Goal: Task Accomplishment & Management: Use online tool/utility

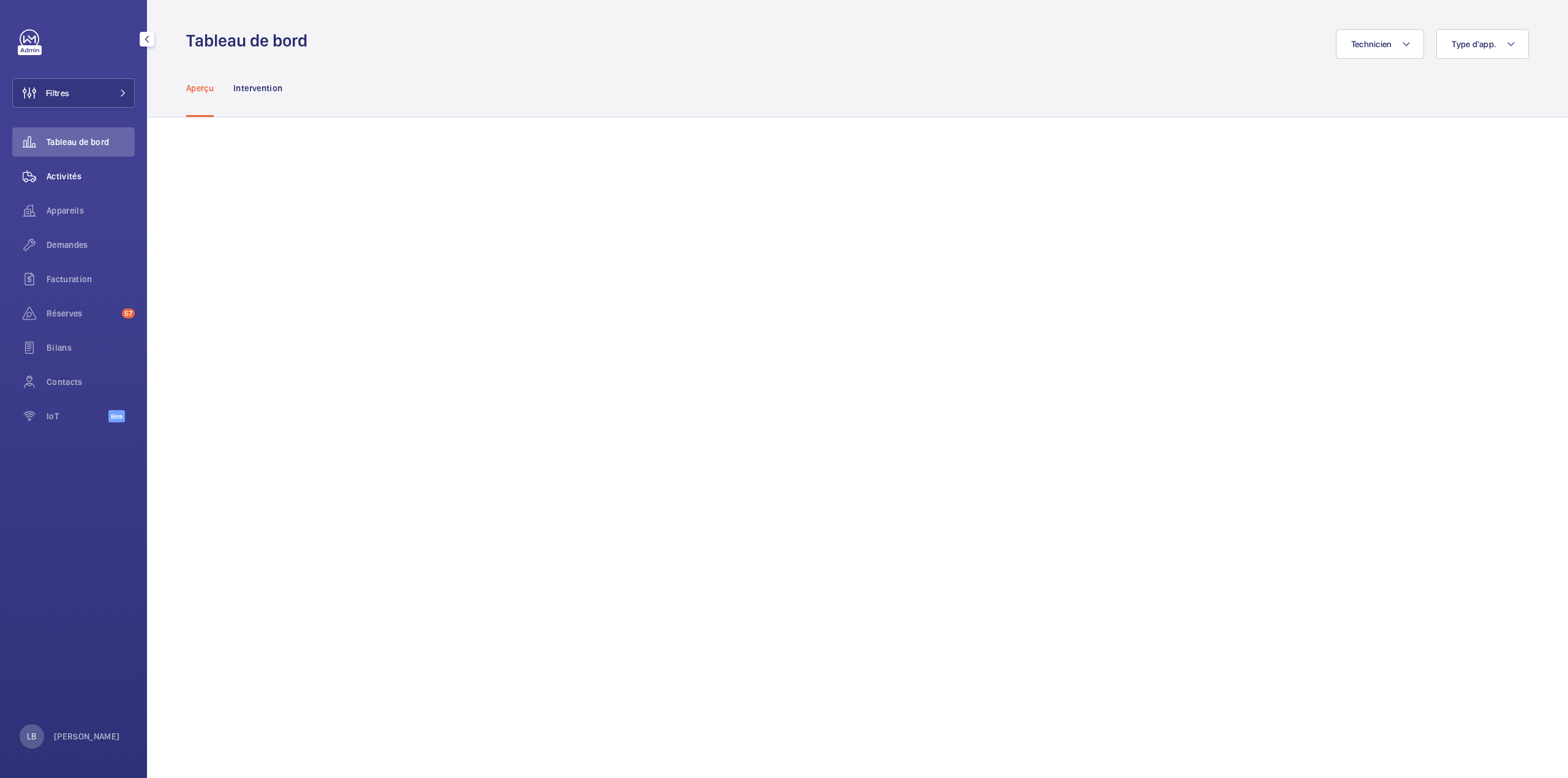
click at [68, 174] on span "Activités" at bounding box center [90, 176] width 88 height 12
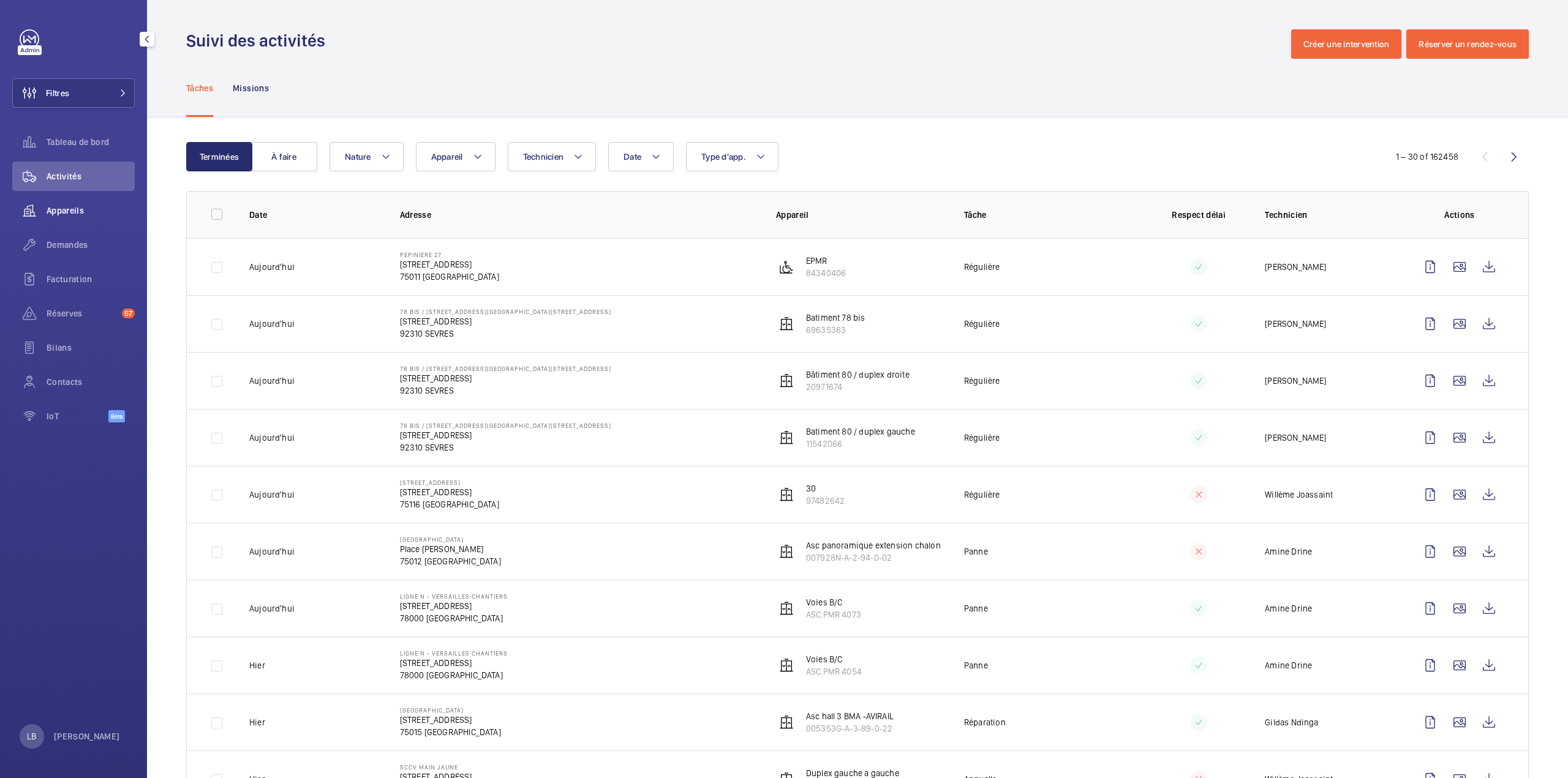
click at [81, 214] on span "Appareils" at bounding box center [90, 211] width 88 height 12
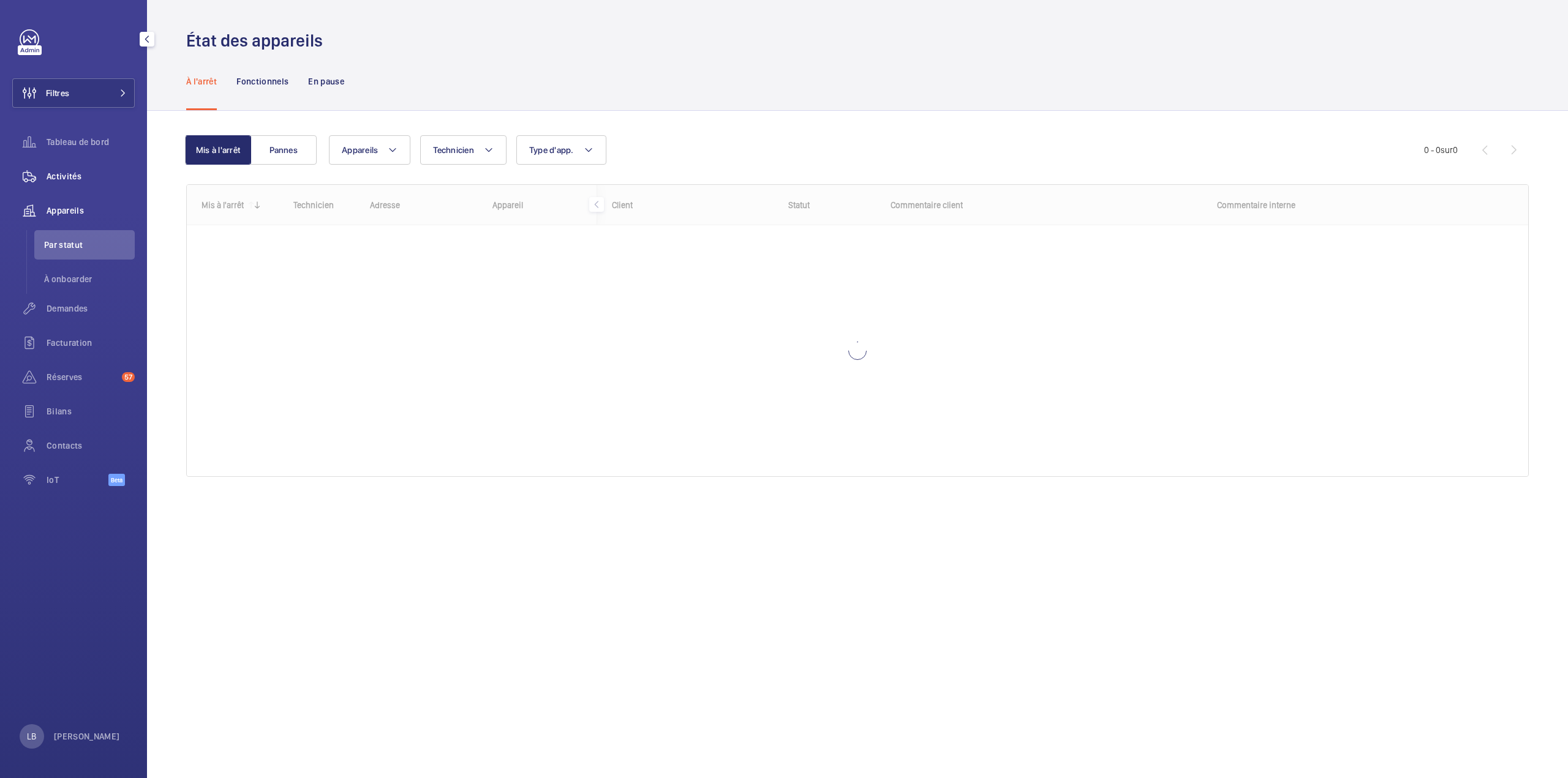
click at [65, 180] on span "Activités" at bounding box center [90, 176] width 88 height 12
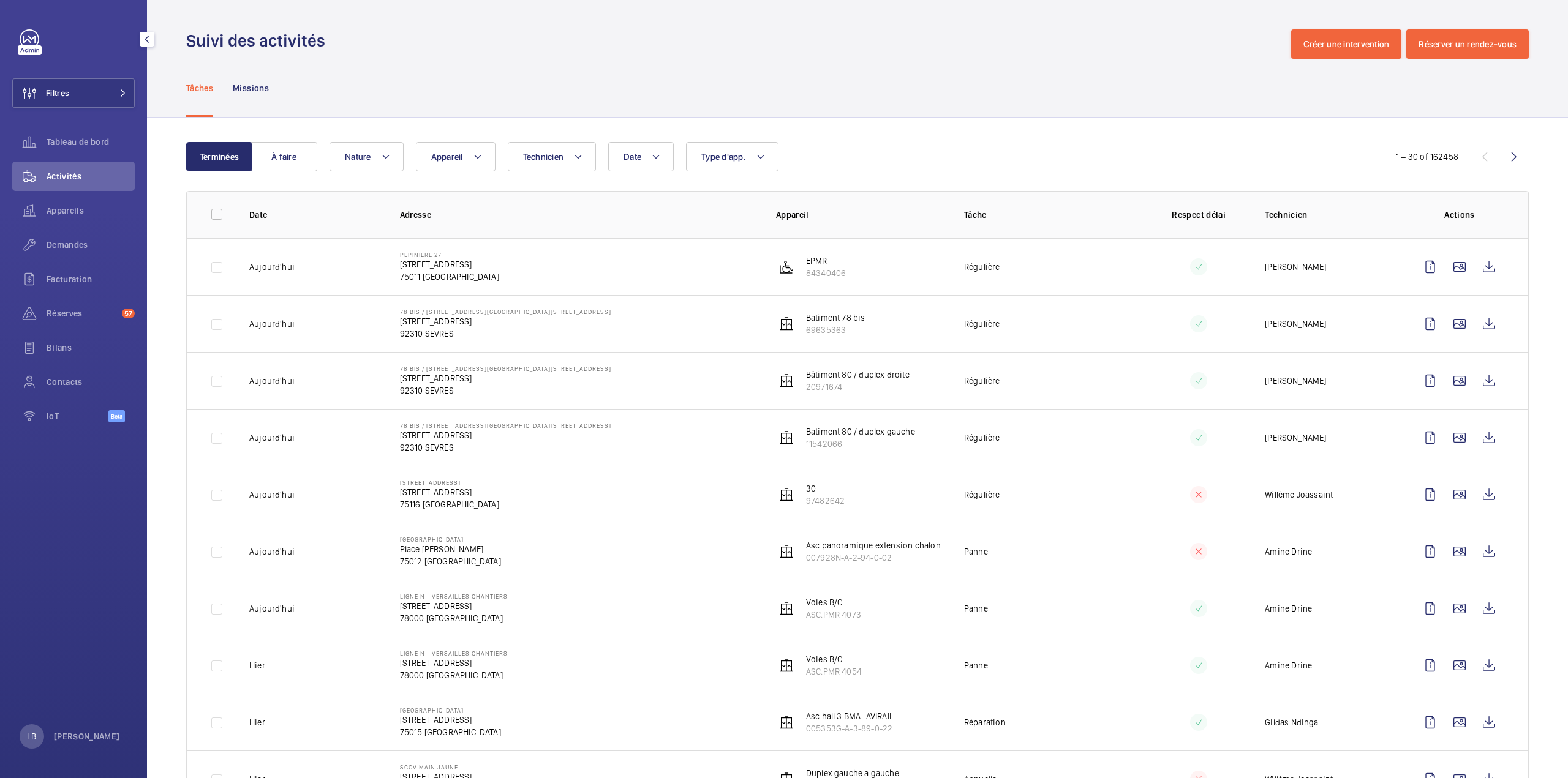
click at [83, 76] on div "Filtres Tableau de bord Activités Appareils Demandes Facturation Réserves 57 Bi…" at bounding box center [73, 232] width 123 height 407
click at [98, 83] on button "Filtres" at bounding box center [73, 93] width 123 height 29
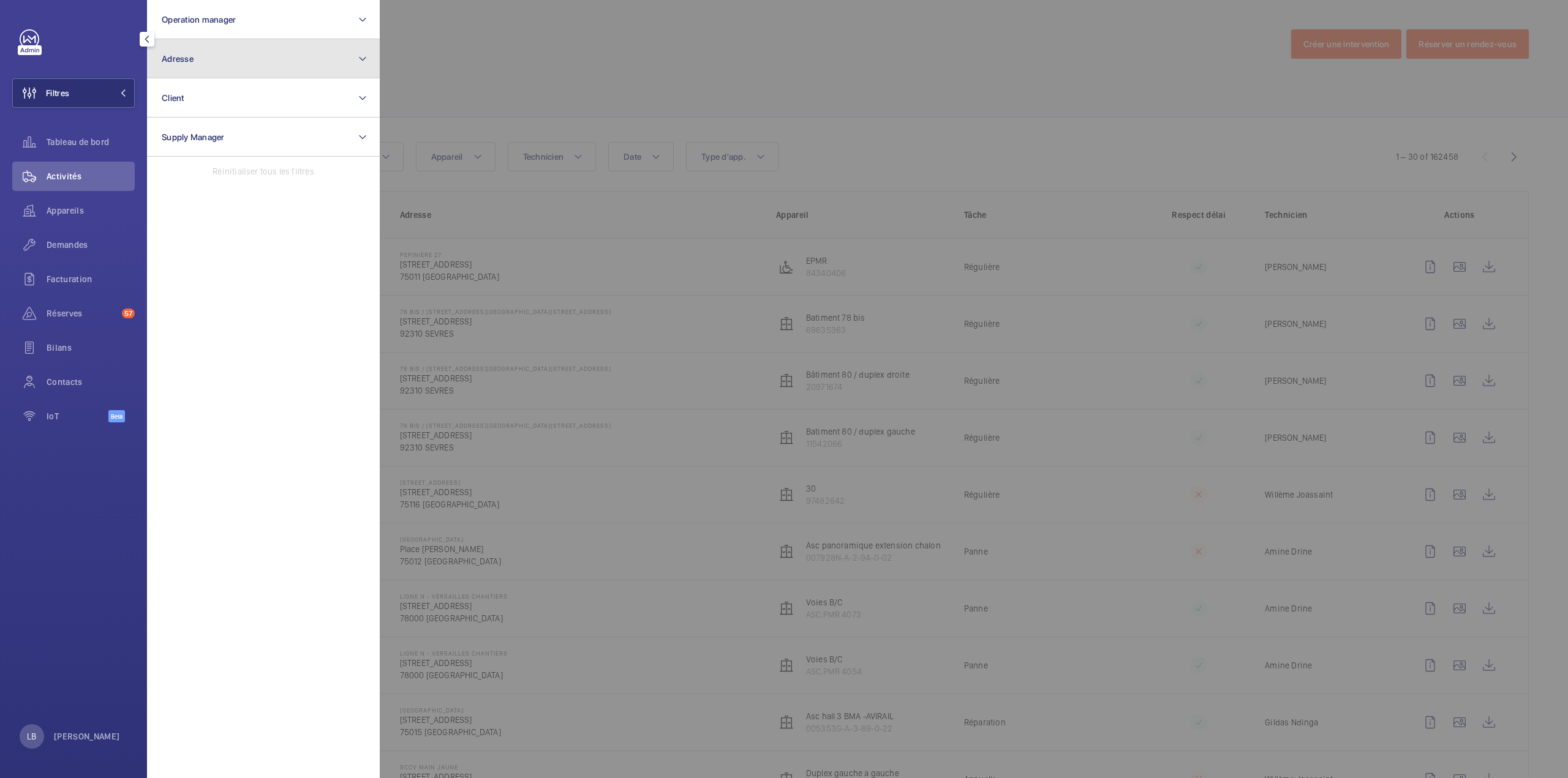
click at [207, 60] on button "Adresse" at bounding box center [263, 58] width 233 height 39
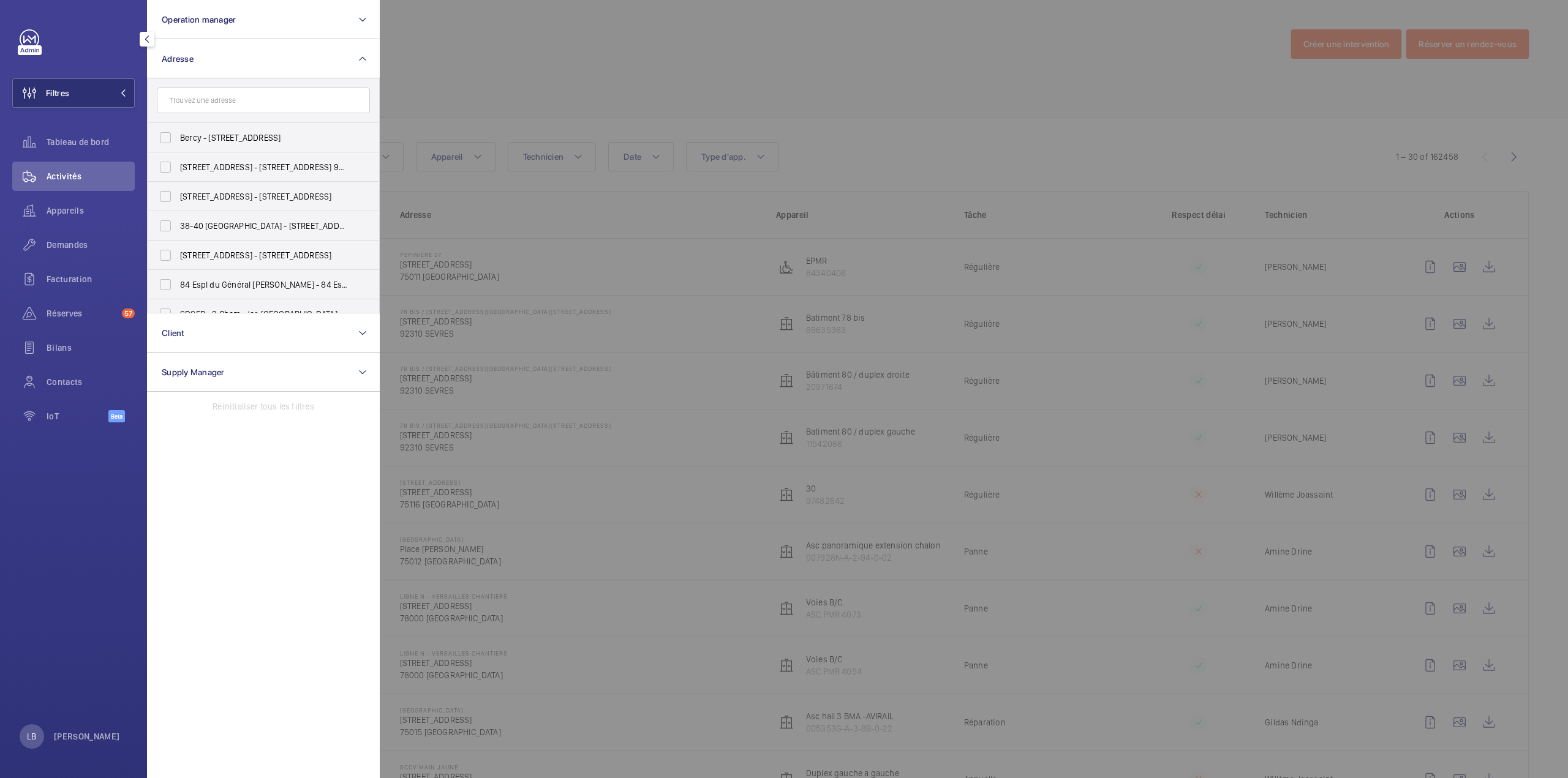
click at [218, 105] on input "text" at bounding box center [264, 100] width 213 height 26
type input "casto"
click at [166, 210] on label "Casto rama - FRESNES - 1458 - 186 voie des Laitières, FRESNES 94260" at bounding box center [254, 213] width 213 height 29
click at [166, 210] on input "Casto rama - FRESNES - 1458 - 186 voie des Laitières, FRESNES 94260" at bounding box center [165, 213] width 25 height 24
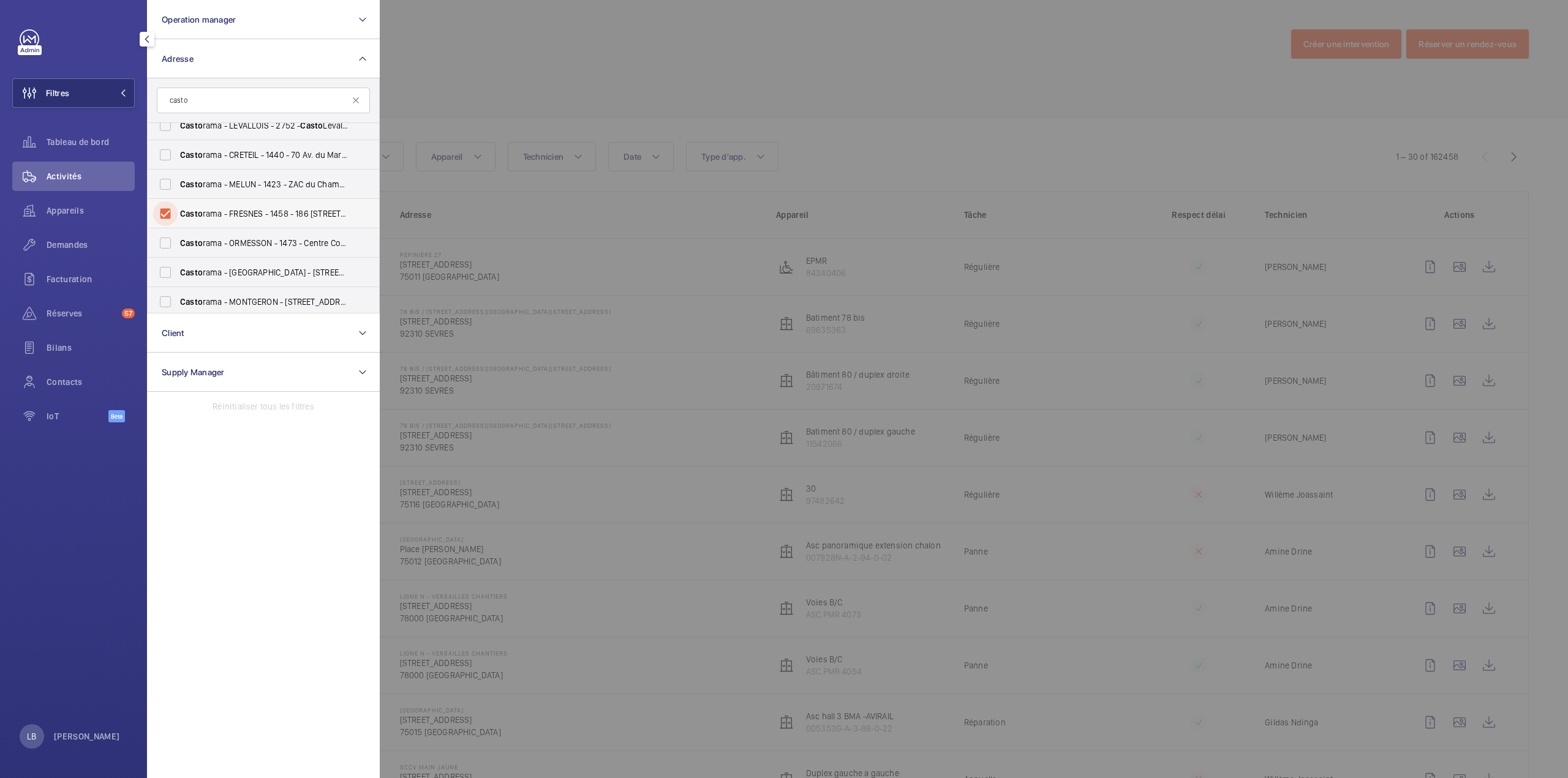
checkbox input "true"
click at [570, 60] on div at bounding box center [1163, 389] width 1568 height 778
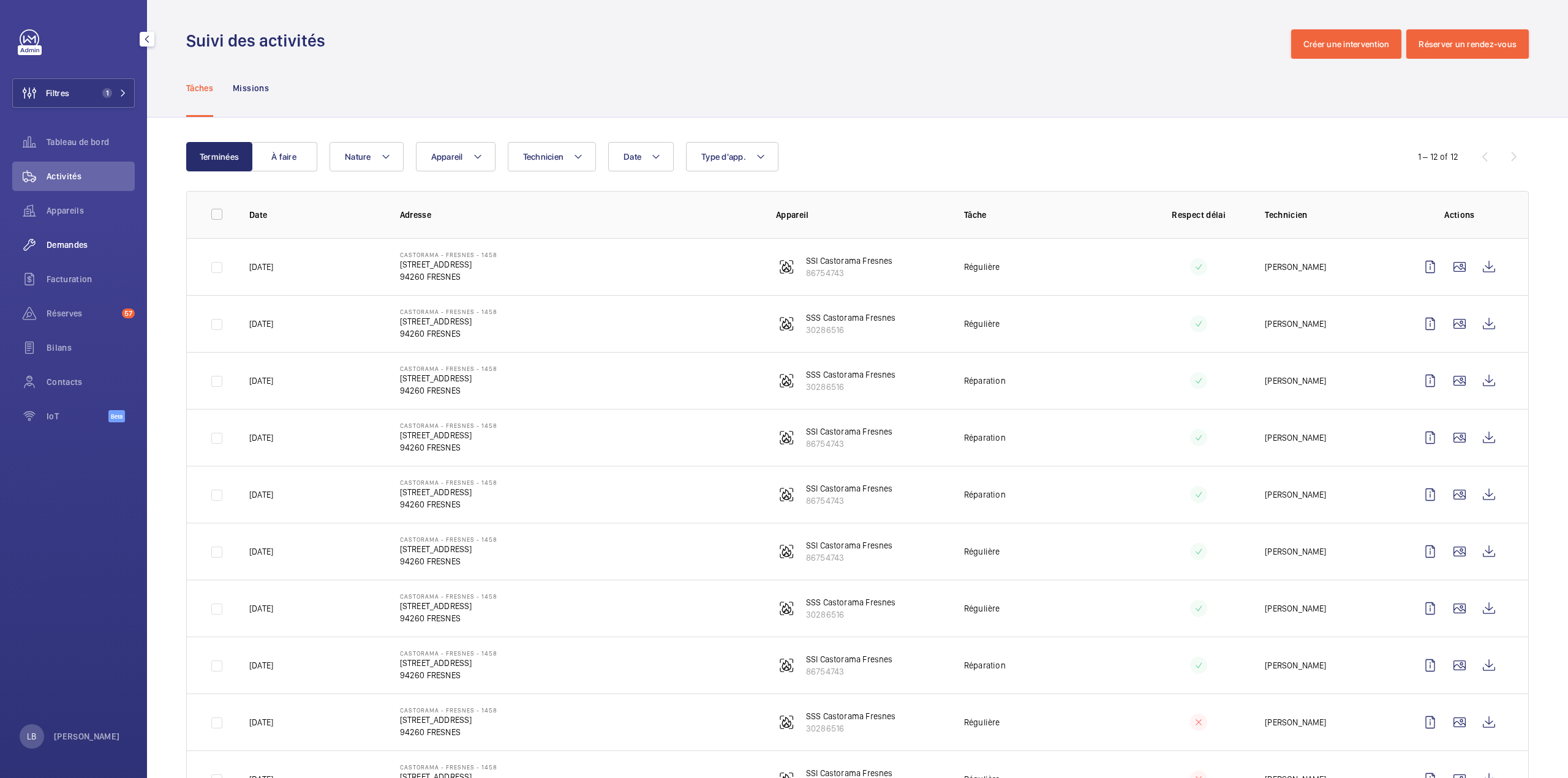
click at [85, 249] on span "Demandes" at bounding box center [90, 245] width 88 height 12
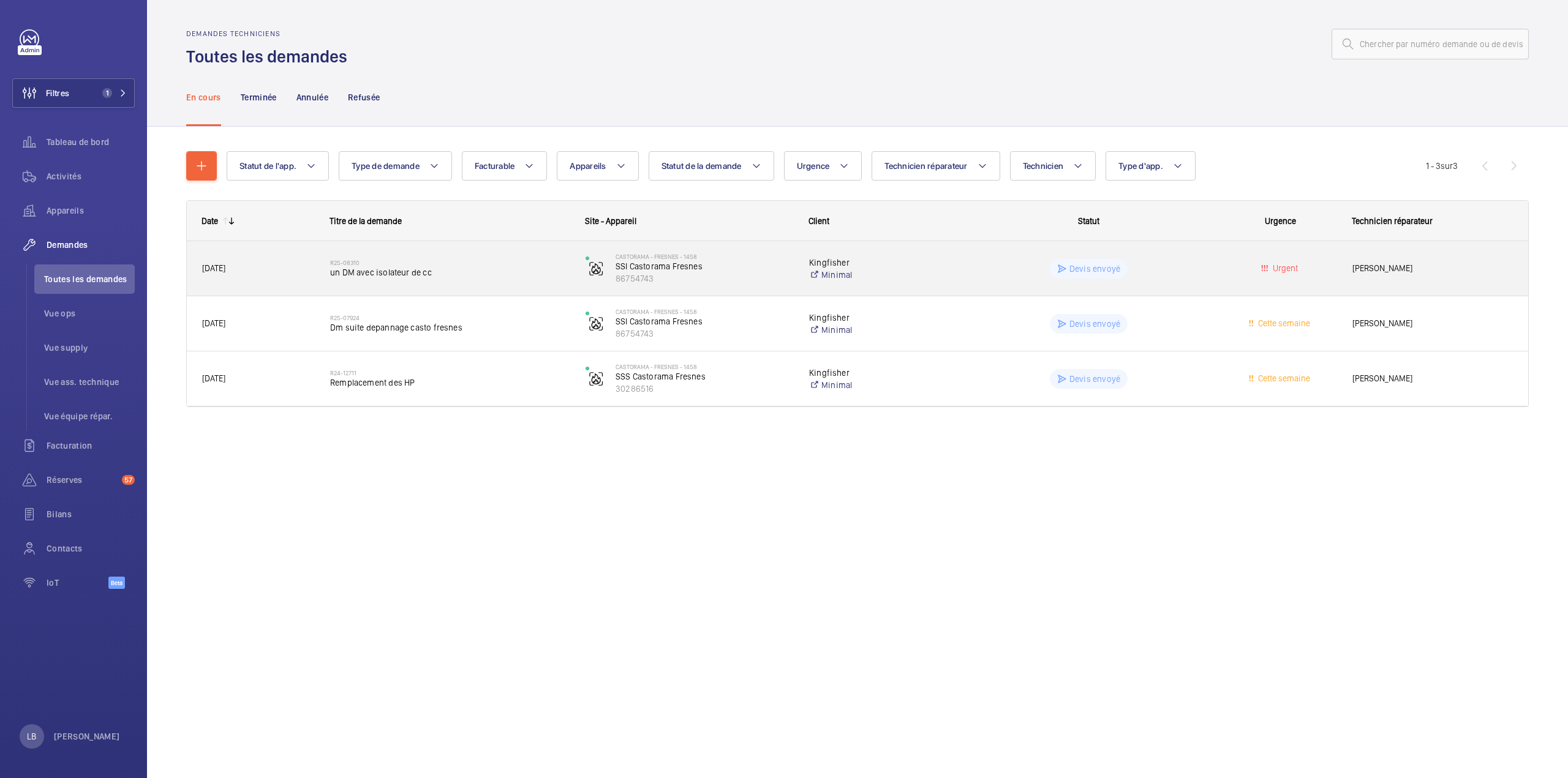
click at [783, 267] on wm-front-pills-cell "Devis envoyé" at bounding box center [1088, 269] width 239 height 20
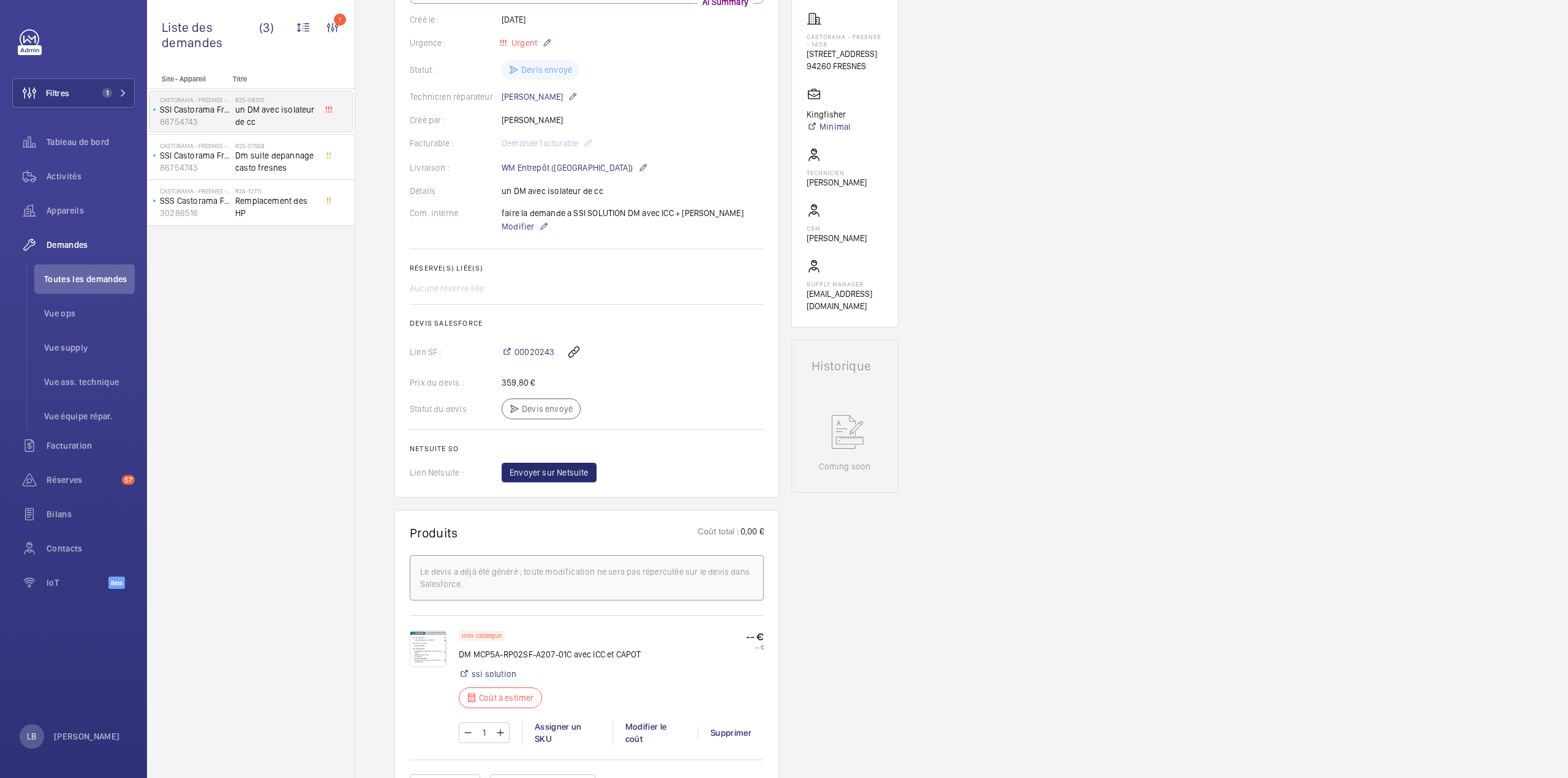
scroll to position [183, 0]
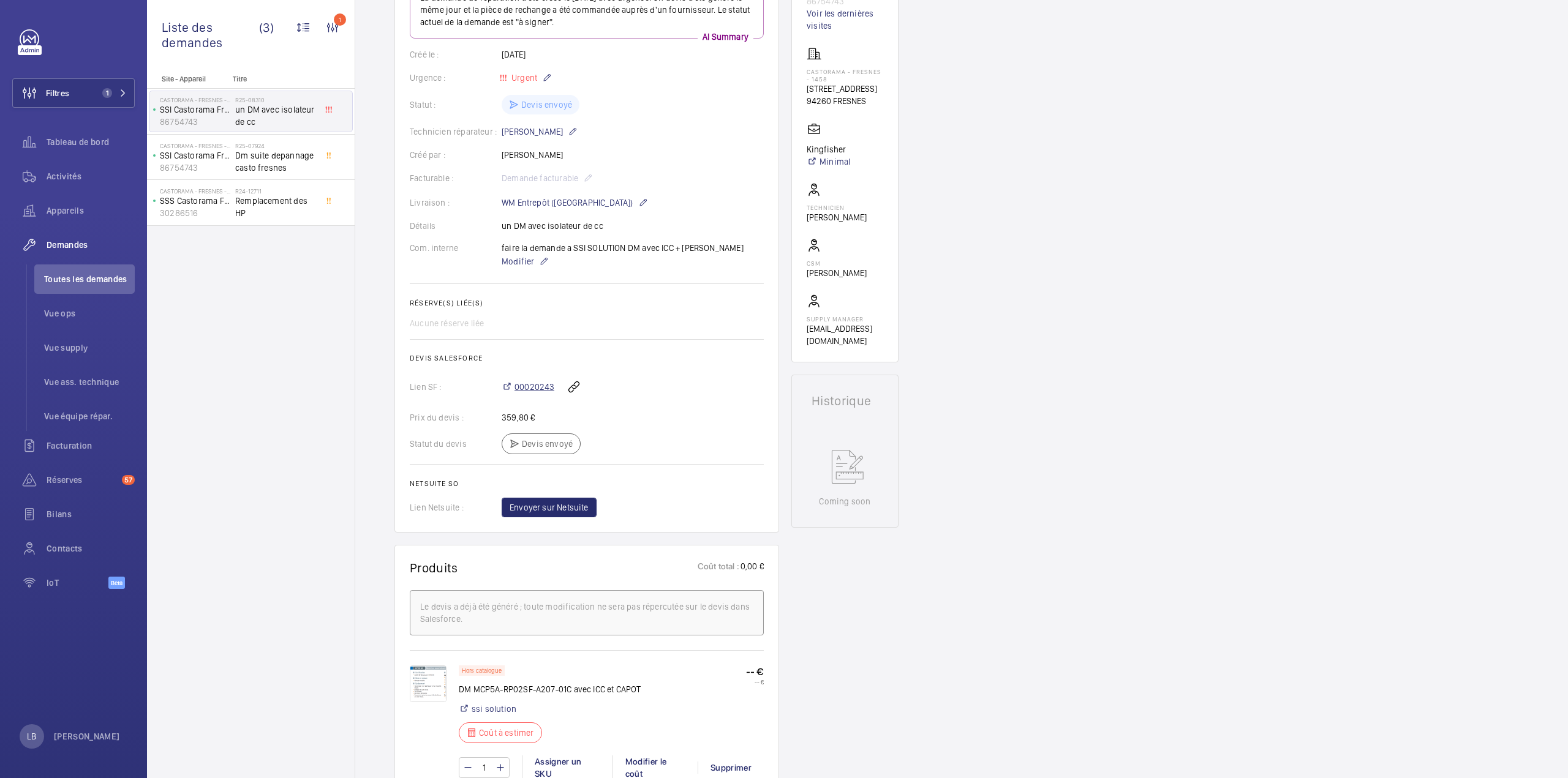
click at [528, 384] on span "00020243" at bounding box center [535, 387] width 40 height 12
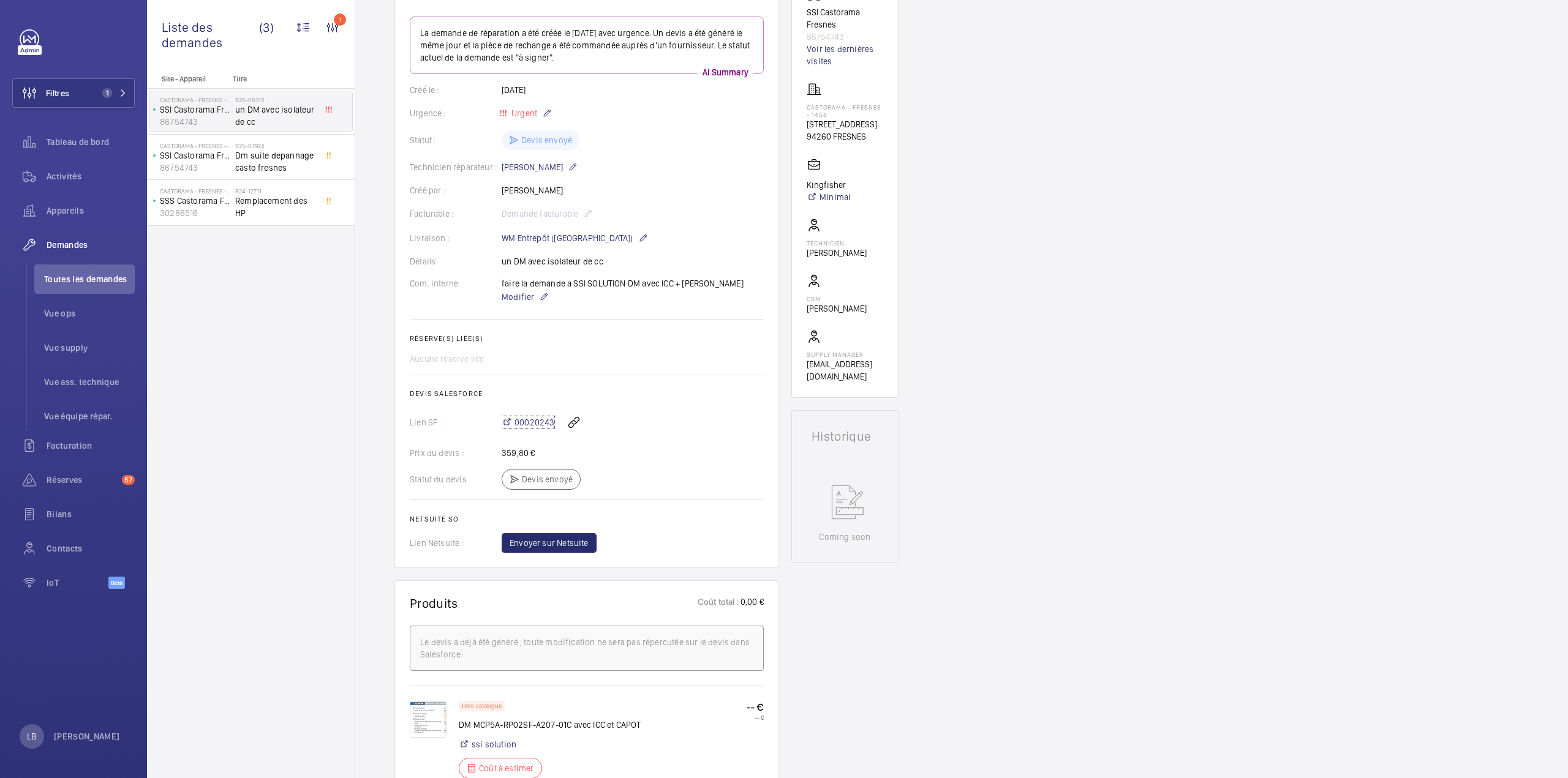
scroll to position [122, 0]
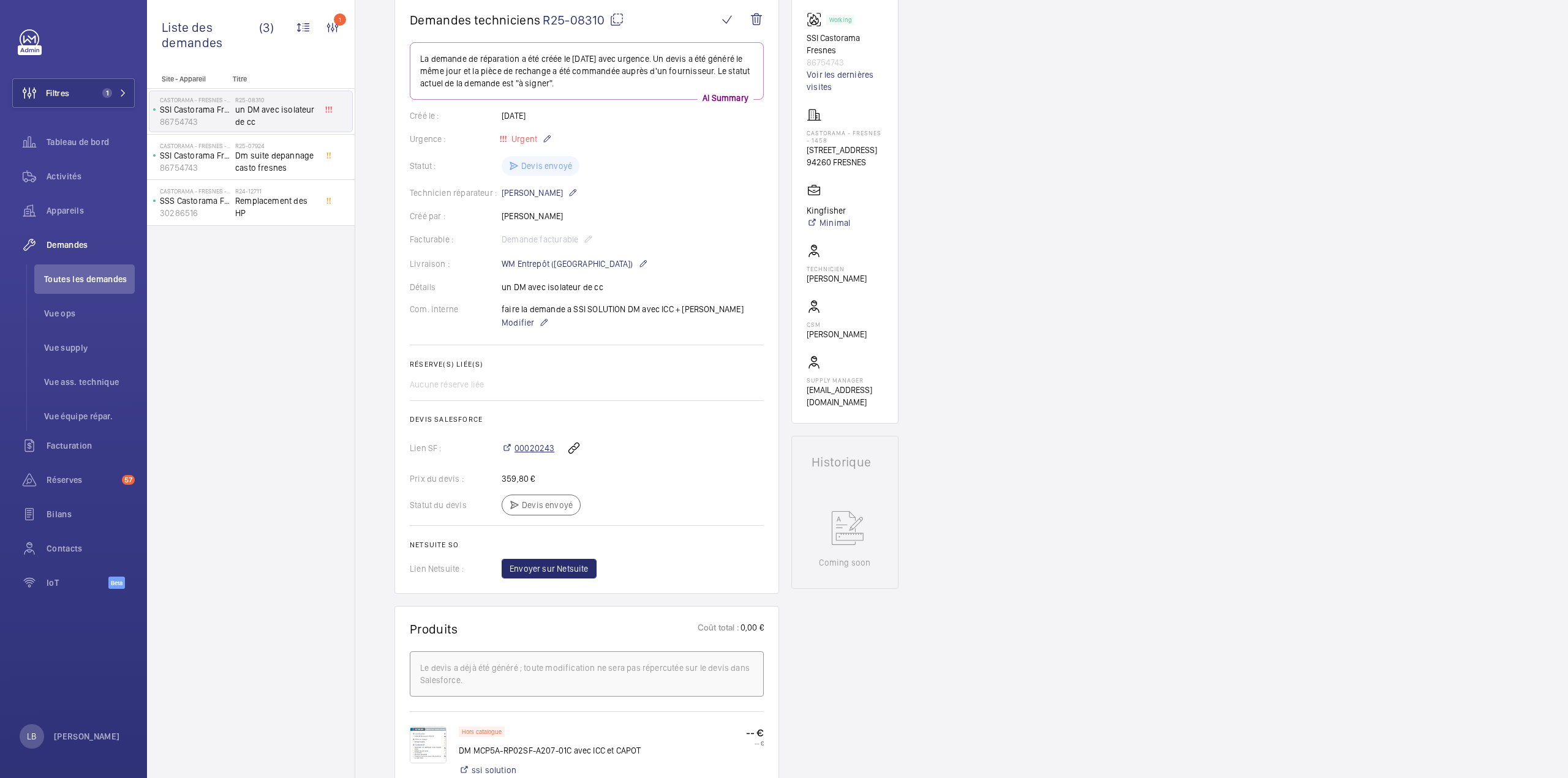
click at [535, 385] on span "00020243" at bounding box center [535, 448] width 40 height 12
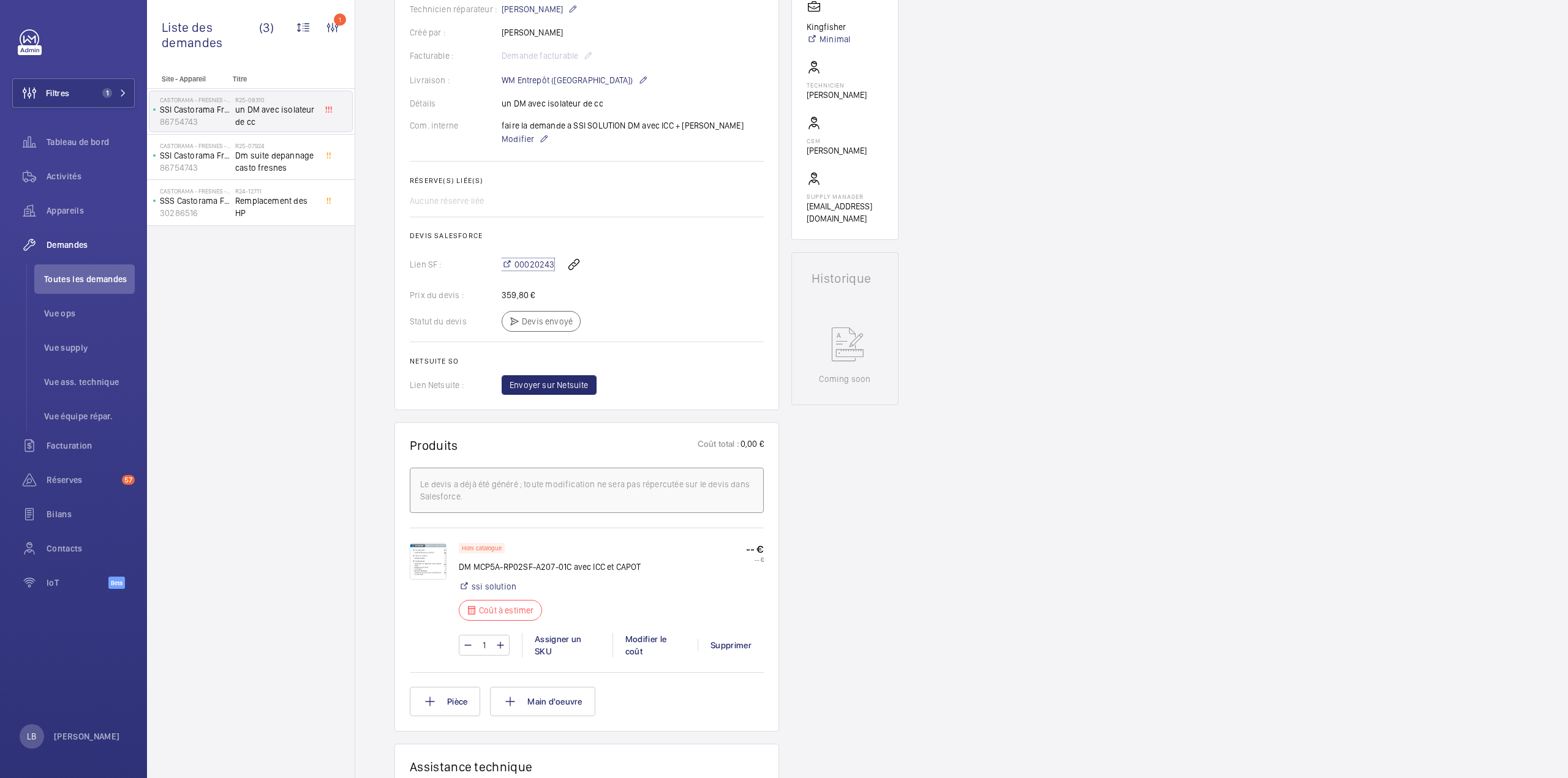
scroll to position [0, 0]
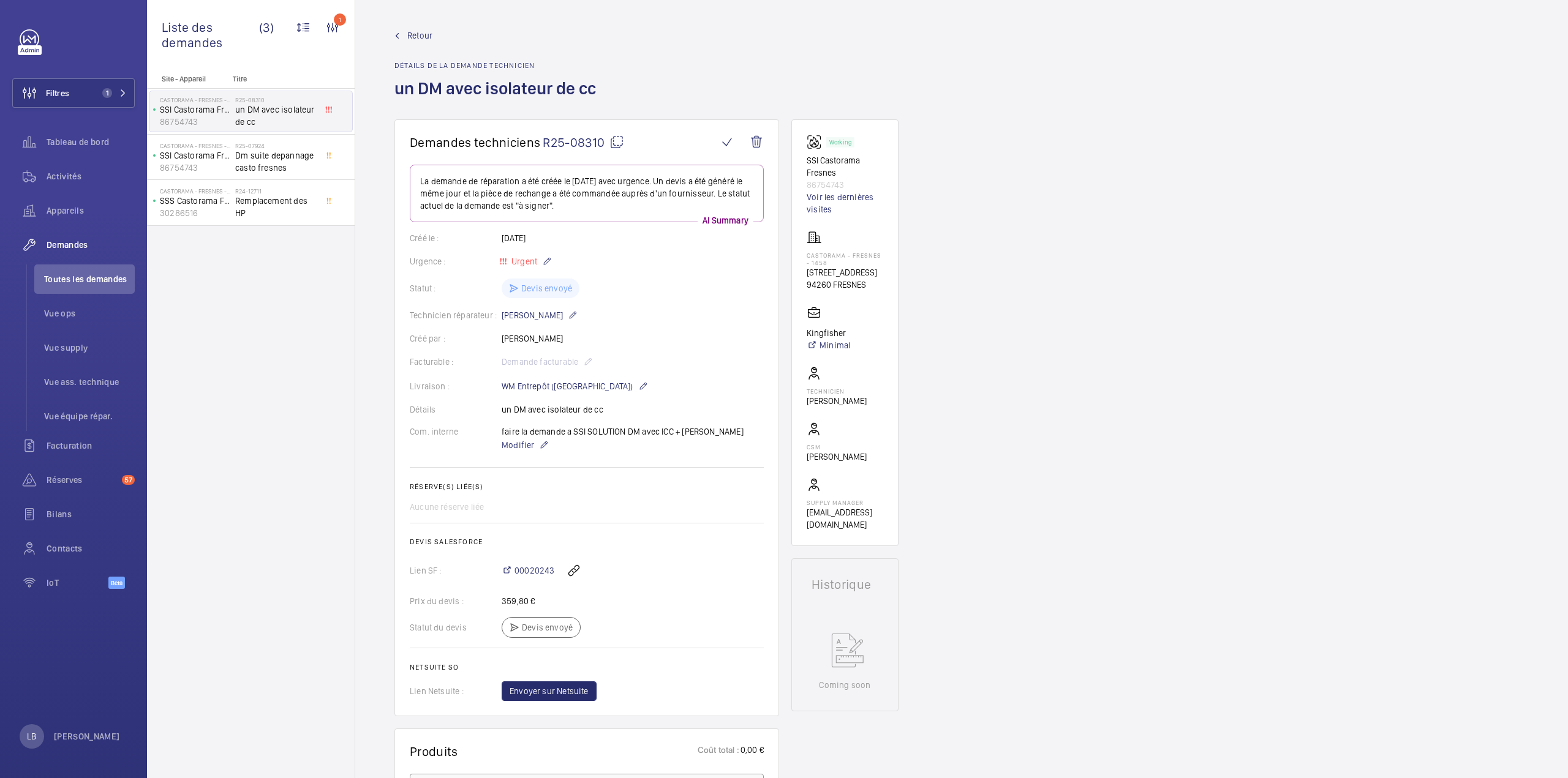
click at [280, 385] on div "Site - Appareil Titre Castorama - FRESNES - 1458 SSI Castorama Fresnes 86754743…" at bounding box center [250, 426] width 207 height 703
click at [783, 11] on wm-front-admin-header "Retour Détails de la demande technicien un DM avec isolateur de cc" at bounding box center [961, 60] width 1212 height 119
click at [95, 98] on button "Filtres 1" at bounding box center [73, 93] width 123 height 29
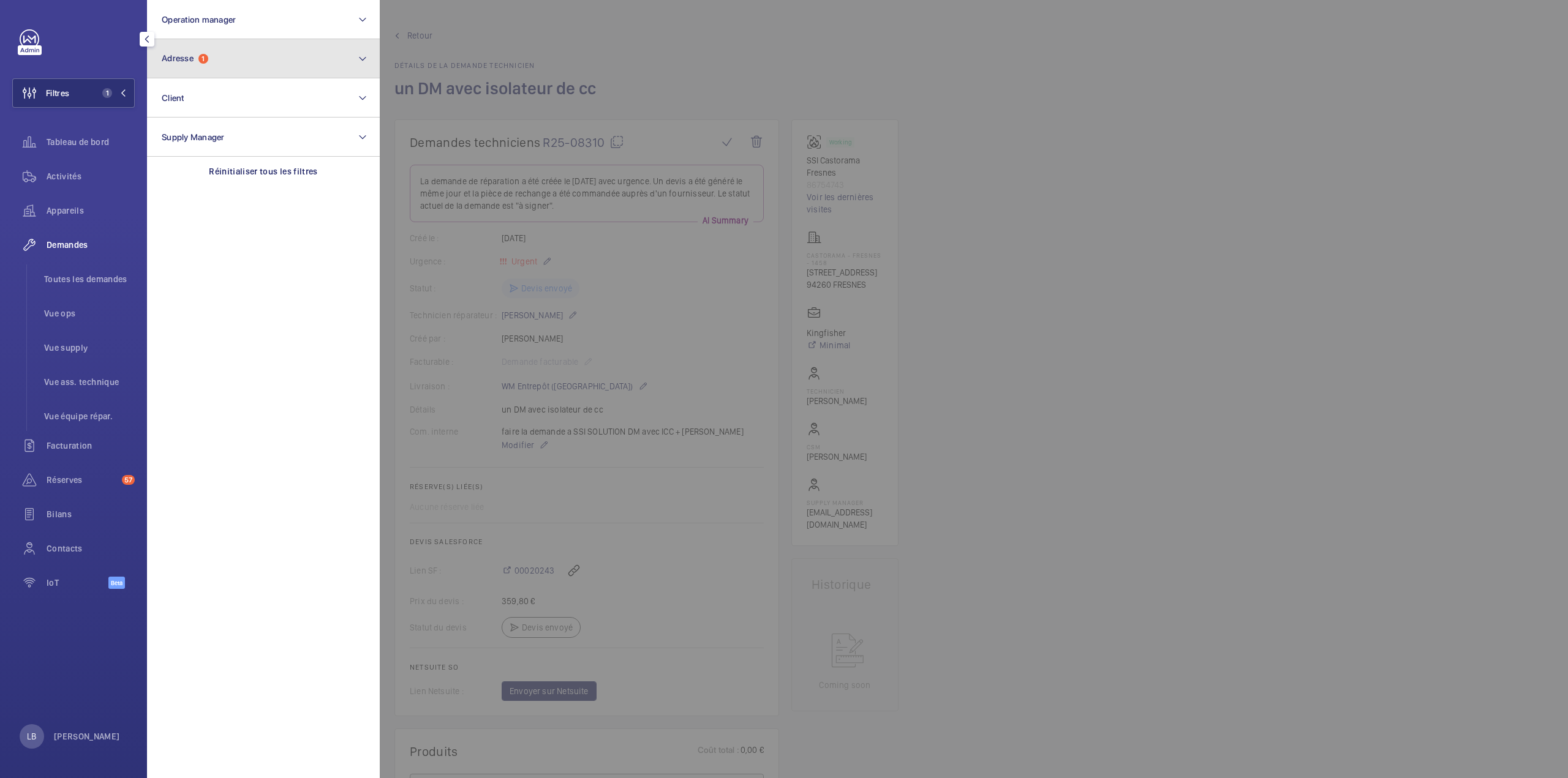
click at [234, 54] on button "Adresse 1" at bounding box center [263, 58] width 233 height 39
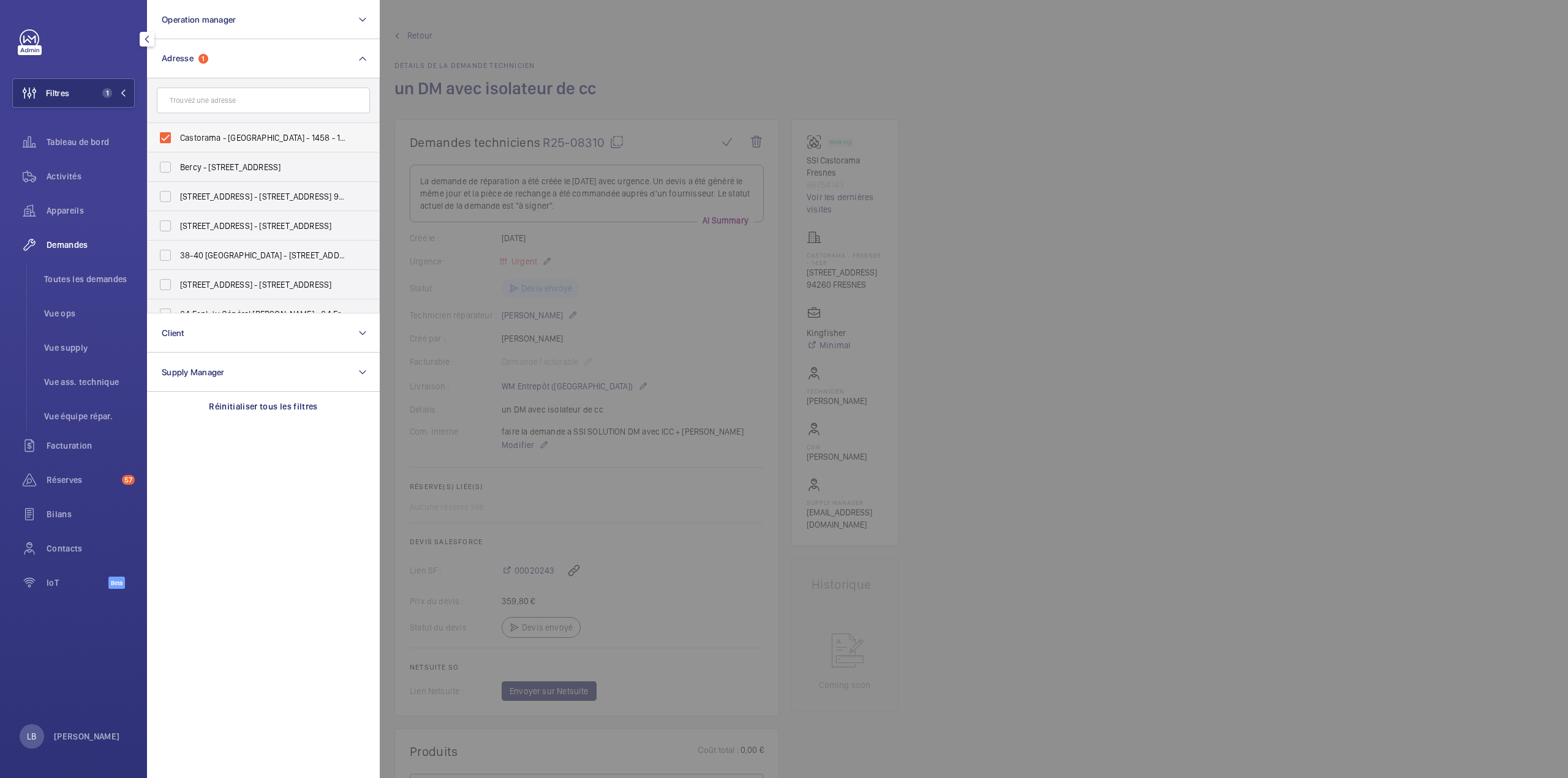
click at [169, 132] on label "Castorama - FRESNES - 1458 - 186 voie des Laitières, FRESNES 94260" at bounding box center [254, 138] width 213 height 29
click at [169, 132] on input "Castorama - FRESNES - 1458 - 186 voie des Laitières, FRESNES 94260" at bounding box center [165, 138] width 25 height 24
checkbox input "false"
click at [241, 97] on input "text" at bounding box center [264, 100] width 213 height 26
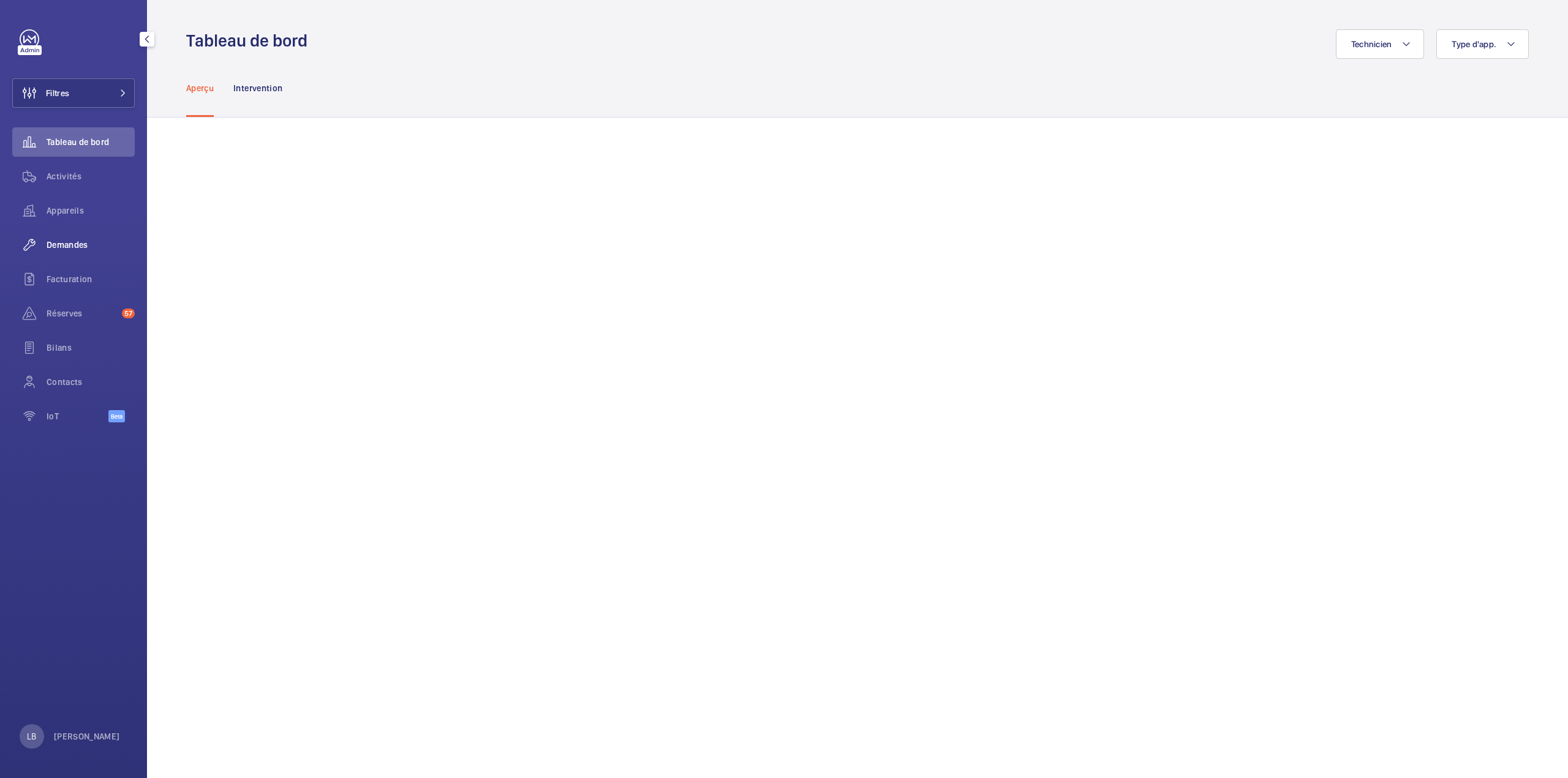
click at [77, 251] on div "Demandes" at bounding box center [73, 245] width 123 height 29
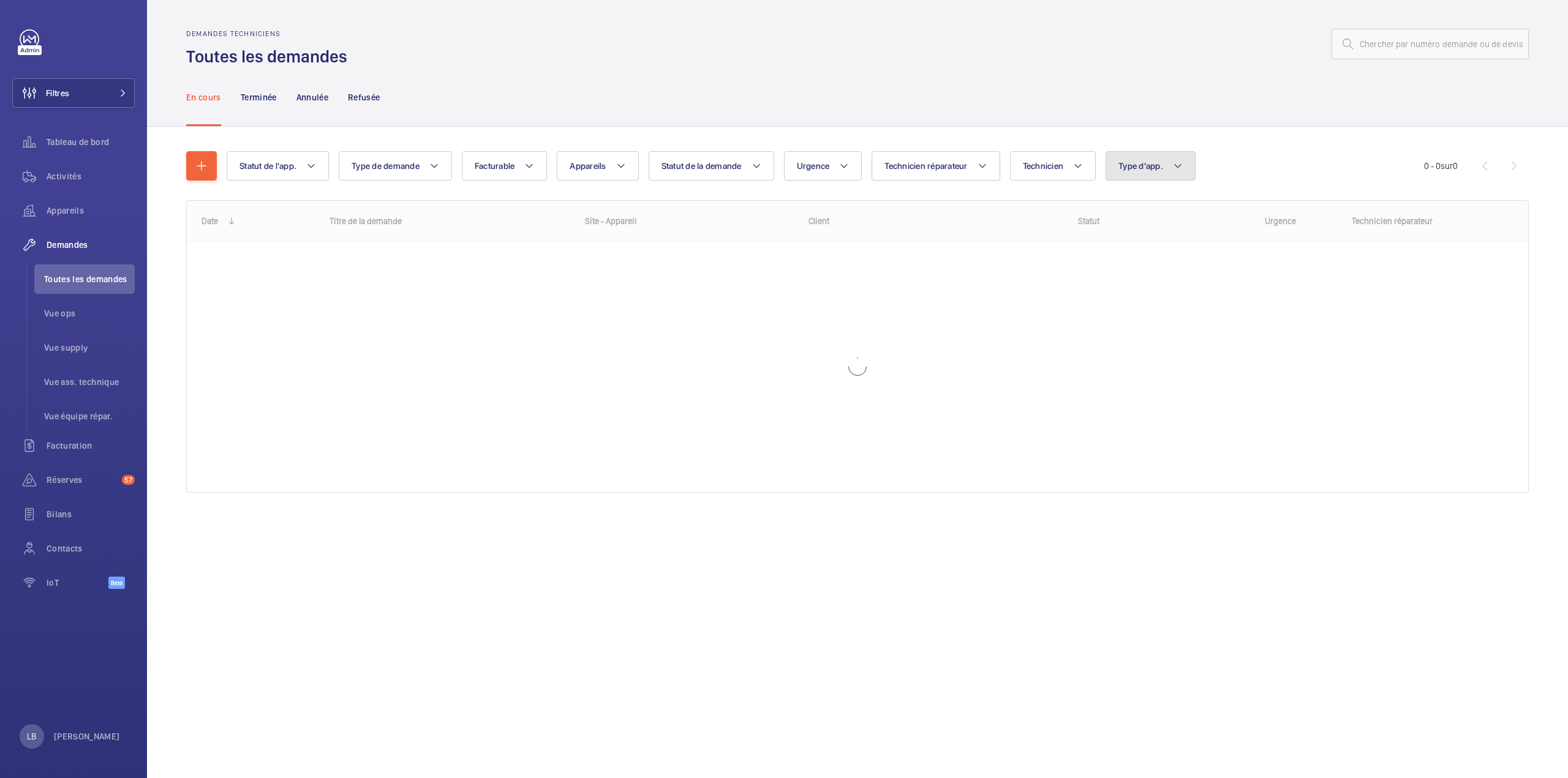
click at [1160, 158] on button "Type d'app." at bounding box center [1151, 166] width 90 height 29
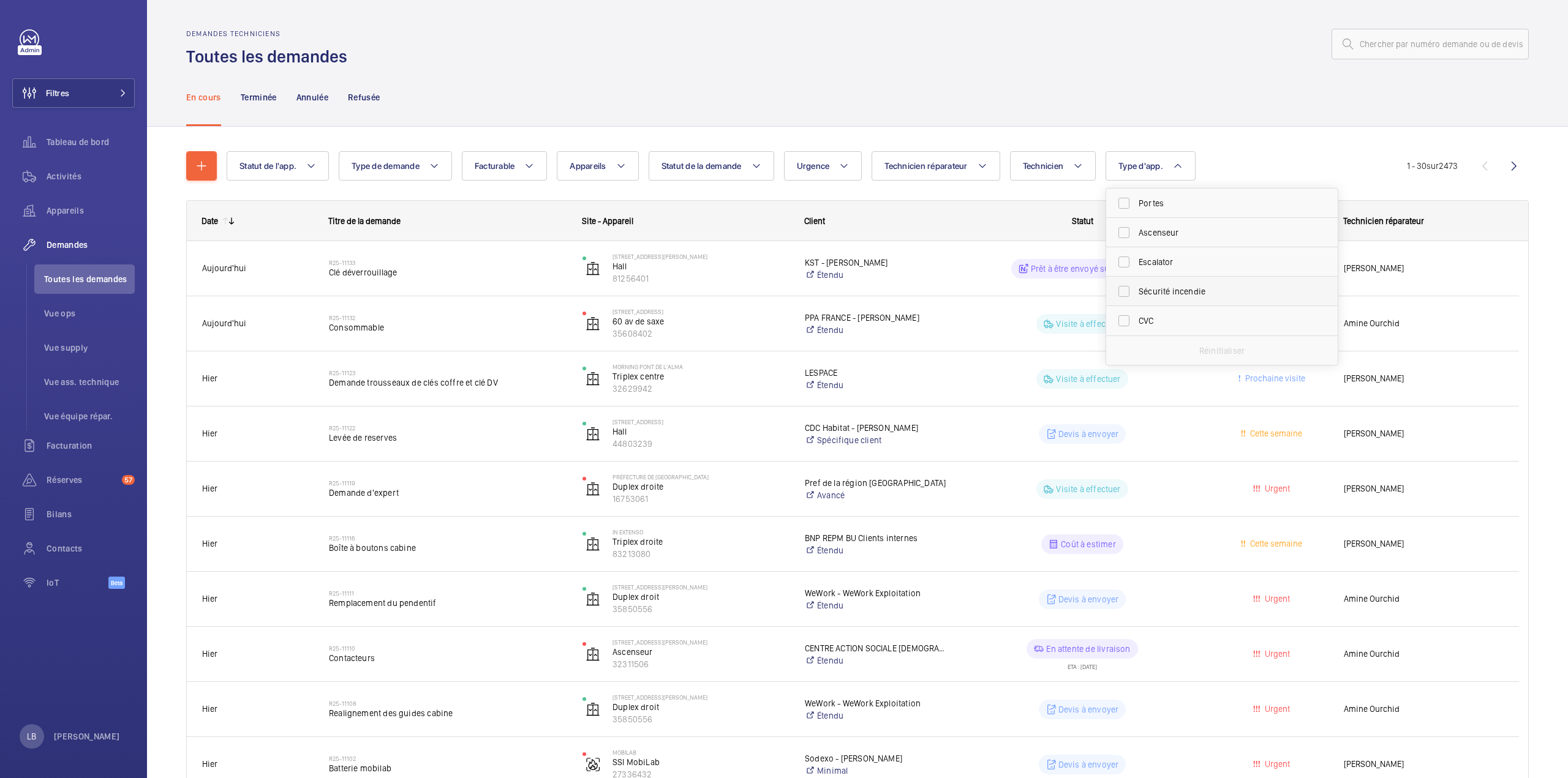
click at [1134, 295] on label "Sécurité incendie" at bounding box center [1212, 291] width 213 height 29
click at [1134, 295] on input "Sécurité incendie" at bounding box center [1124, 291] width 25 height 24
checkbox input "true"
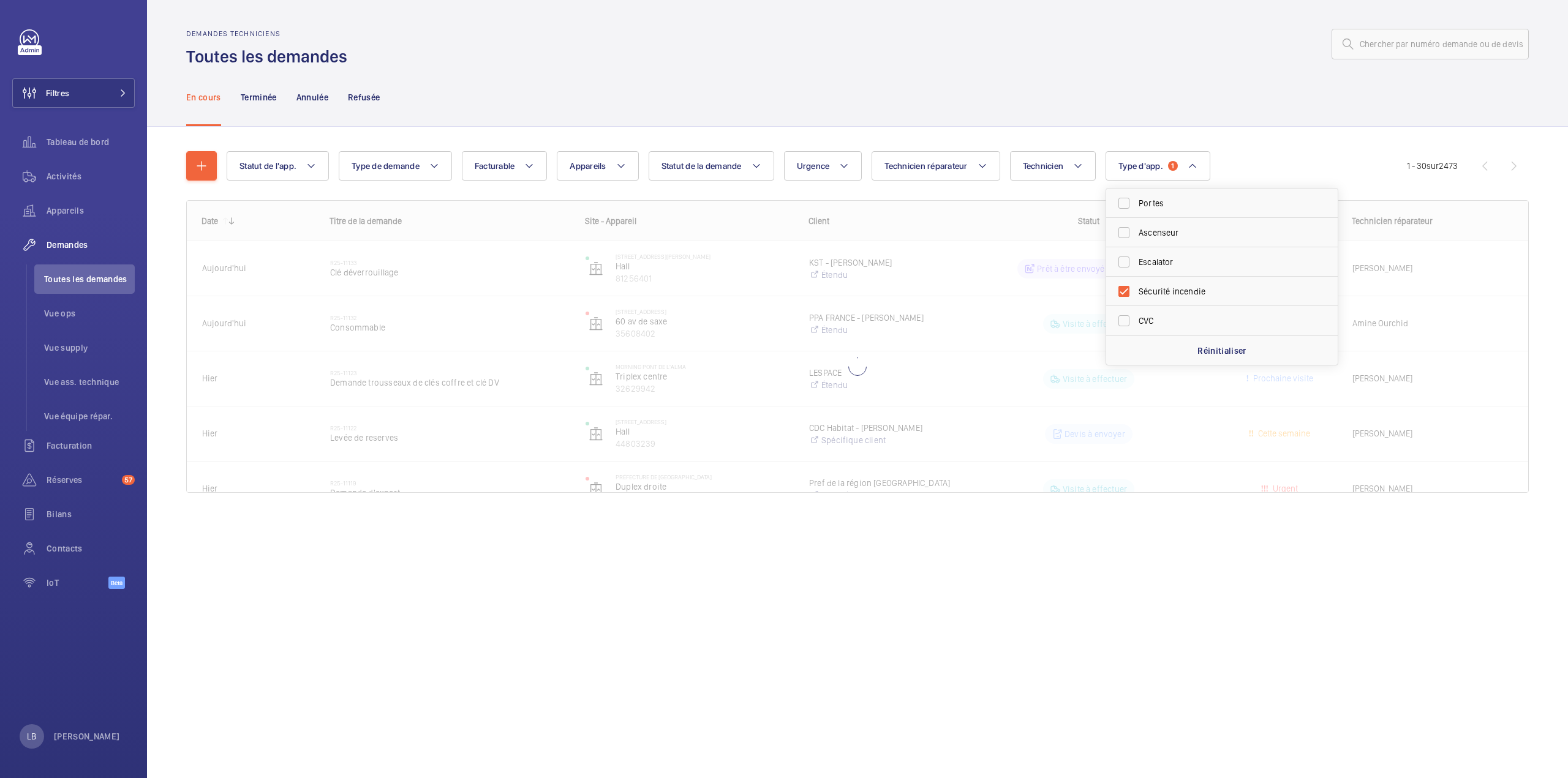
click at [836, 79] on div "En cours Terminée Annulée Refusée" at bounding box center [857, 97] width 1342 height 58
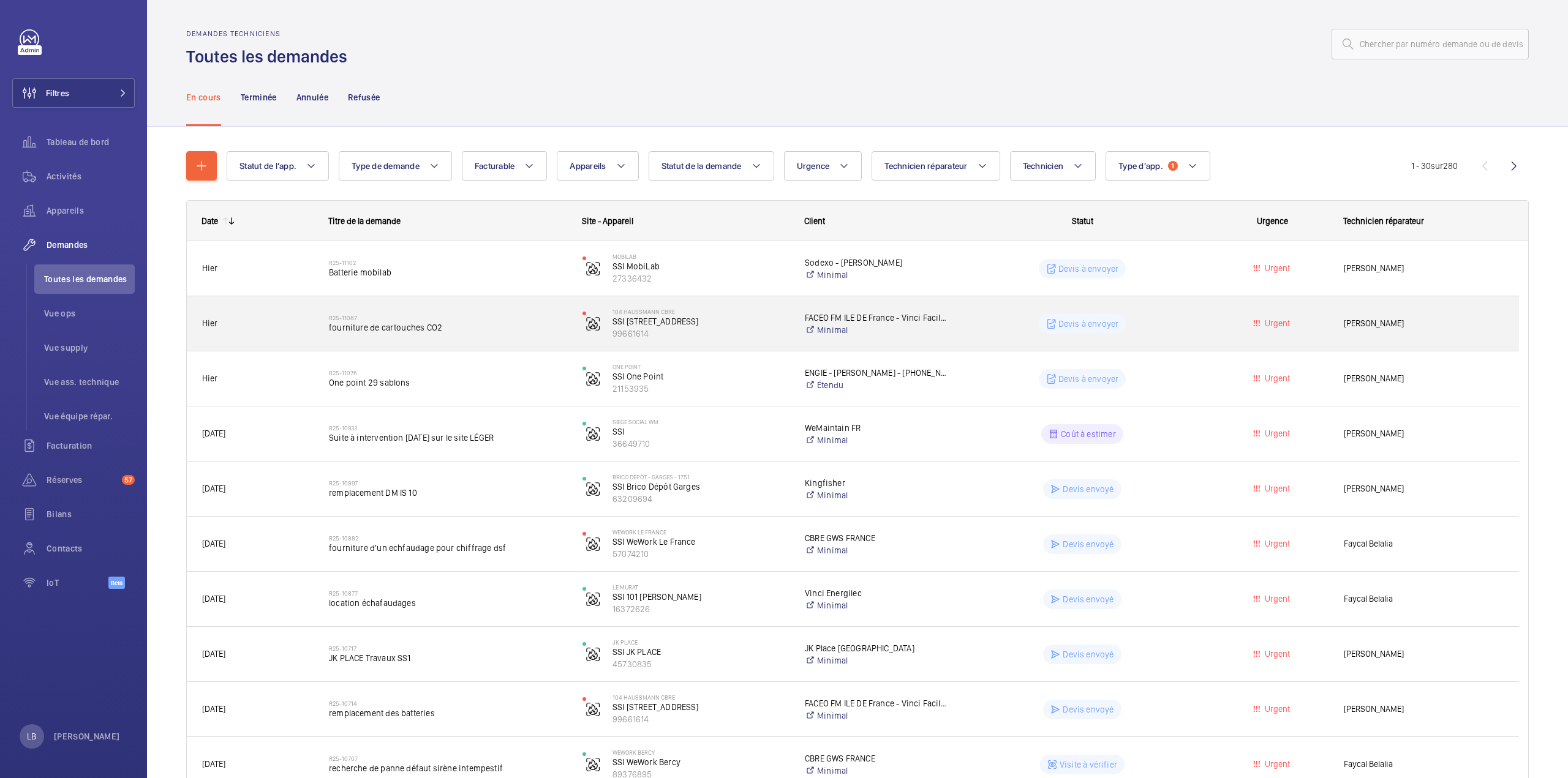
click at [1167, 320] on wm-front-pills-cell "Devis à envoyer" at bounding box center [1082, 324] width 238 height 20
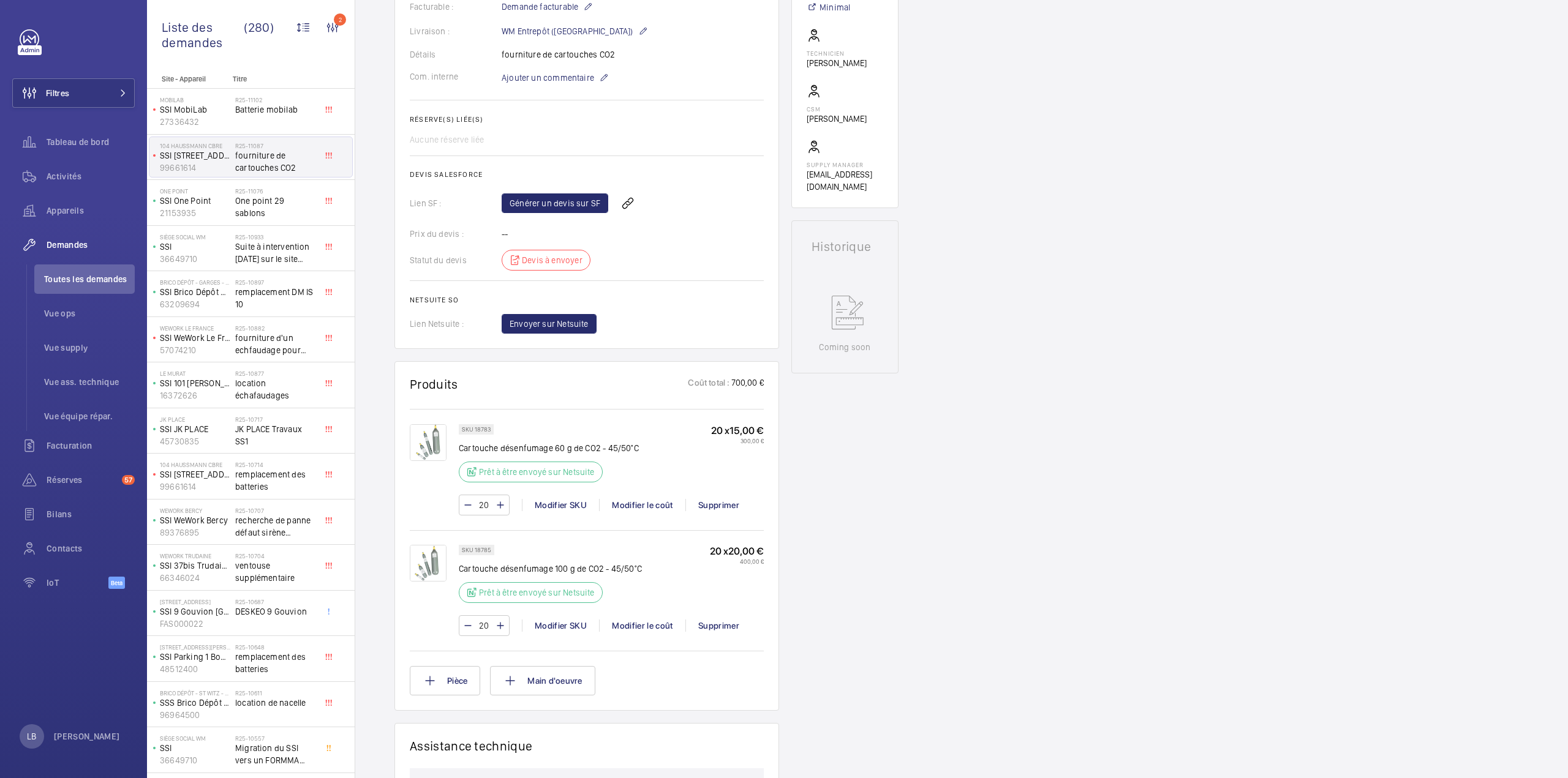
scroll to position [490, 0]
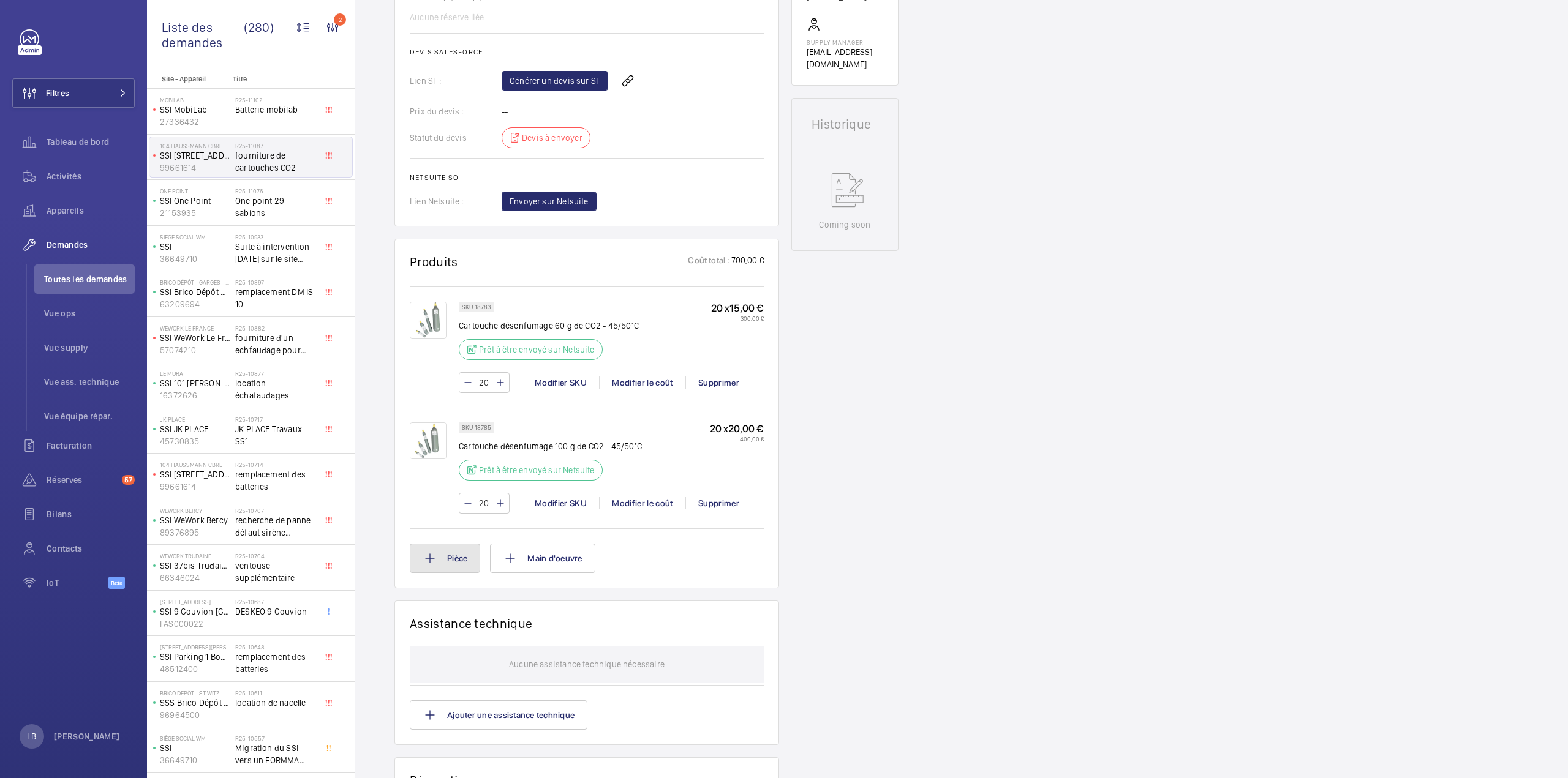
click at [444, 554] on button "Pièce" at bounding box center [444, 558] width 70 height 29
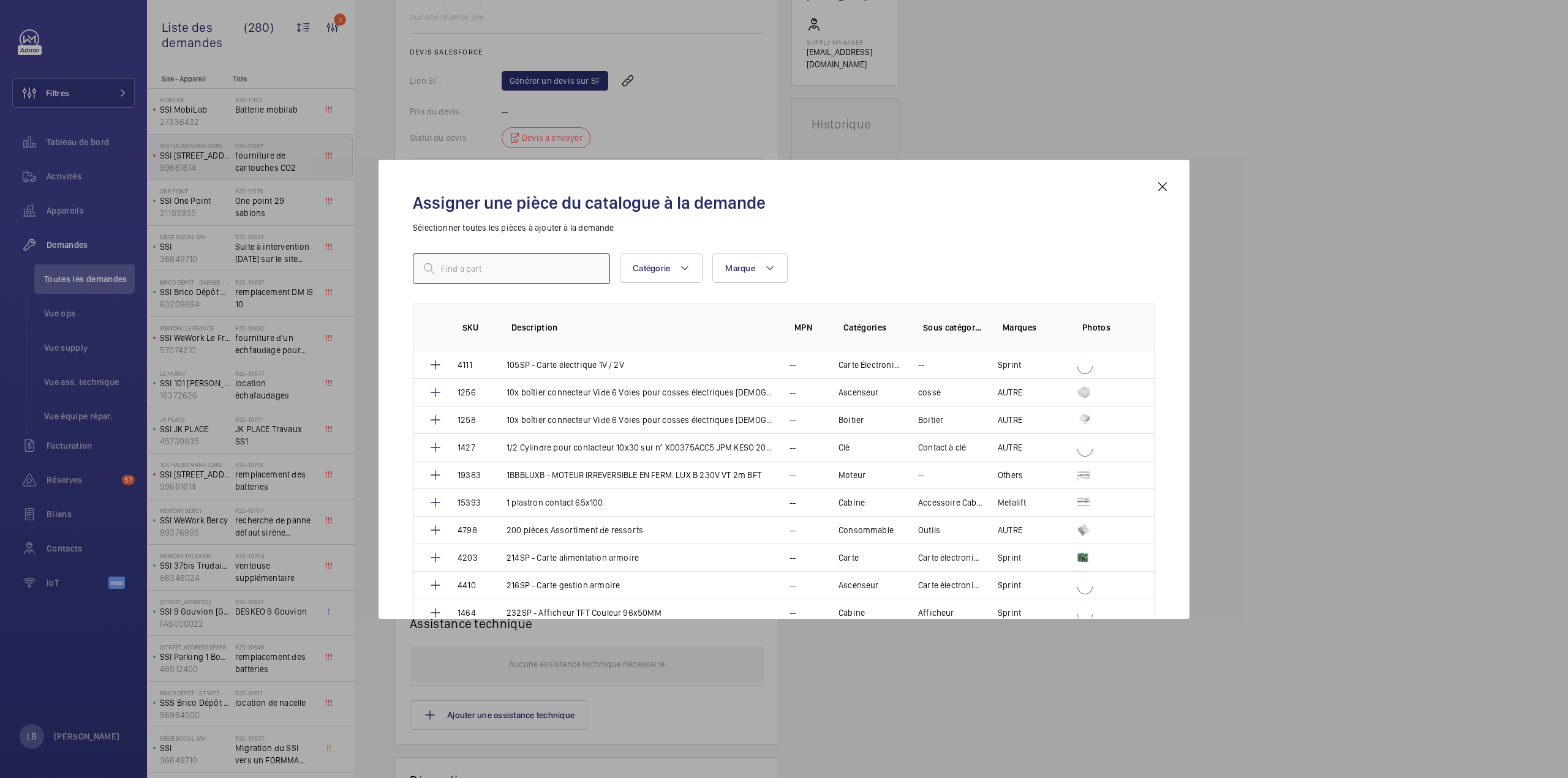
click at [541, 276] on input "text" at bounding box center [511, 269] width 197 height 30
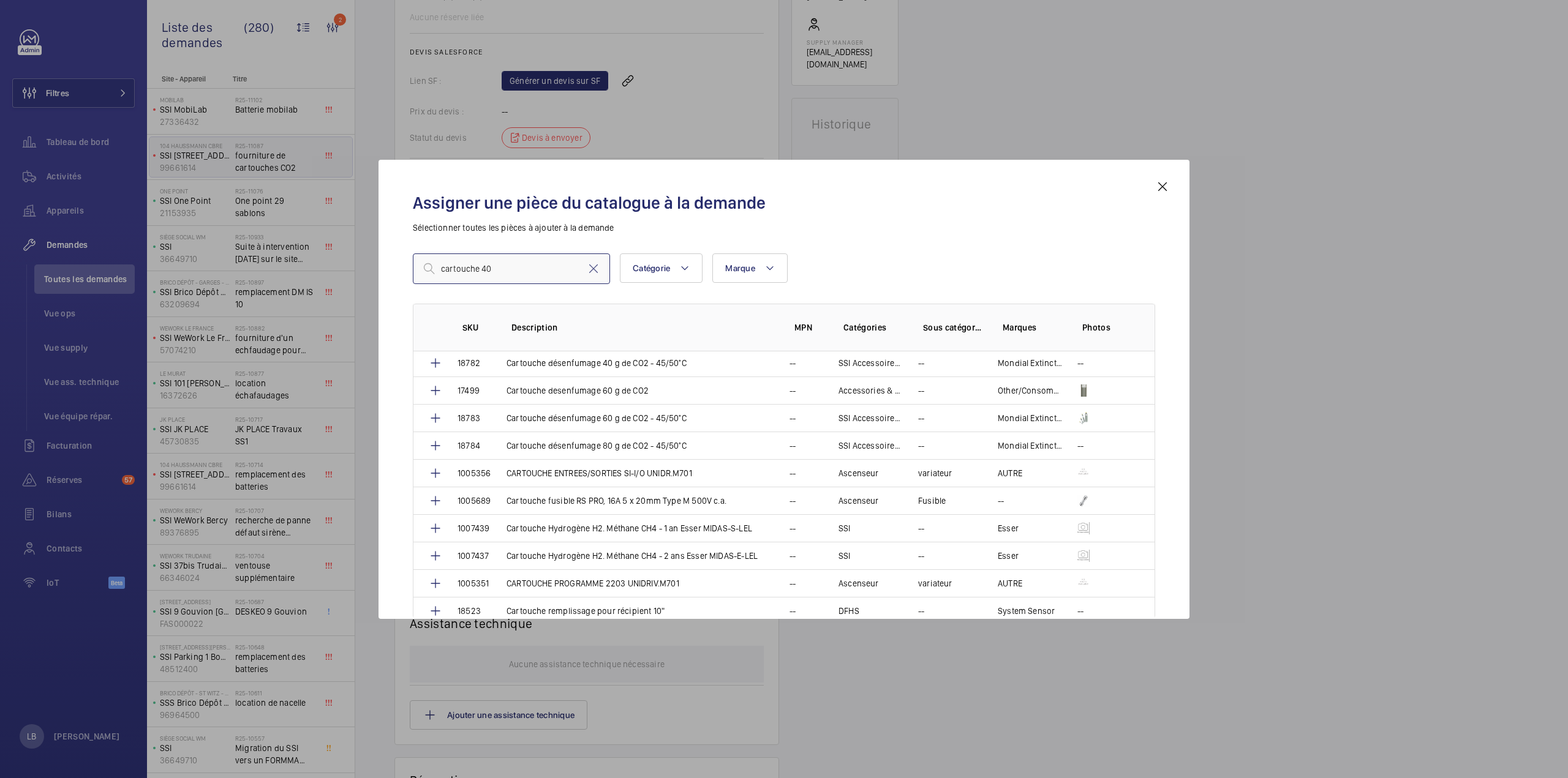
scroll to position [245, 0]
click at [509, 271] on input "cartouche 40" at bounding box center [511, 269] width 197 height 30
click at [480, 269] on input "cartouche 40" at bounding box center [511, 269] width 197 height 30
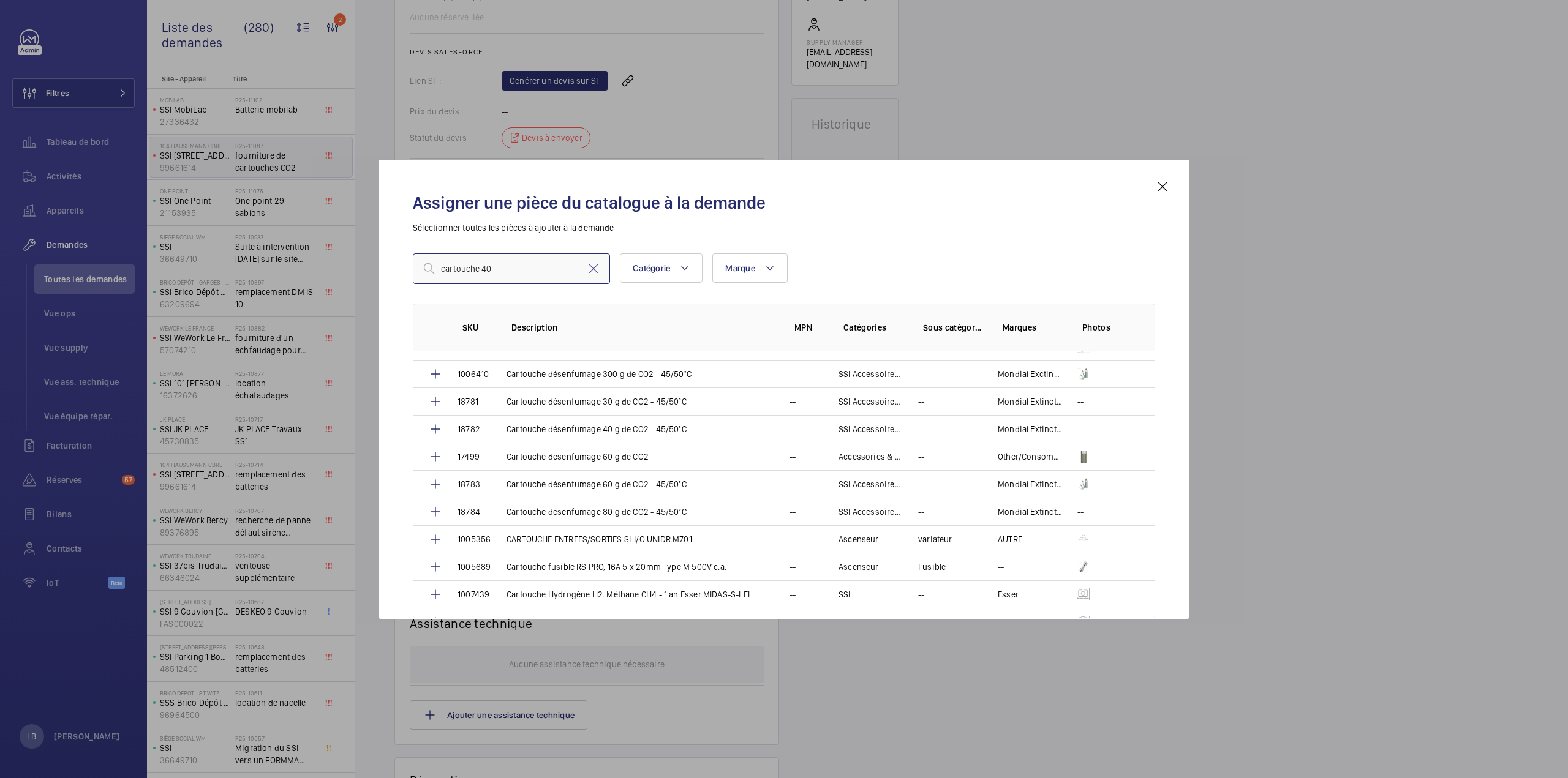
scroll to position [122, 0]
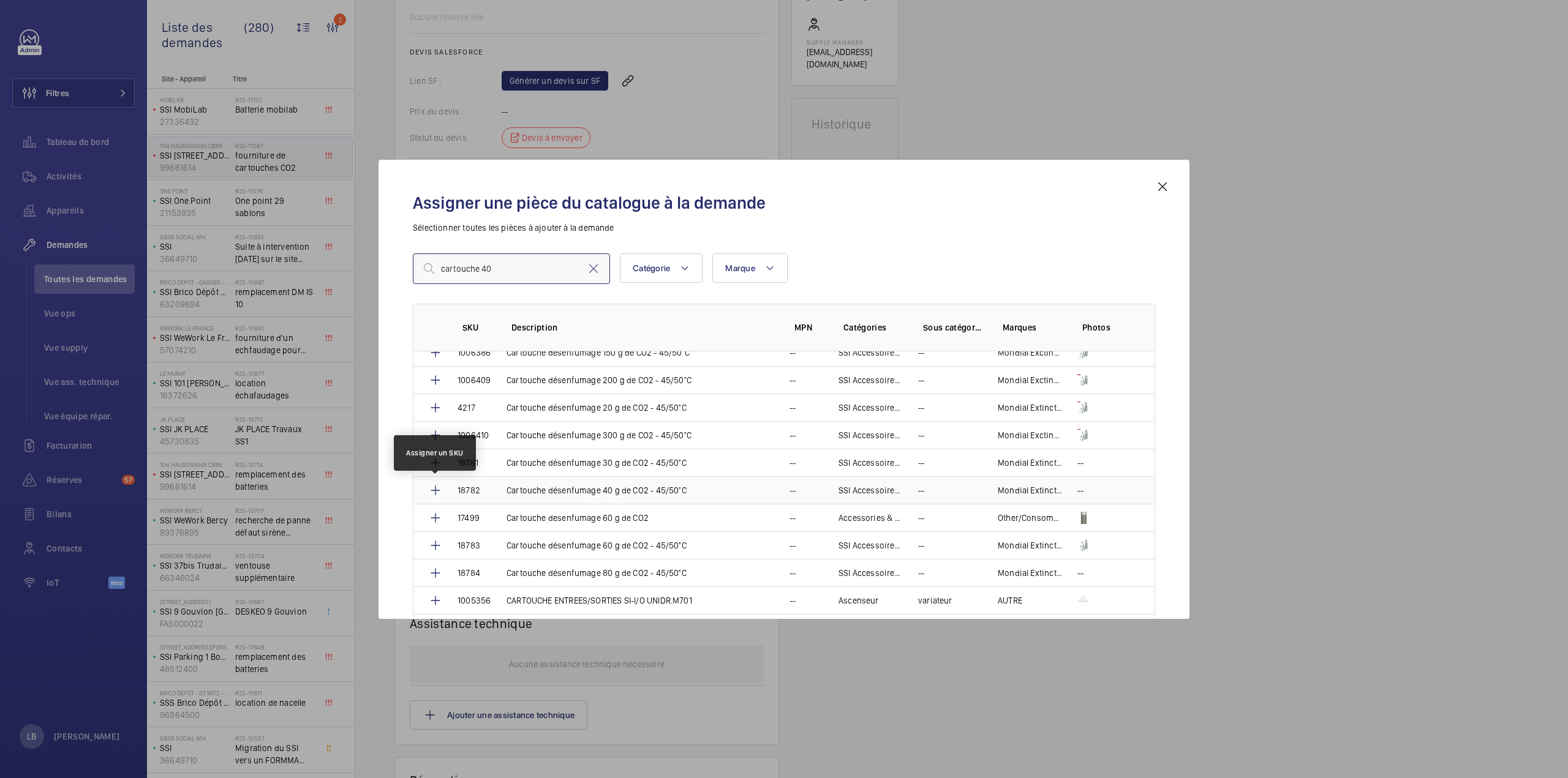
type input "cartouche 40"
click at [435, 489] on mat-icon at bounding box center [435, 490] width 15 height 15
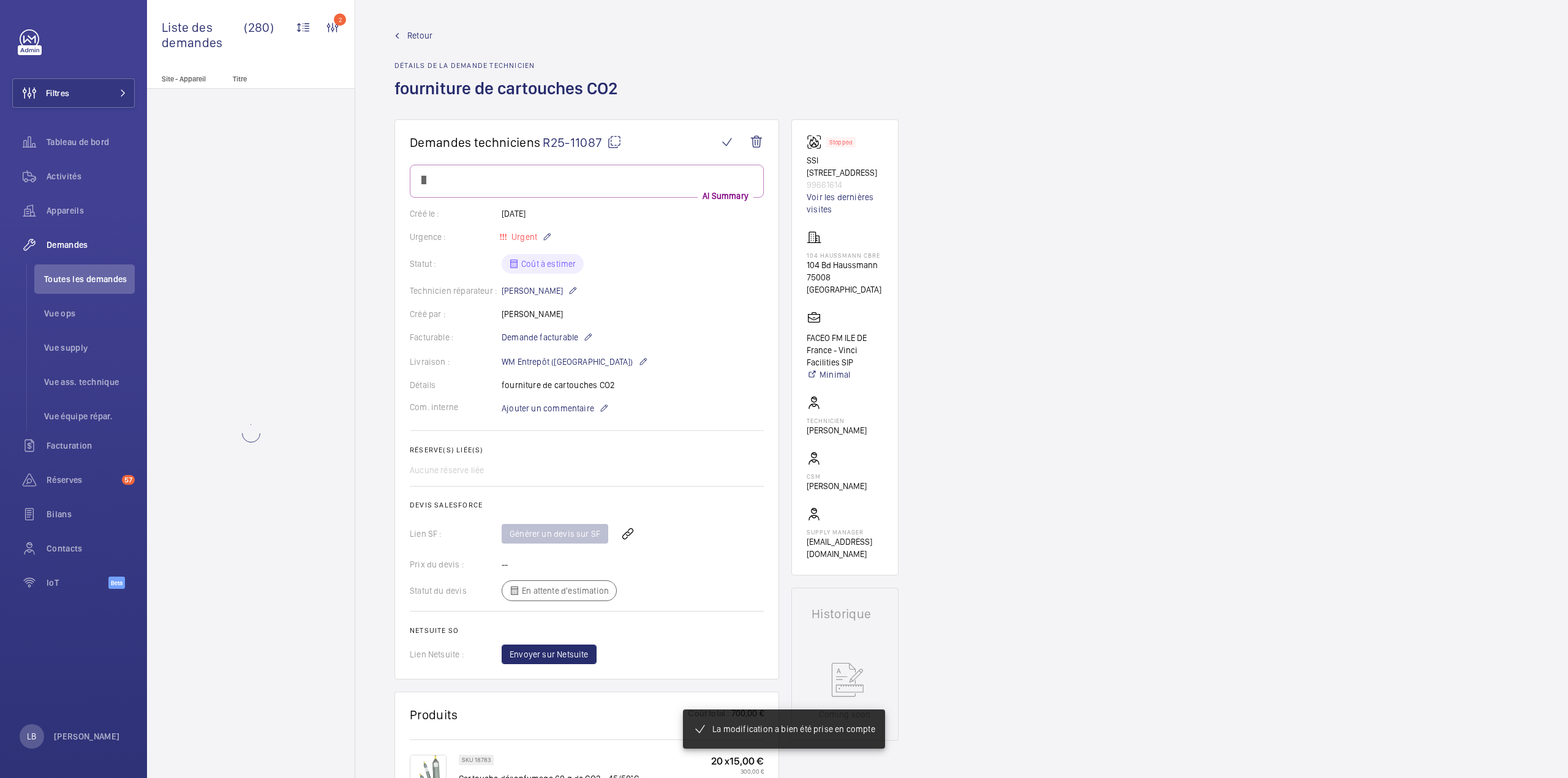
scroll to position [490, 0]
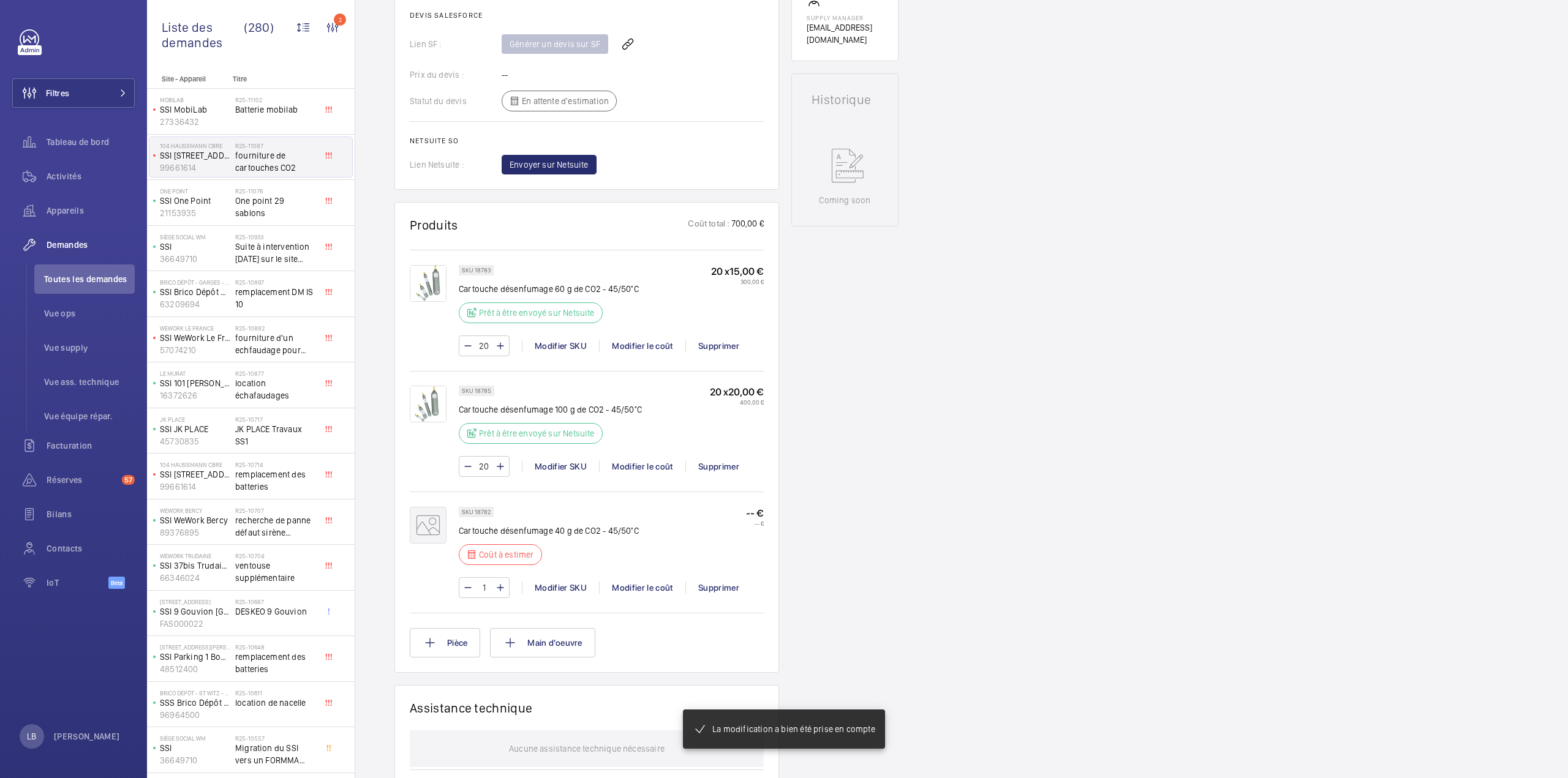
scroll to position [526, 0]
click at [500, 585] on mat-icon at bounding box center [500, 587] width 10 height 15
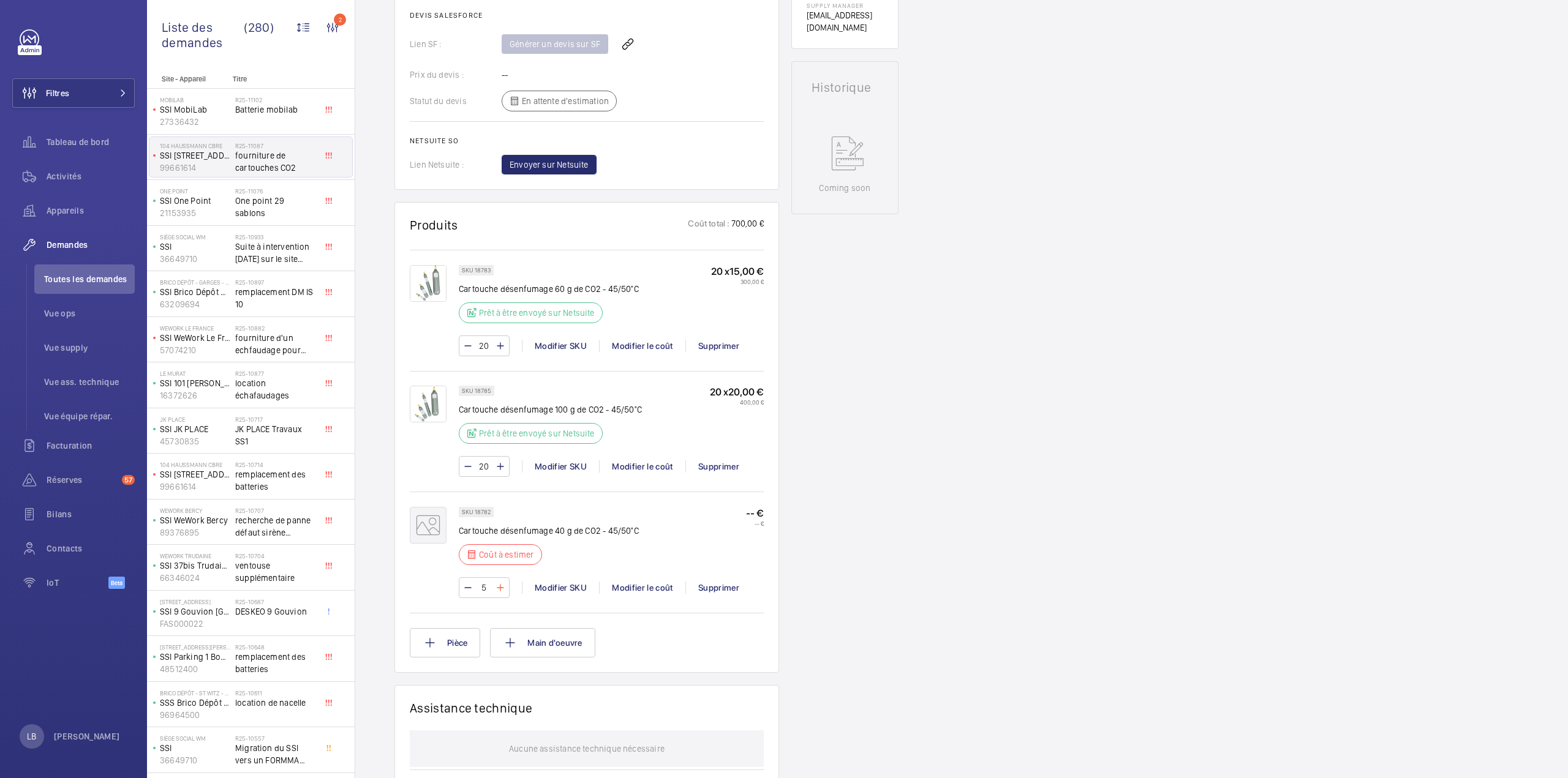
click at [500, 585] on mat-icon at bounding box center [500, 587] width 10 height 15
click at [499, 585] on mat-icon at bounding box center [500, 587] width 10 height 15
type input "8"
click at [504, 585] on wm-front-input-numeric-stepper "8" at bounding box center [484, 587] width 51 height 21
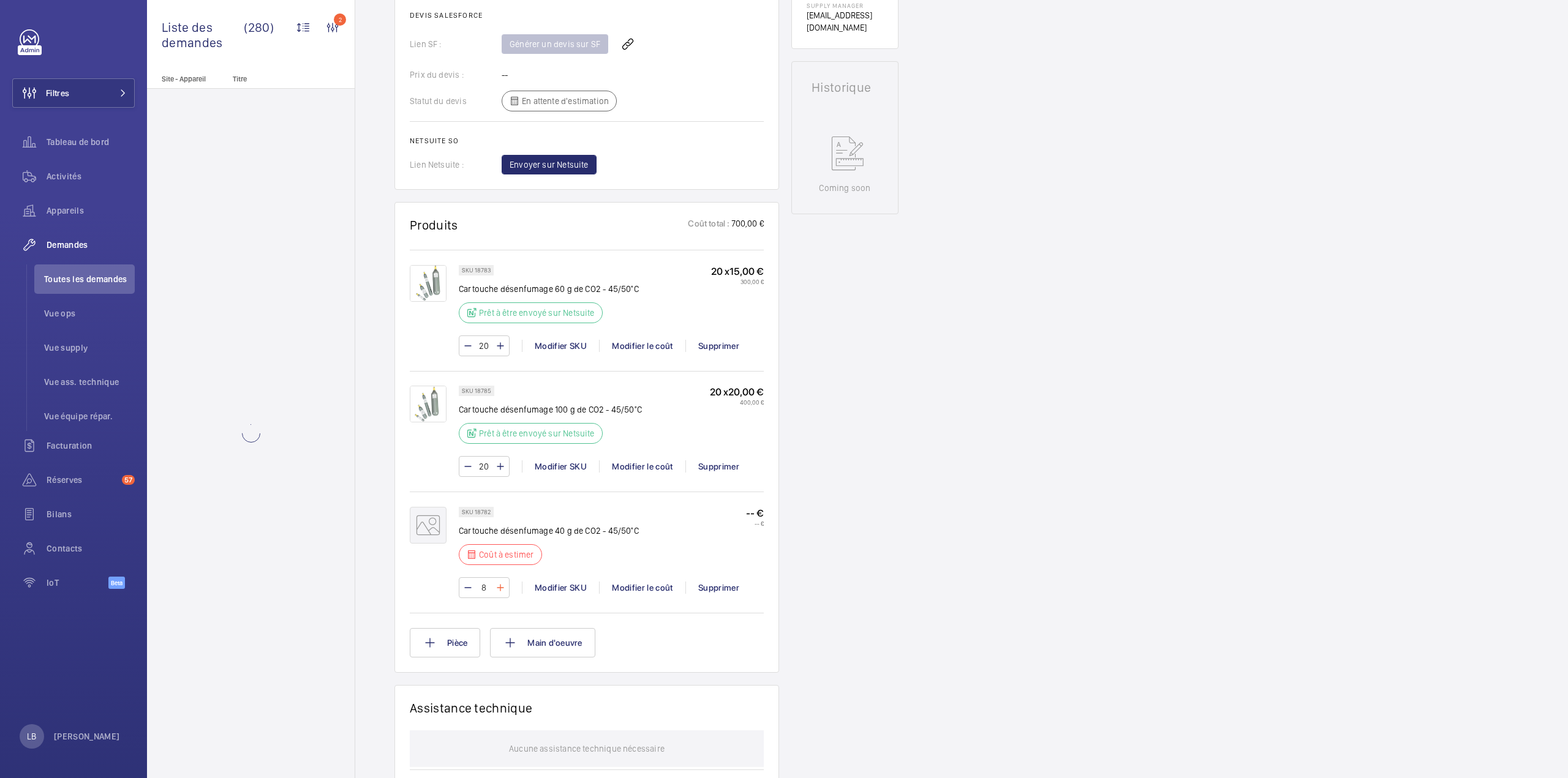
click at [497, 581] on mat-icon at bounding box center [500, 587] width 10 height 15
type input "9"
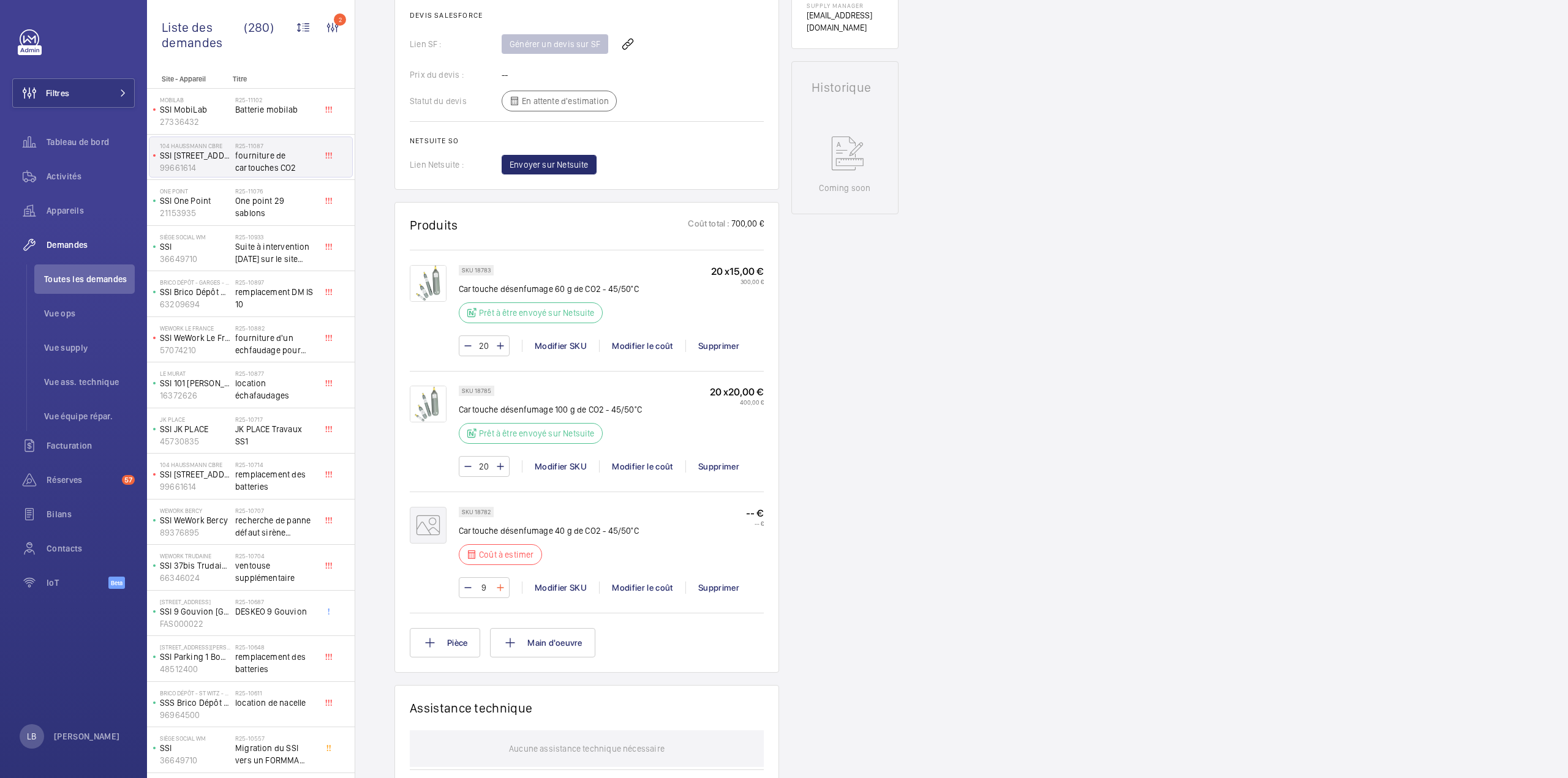
click at [501, 587] on mat-icon at bounding box center [500, 587] width 10 height 15
type input "10"
click at [726, 581] on div "Supprimer" at bounding box center [718, 587] width 66 height 12
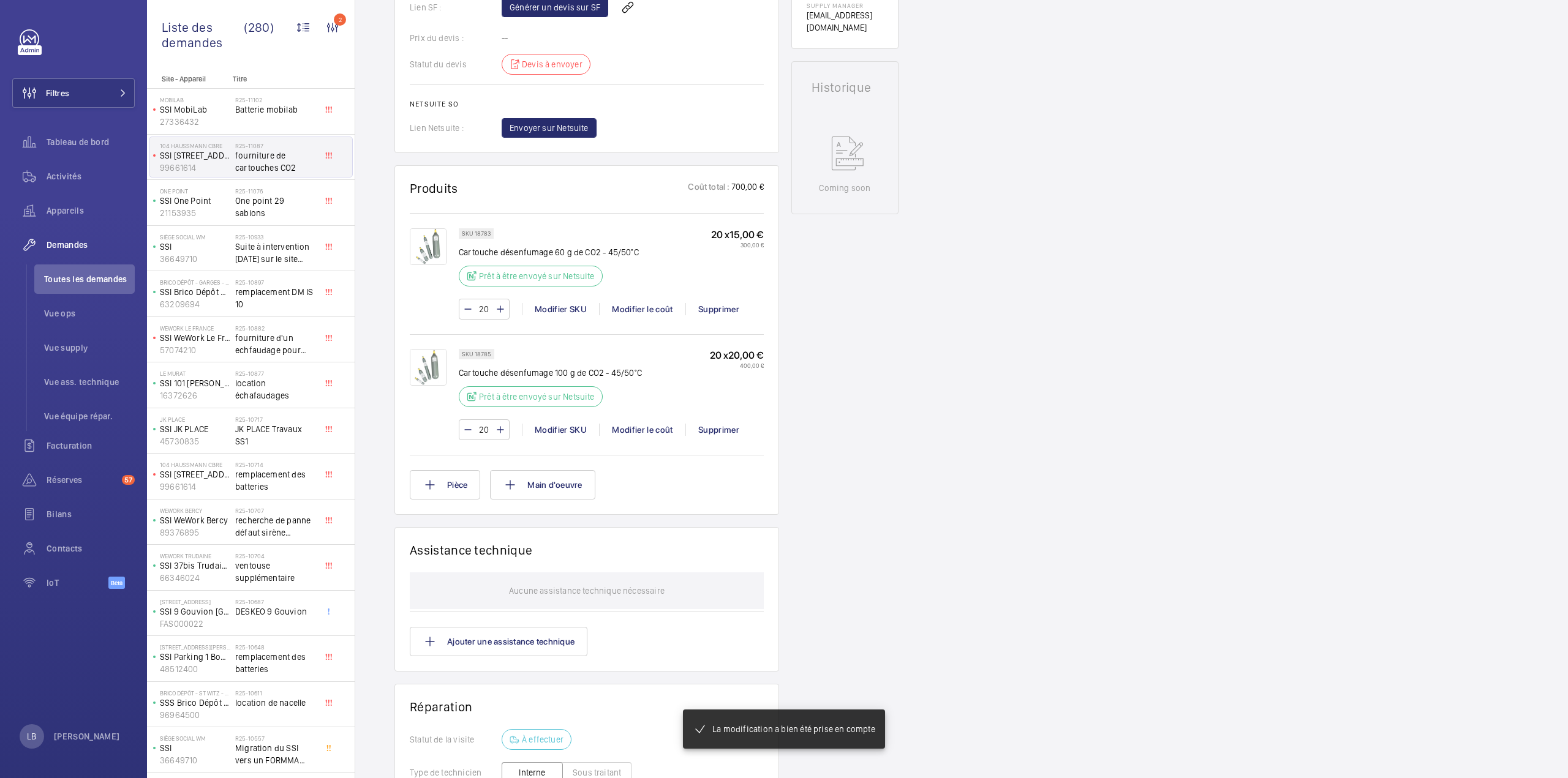
click at [1057, 439] on div "Demandes techniciens R25-11087 La demande de réparation a été créée le 19 AI Su…" at bounding box center [961, 300] width 1212 height 1415
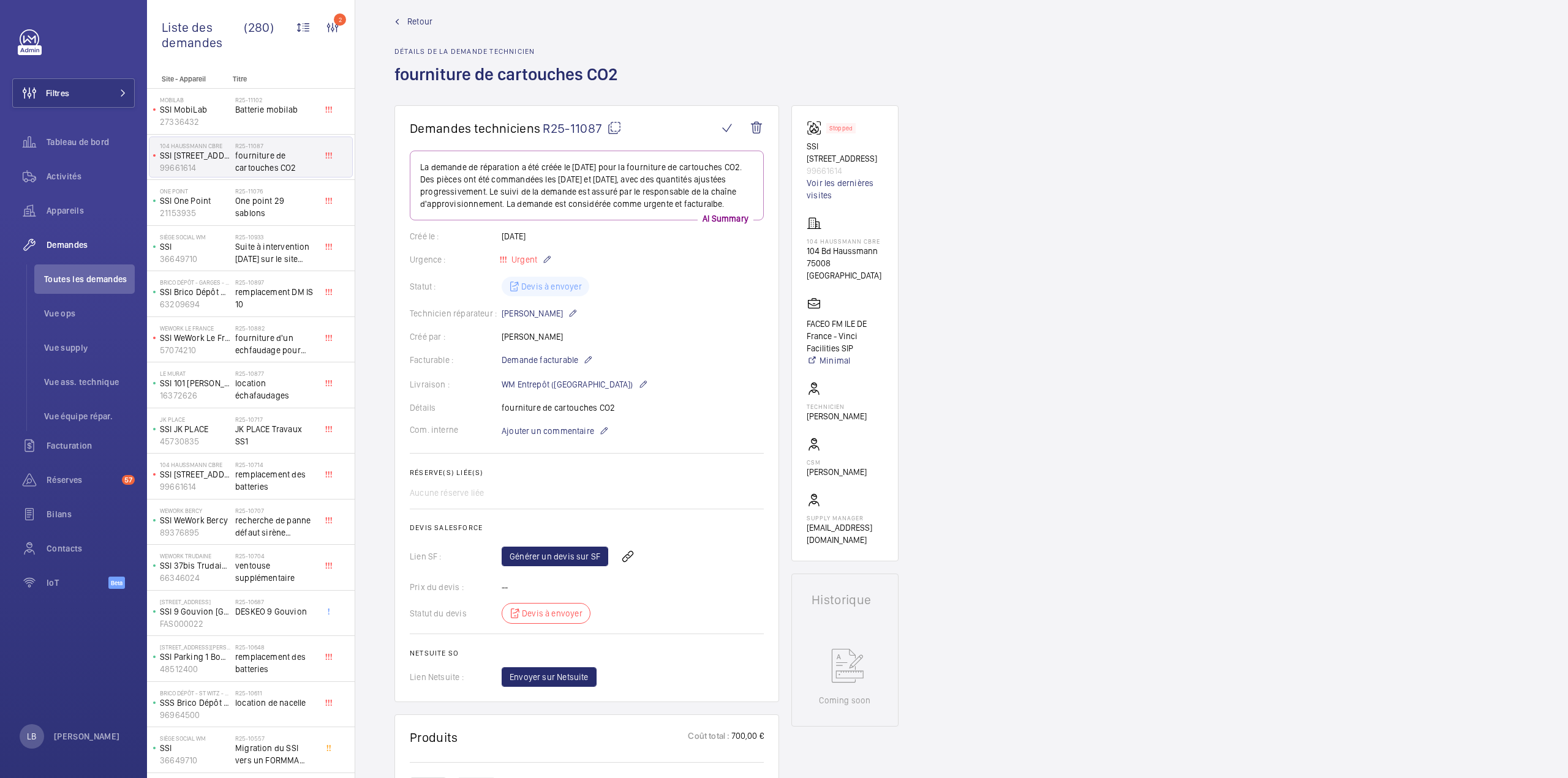
scroll to position [12, 0]
click at [612, 136] on mat-icon at bounding box center [614, 130] width 15 height 15
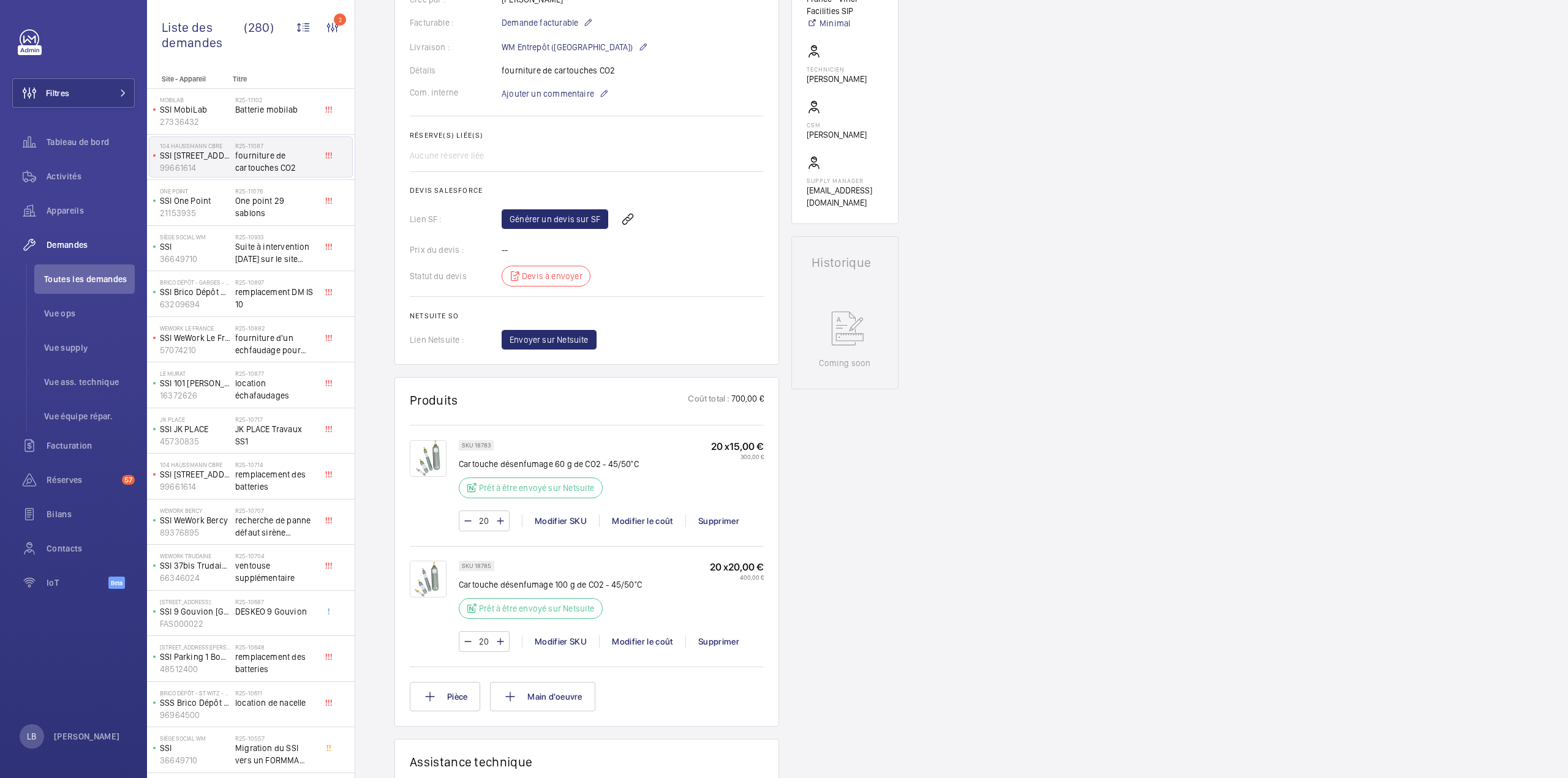
scroll to position [379, 0]
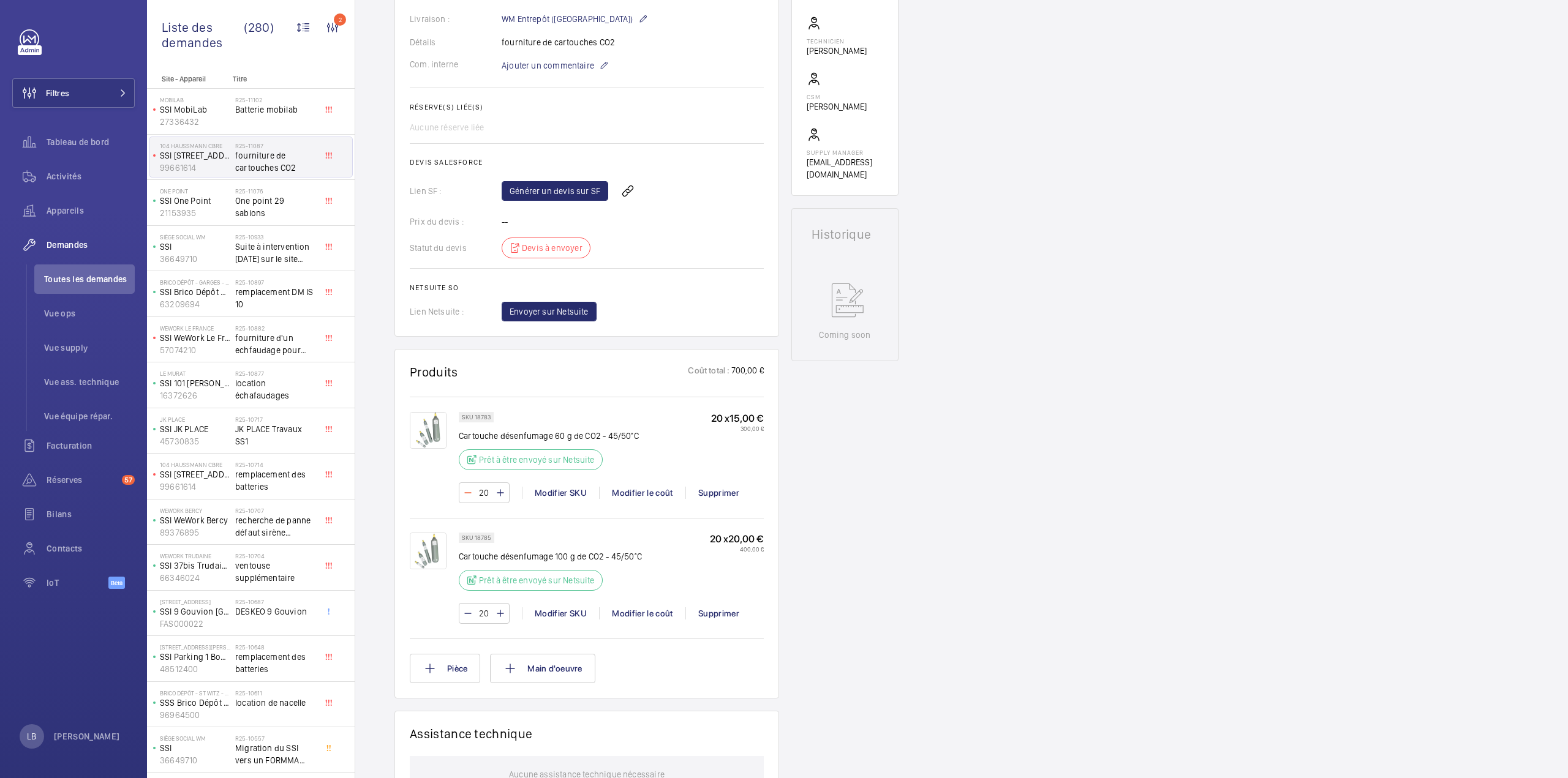
click at [467, 490] on mat-icon at bounding box center [468, 493] width 10 height 15
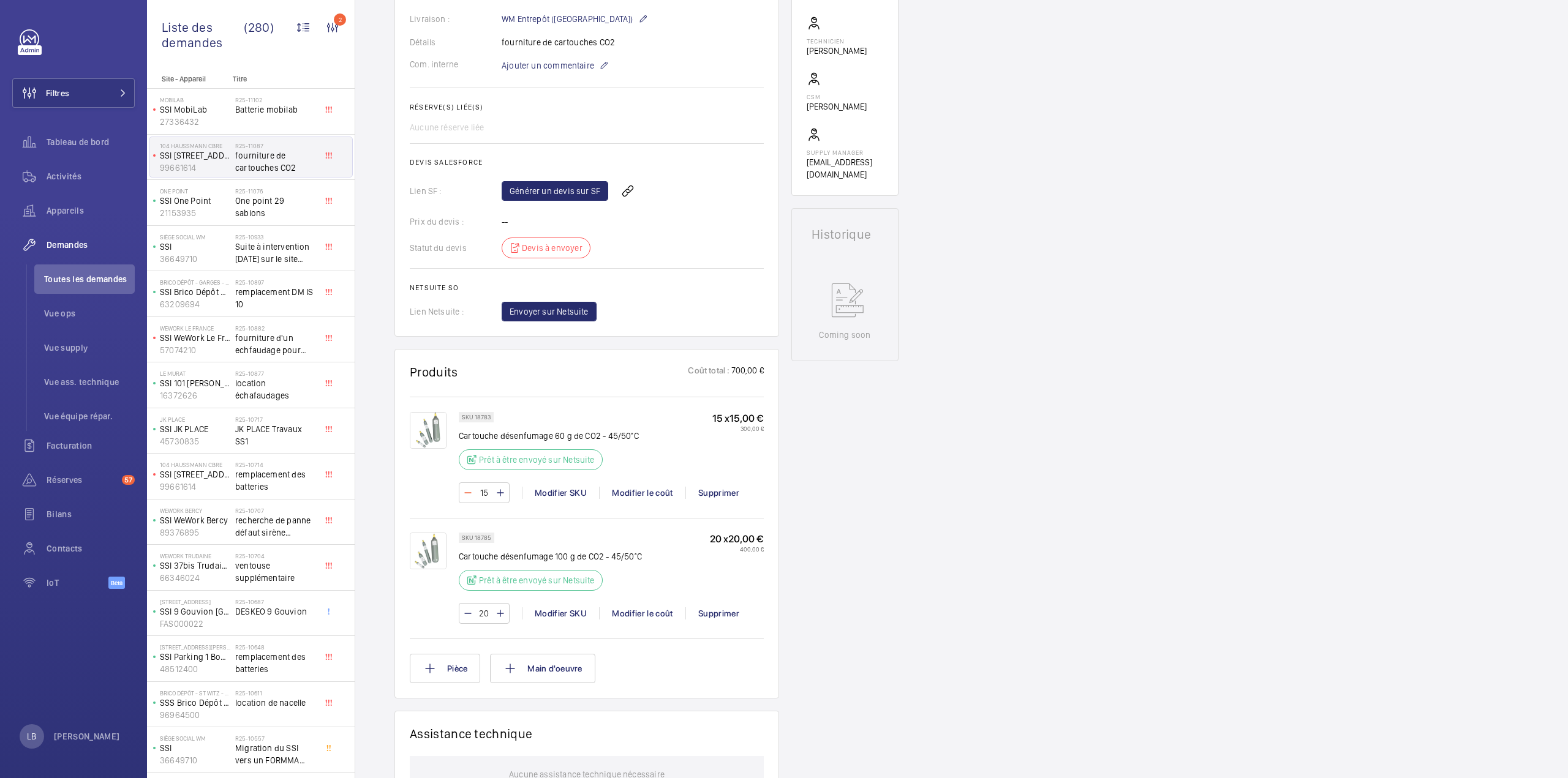
click at [467, 490] on mat-icon at bounding box center [468, 493] width 10 height 15
type input "11"
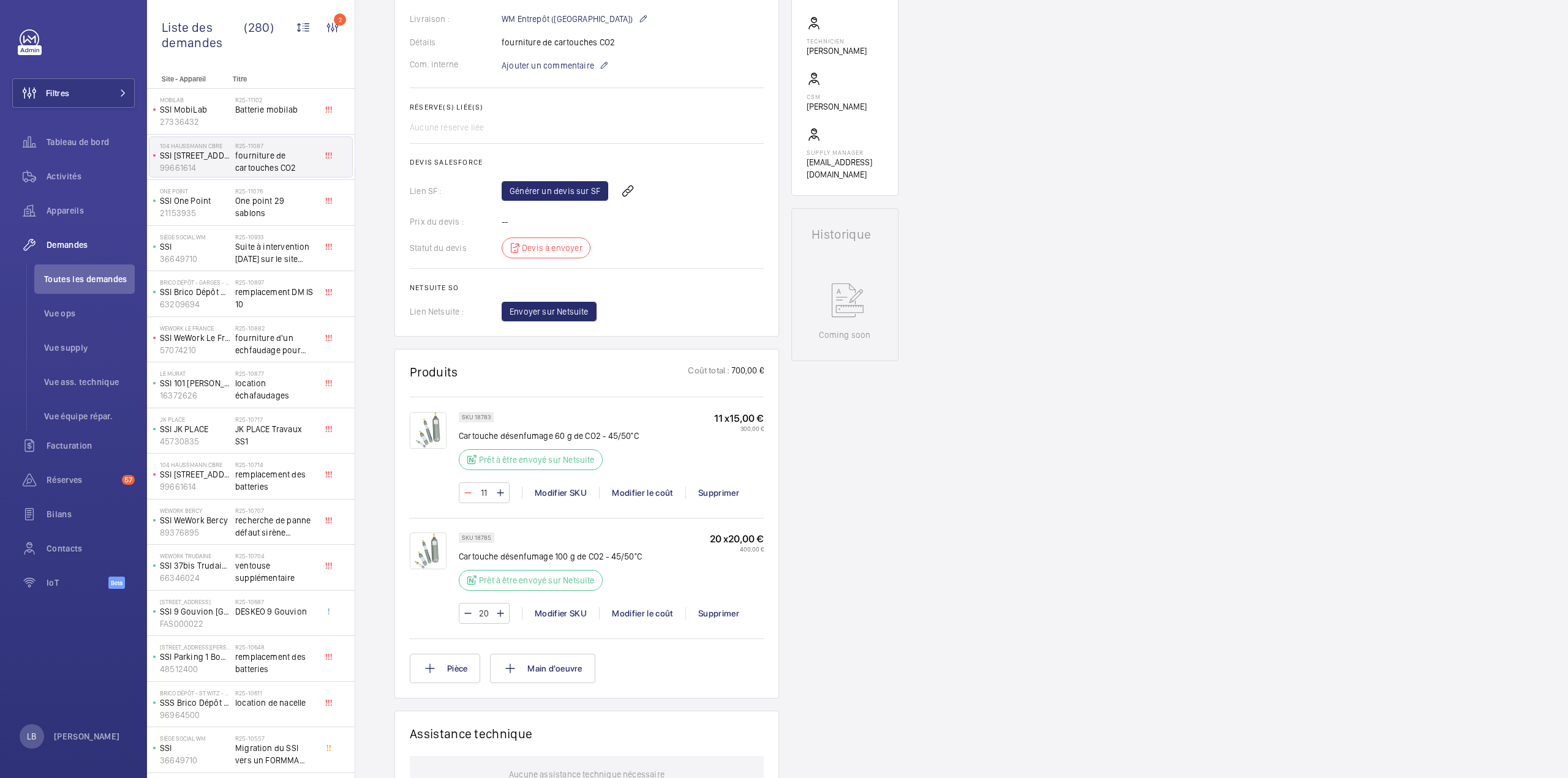
click at [467, 490] on wm-front-input-numeric-stepper "11" at bounding box center [484, 492] width 51 height 21
click at [468, 490] on mat-icon at bounding box center [468, 493] width 10 height 15
type input "10"
click at [466, 611] on mat-icon at bounding box center [468, 613] width 10 height 15
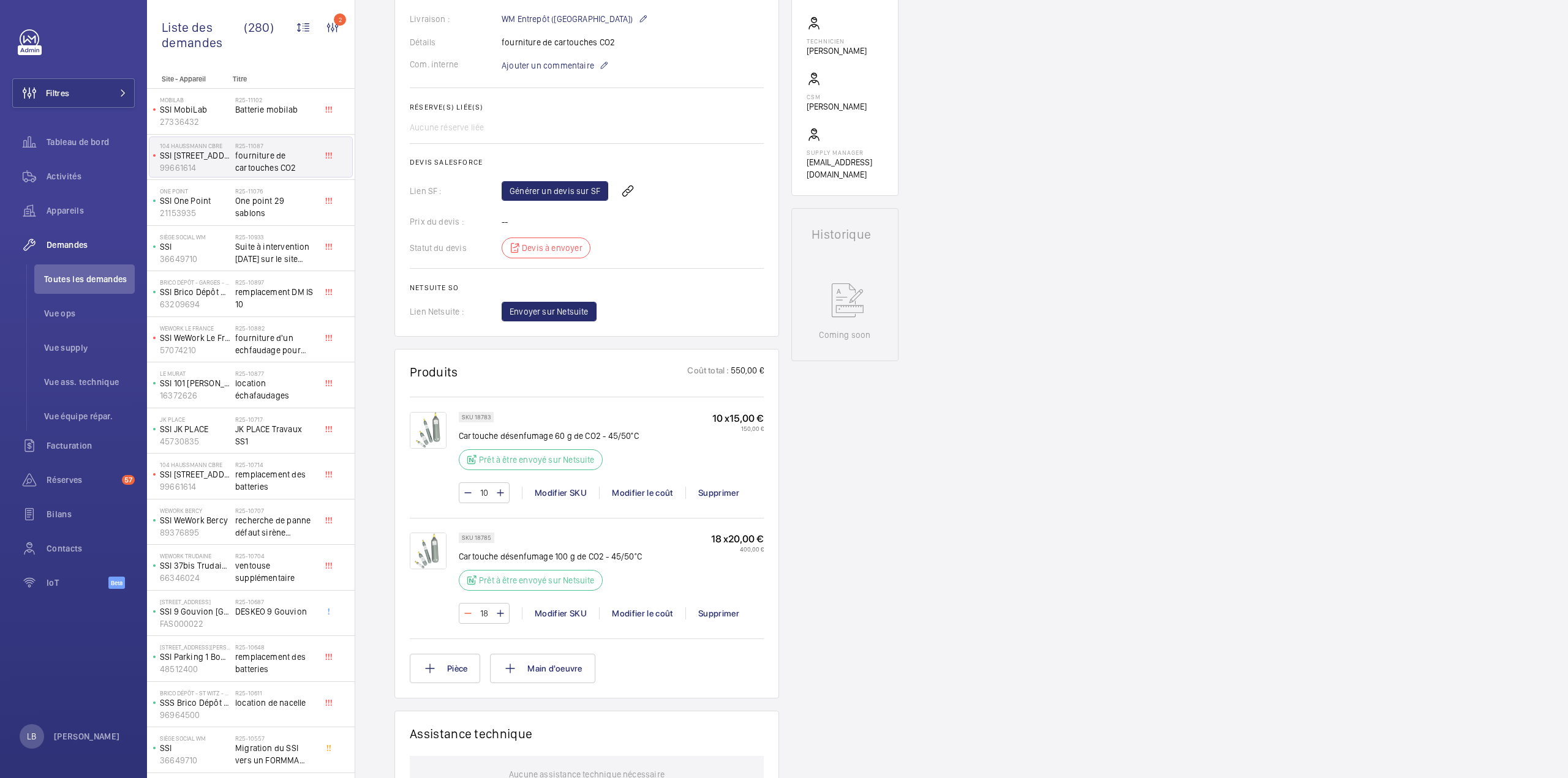
click at [466, 611] on mat-icon at bounding box center [468, 613] width 10 height 15
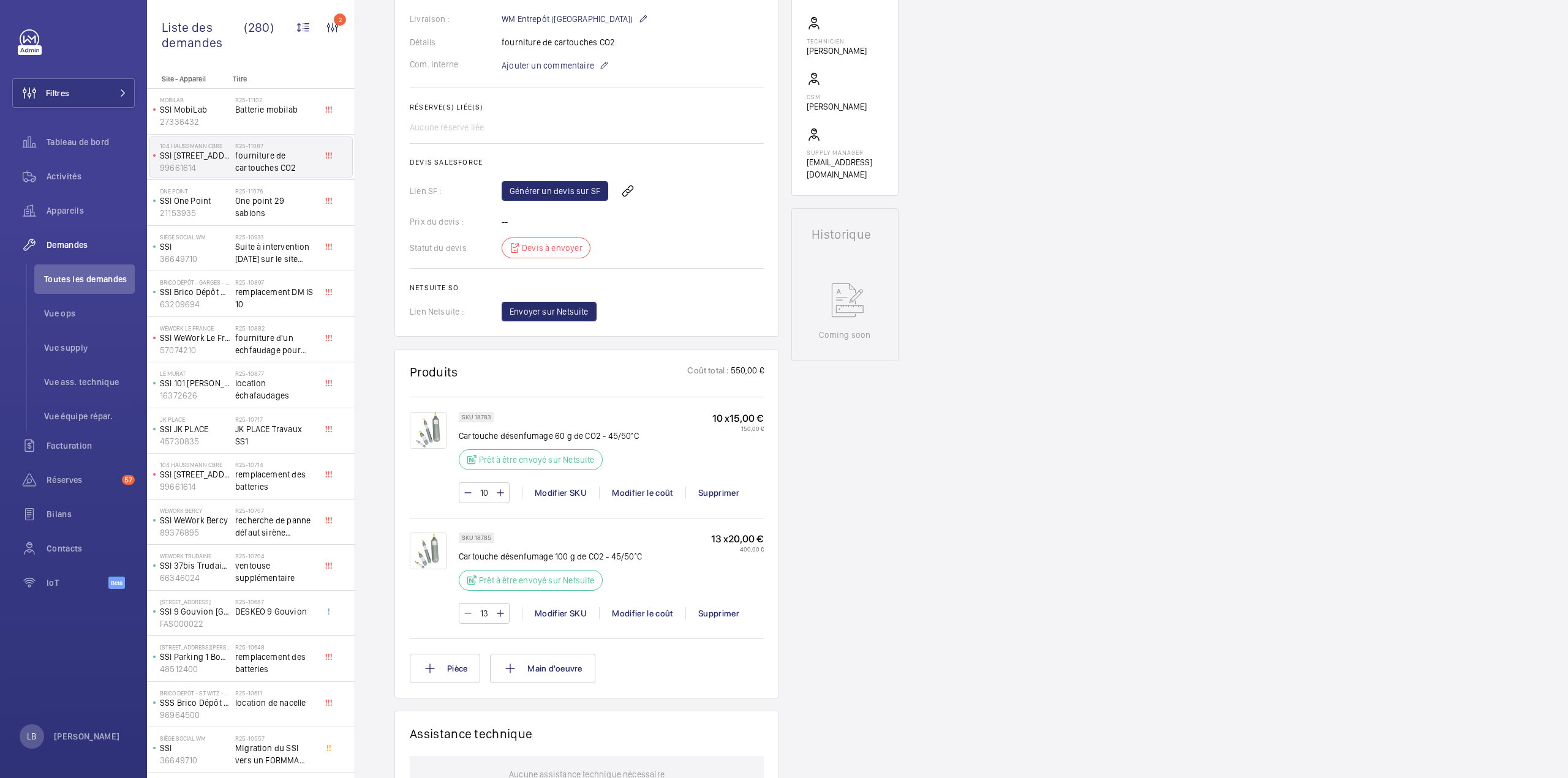
click at [466, 611] on mat-icon at bounding box center [468, 613] width 10 height 15
type input "11"
click at [466, 611] on wm-front-input-numeric-stepper "11" at bounding box center [484, 613] width 51 height 21
click at [466, 611] on mat-icon at bounding box center [468, 613] width 10 height 15
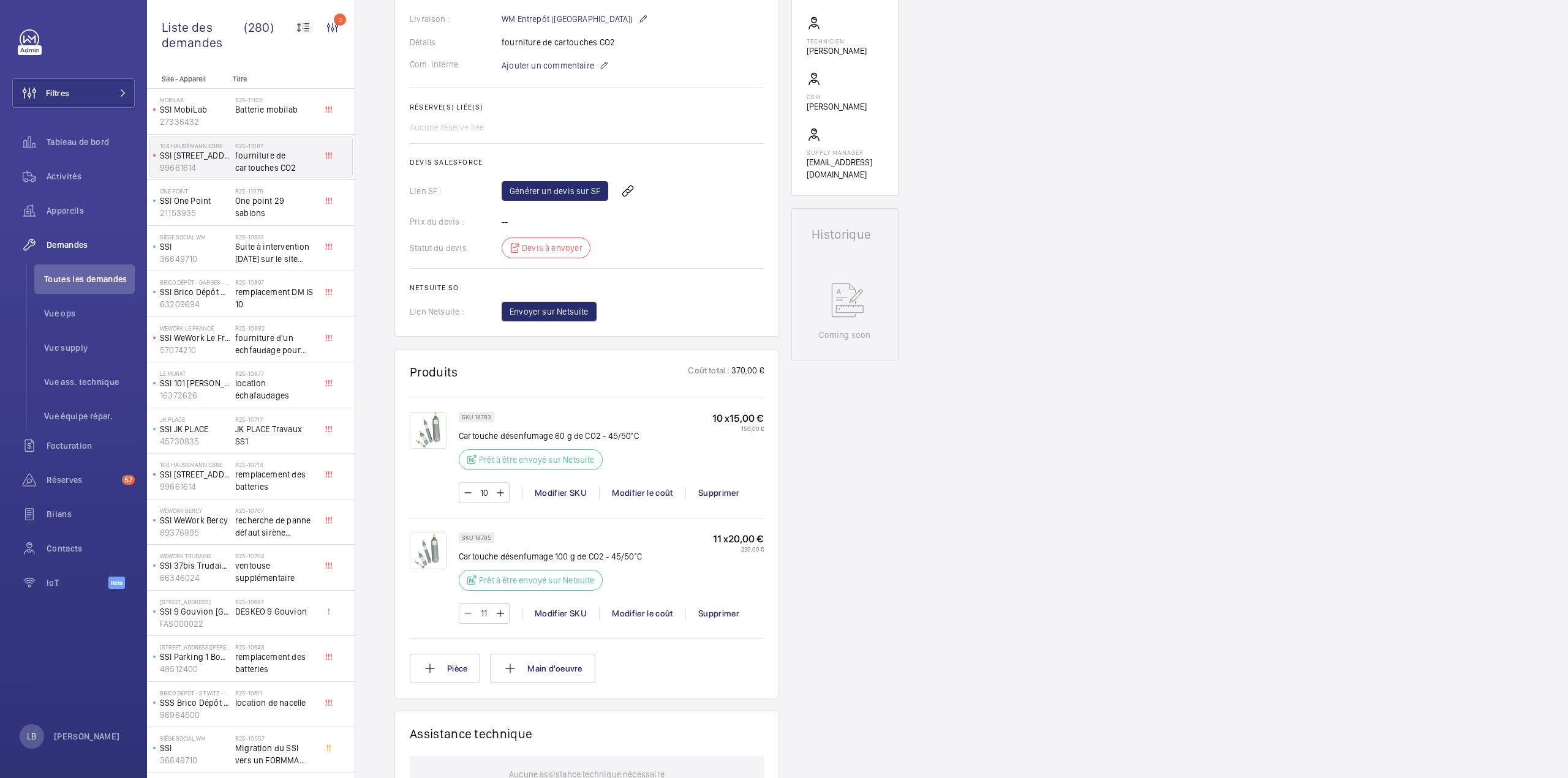
type input "10"
click at [459, 668] on button "Pièce" at bounding box center [444, 668] width 70 height 29
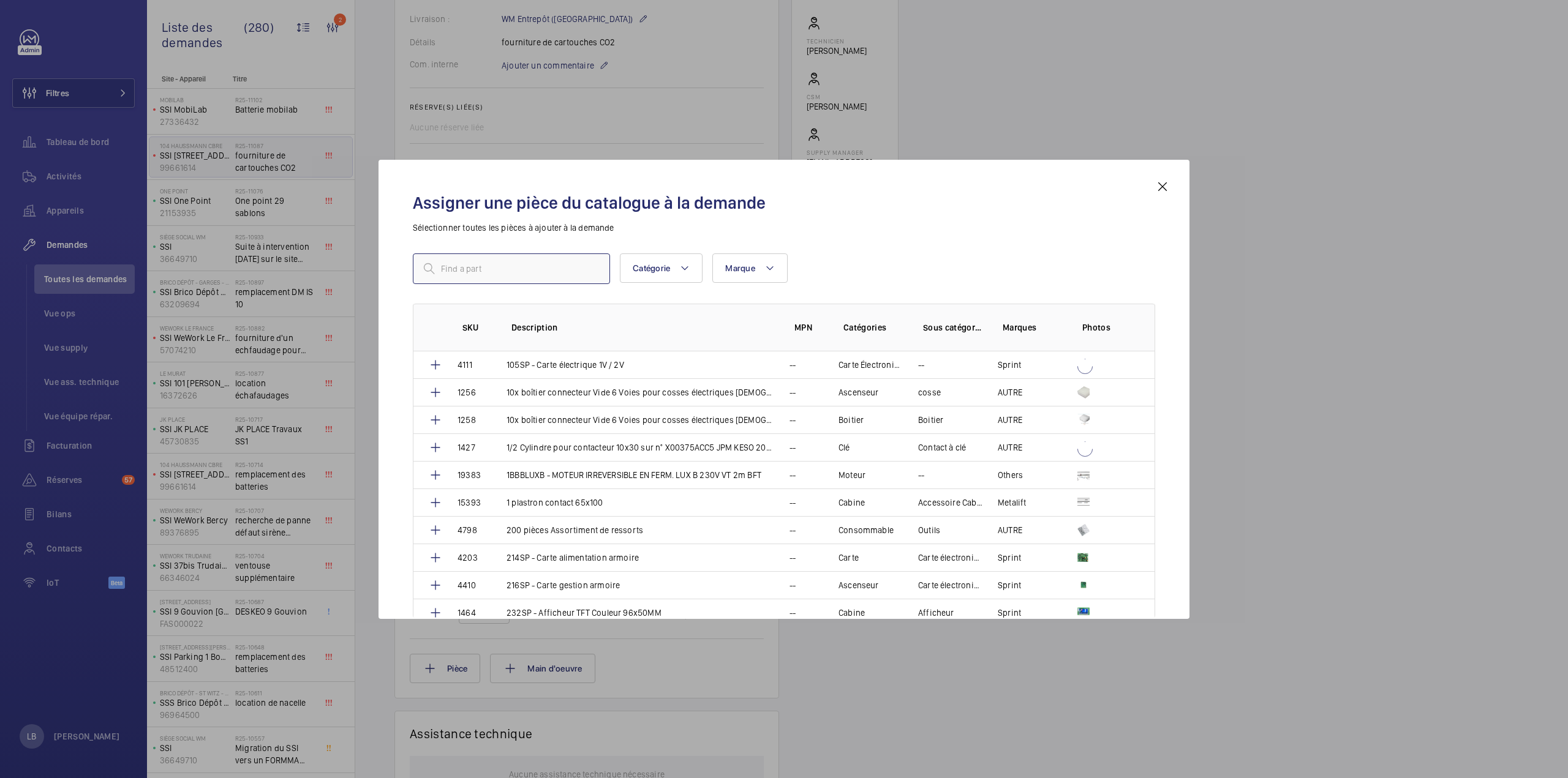
click at [580, 262] on input "text" at bounding box center [511, 269] width 197 height 30
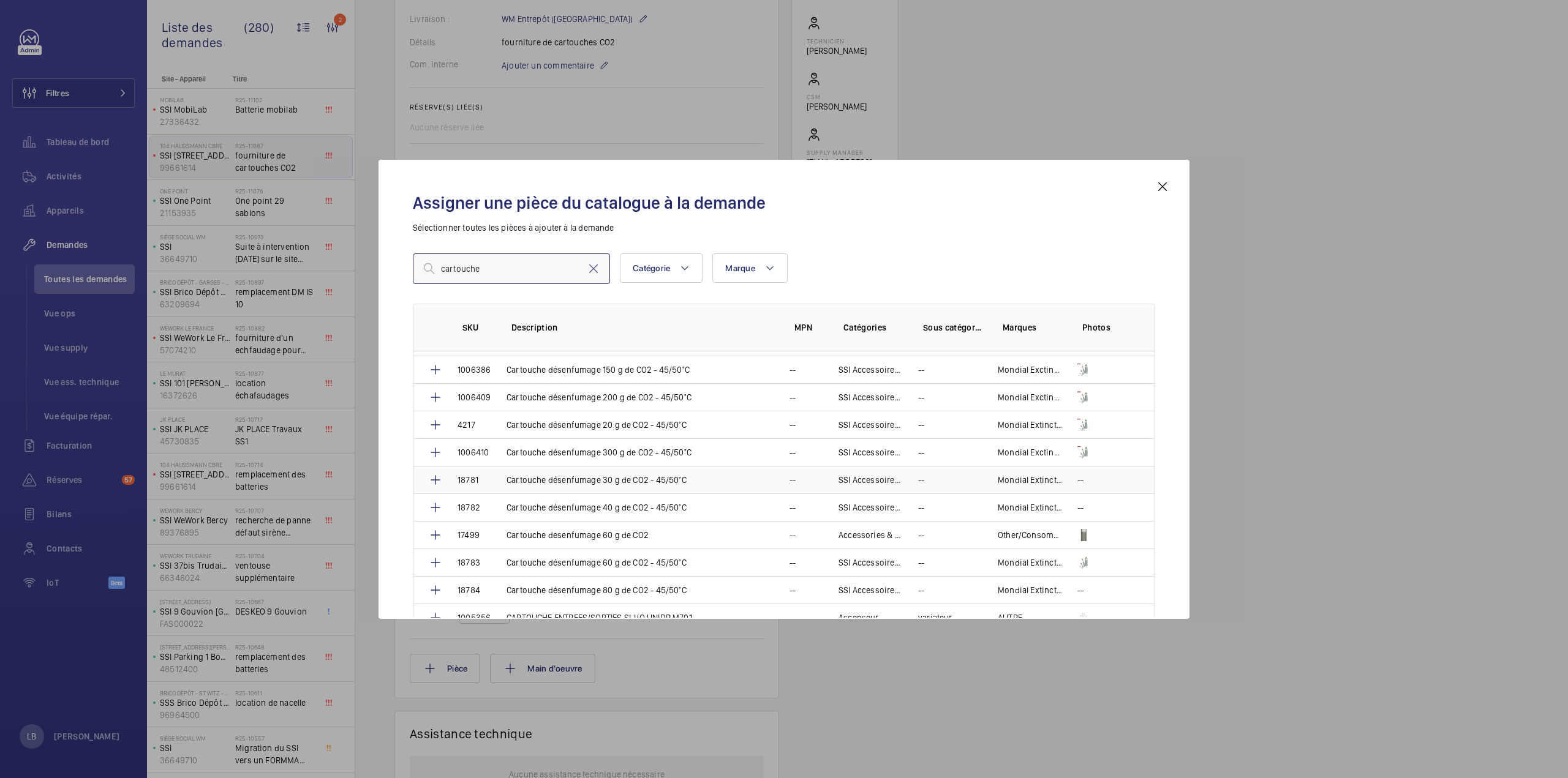
scroll to position [122, 0]
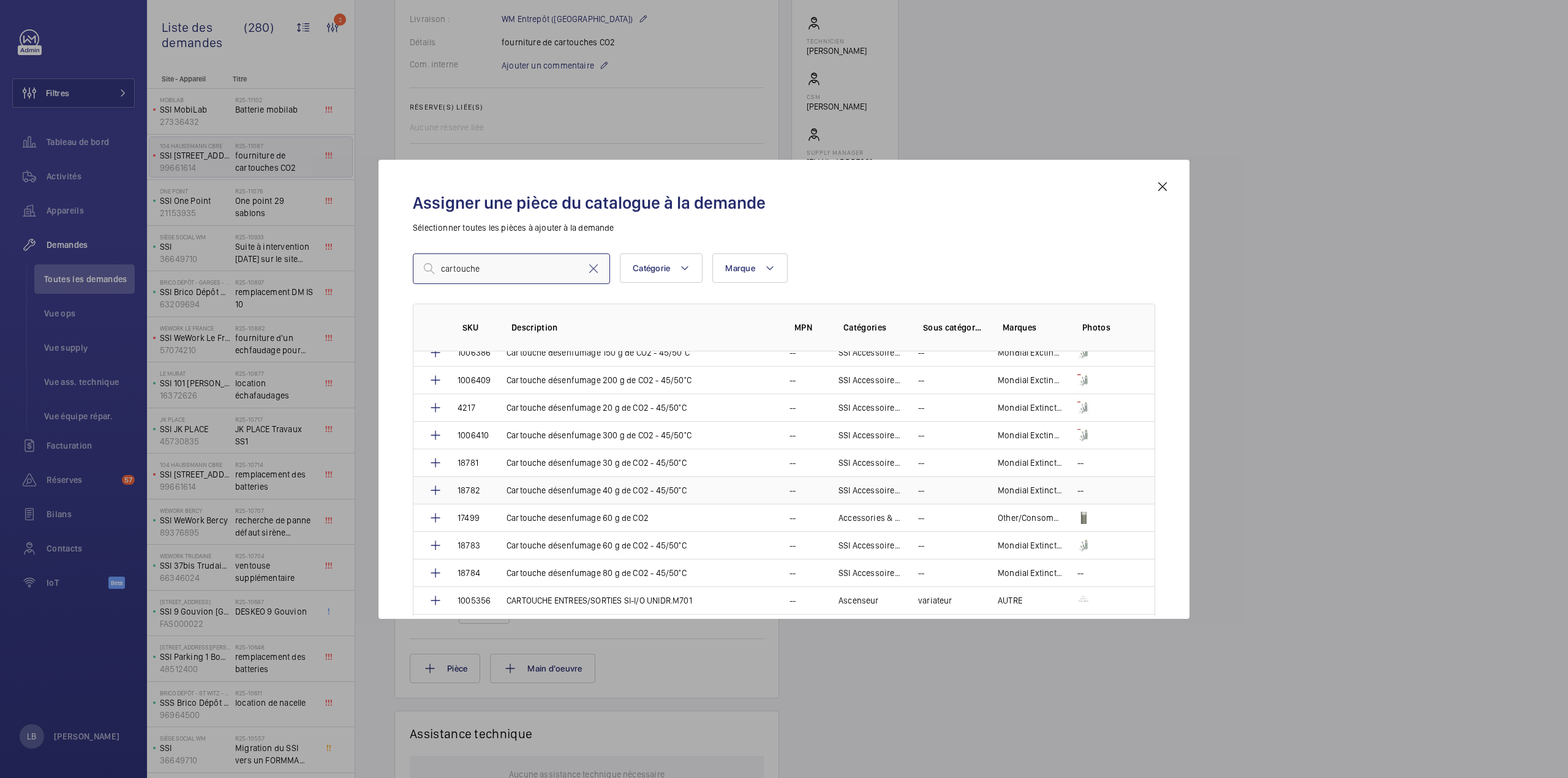
type input "cartouche"
click at [572, 484] on p "Cartouche désenfumage 40 g de CO2 - 45/50°C" at bounding box center [596, 490] width 180 height 12
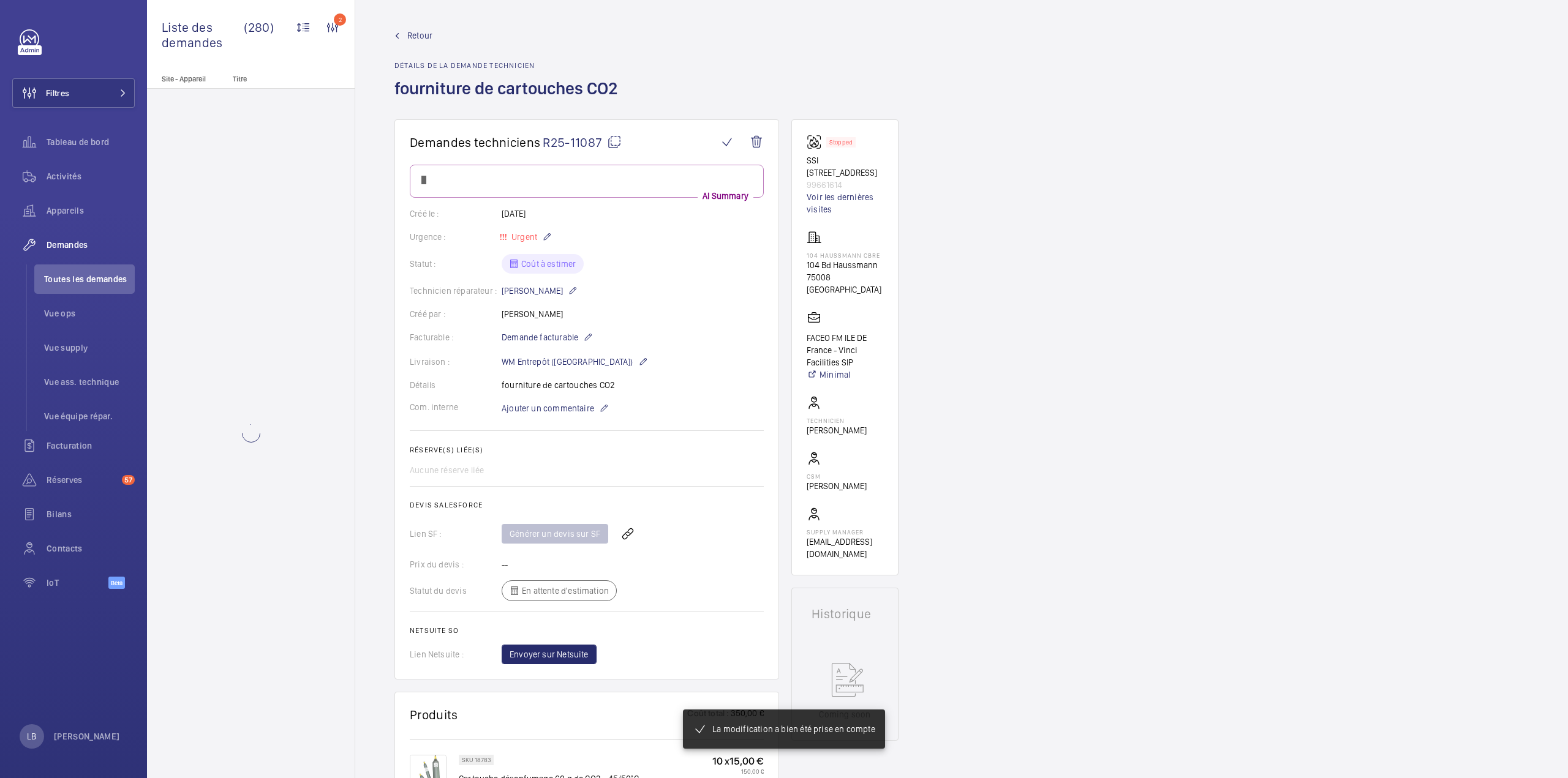
scroll to position [379, 0]
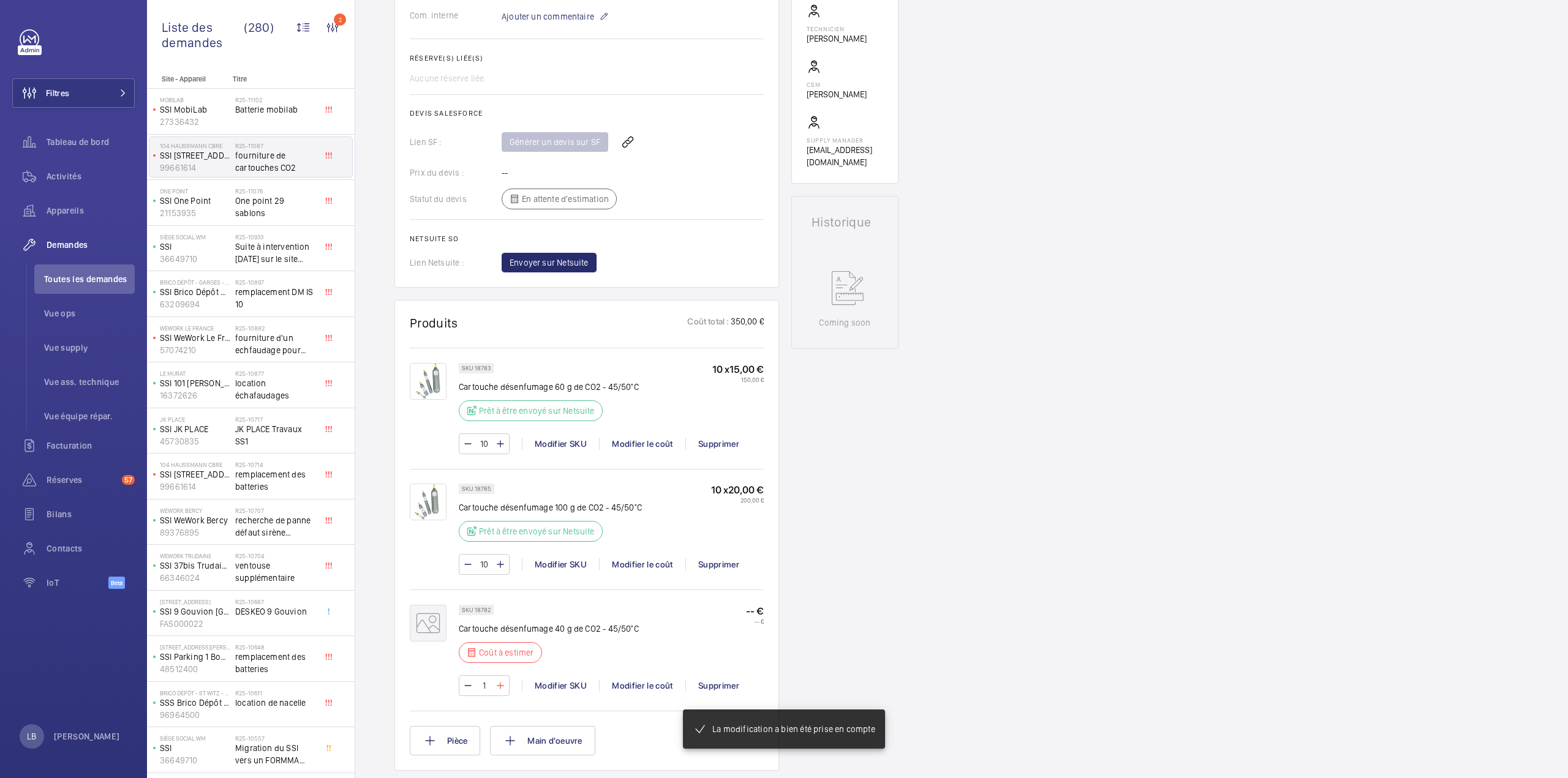
click at [496, 693] on mat-icon at bounding box center [500, 685] width 10 height 15
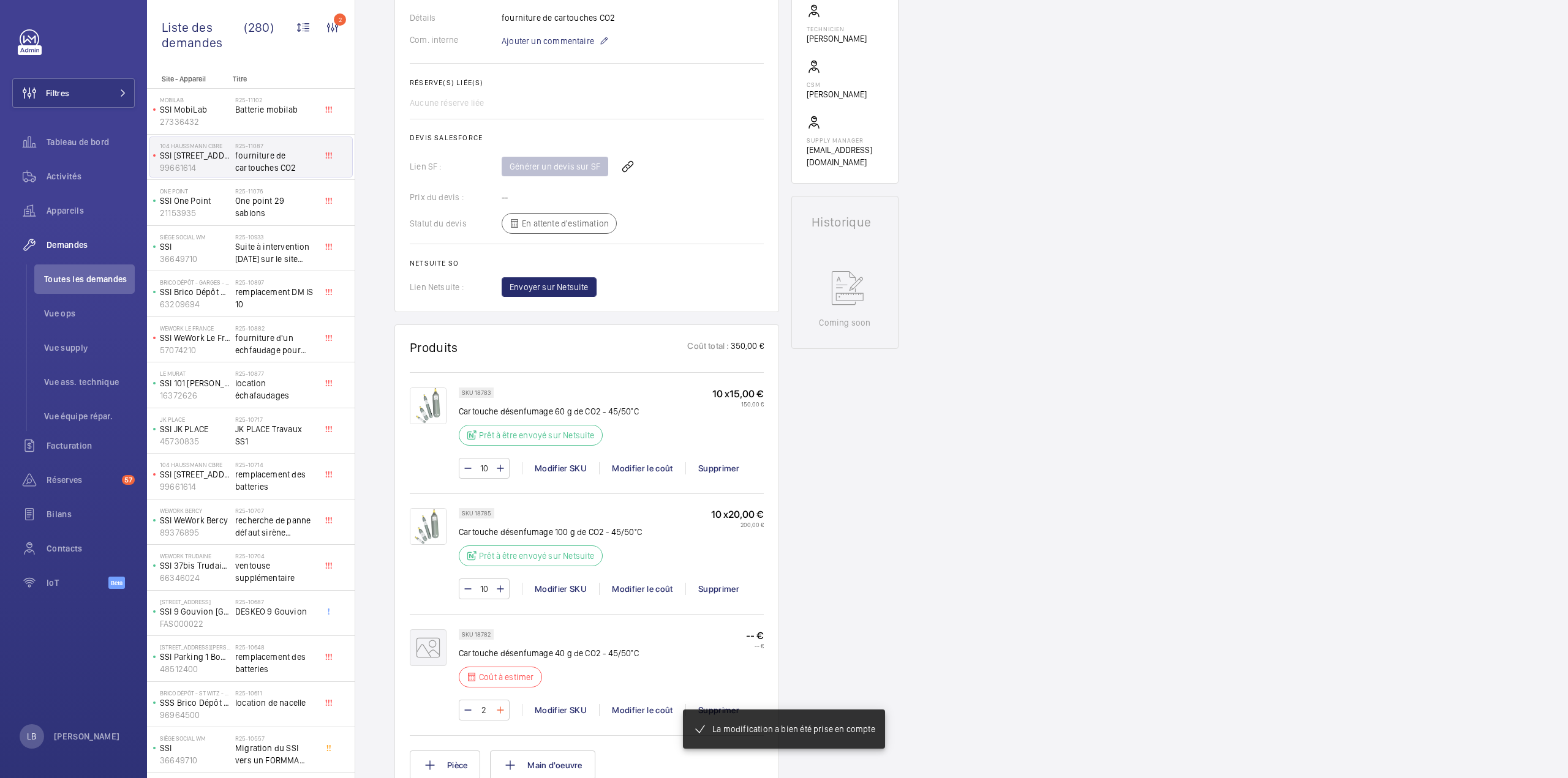
click at [496, 703] on mat-icon at bounding box center [500, 710] width 10 height 15
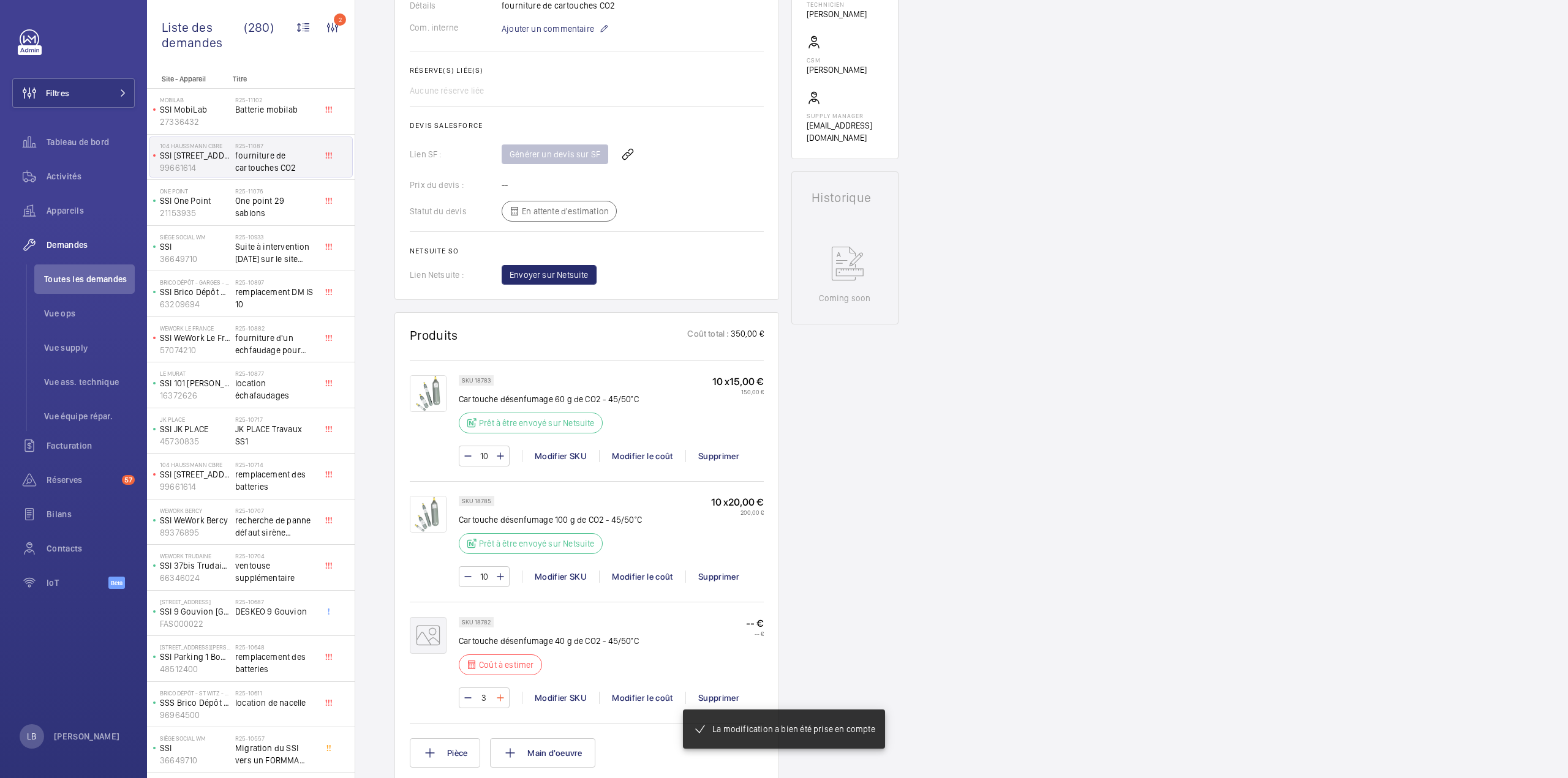
click at [497, 697] on mat-icon at bounding box center [500, 698] width 10 height 15
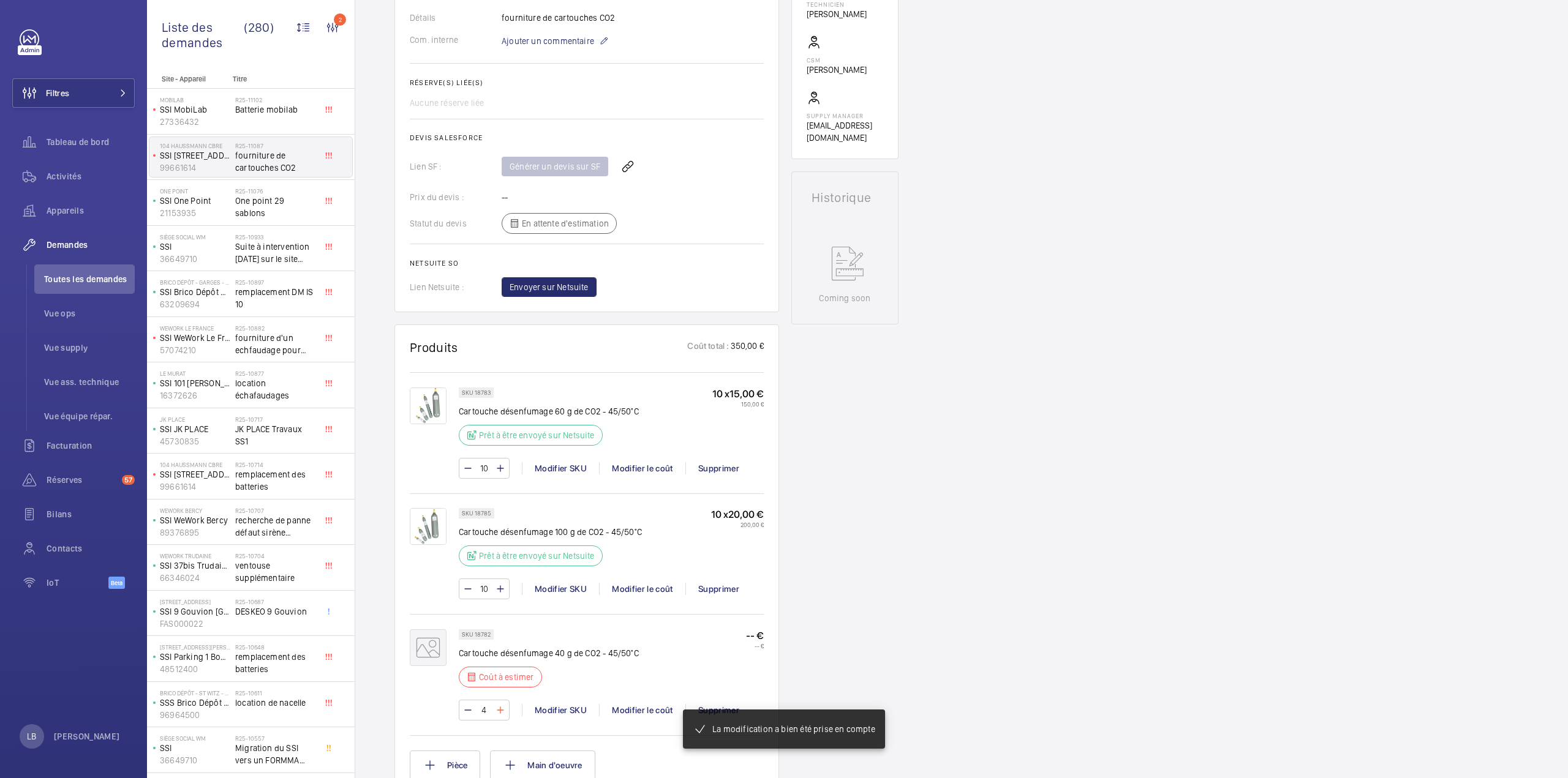
click at [497, 703] on mat-icon at bounding box center [500, 710] width 10 height 15
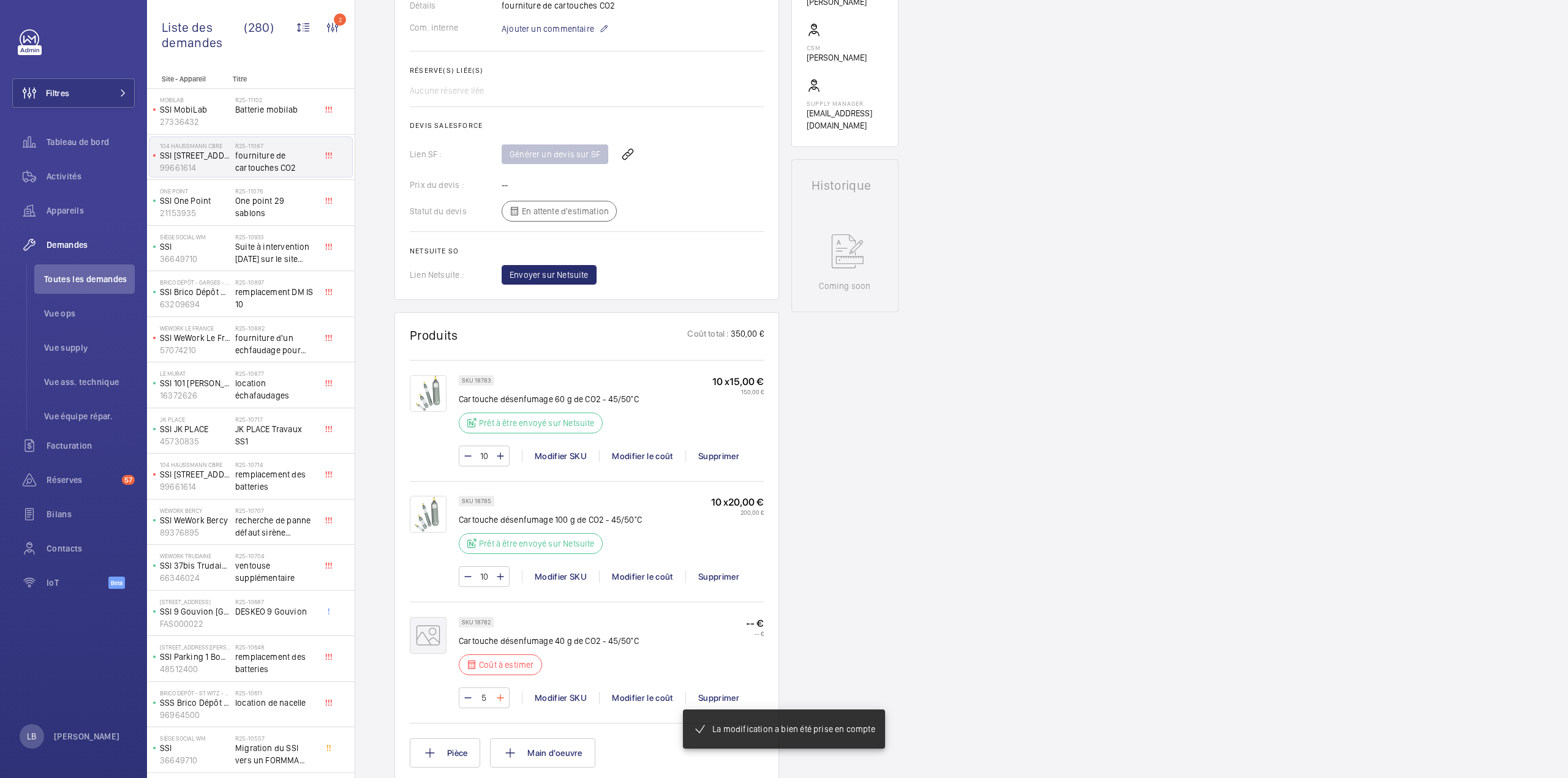
click at [497, 697] on mat-icon at bounding box center [500, 698] width 10 height 15
click at [497, 697] on mat-icon at bounding box center [500, 698] width 10 height 15
click at [497, 697] on mat-icon at bounding box center [500, 698] width 10 height 15
type input "9"
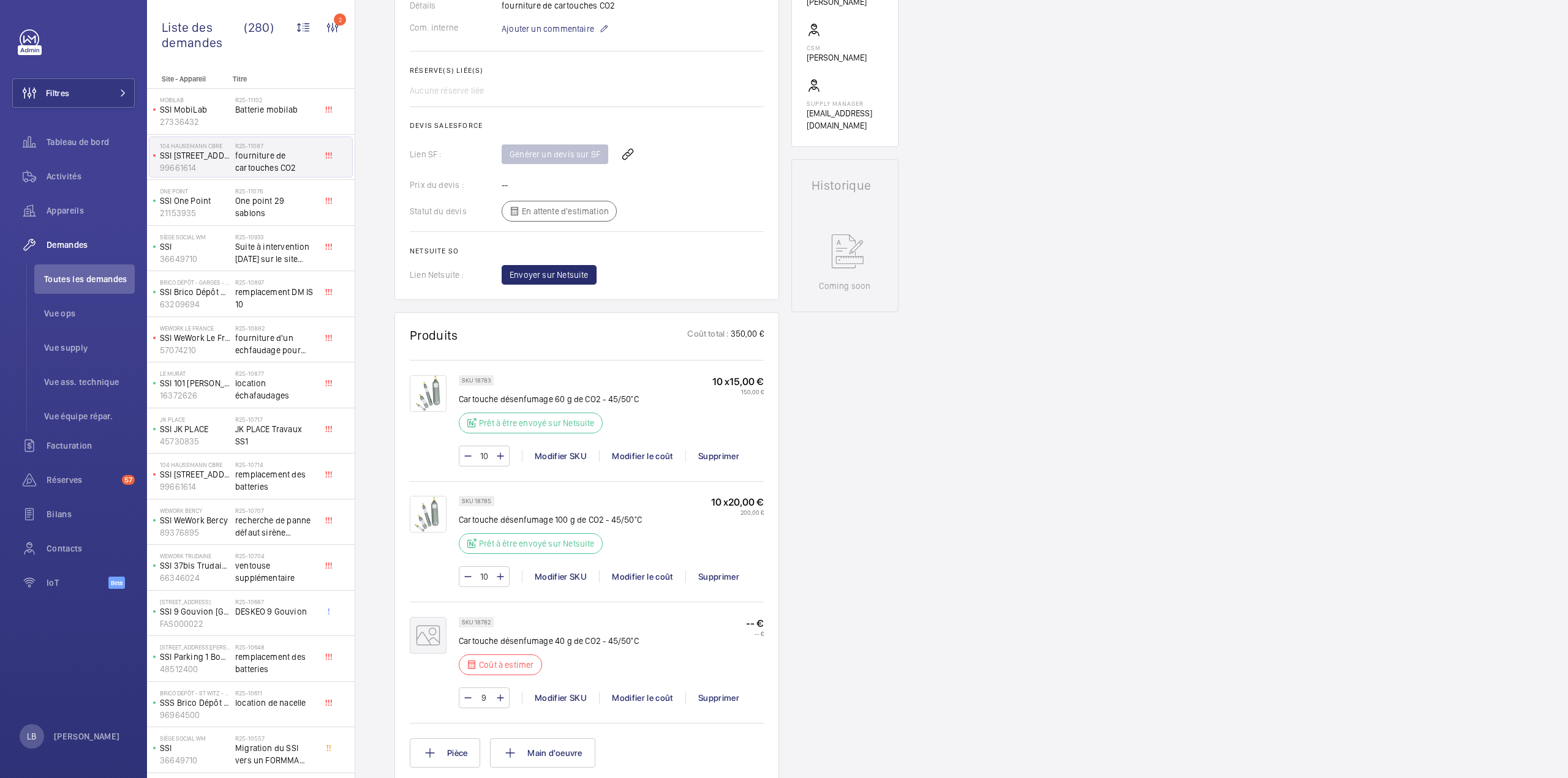
click at [497, 699] on wm-front-input-numeric-stepper "9" at bounding box center [484, 697] width 51 height 21
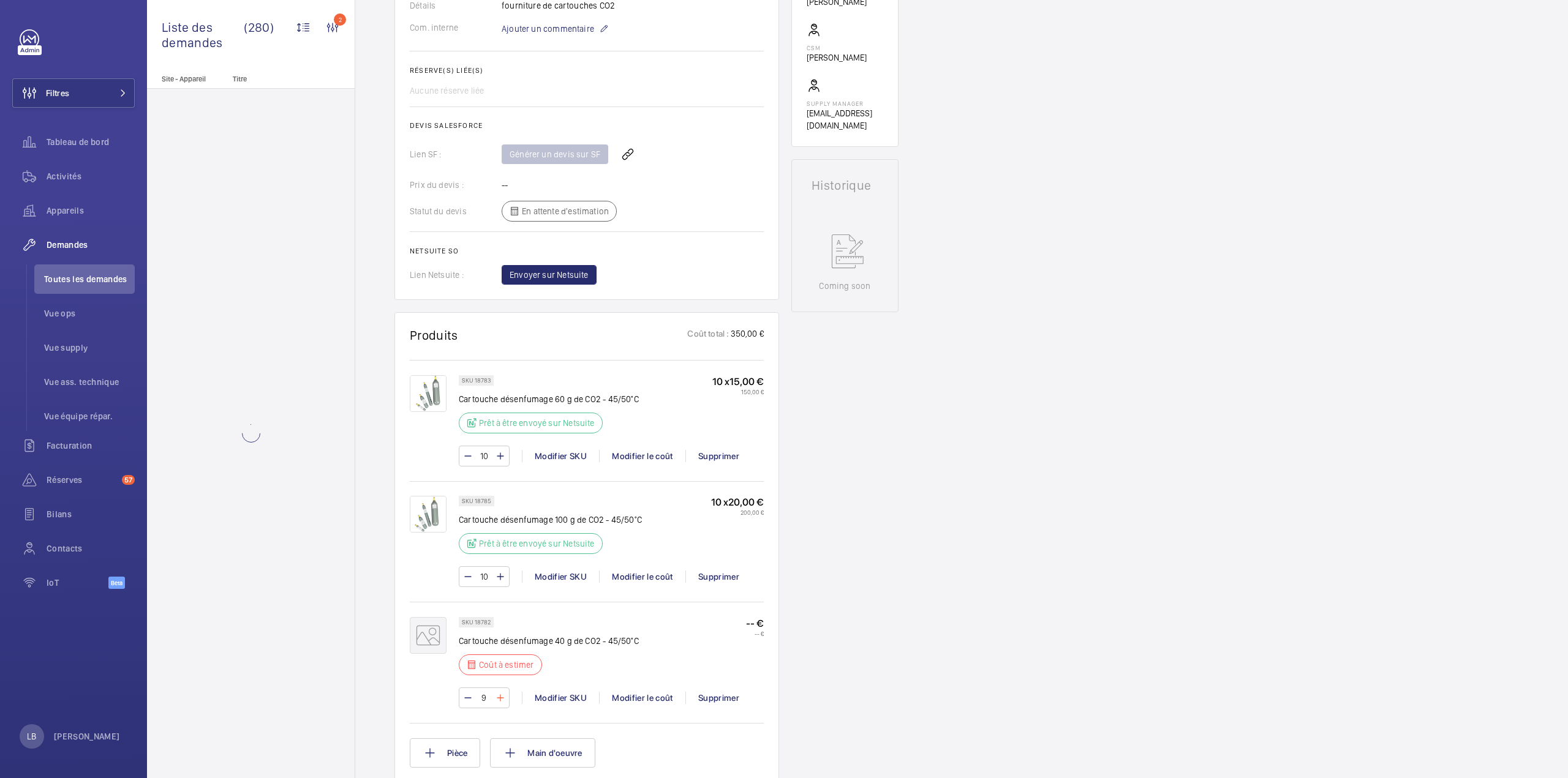
click at [499, 697] on mat-icon at bounding box center [500, 698] width 10 height 15
type input "10"
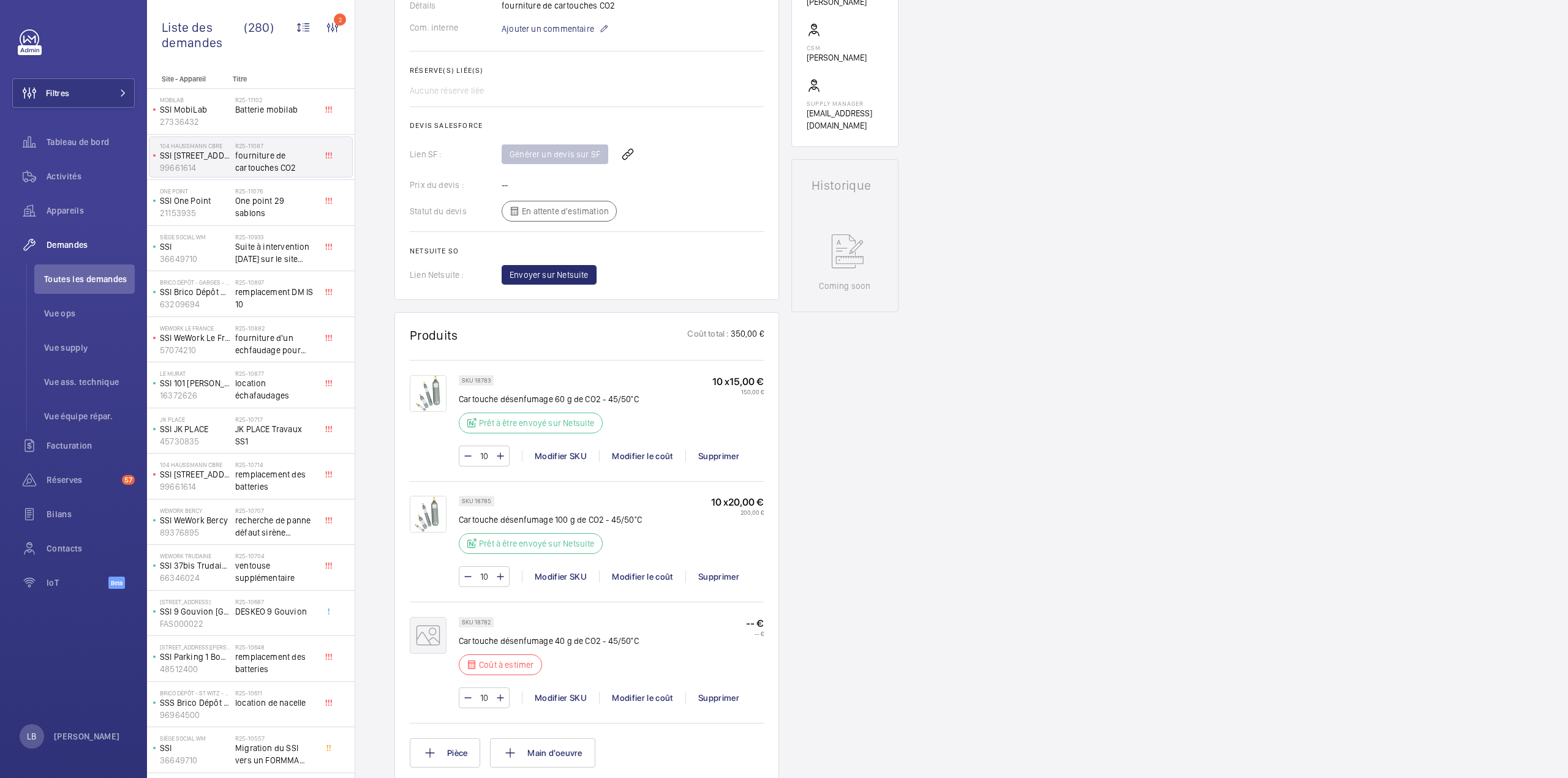
click at [933, 527] on div "Demandes techniciens R25-11087 "La demande de réparation a été créée le 19 août…" at bounding box center [961, 483] width 1212 height 1585
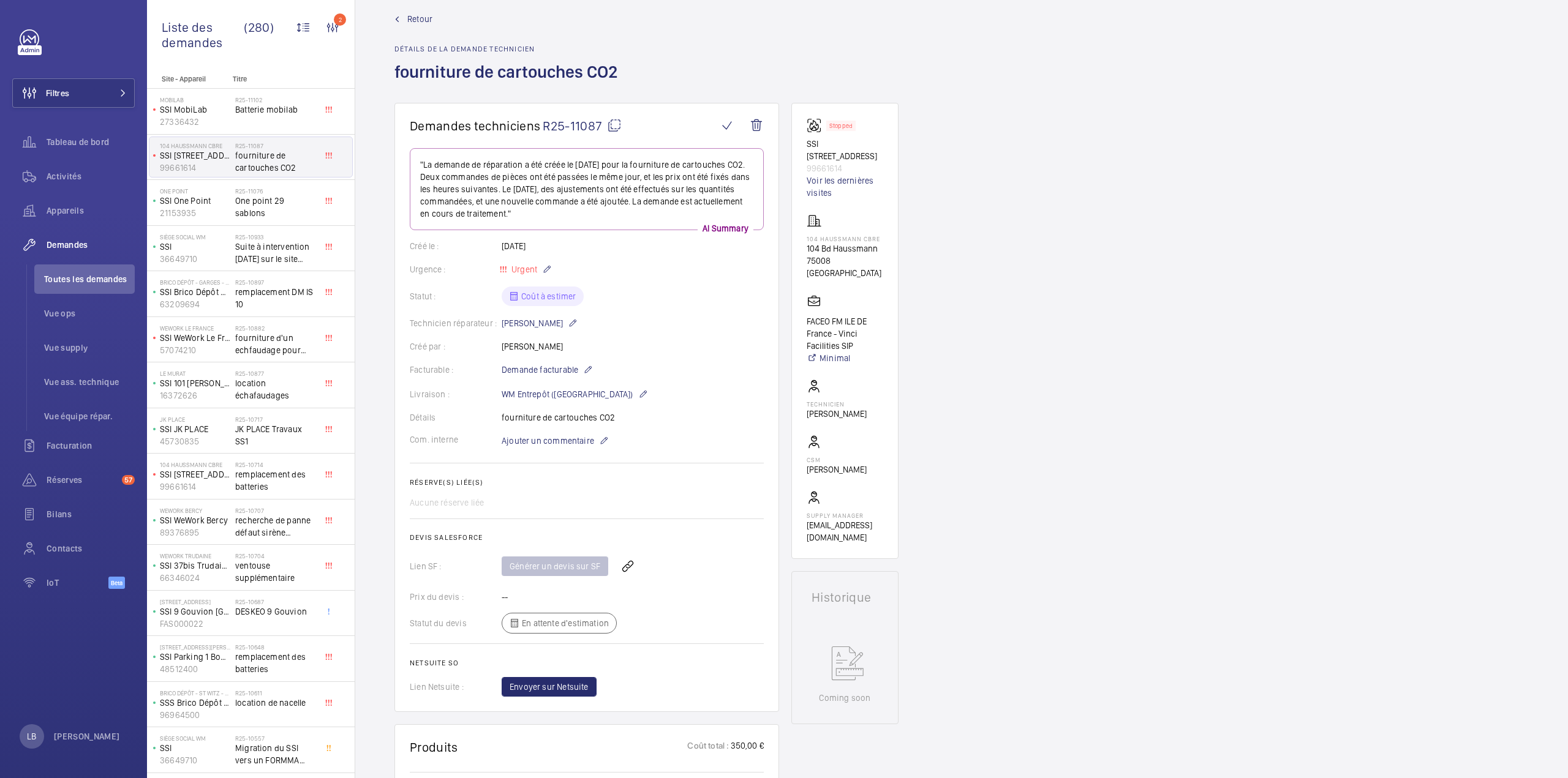
scroll to position [0, 0]
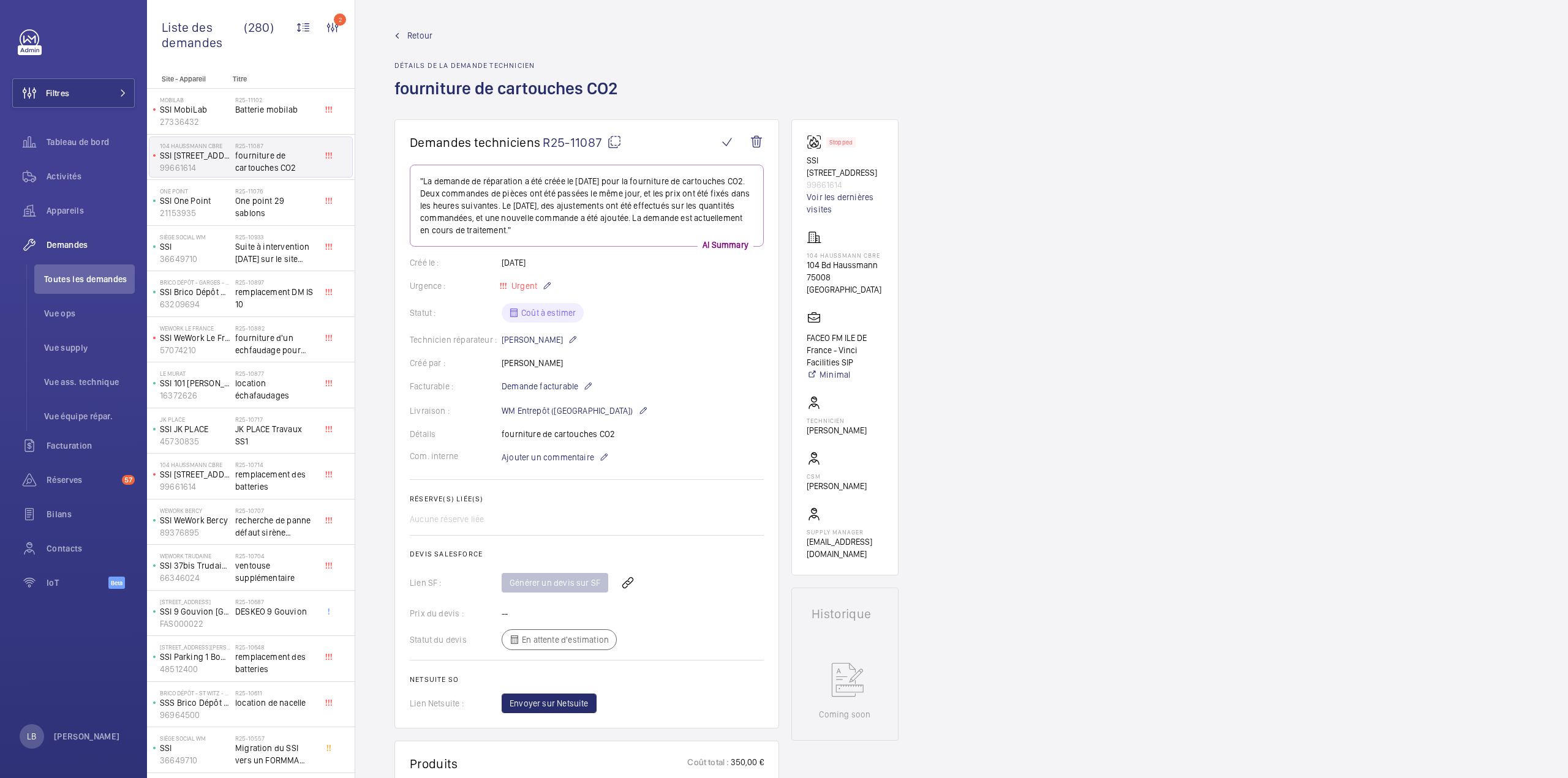
click at [615, 141] on mat-icon at bounding box center [614, 142] width 15 height 15
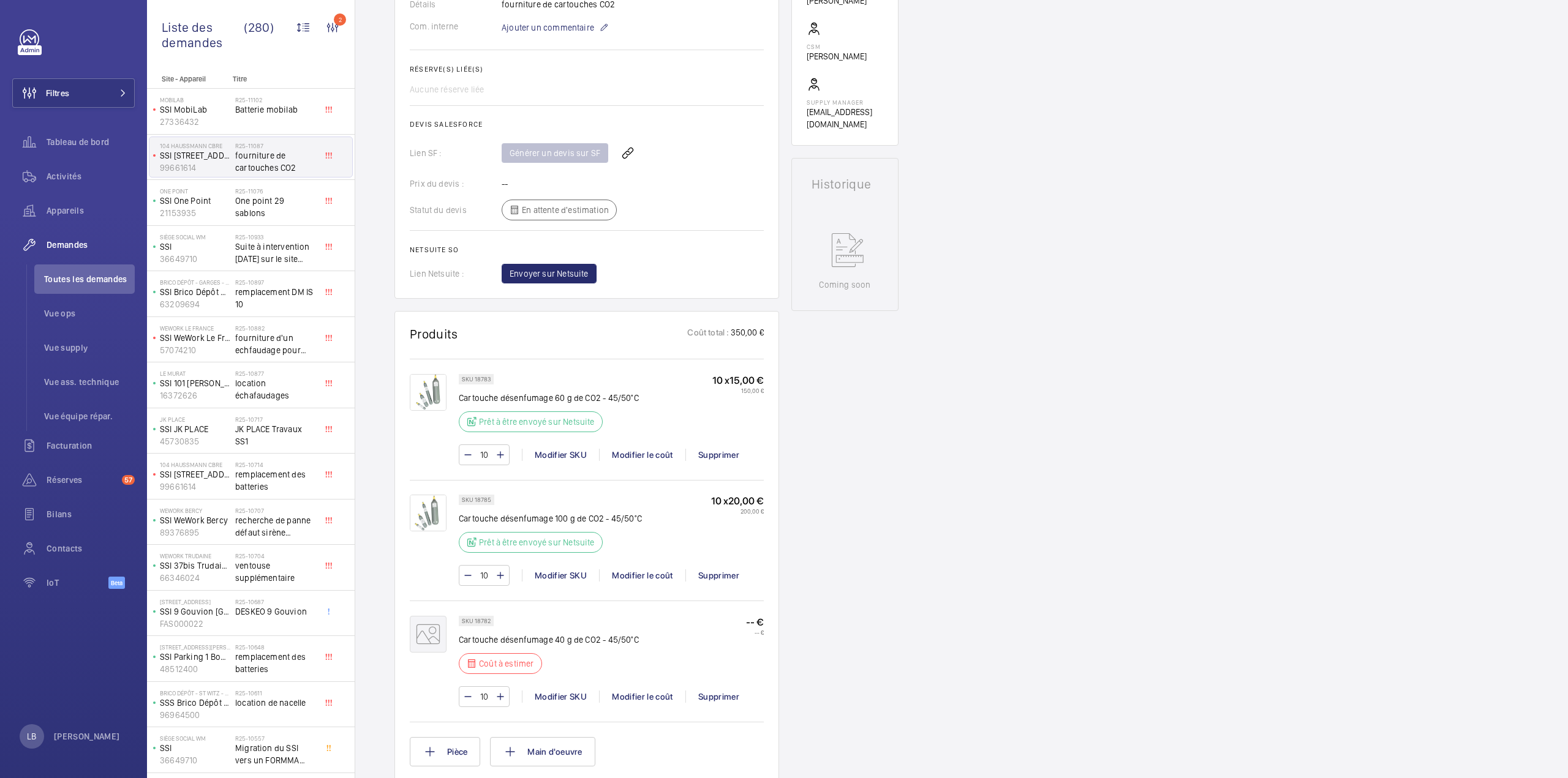
scroll to position [612, 0]
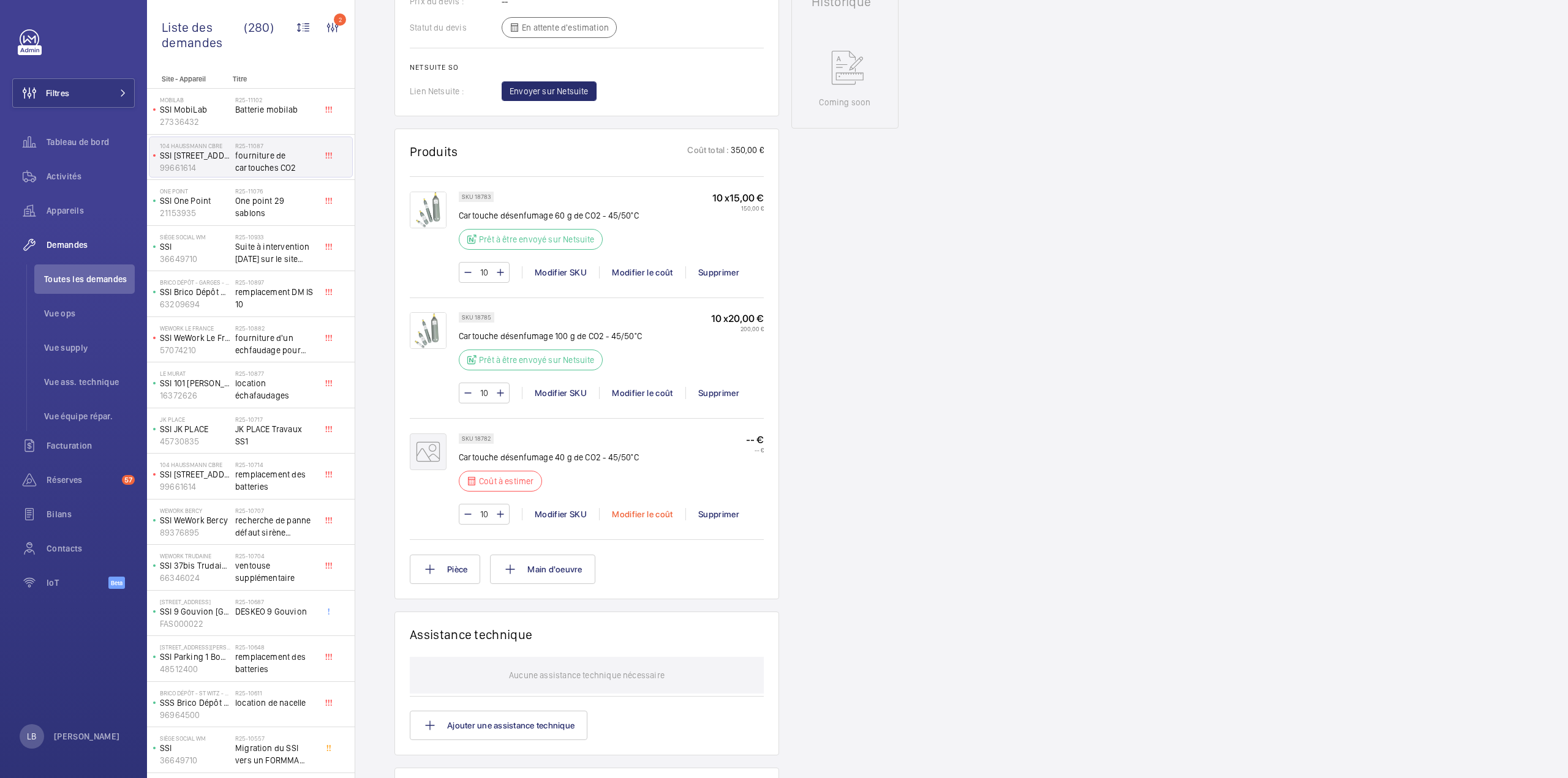
click at [638, 508] on div "Modifier le coût" at bounding box center [642, 514] width 86 height 12
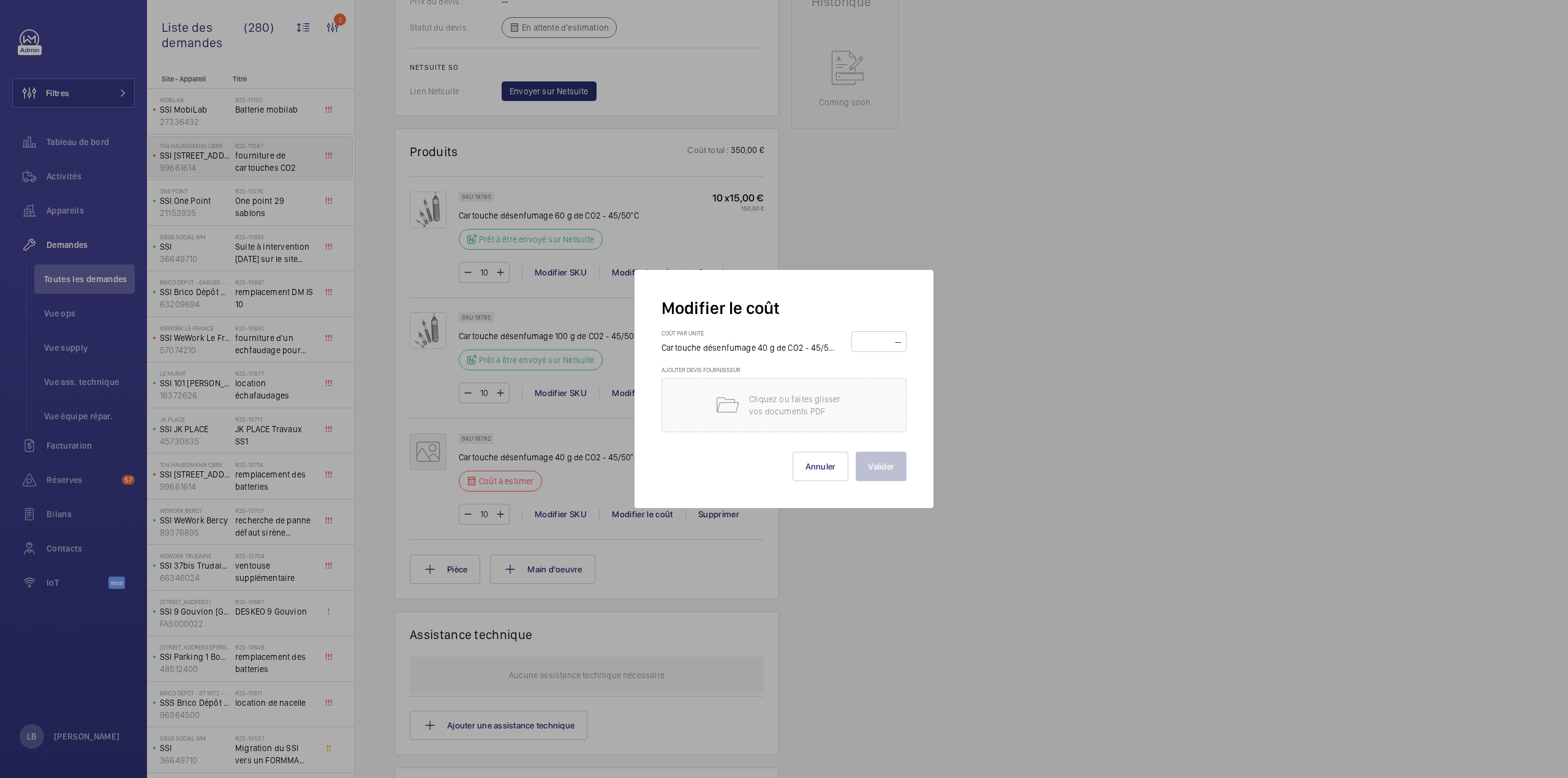
click at [898, 337] on input "number" at bounding box center [878, 342] width 46 height 20
type input "15"
click at [887, 467] on button "Valider" at bounding box center [880, 466] width 51 height 29
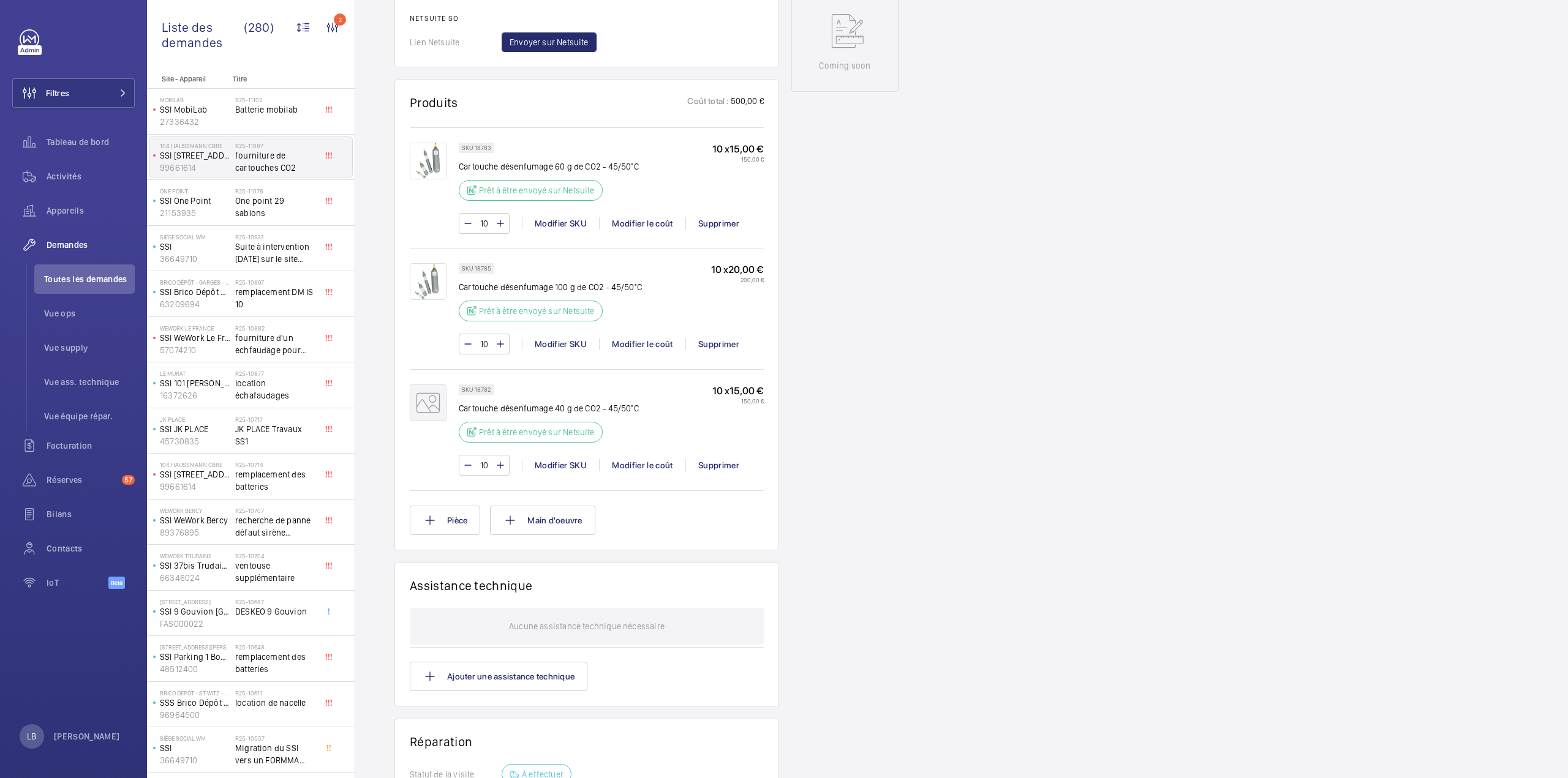
scroll to position [465, 0]
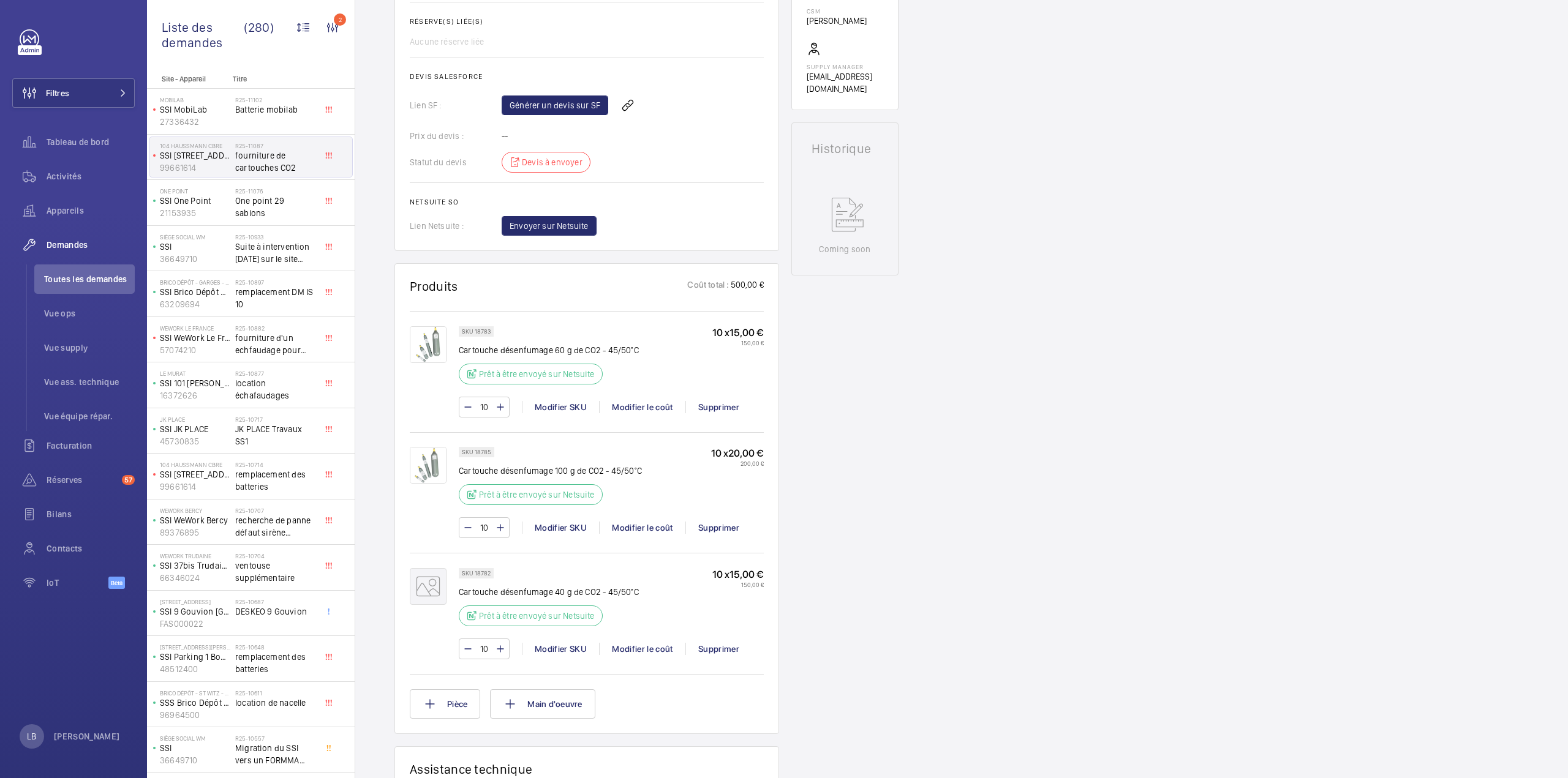
click at [576, 101] on link "Générer un devis sur SF" at bounding box center [554, 105] width 107 height 20
click at [98, 83] on button "Filtres" at bounding box center [73, 93] width 123 height 29
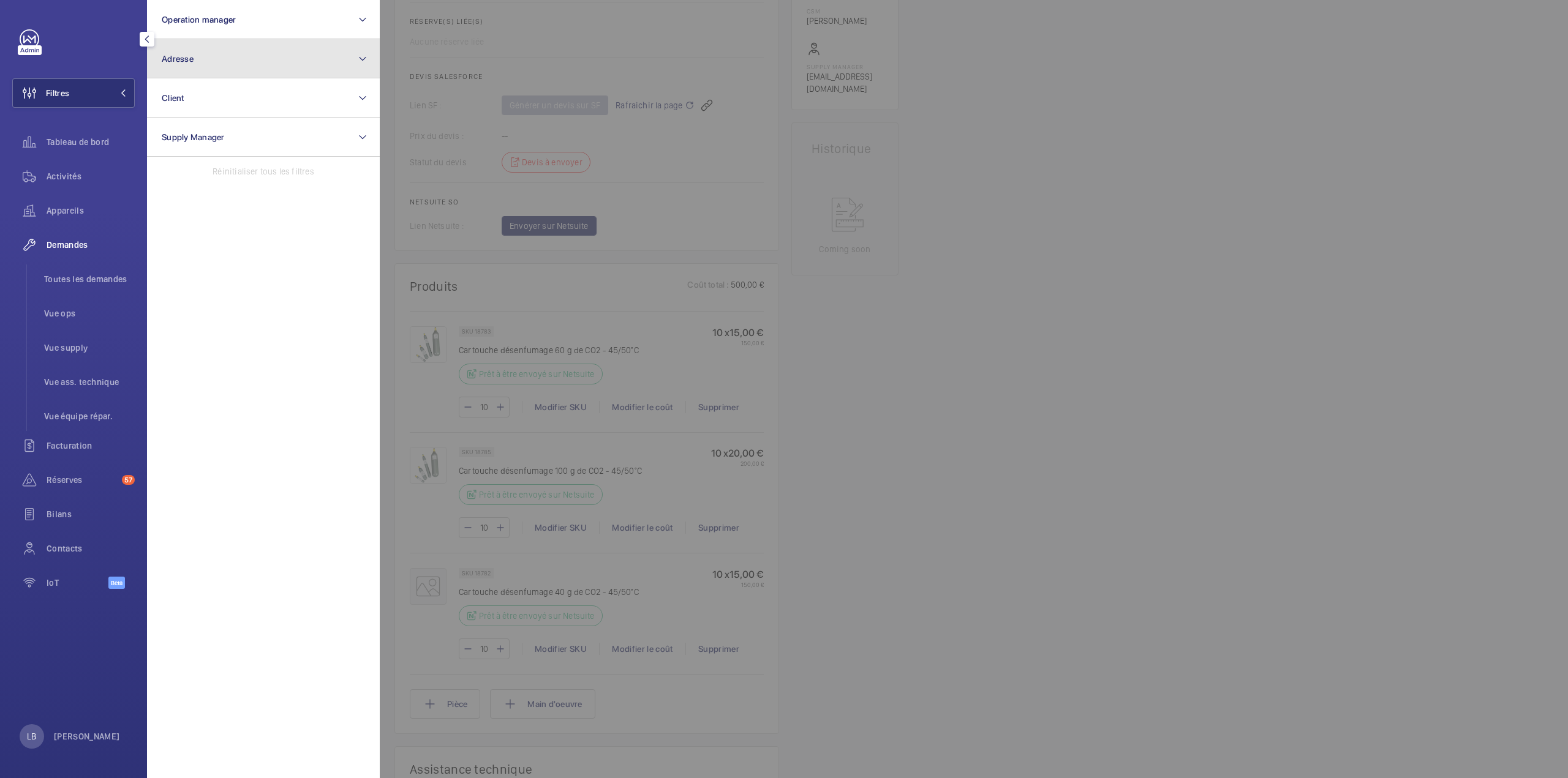
click at [199, 50] on button "Adresse" at bounding box center [263, 58] width 233 height 39
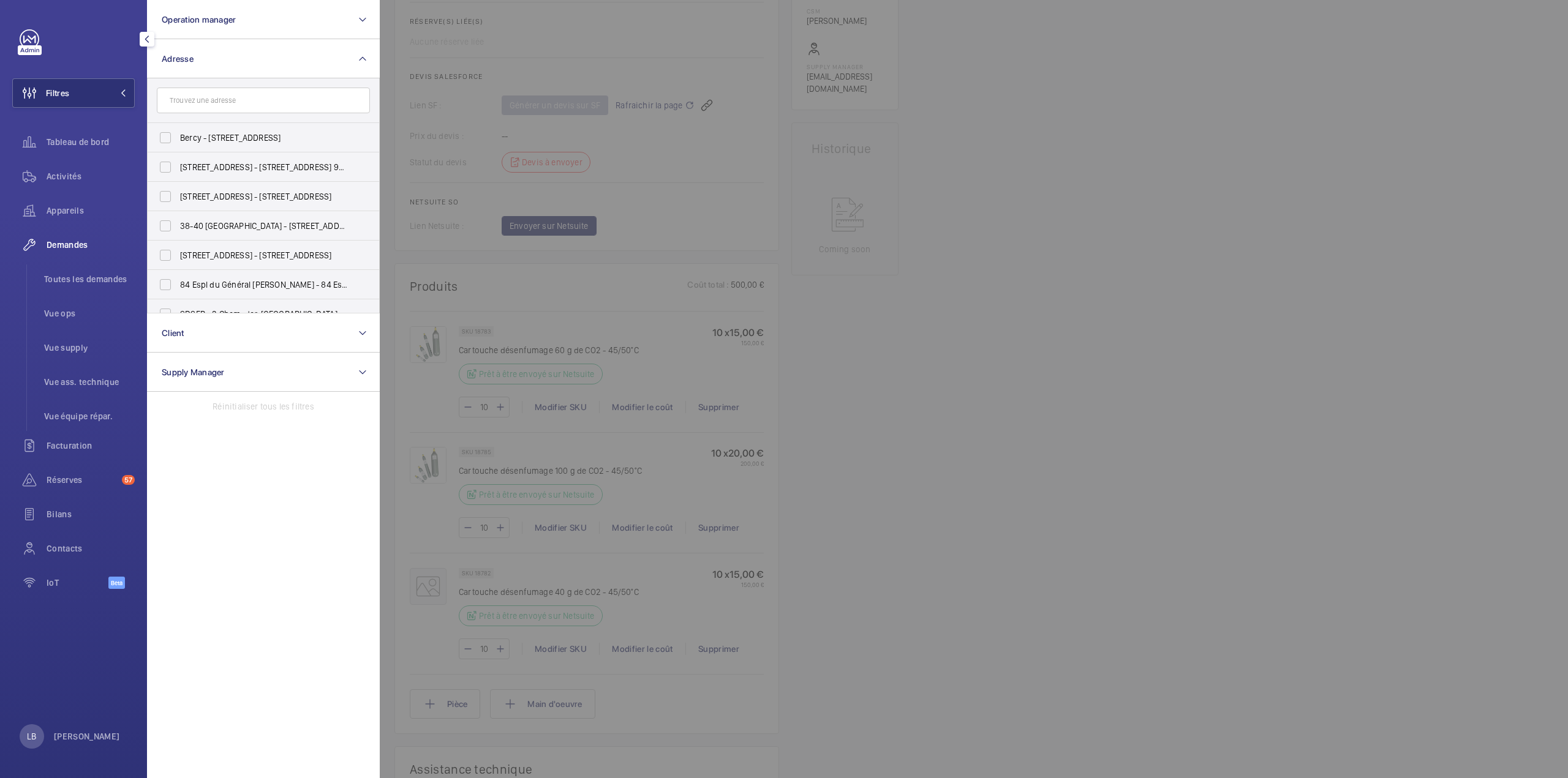
click at [199, 104] on input "text" at bounding box center [264, 100] width 213 height 26
click at [244, 107] on input "text" at bounding box center [264, 100] width 213 height 26
click at [1005, 343] on div at bounding box center [1163, 389] width 1568 height 778
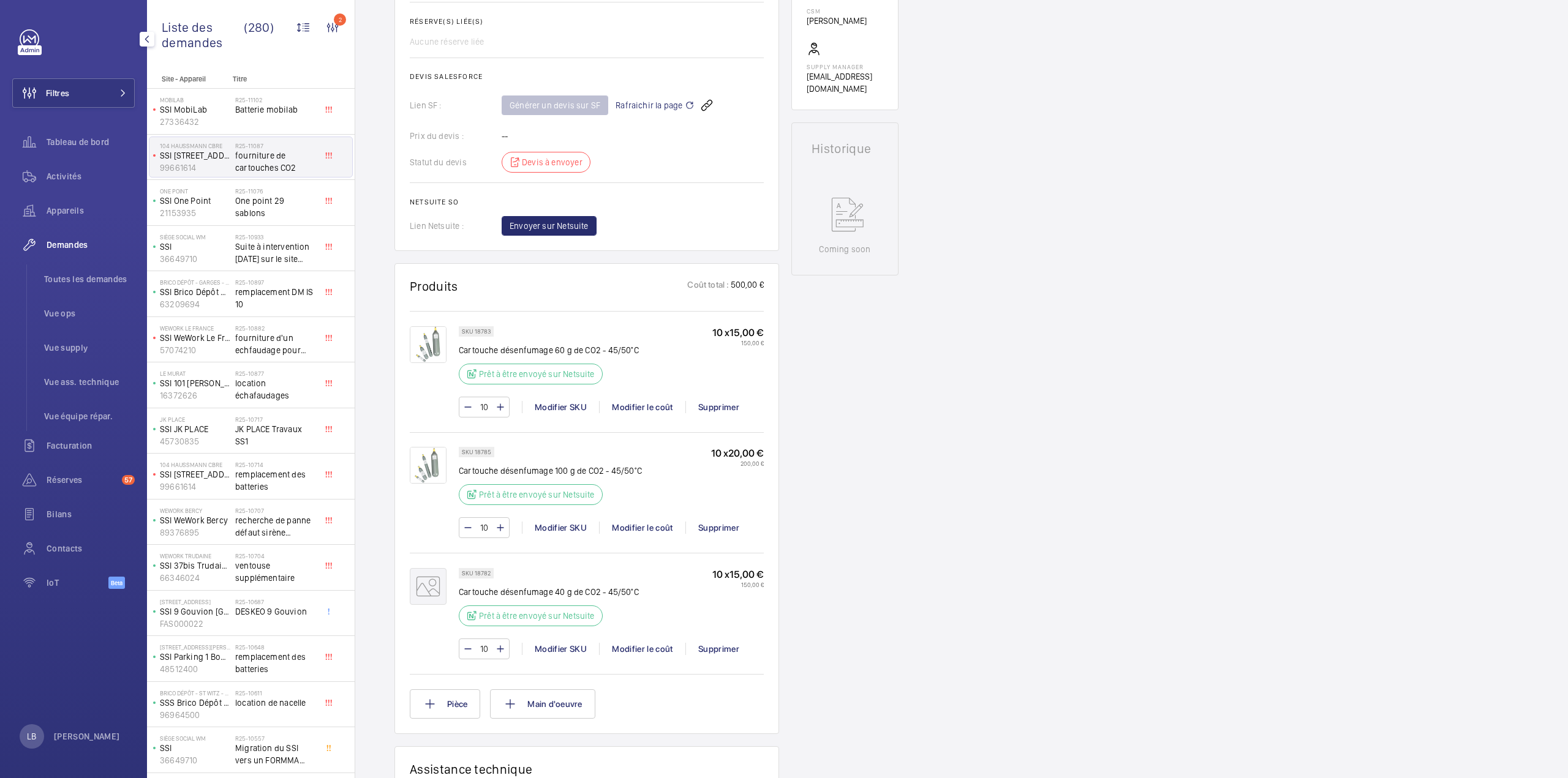
click at [1063, 318] on div "Demandes techniciens R25-11087 La demande de réparation a été initiée le 19/08/…" at bounding box center [961, 441] width 1212 height 1573
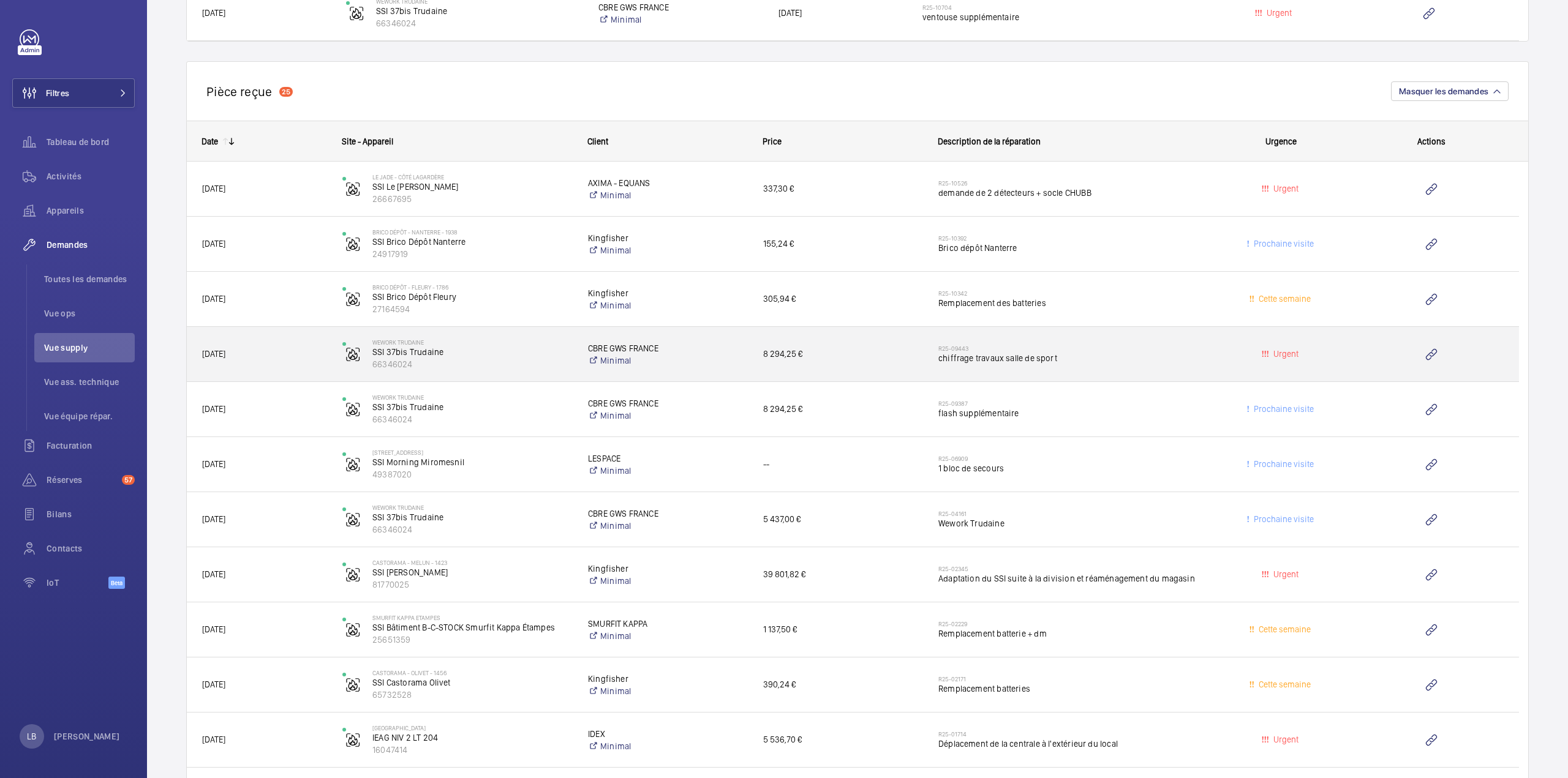
scroll to position [1253, 0]
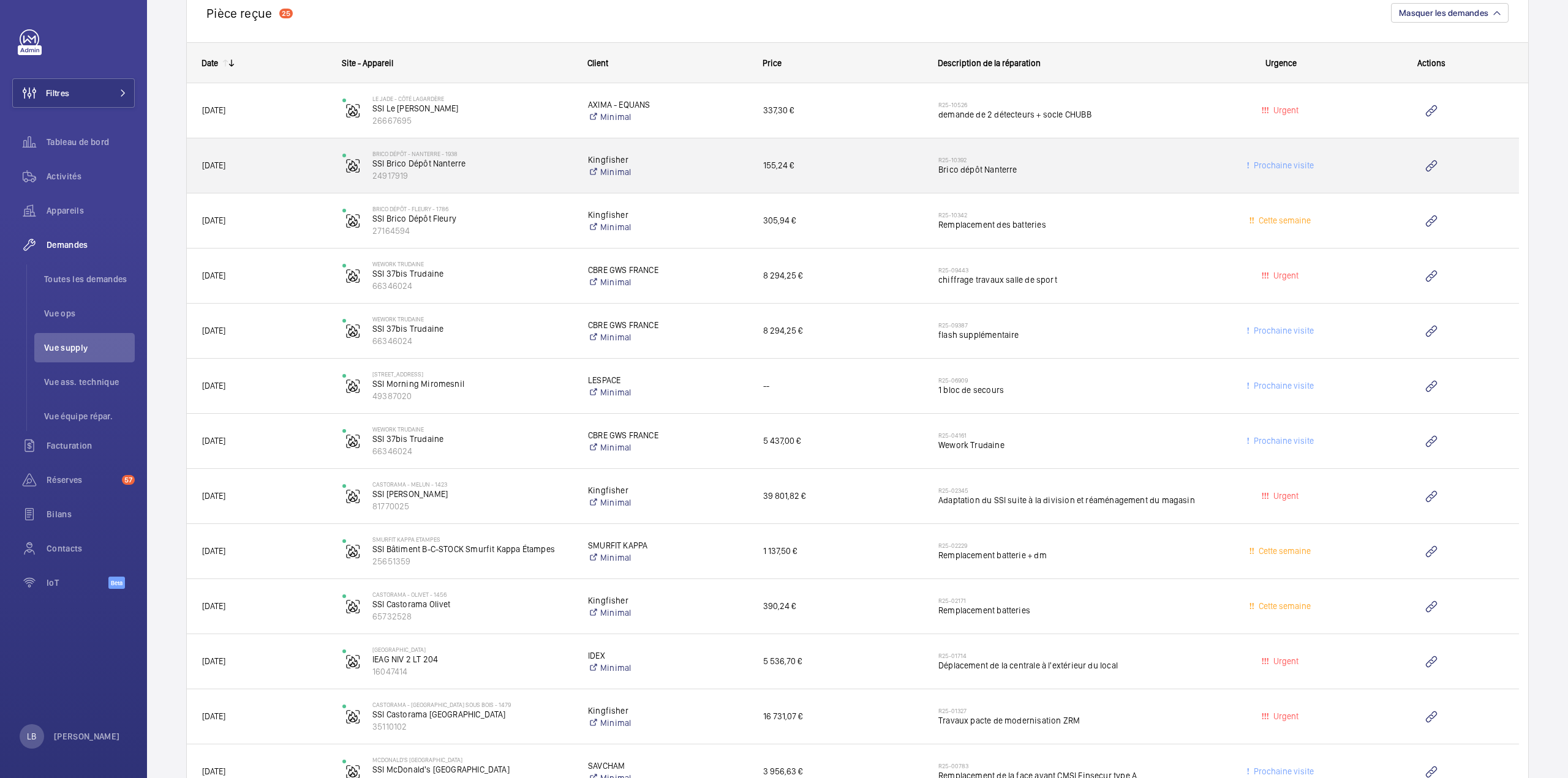
click at [1164, 166] on span "Brico dépôt Nanterre" at bounding box center [1070, 170] width 264 height 12
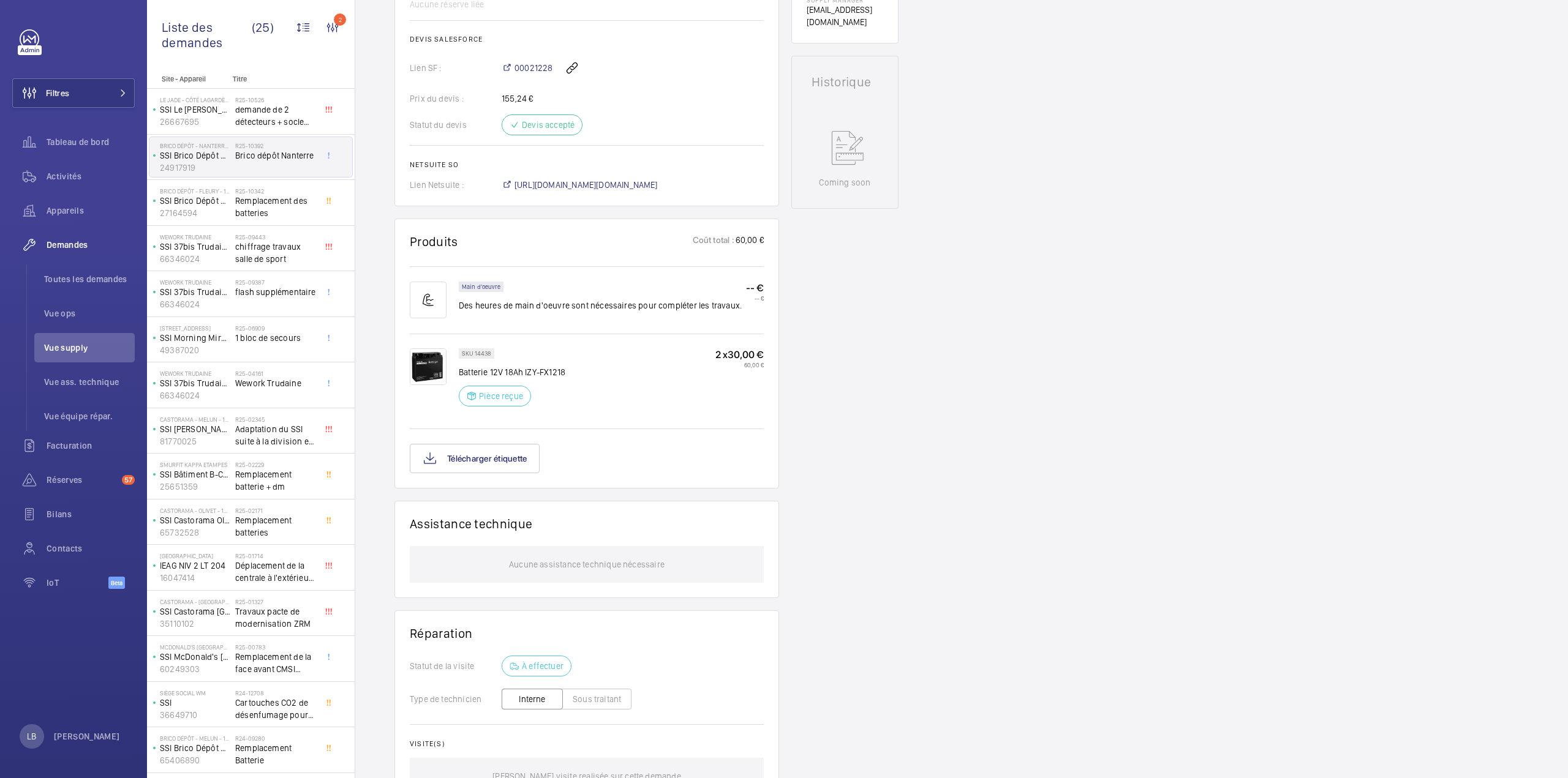
scroll to position [314, 0]
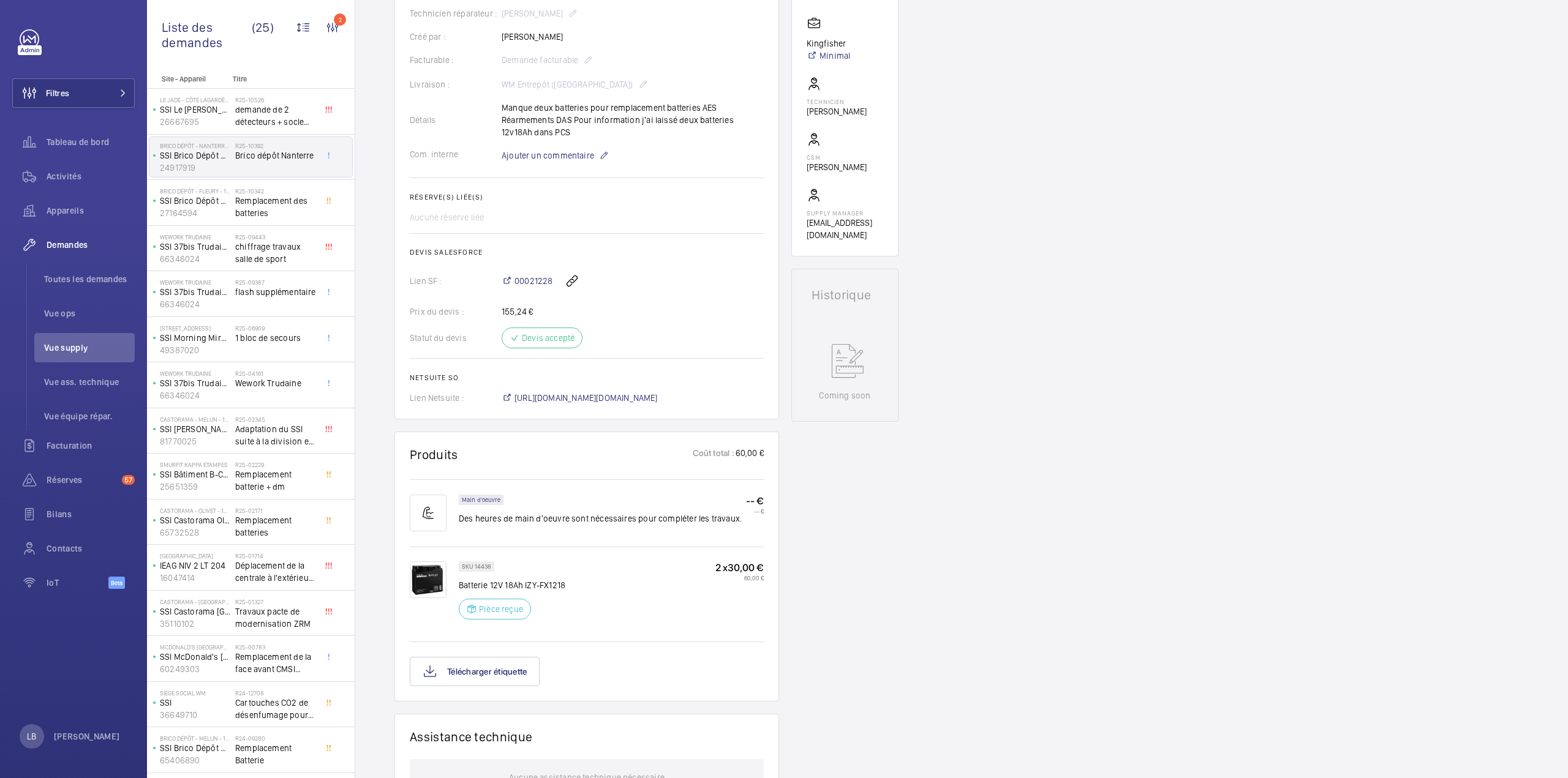
drag, startPoint x: 661, startPoint y: 351, endPoint x: 664, endPoint y: 279, distance: 72.1
click at [664, 279] on div "00021228" at bounding box center [633, 281] width 262 height 29
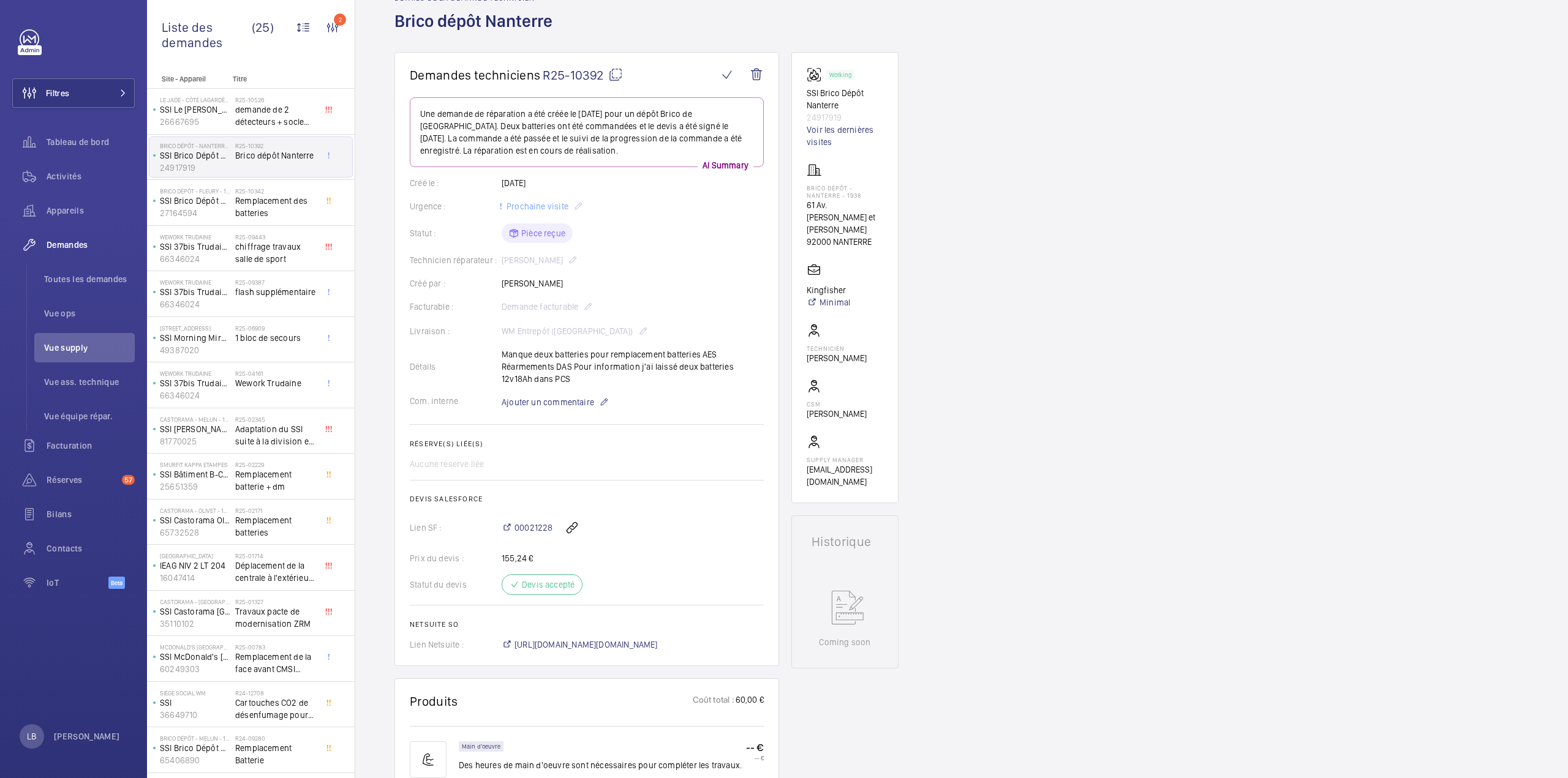
scroll to position [0, 0]
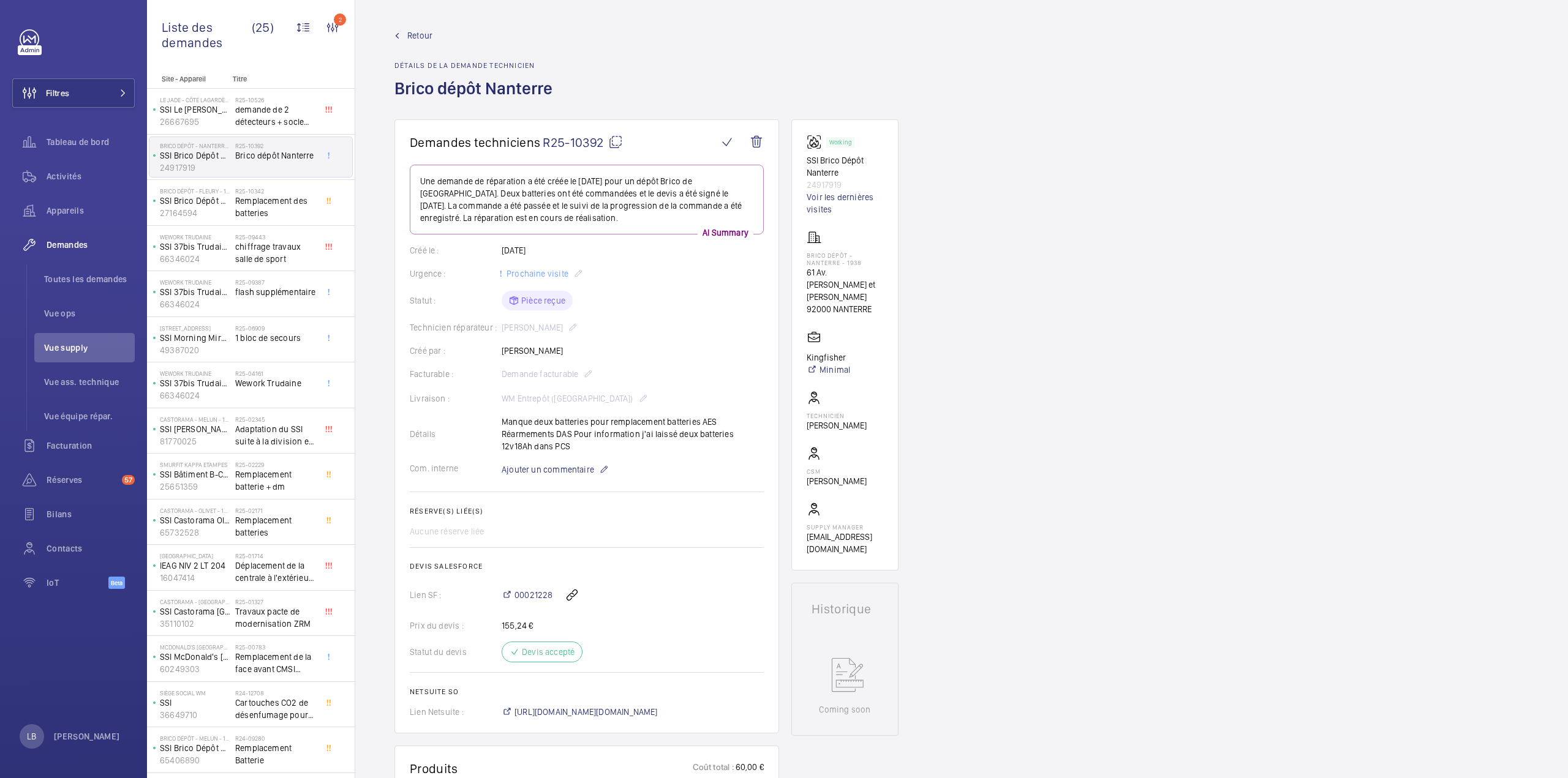
click at [613, 145] on mat-icon at bounding box center [615, 142] width 15 height 15
click at [423, 35] on span "Retour" at bounding box center [420, 35] width 25 height 12
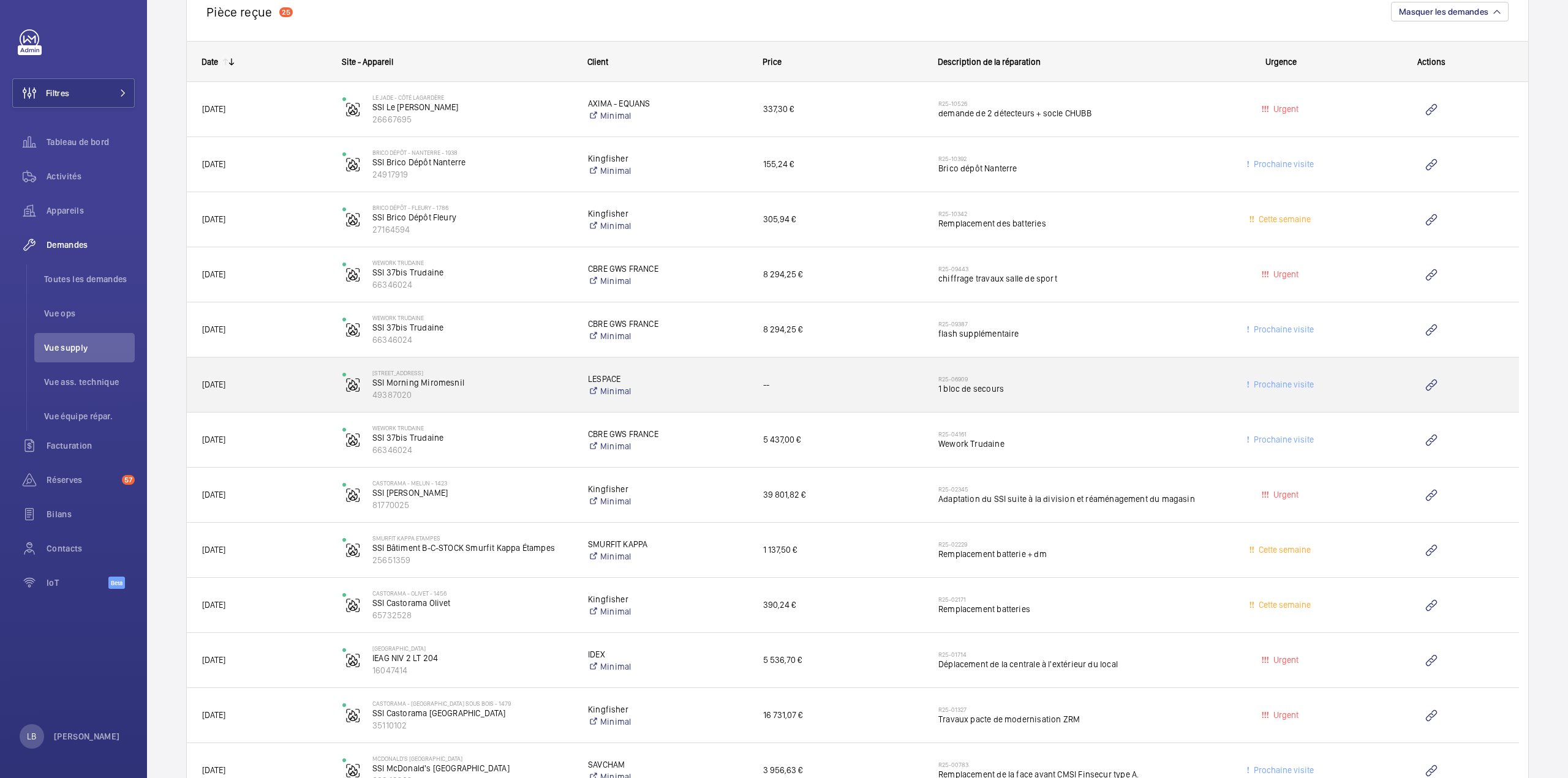
scroll to position [1314, 0]
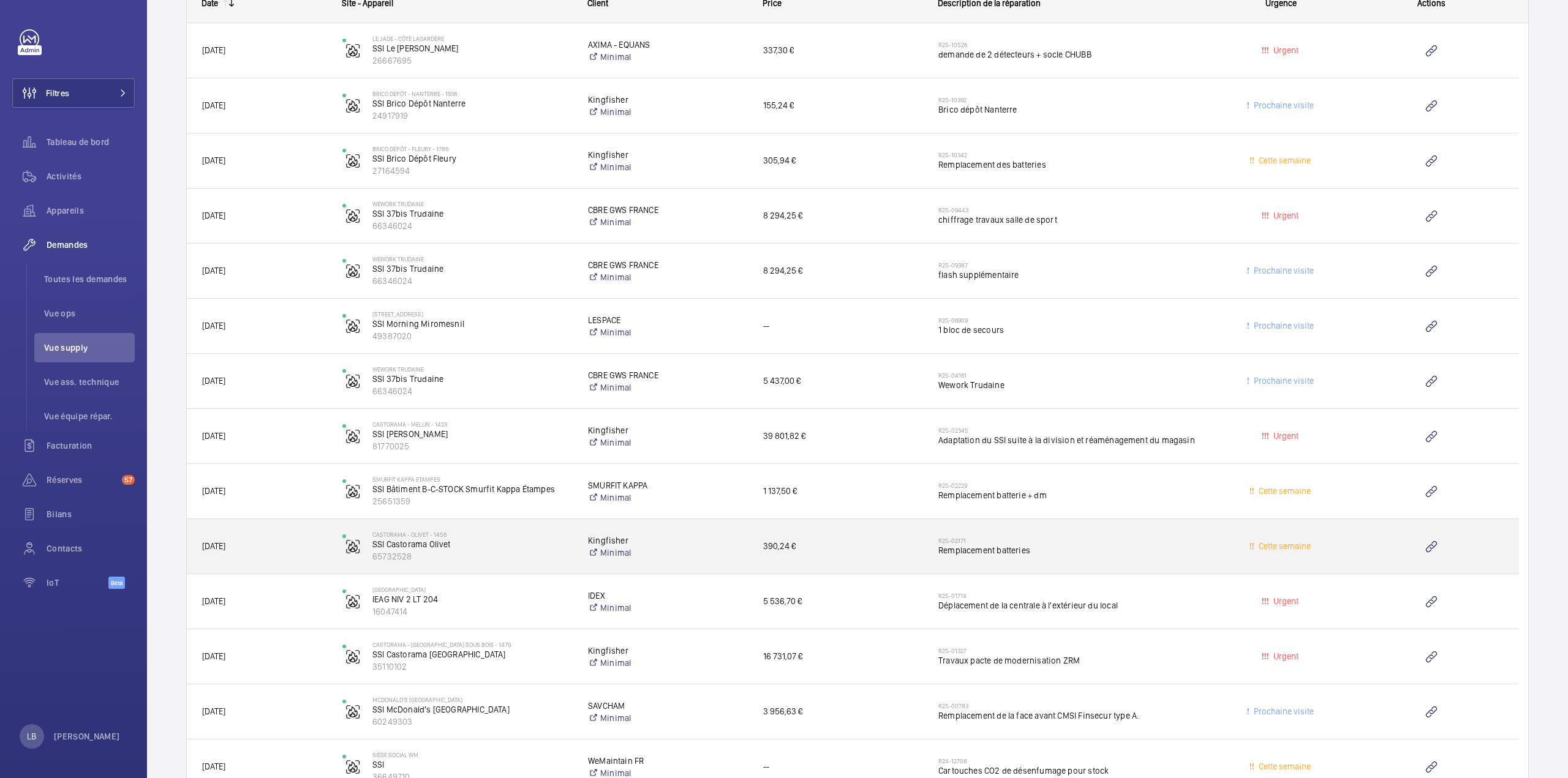
click at [1163, 545] on span "Remplacement batteries" at bounding box center [1070, 550] width 264 height 12
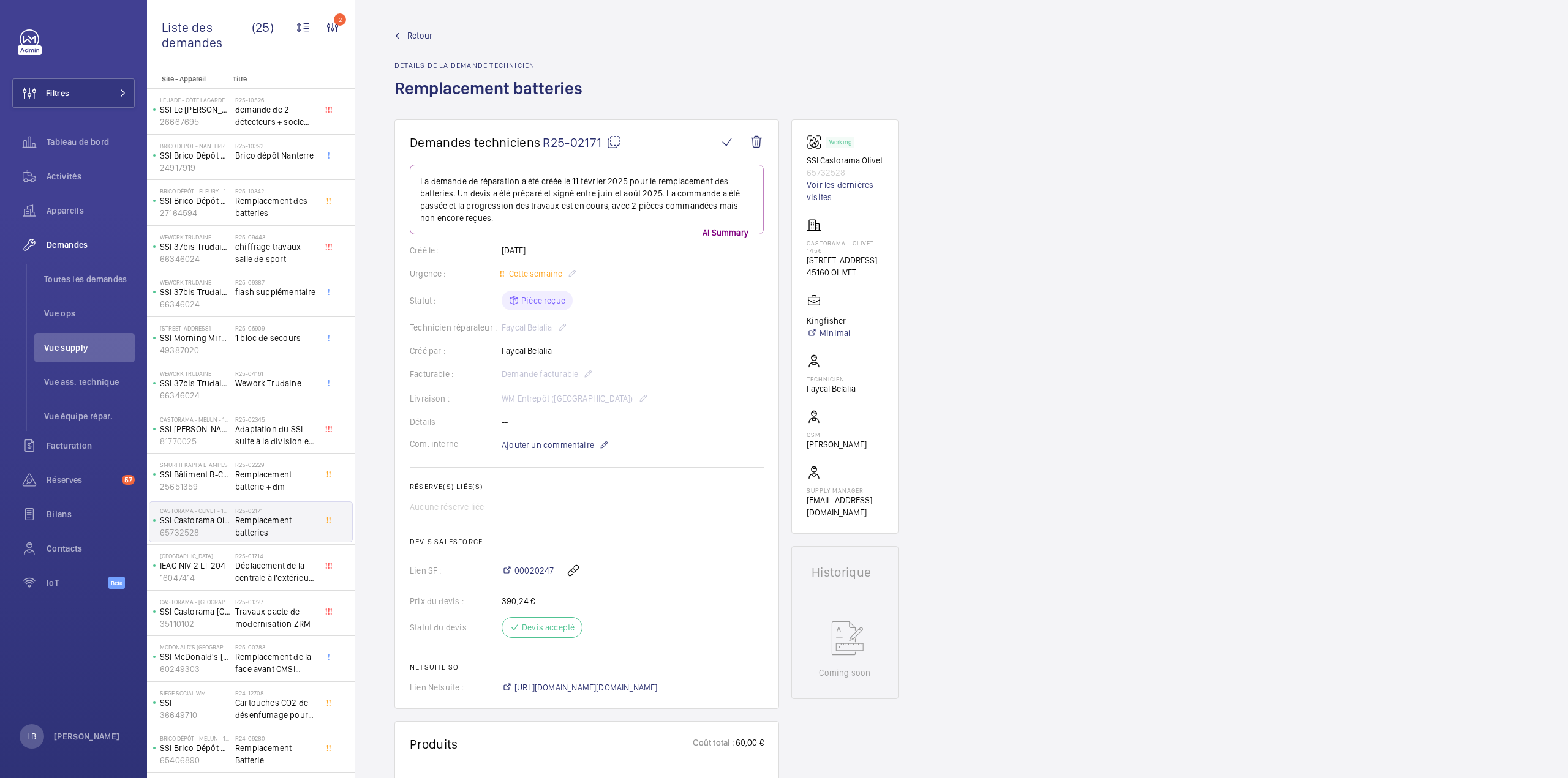
click at [611, 146] on mat-icon at bounding box center [613, 142] width 15 height 15
click at [611, 140] on mat-icon at bounding box center [613, 142] width 15 height 15
click at [618, 144] on mat-icon at bounding box center [613, 142] width 15 height 15
click at [85, 99] on button "Filtres" at bounding box center [73, 93] width 123 height 29
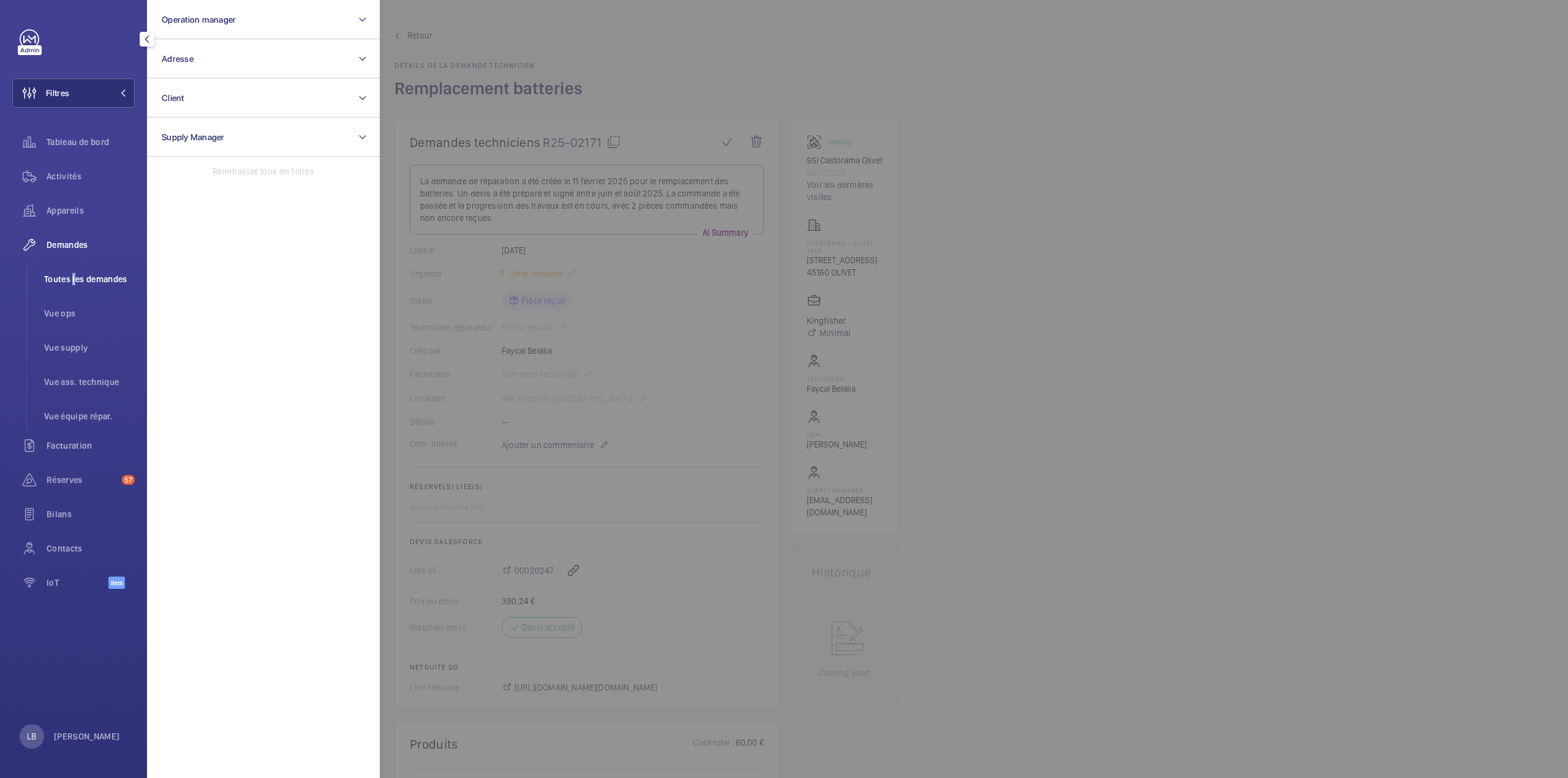
drag, startPoint x: 71, startPoint y: 275, endPoint x: 132, endPoint y: 275, distance: 61.0
click at [72, 275] on span "Toutes les demandes" at bounding box center [89, 279] width 91 height 12
click at [902, 77] on div at bounding box center [1163, 389] width 1568 height 778
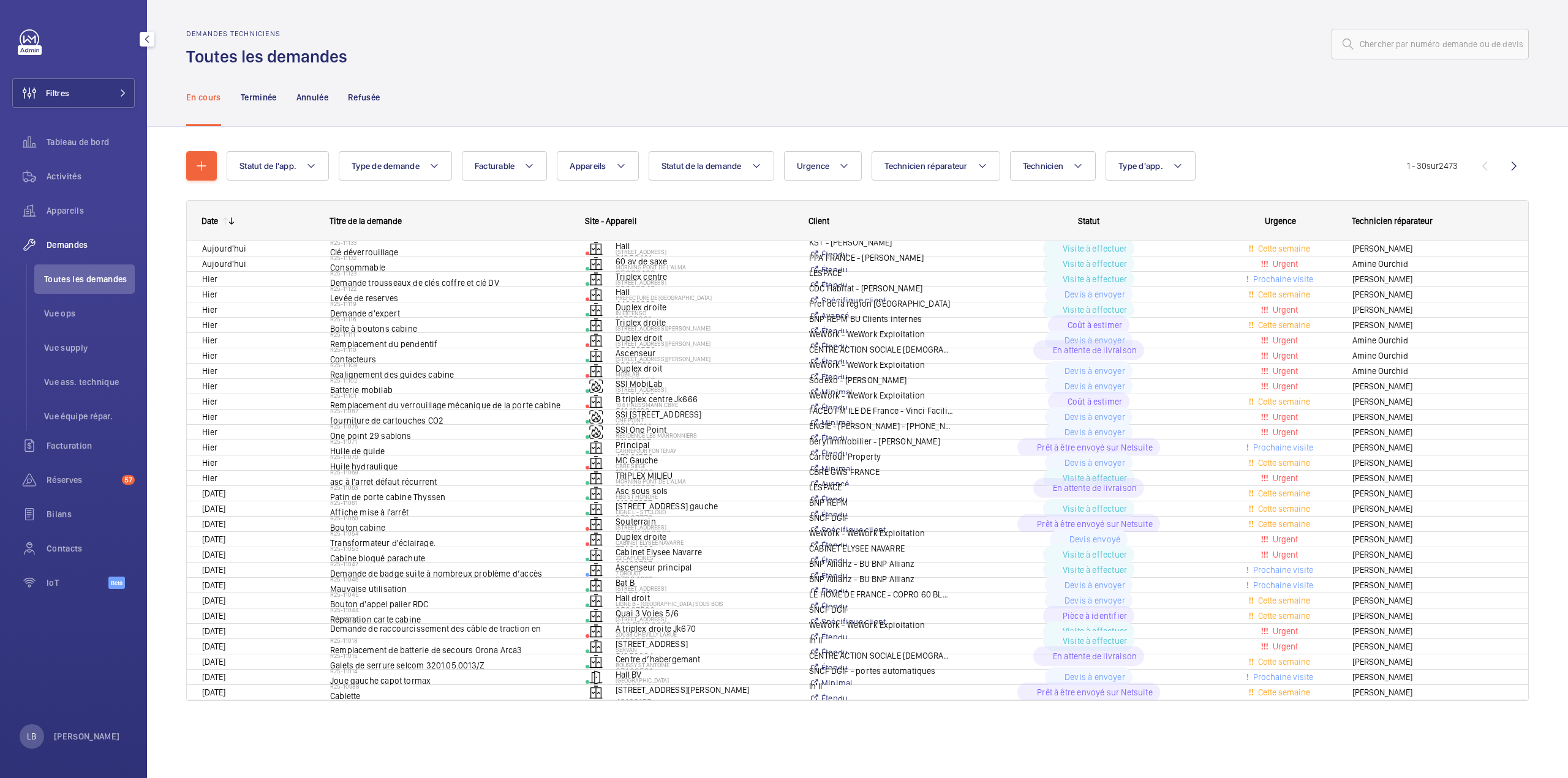
click at [95, 279] on span "Toutes les demandes" at bounding box center [89, 279] width 91 height 12
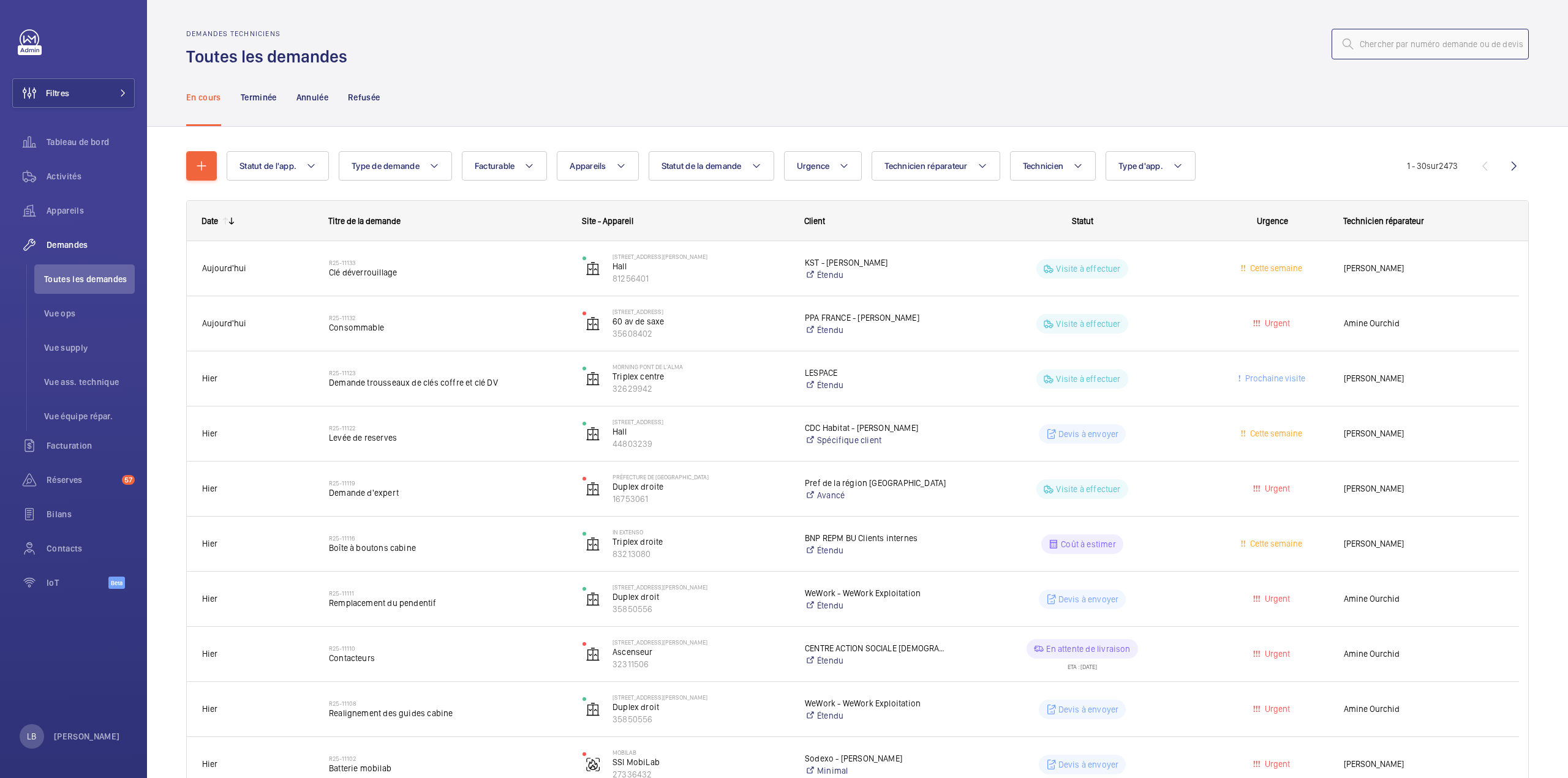
click at [1394, 48] on input "text" at bounding box center [1430, 44] width 197 height 30
paste input "R24-11742 / R25-02212 / R25-02229"
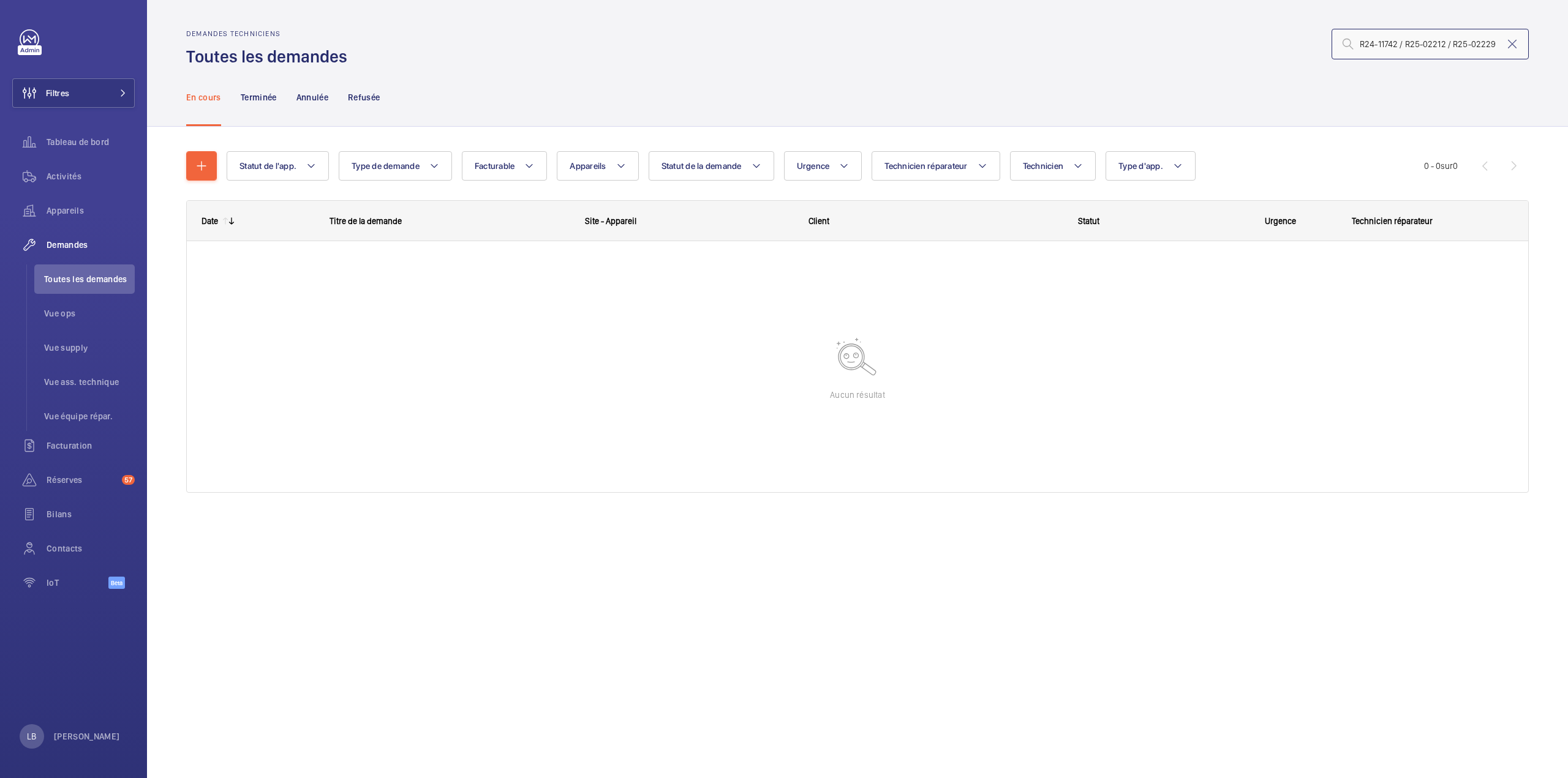
drag, startPoint x: 1398, startPoint y: 46, endPoint x: 1557, endPoint y: 38, distance: 159.2
click at [1557, 38] on wm-front-admin-header "Demandes techniciens Toutes les demandes R24-11742 / R25-02212 / R25-02229" at bounding box center [857, 34] width 1421 height 68
type input "R24-11742"
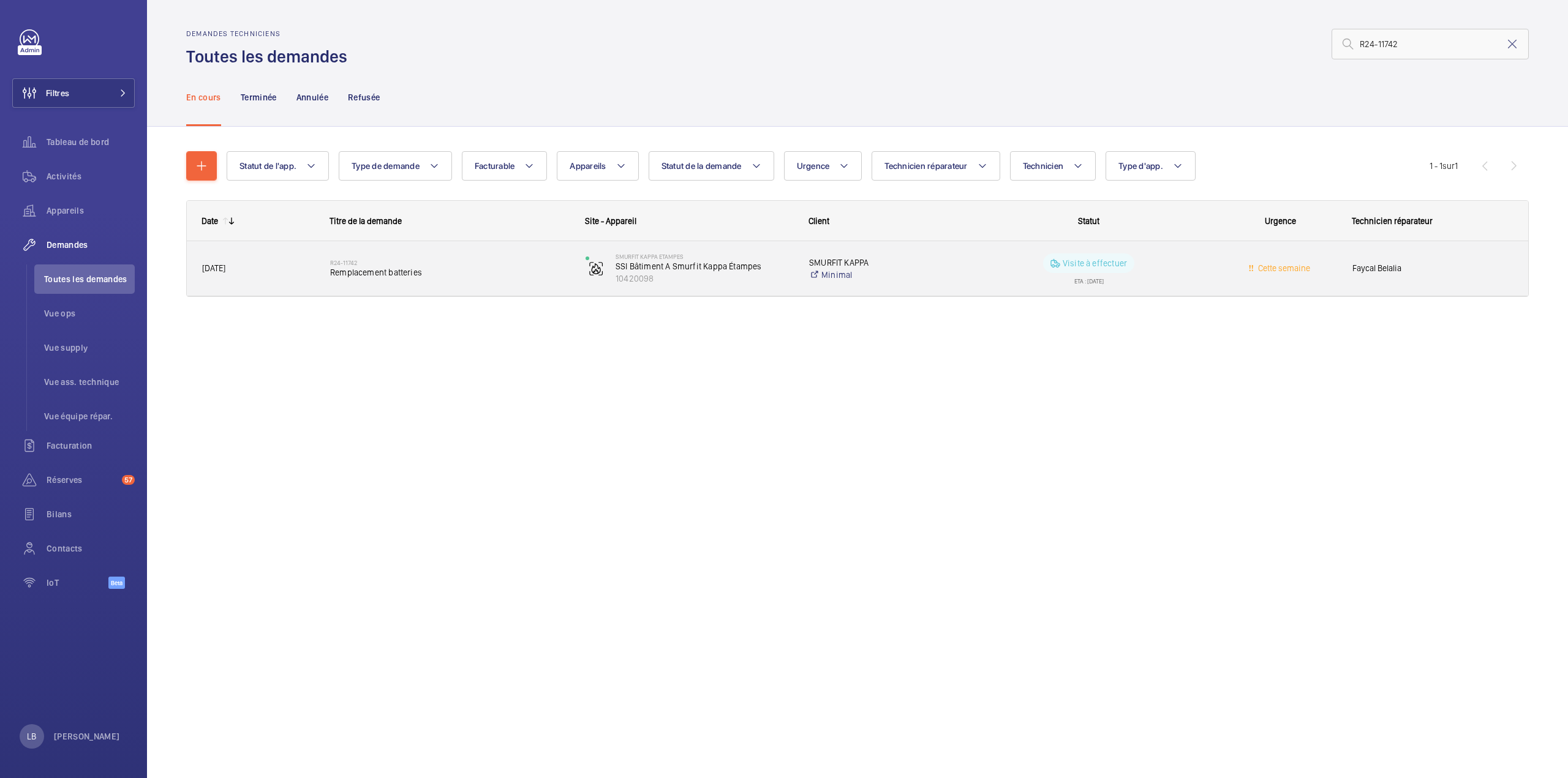
click at [1175, 267] on wm-front-pills-cell "Visite à effectuer ETA : 14/03/2025" at bounding box center [1088, 269] width 239 height 30
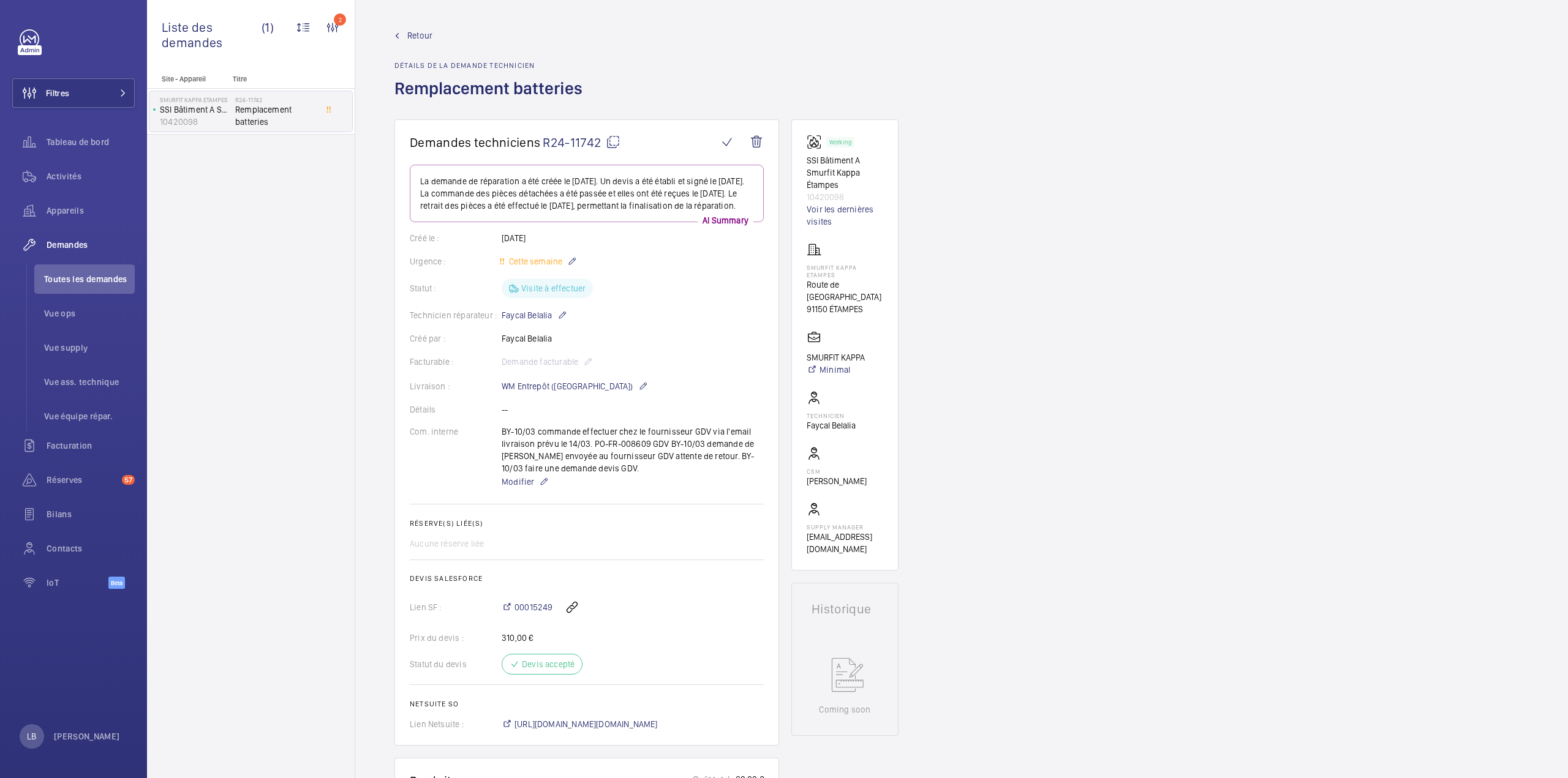
click at [409, 35] on span "Retour" at bounding box center [420, 35] width 25 height 12
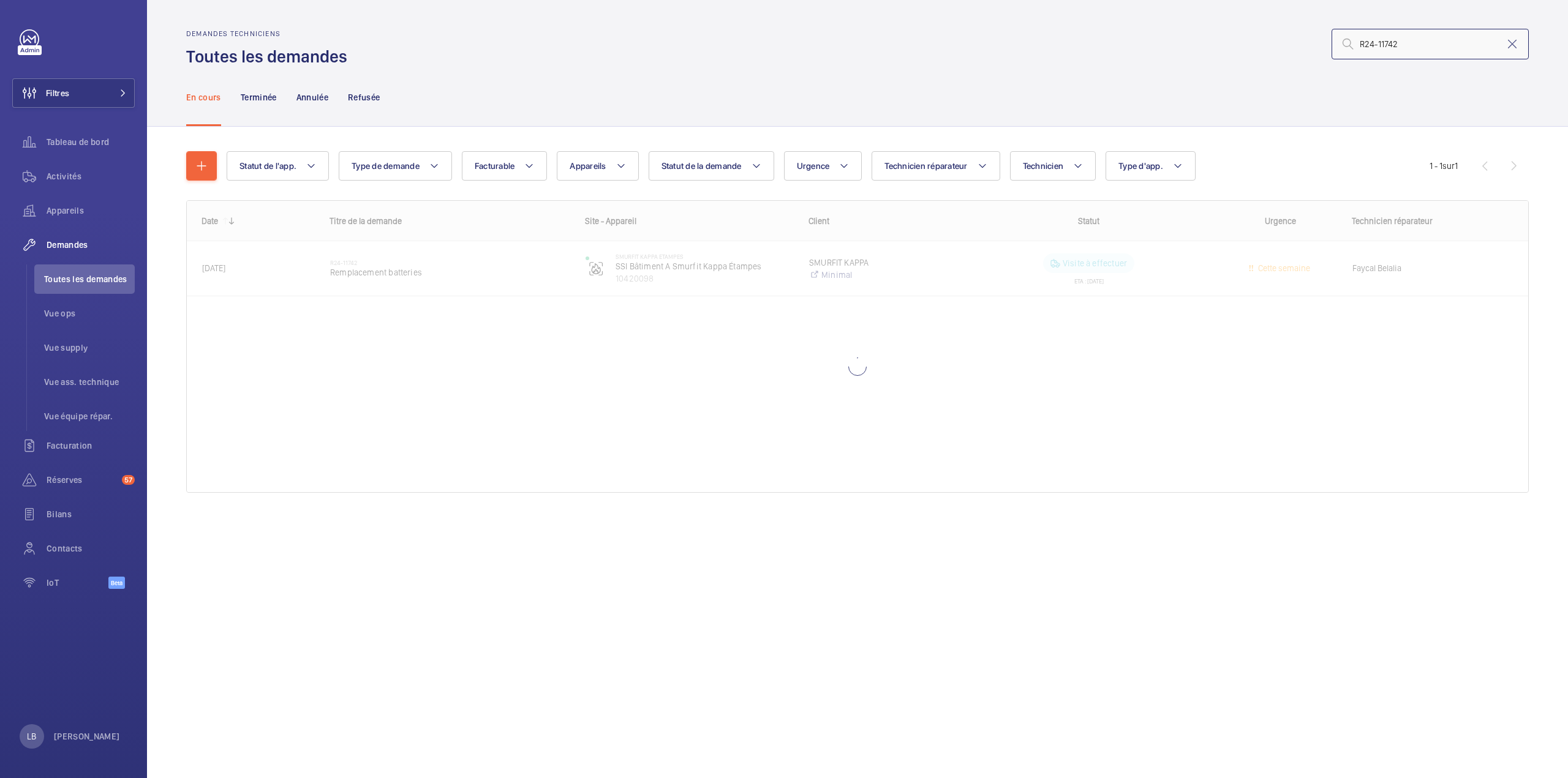
click at [1432, 50] on input "R24-11742" at bounding box center [1430, 44] width 197 height 30
drag, startPoint x: 1404, startPoint y: 46, endPoint x: 1315, endPoint y: 54, distance: 89.4
click at [1316, 56] on div "R24-11742 / R25-02212 / R25-02229" at bounding box center [941, 44] width 1174 height 29
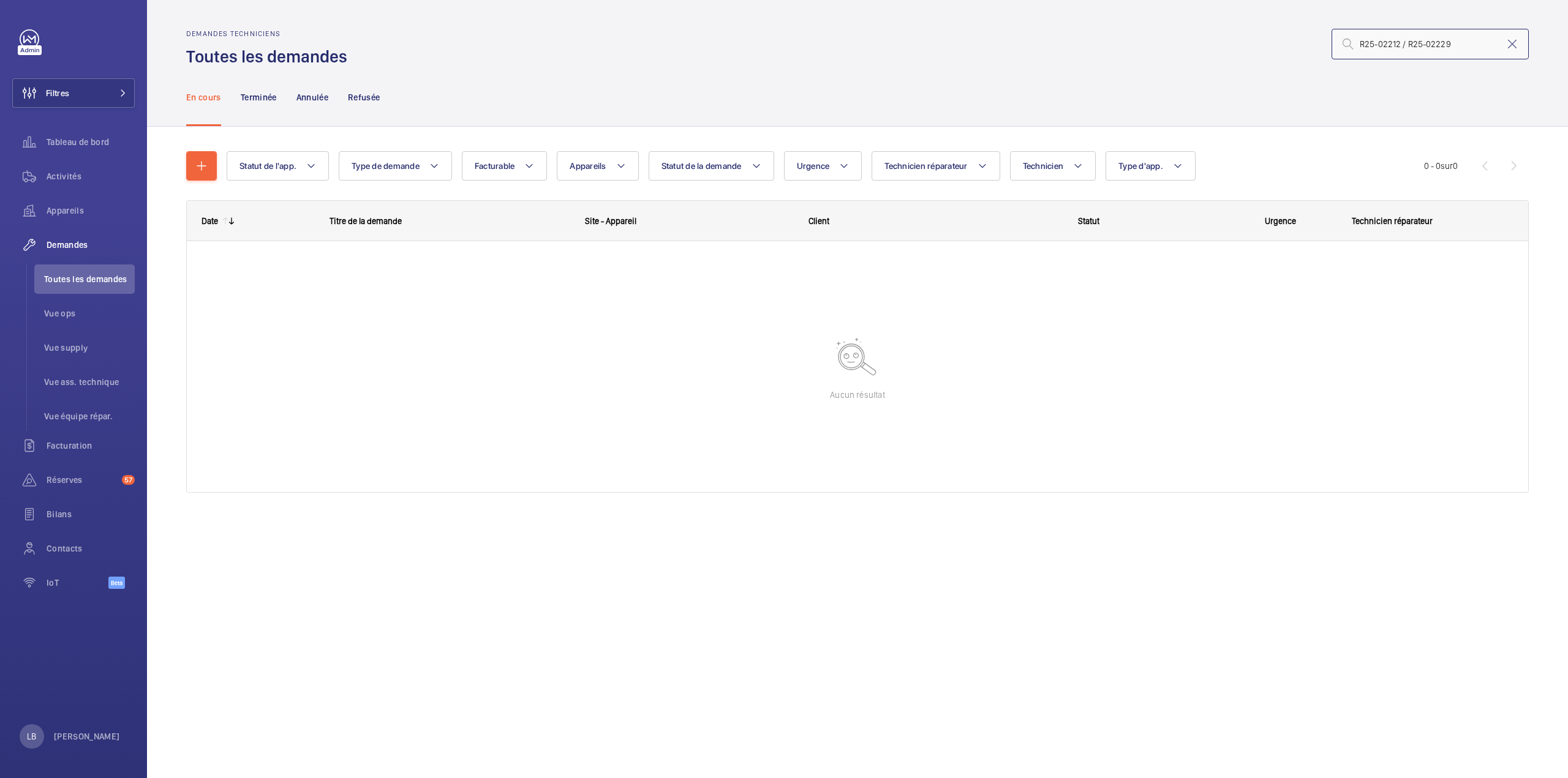
drag, startPoint x: 1402, startPoint y: 46, endPoint x: 1482, endPoint y: 37, distance: 80.5
click at [1482, 37] on input "R25-02212 / R25-02229" at bounding box center [1430, 44] width 197 height 30
type input "R25-02212"
click at [1466, 34] on input "R25-02212" at bounding box center [1430, 44] width 197 height 30
click at [1415, 42] on input "R25-02212" at bounding box center [1430, 44] width 197 height 30
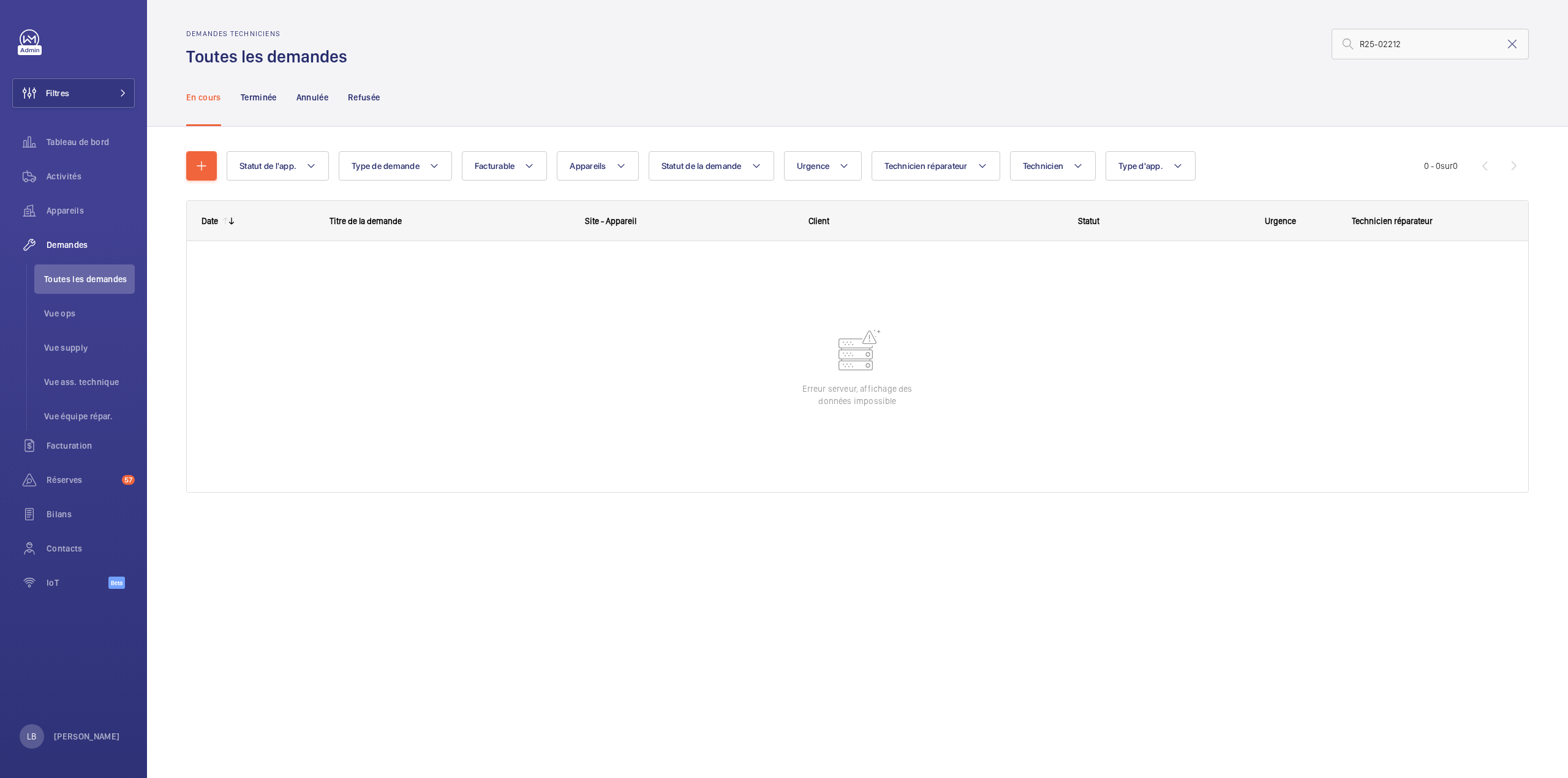
click at [1025, 58] on div "Demandes techniciens Toutes les demandes R25-02212" at bounding box center [857, 48] width 1342 height 38
click at [1412, 41] on input "R25-02212" at bounding box center [1430, 44] width 197 height 30
click at [1427, 52] on input "R25-02212" at bounding box center [1430, 44] width 197 height 30
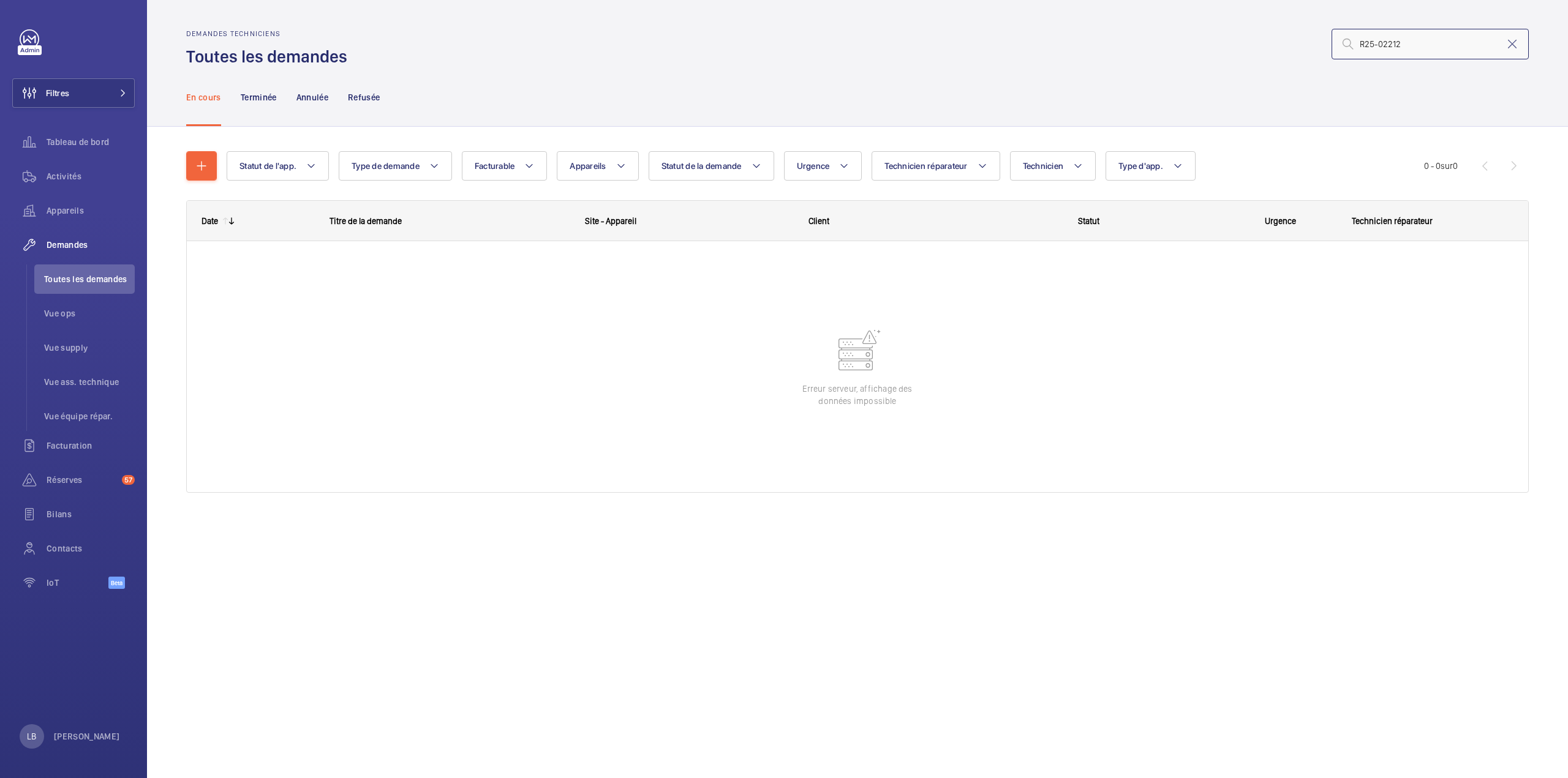
click at [1375, 47] on input "R25-02212" at bounding box center [1430, 44] width 197 height 30
drag, startPoint x: 1377, startPoint y: 44, endPoint x: 1349, endPoint y: 47, distance: 28.2
click at [1349, 47] on div "R25-02212" at bounding box center [1430, 44] width 197 height 30
type input "02212"
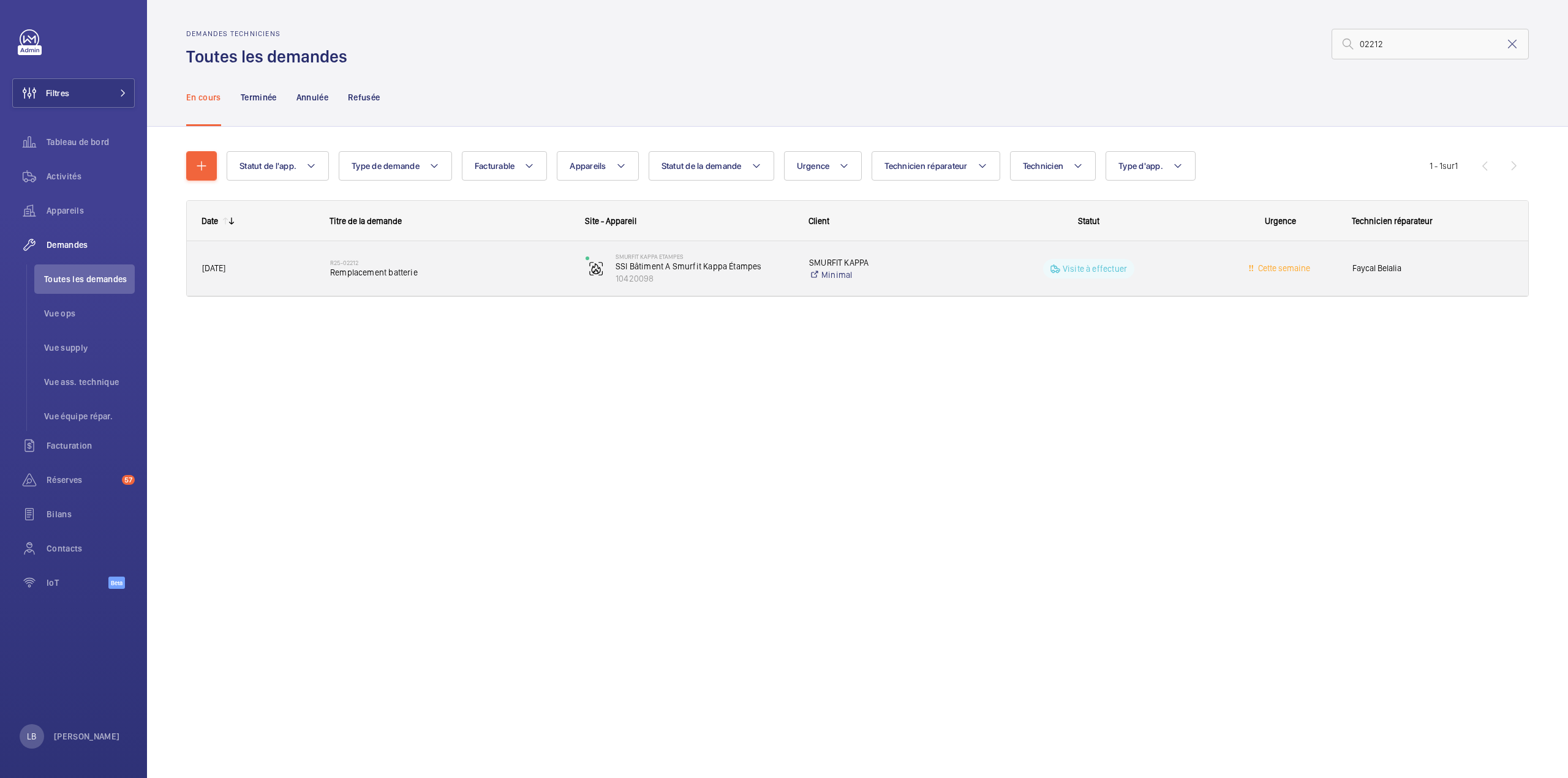
click at [1165, 262] on wm-front-pills-cell "Visite à effectuer" at bounding box center [1088, 269] width 239 height 20
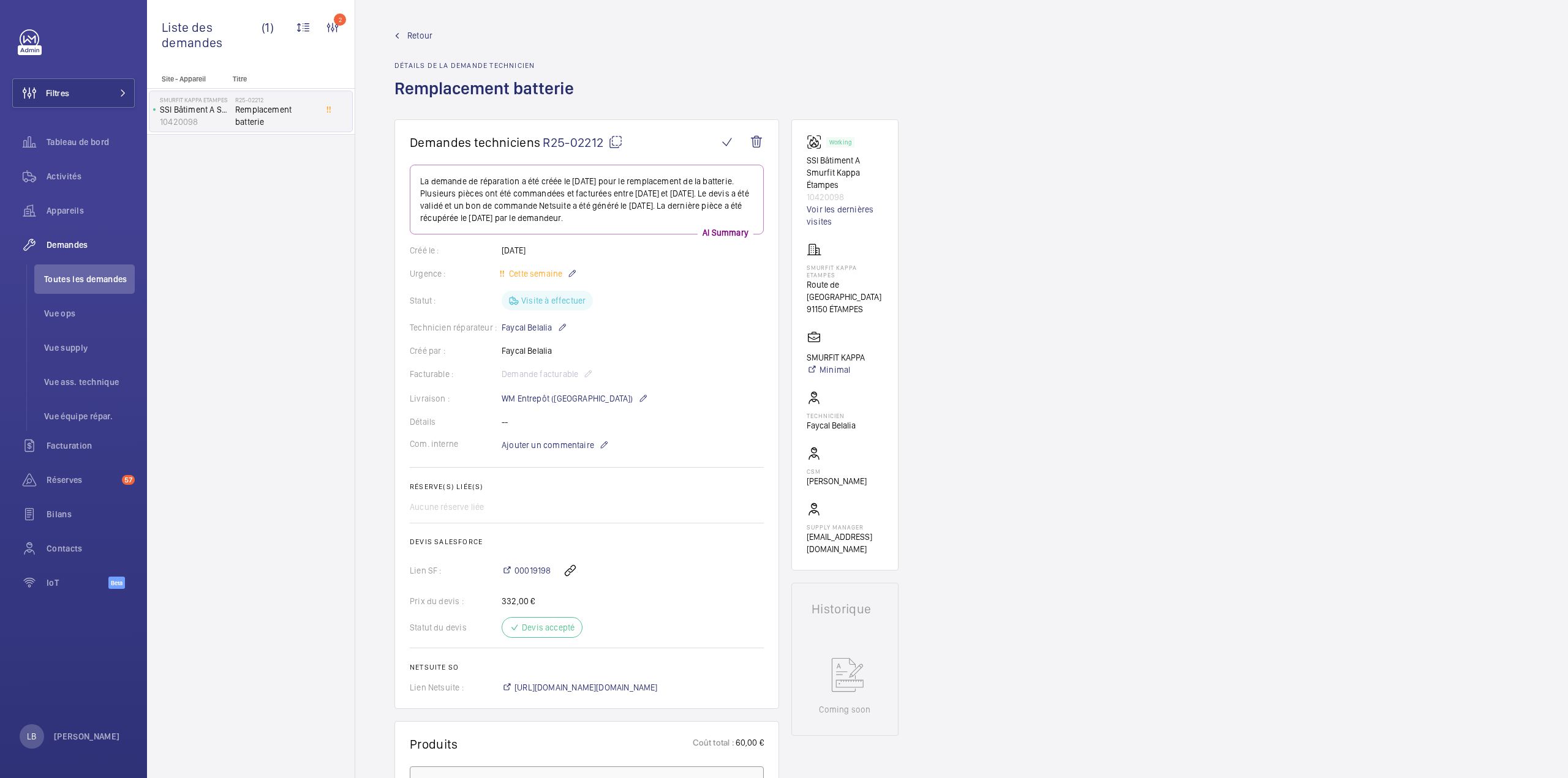
click at [413, 29] on span "Retour" at bounding box center [420, 35] width 25 height 12
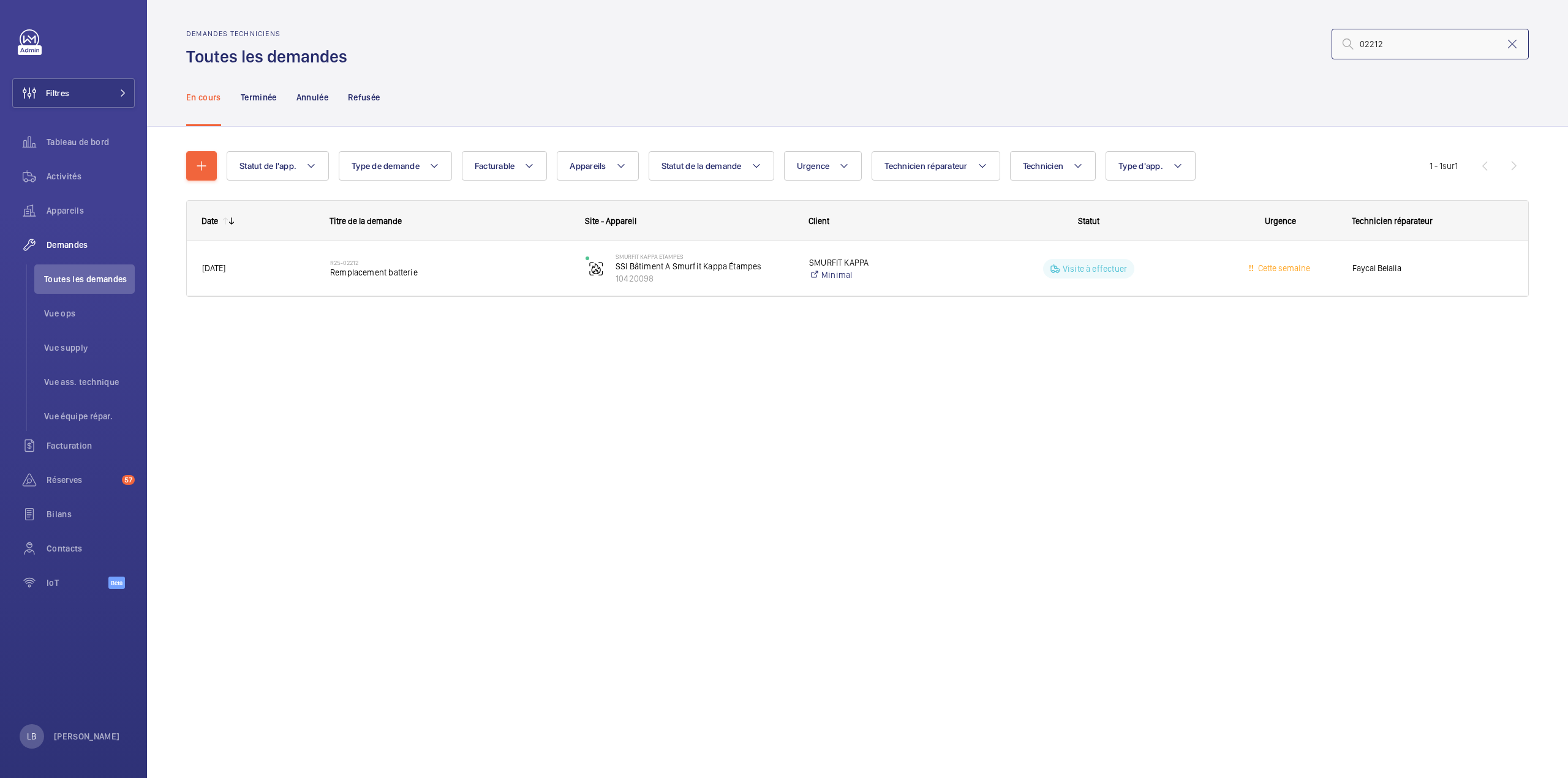
click at [1392, 38] on input "02212" at bounding box center [1430, 44] width 197 height 30
click at [1392, 39] on input "02212" at bounding box center [1430, 44] width 197 height 30
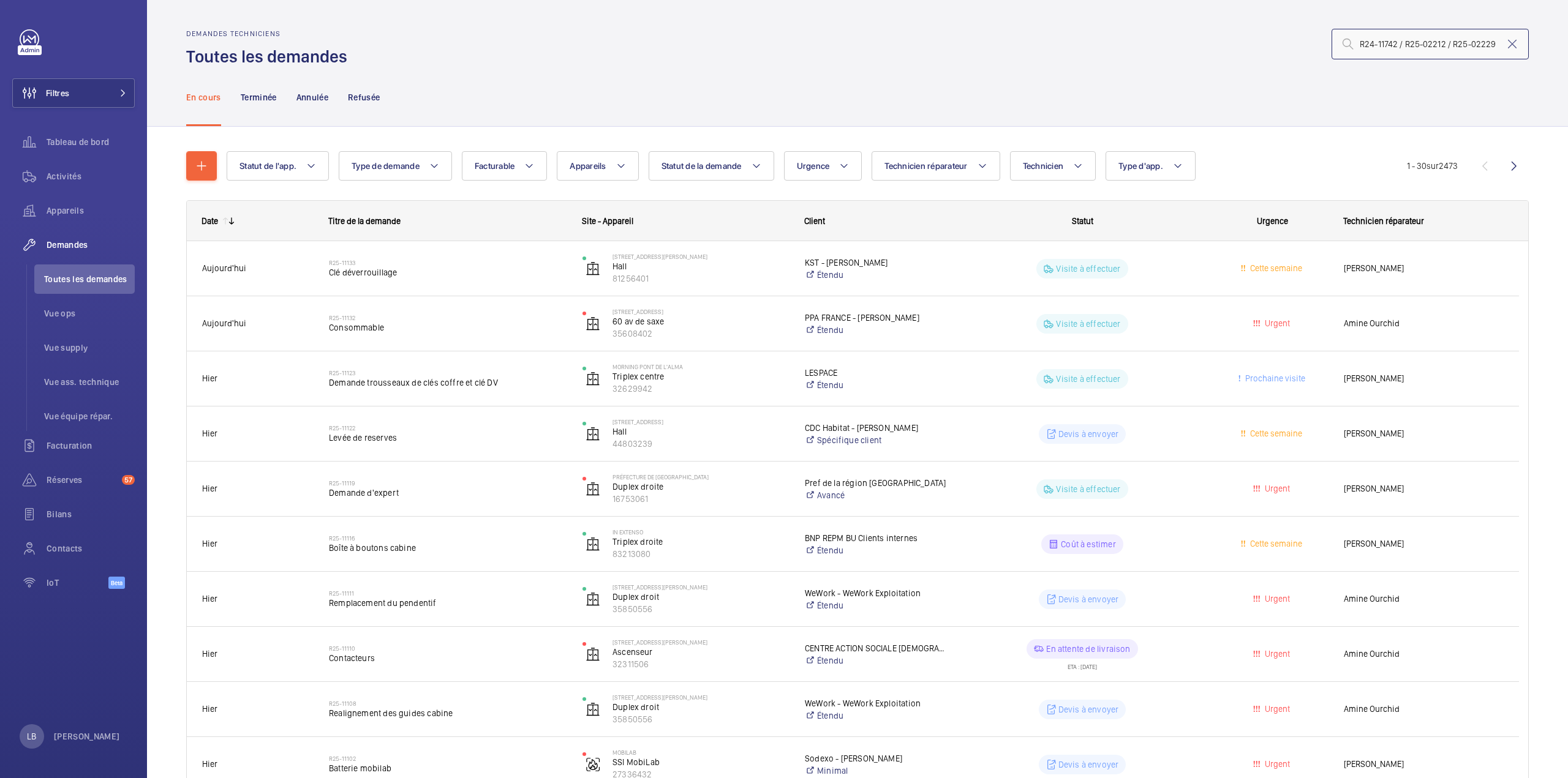
drag, startPoint x: 1441, startPoint y: 44, endPoint x: 1322, endPoint y: 55, distance: 119.5
click at [1332, 55] on input "R24-11742 / R25-02212 / R25-02229" at bounding box center [1430, 44] width 197 height 30
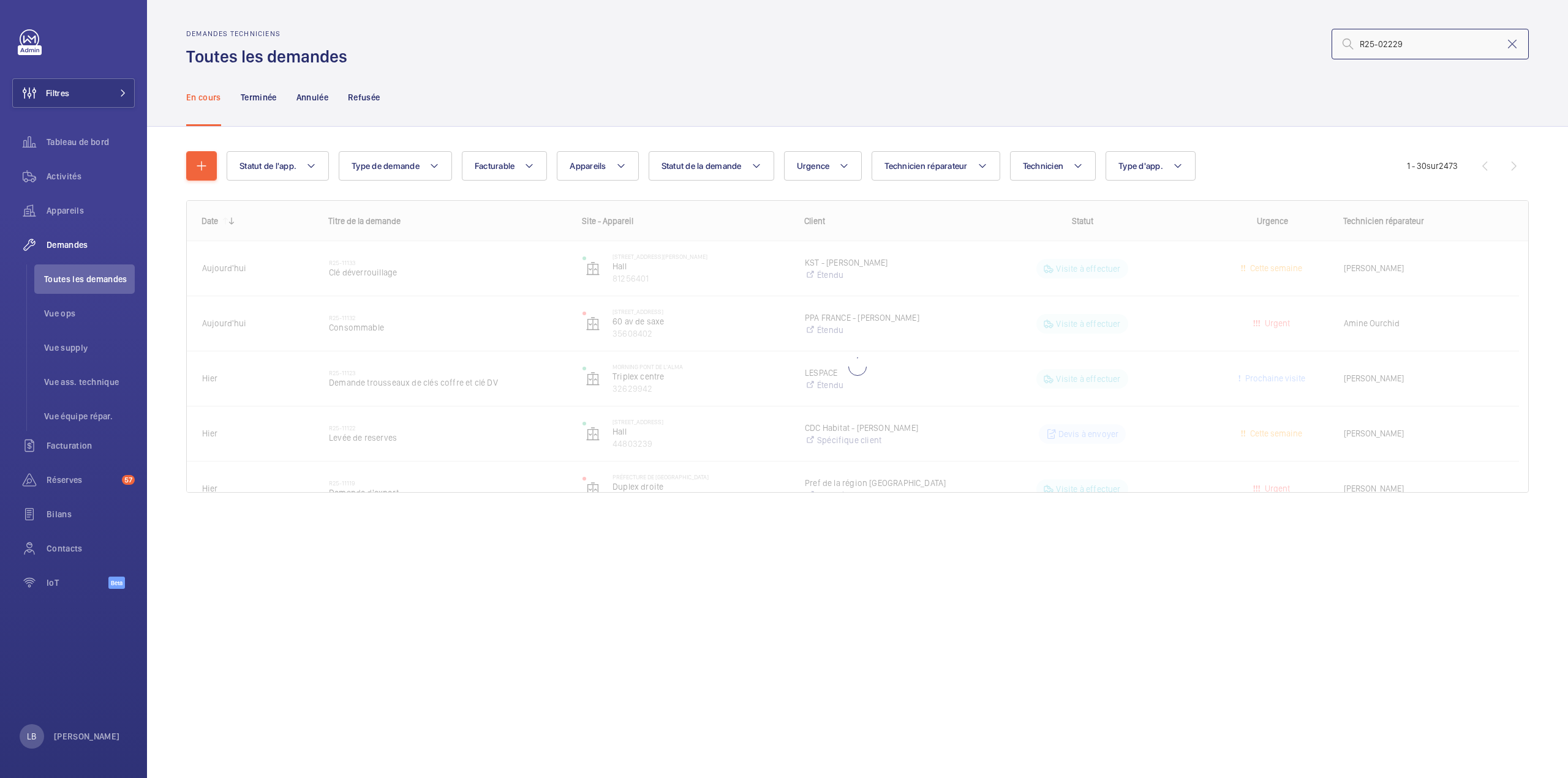
type input "R25-02229"
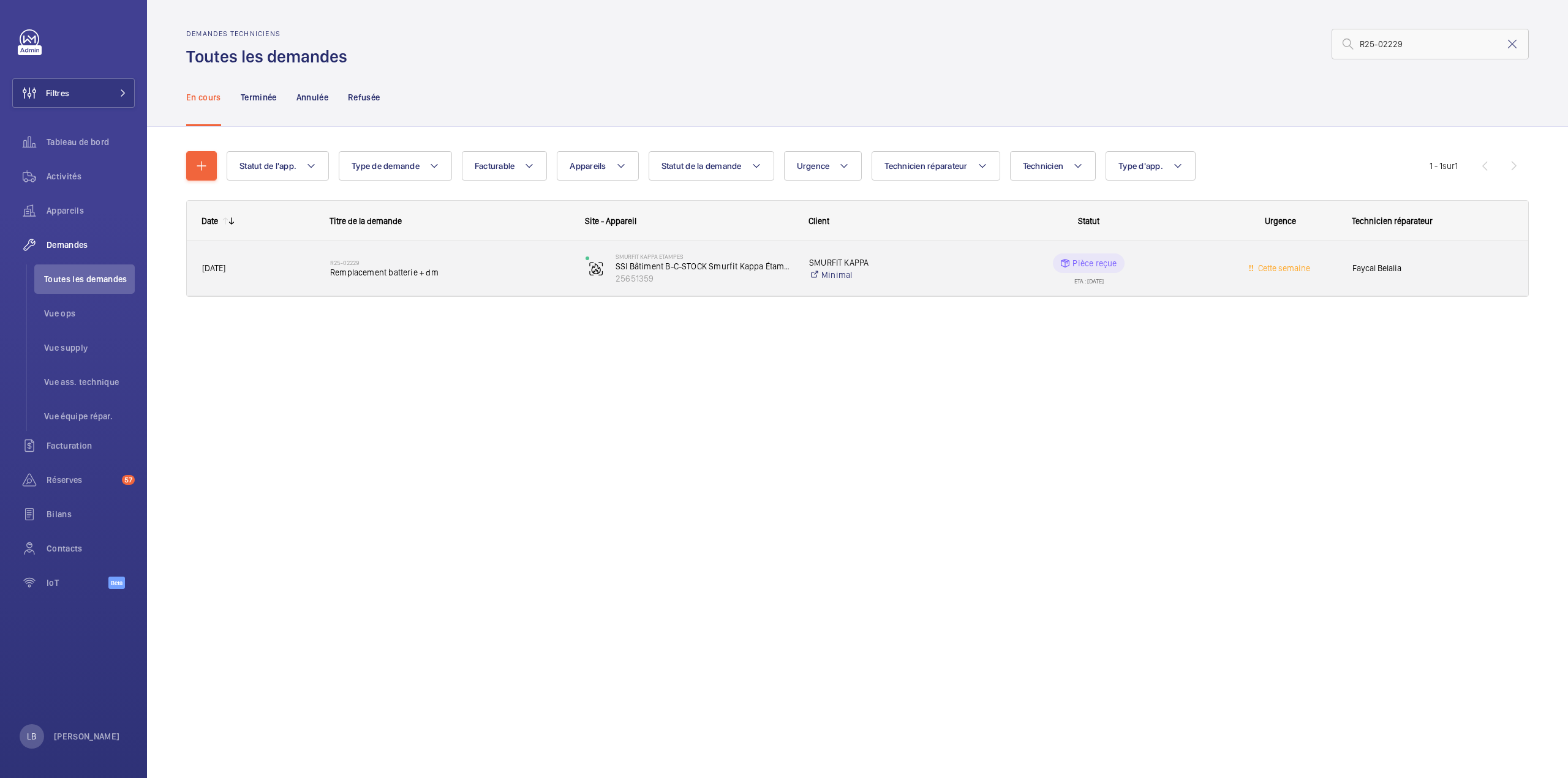
click at [1182, 275] on wm-front-pills-cell "Pièce reçue ETA : [DATE]" at bounding box center [1088, 269] width 239 height 30
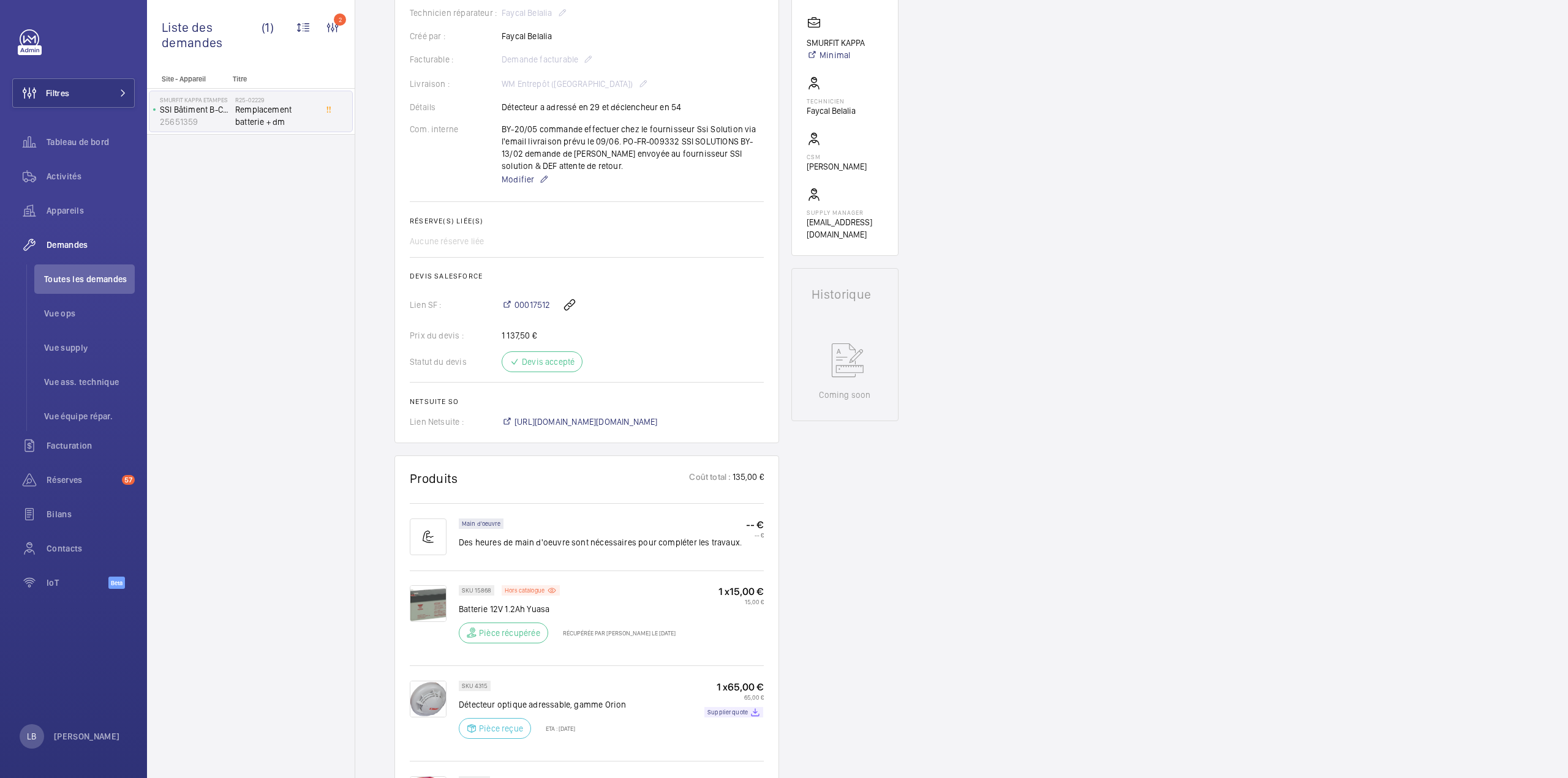
scroll to position [245, 0]
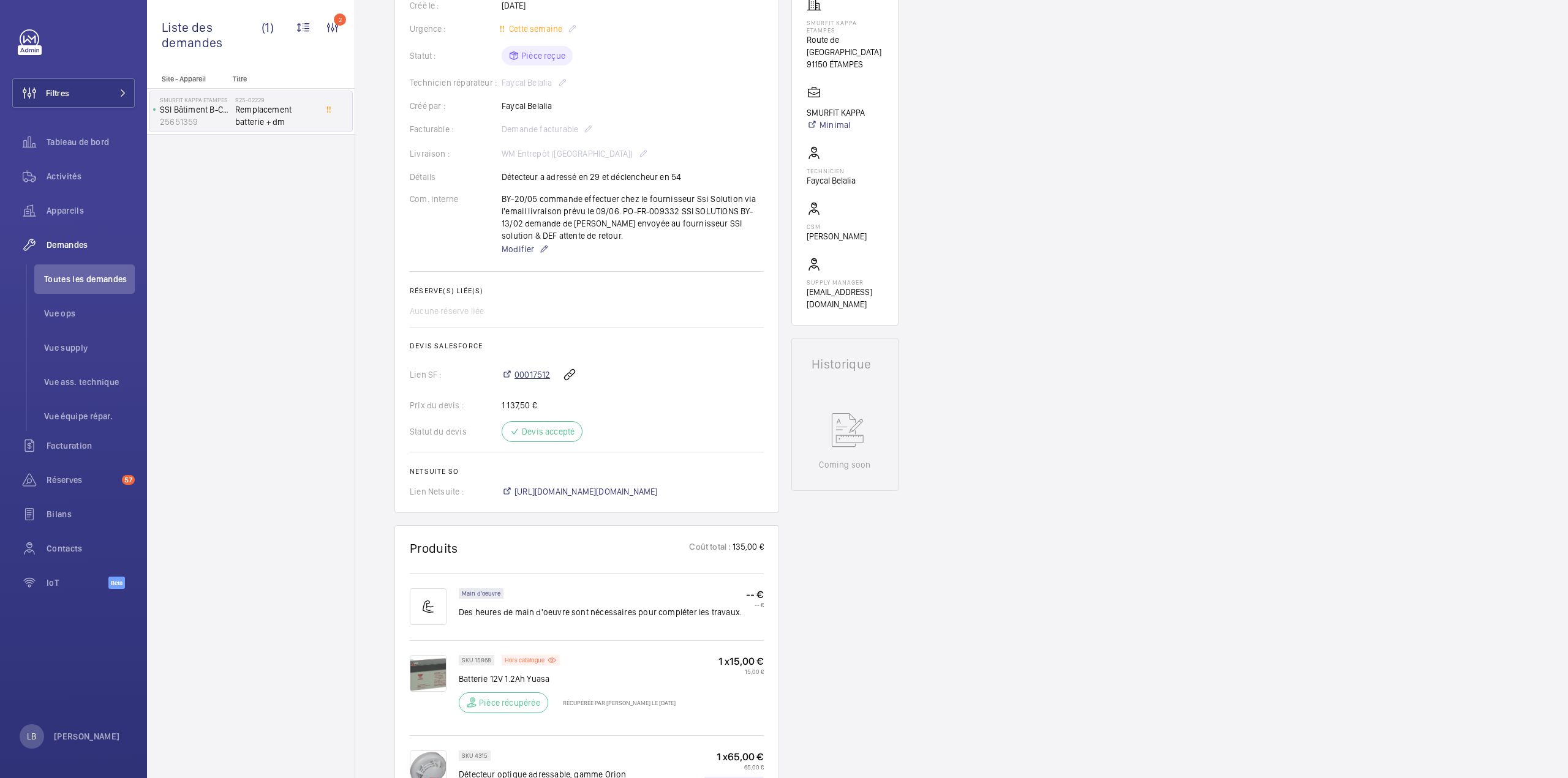
click at [528, 381] on span "00017512" at bounding box center [533, 374] width 36 height 12
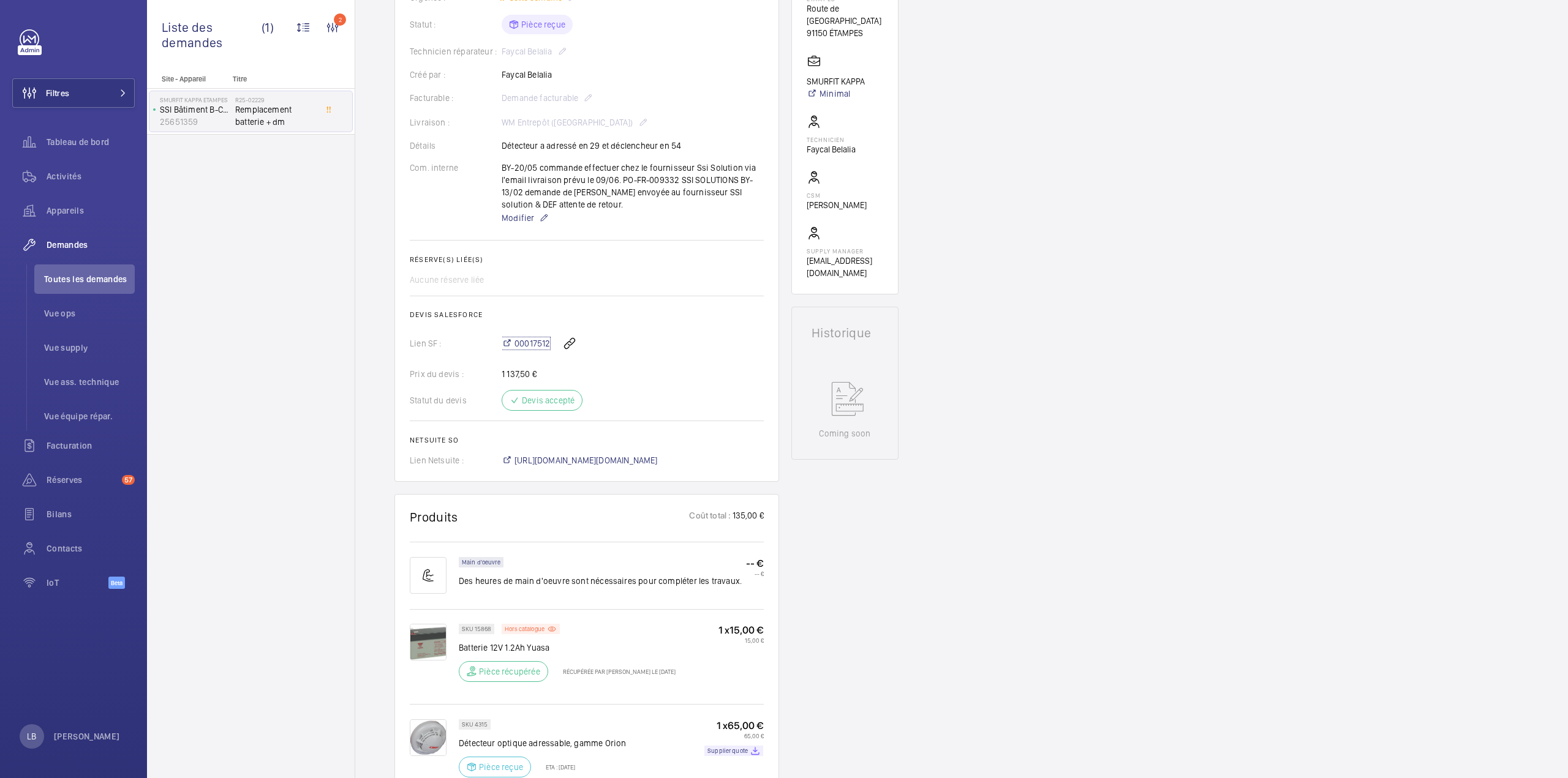
scroll to position [0, 0]
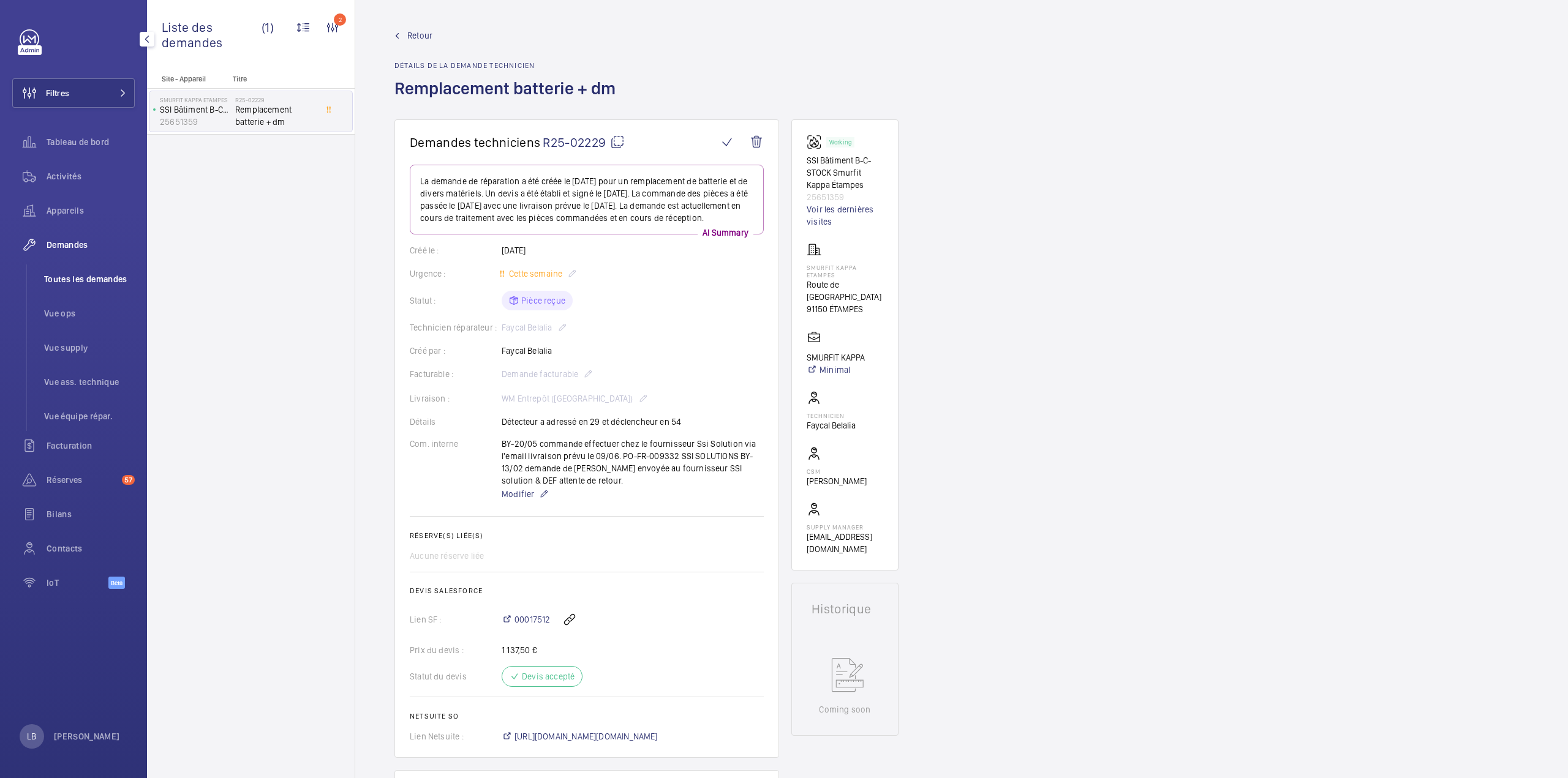
click at [70, 281] on span "Toutes les demandes" at bounding box center [89, 279] width 91 height 12
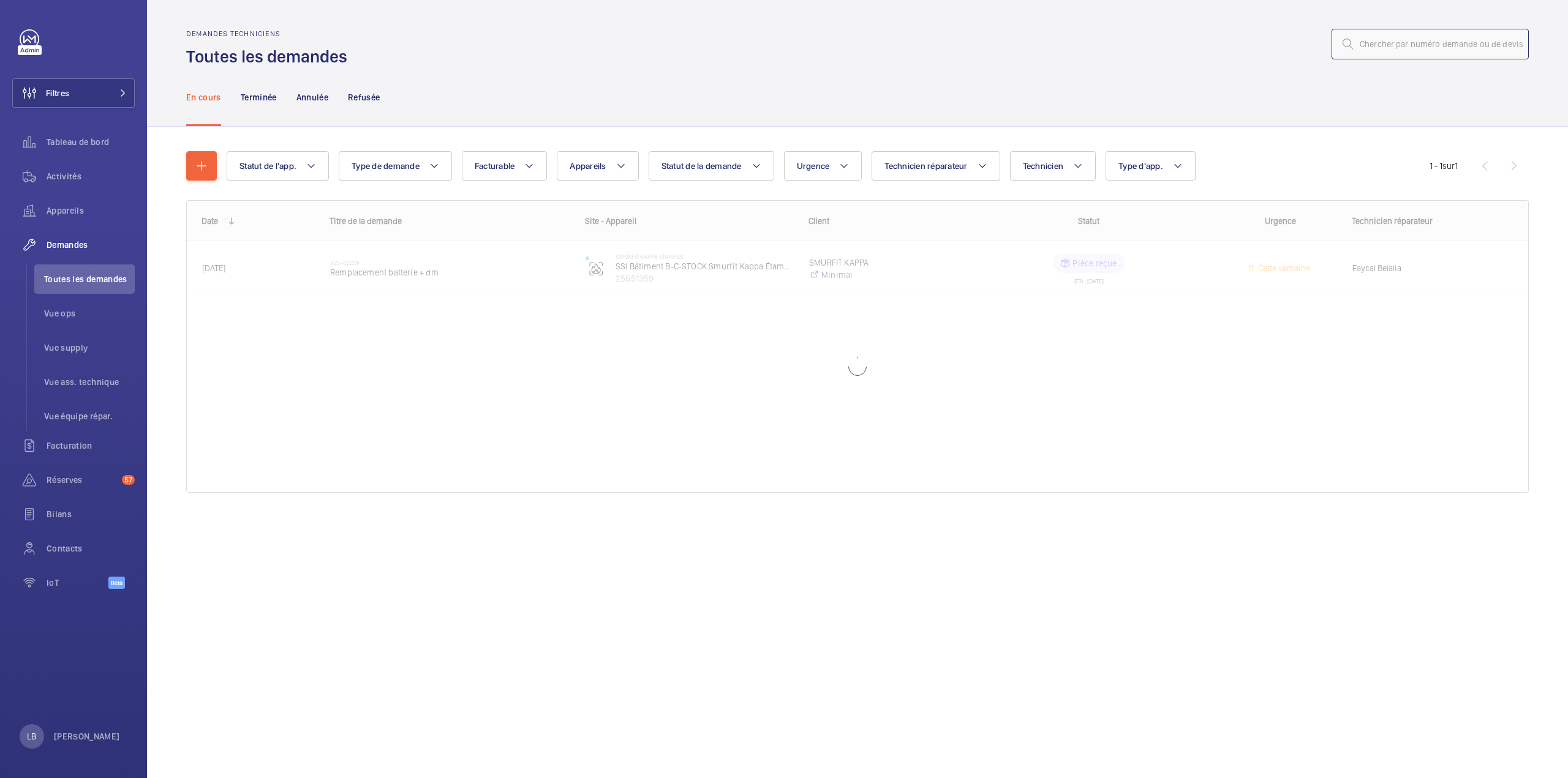
click at [1416, 58] on input "text" at bounding box center [1430, 44] width 197 height 30
drag, startPoint x: 1398, startPoint y: 44, endPoint x: 1532, endPoint y: 38, distance: 134.1
click at [1532, 38] on wm-front-admin-header "Demandes techniciens Toutes les demandes R24-11742 / R25-02212 / R25-02229" at bounding box center [857, 34] width 1421 height 68
type input "R24-11742"
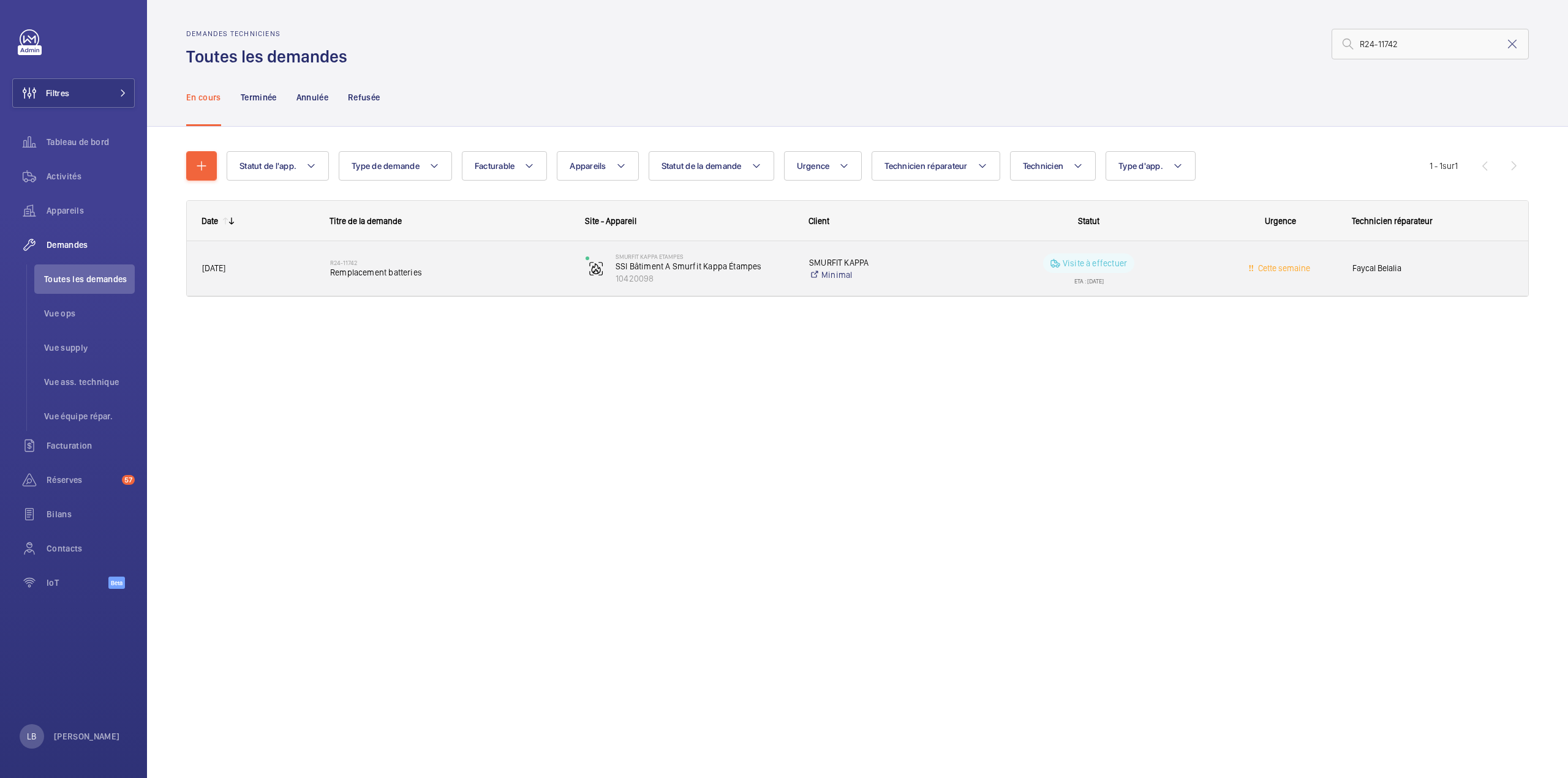
click at [1219, 259] on div "Cette semaine" at bounding box center [1273, 268] width 127 height 38
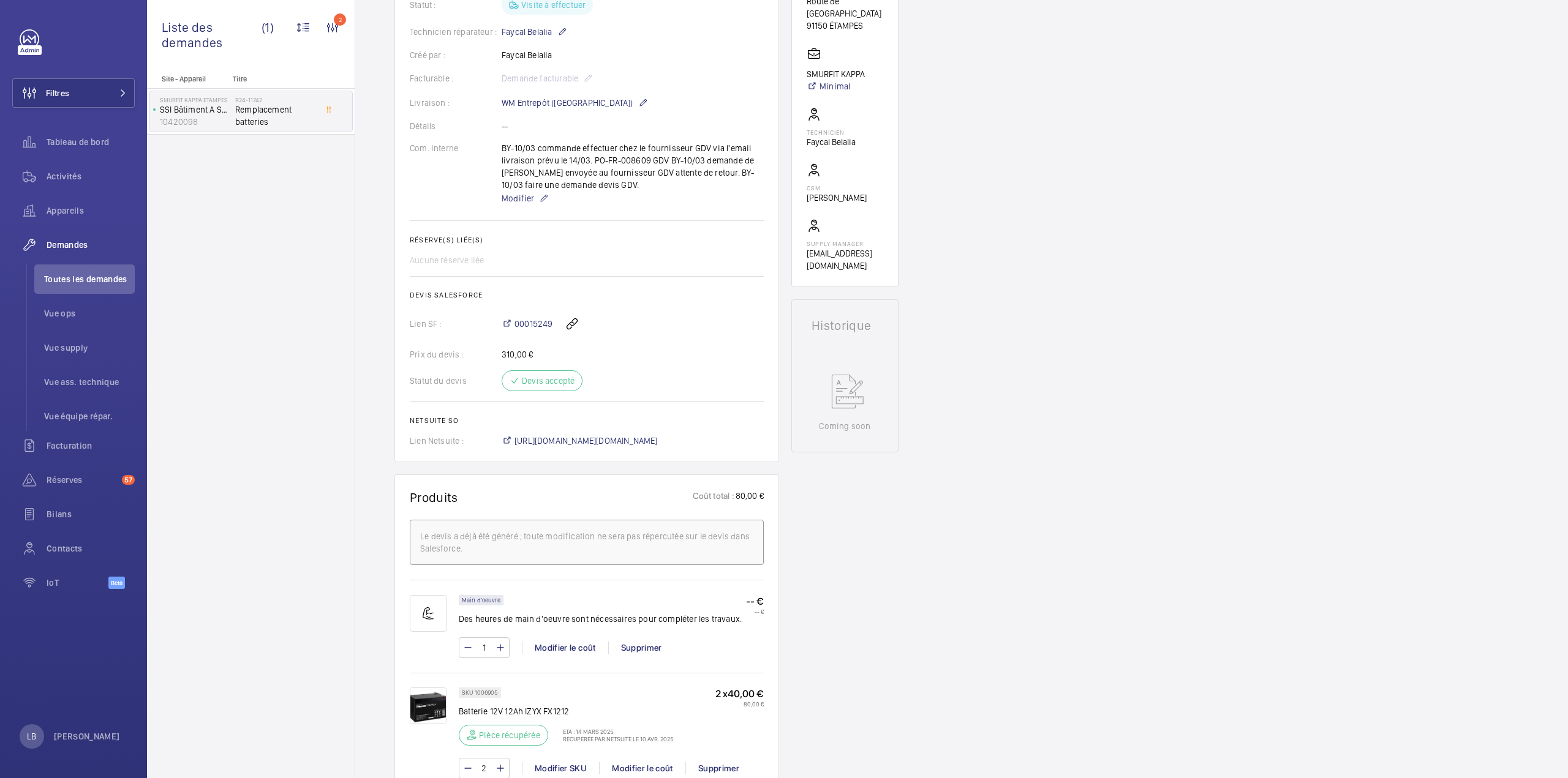
scroll to position [61, 0]
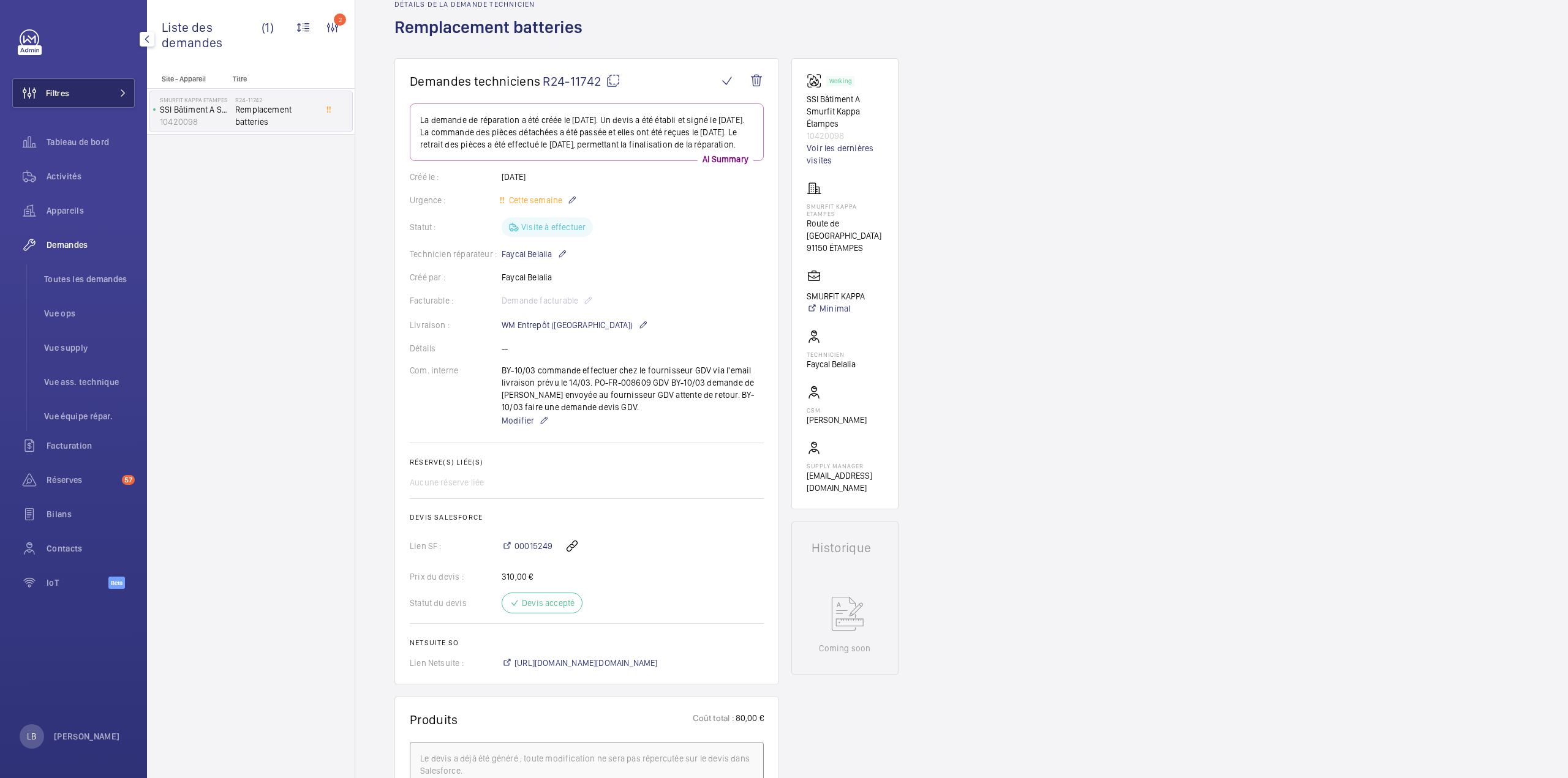
click at [87, 92] on button "Filtres" at bounding box center [73, 93] width 123 height 29
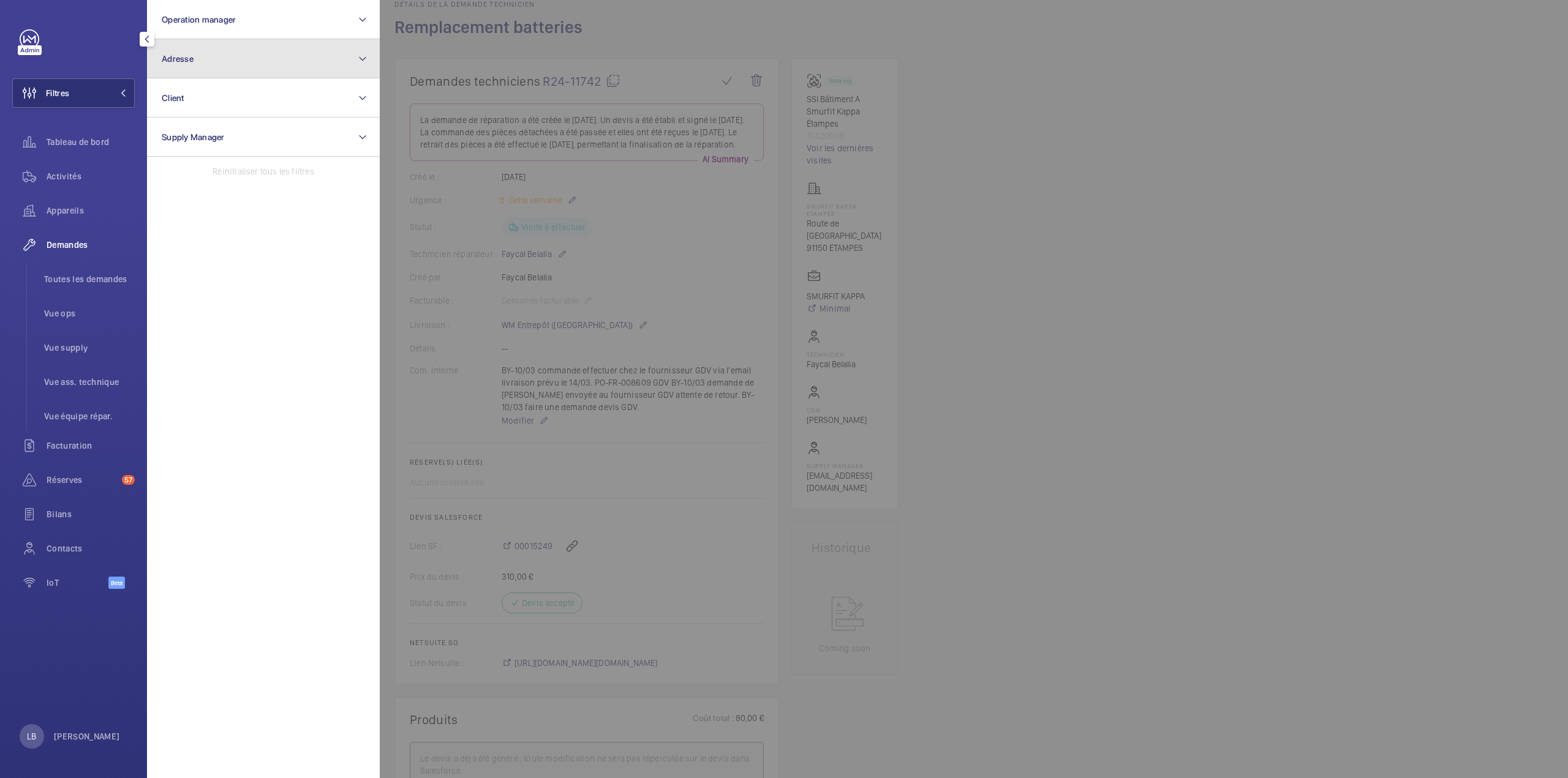
click at [238, 61] on button "Adresse" at bounding box center [263, 58] width 233 height 39
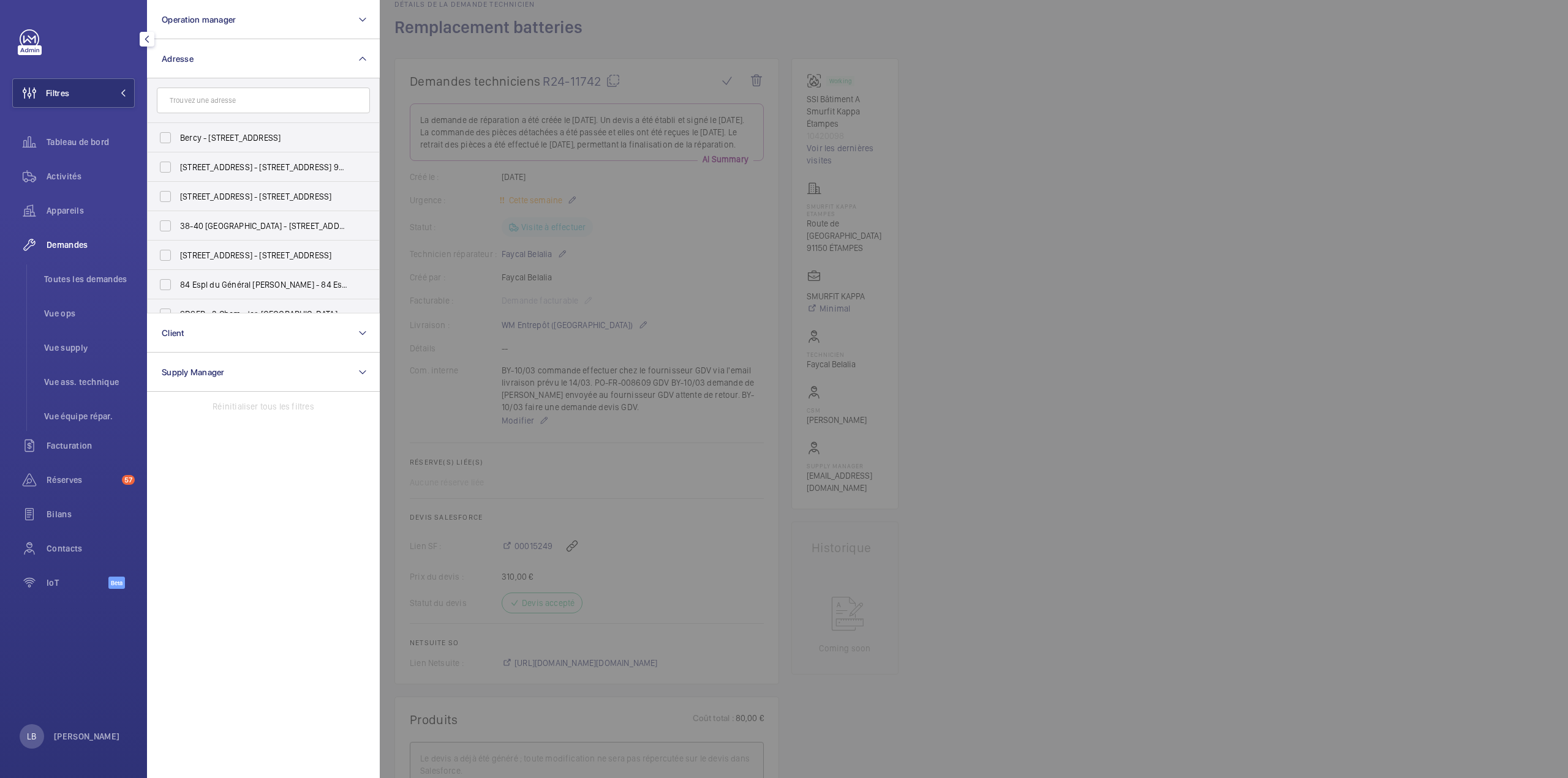
click at [230, 101] on input "text" at bounding box center [264, 100] width 213 height 26
type input "castorama"
click at [166, 163] on label "Castorama - LES CLAYES SOUS BOIS - 1479 - 90 Av. Henri Barbusse, LES CLAYES-SOU…" at bounding box center [254, 168] width 213 height 29
click at [166, 163] on input "Castorama - LES CLAYES SOUS BOIS - 1479 - 90 Av. Henri Barbusse, LES CLAYES-SOU…" at bounding box center [165, 168] width 25 height 24
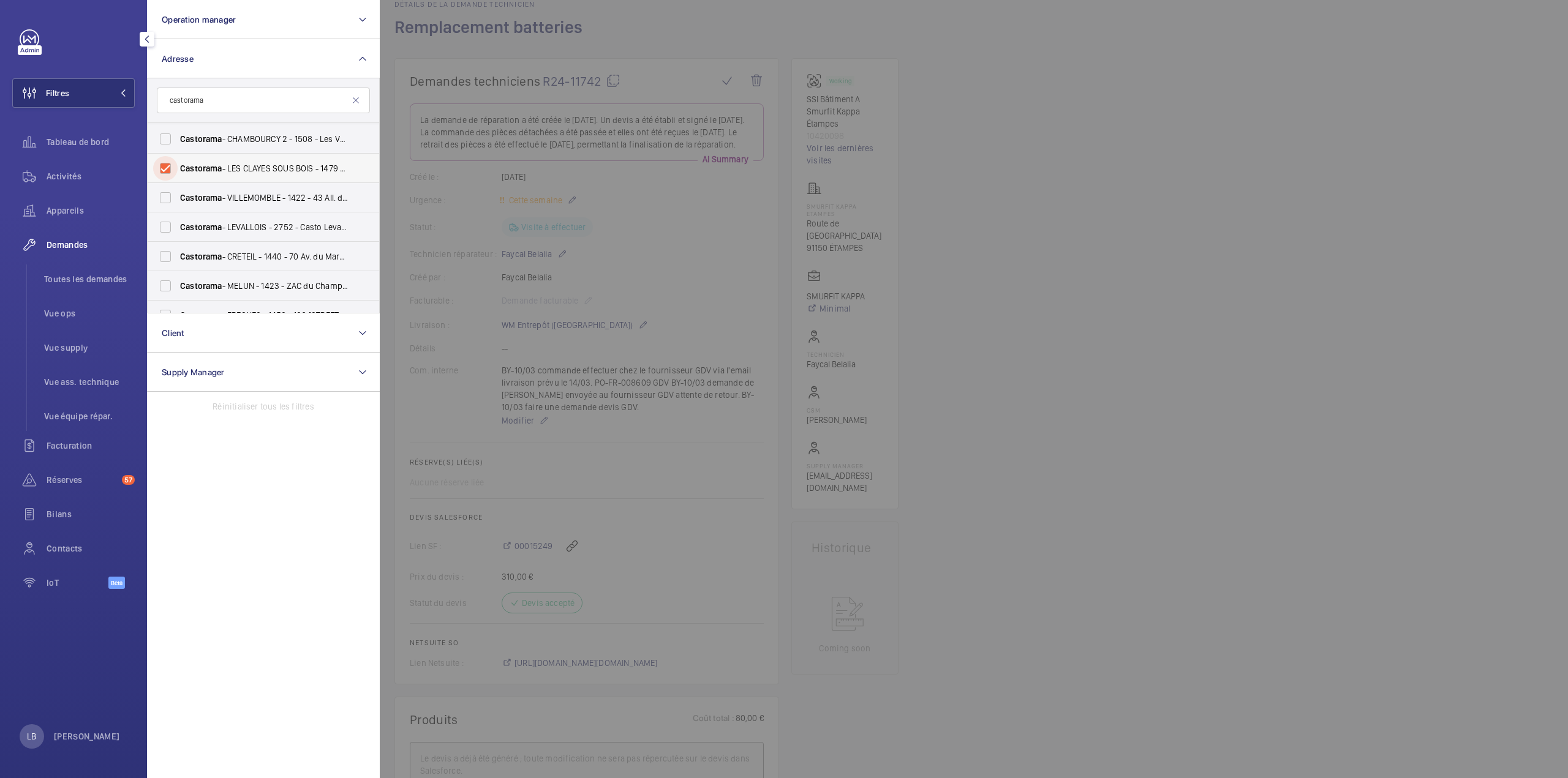
checkbox input "true"
click at [54, 170] on span "Activités" at bounding box center [90, 176] width 88 height 12
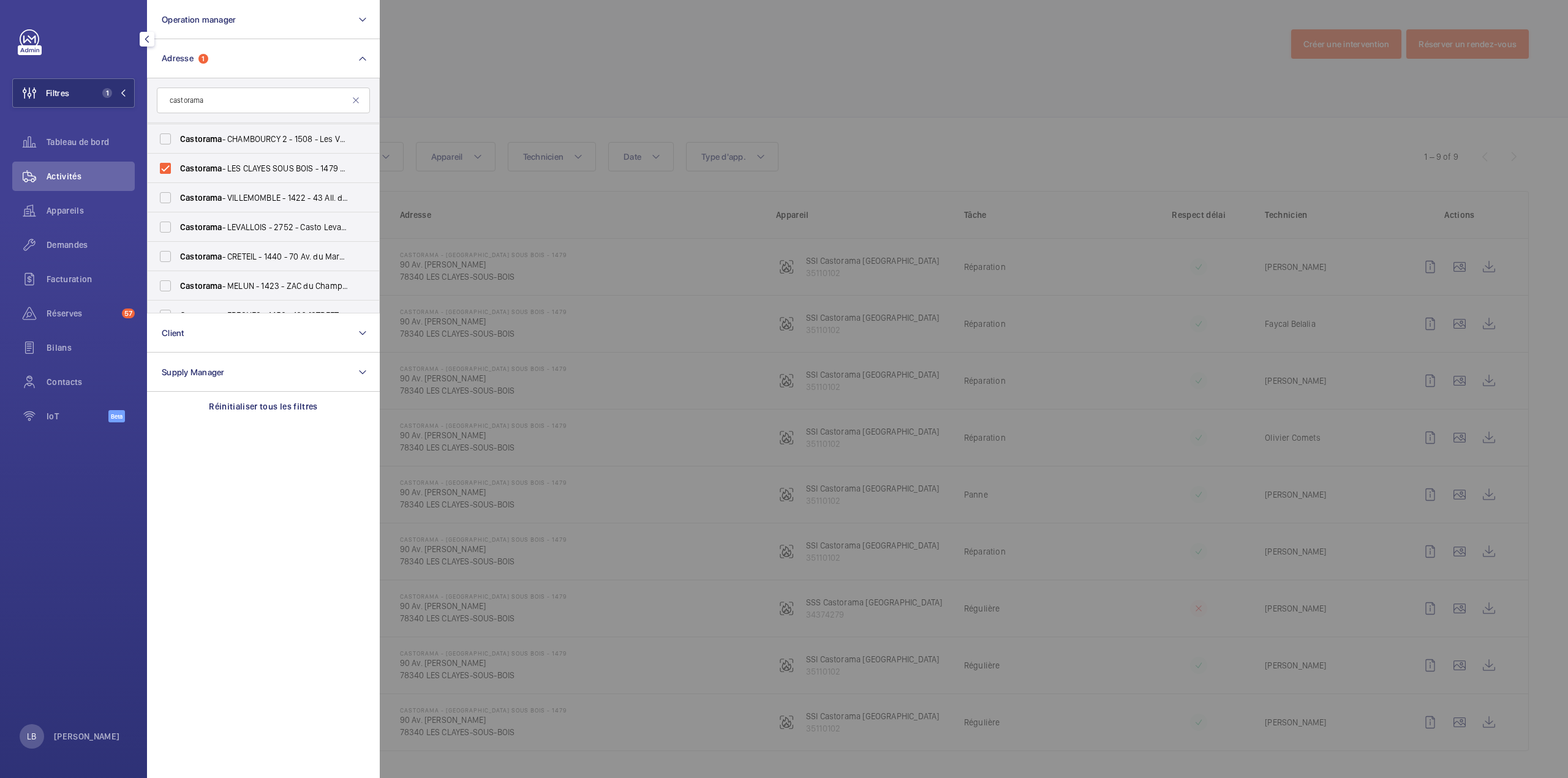
click at [936, 89] on div at bounding box center [1163, 389] width 1568 height 778
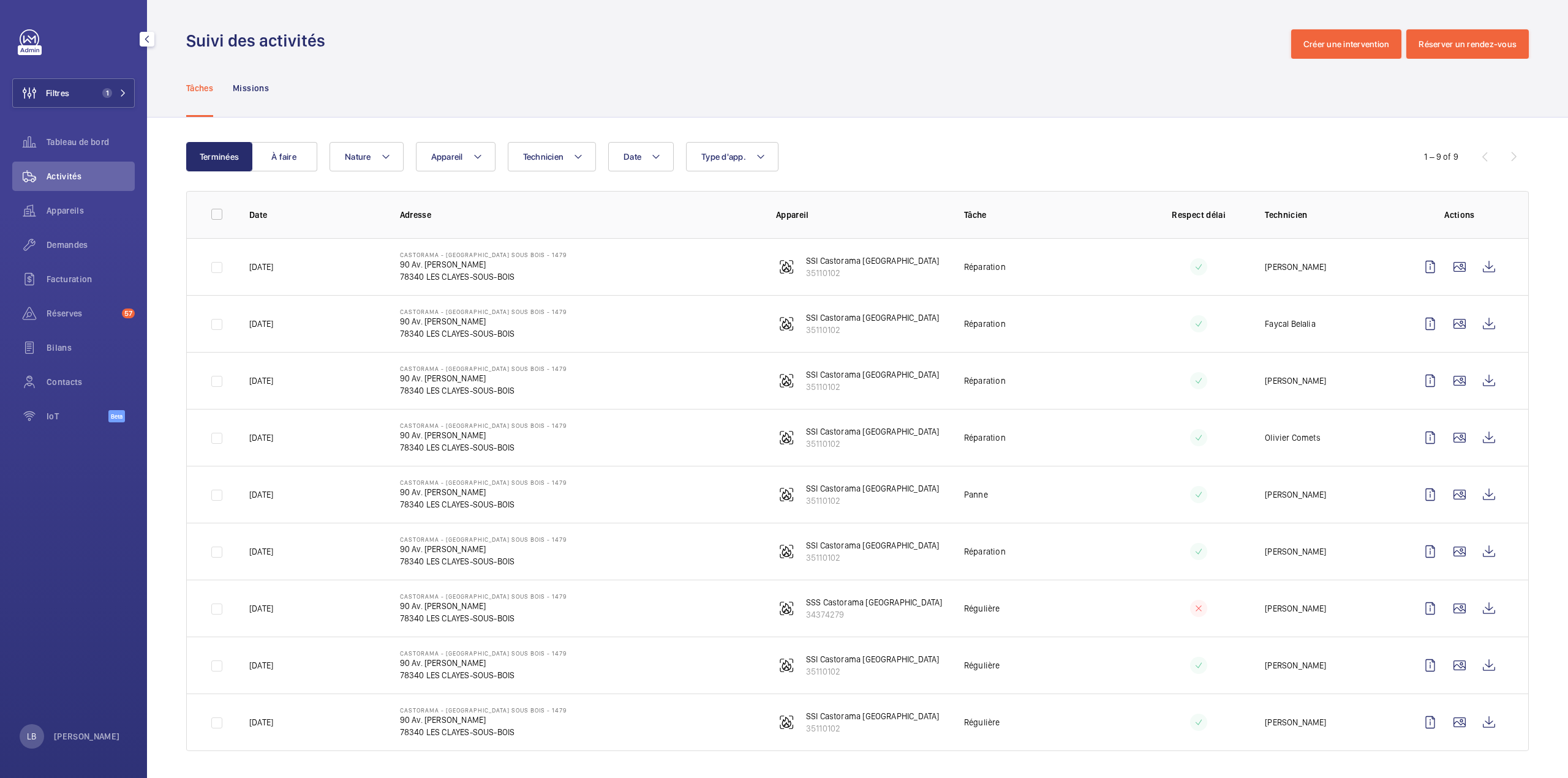
click at [1098, 605] on td "Régulière" at bounding box center [1038, 608] width 188 height 57
click at [1430, 601] on wm-front-icon-button at bounding box center [1430, 608] width 29 height 29
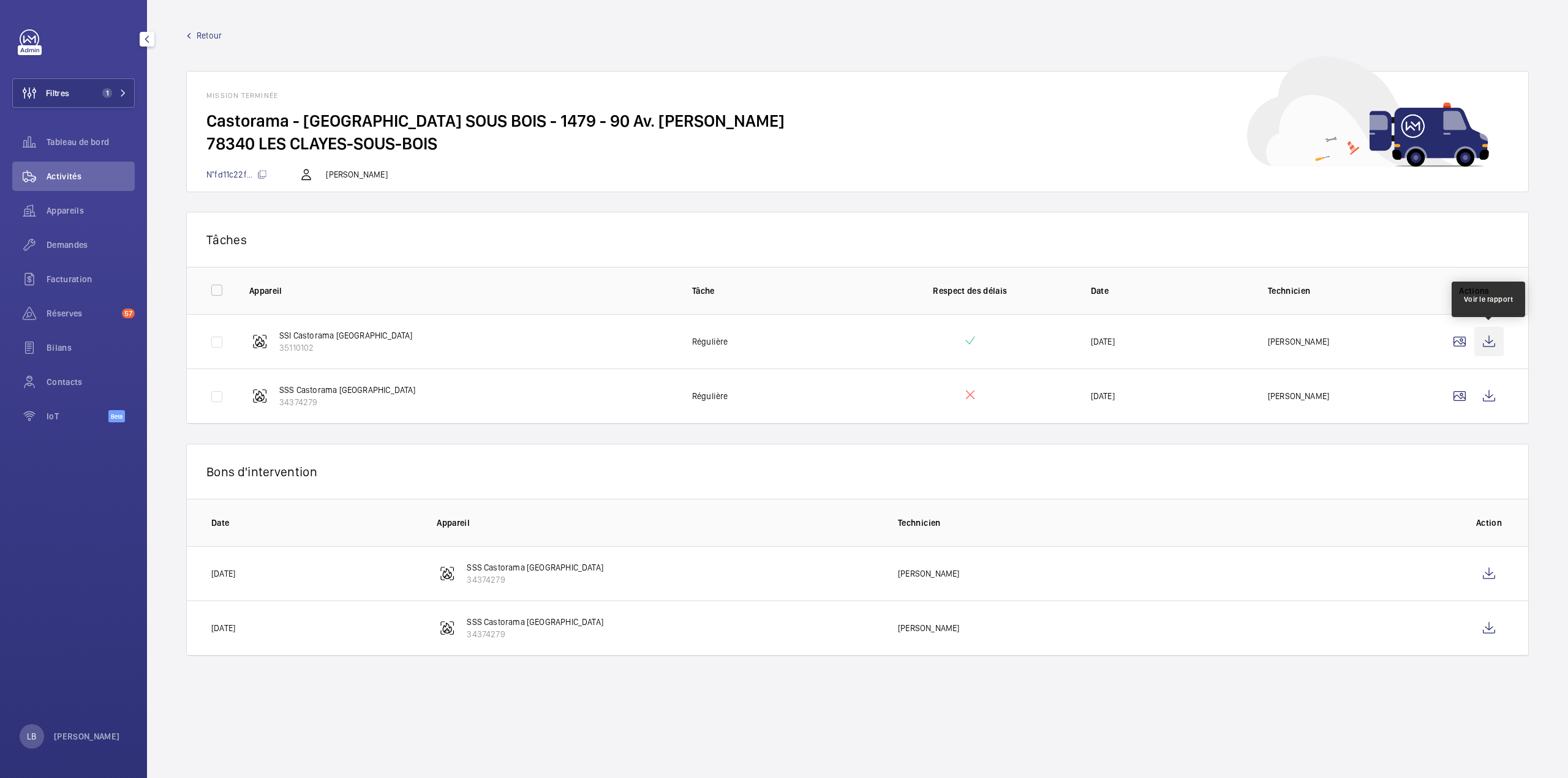
click at [1484, 337] on wm-front-icon-button at bounding box center [1489, 342] width 29 height 29
click at [1490, 573] on wm-front-icon-button at bounding box center [1489, 573] width 29 height 29
click at [1481, 632] on wm-front-icon-button at bounding box center [1489, 628] width 29 height 29
click at [64, 250] on span "Demandes" at bounding box center [90, 245] width 88 height 12
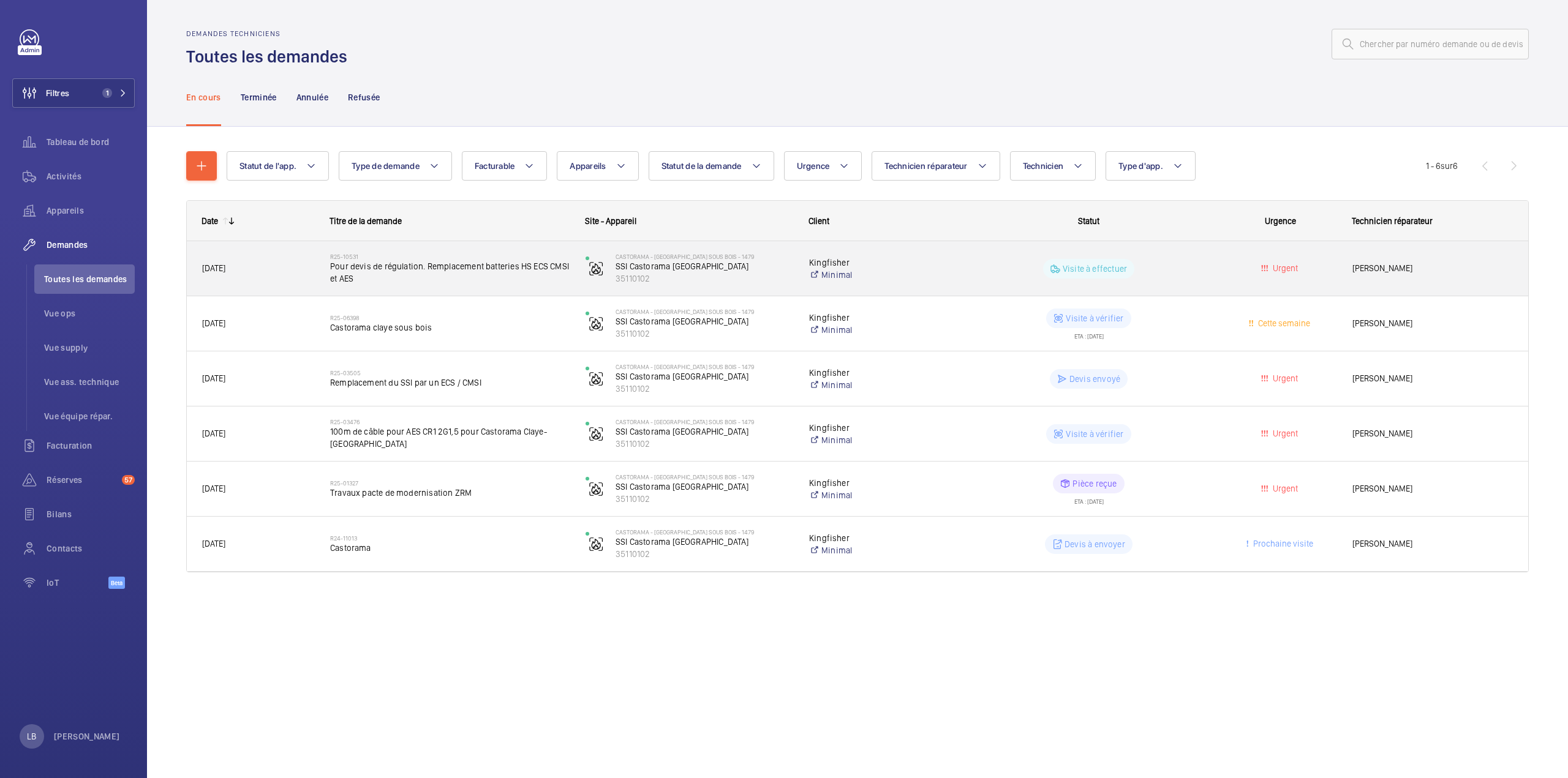
click at [1194, 267] on wm-front-pills-cell "Visite à effectuer" at bounding box center [1088, 269] width 239 height 20
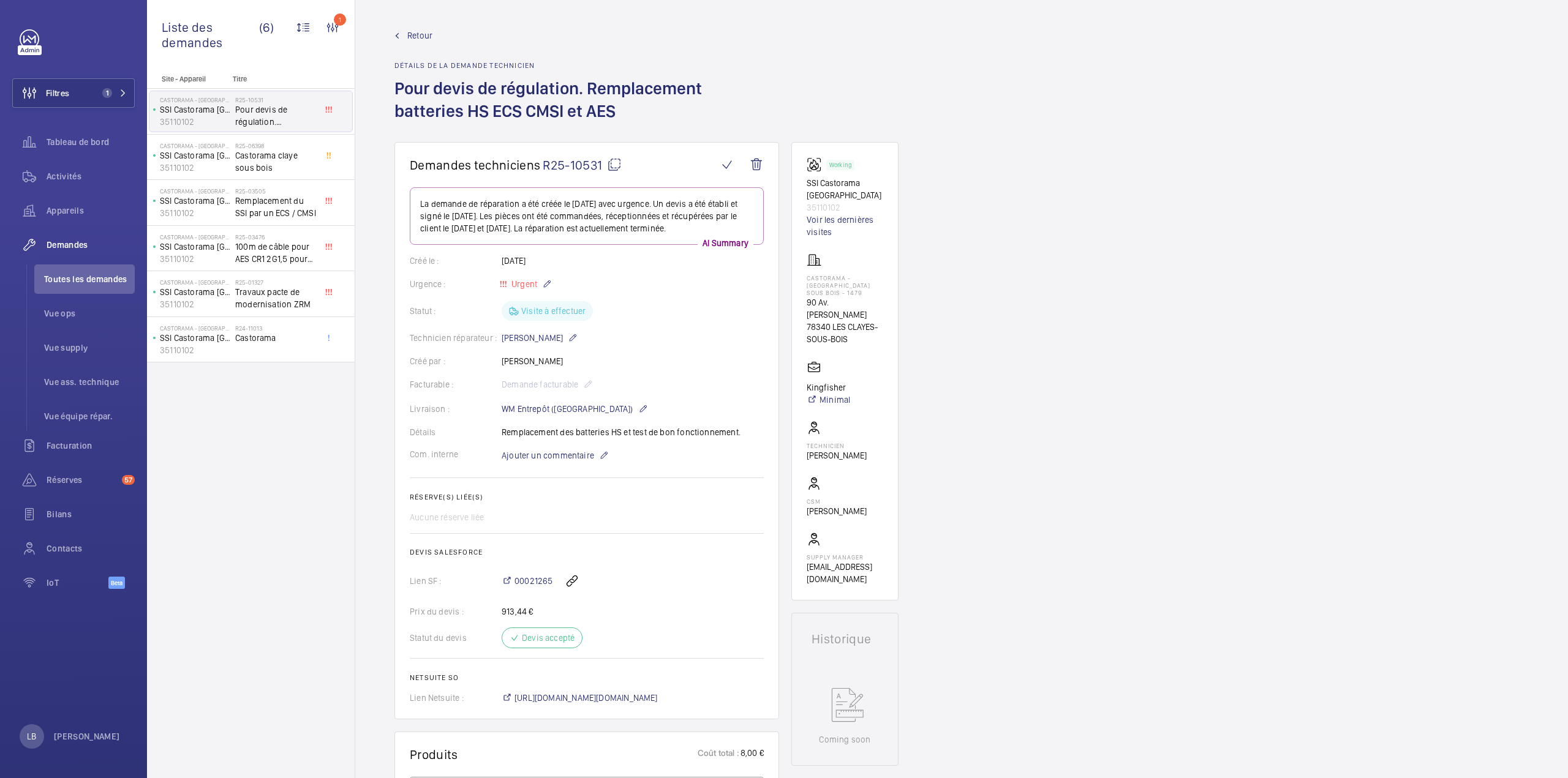
click at [407, 34] on link "Retour" at bounding box center [586, 35] width 385 height 12
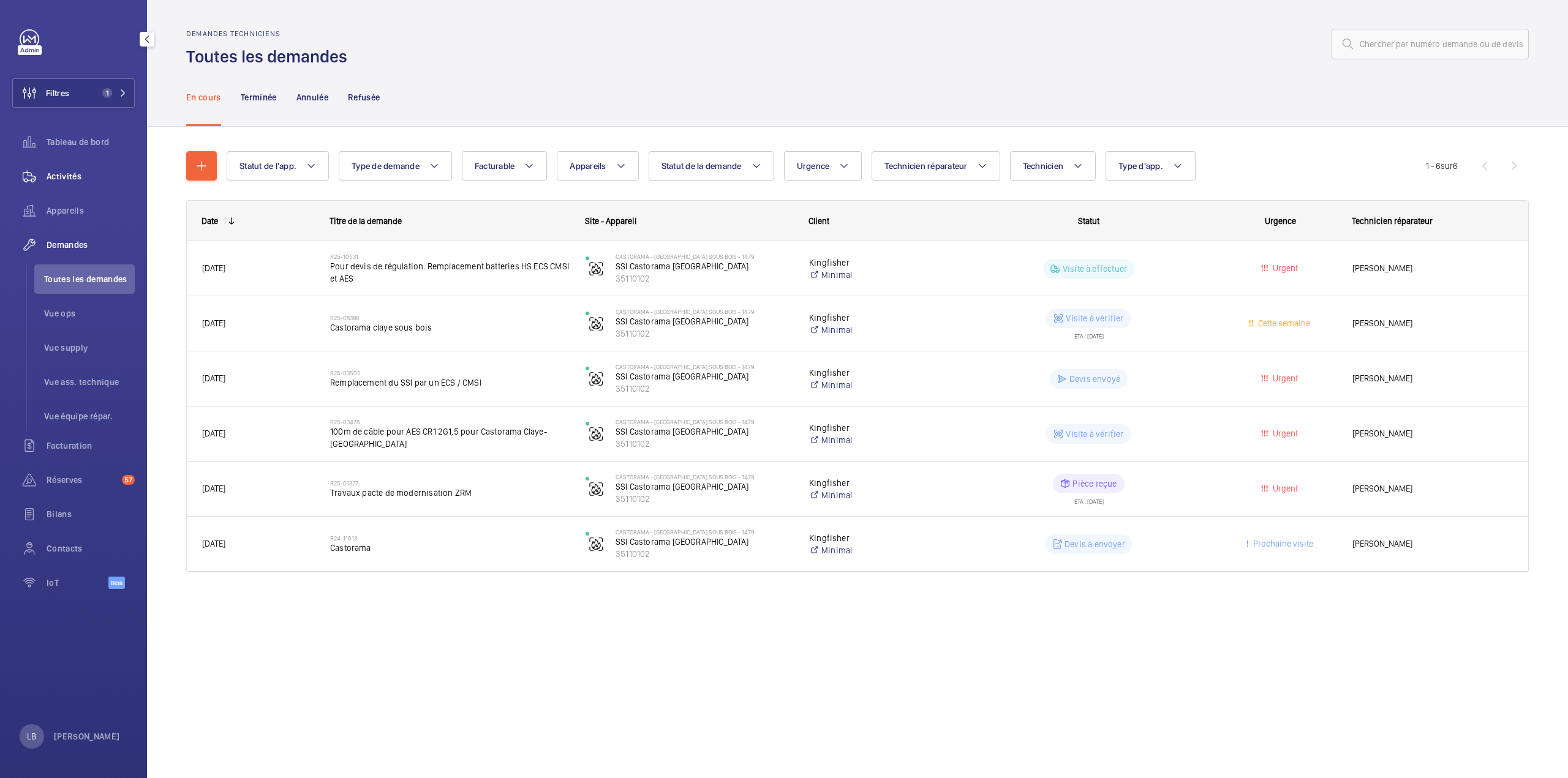
click at [52, 184] on div "Activités" at bounding box center [73, 176] width 123 height 29
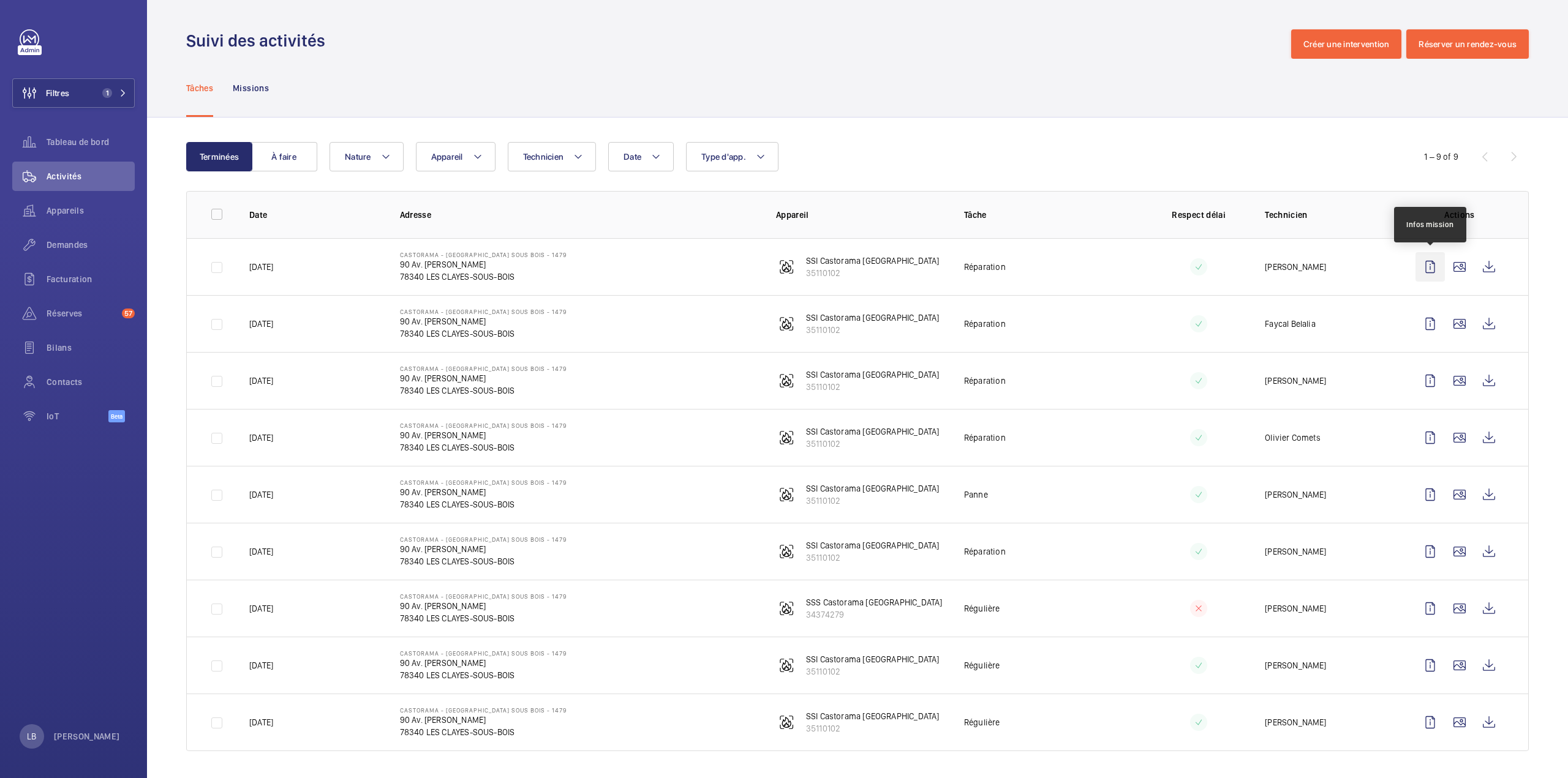
click at [1430, 267] on wm-front-icon-button at bounding box center [1430, 267] width 29 height 29
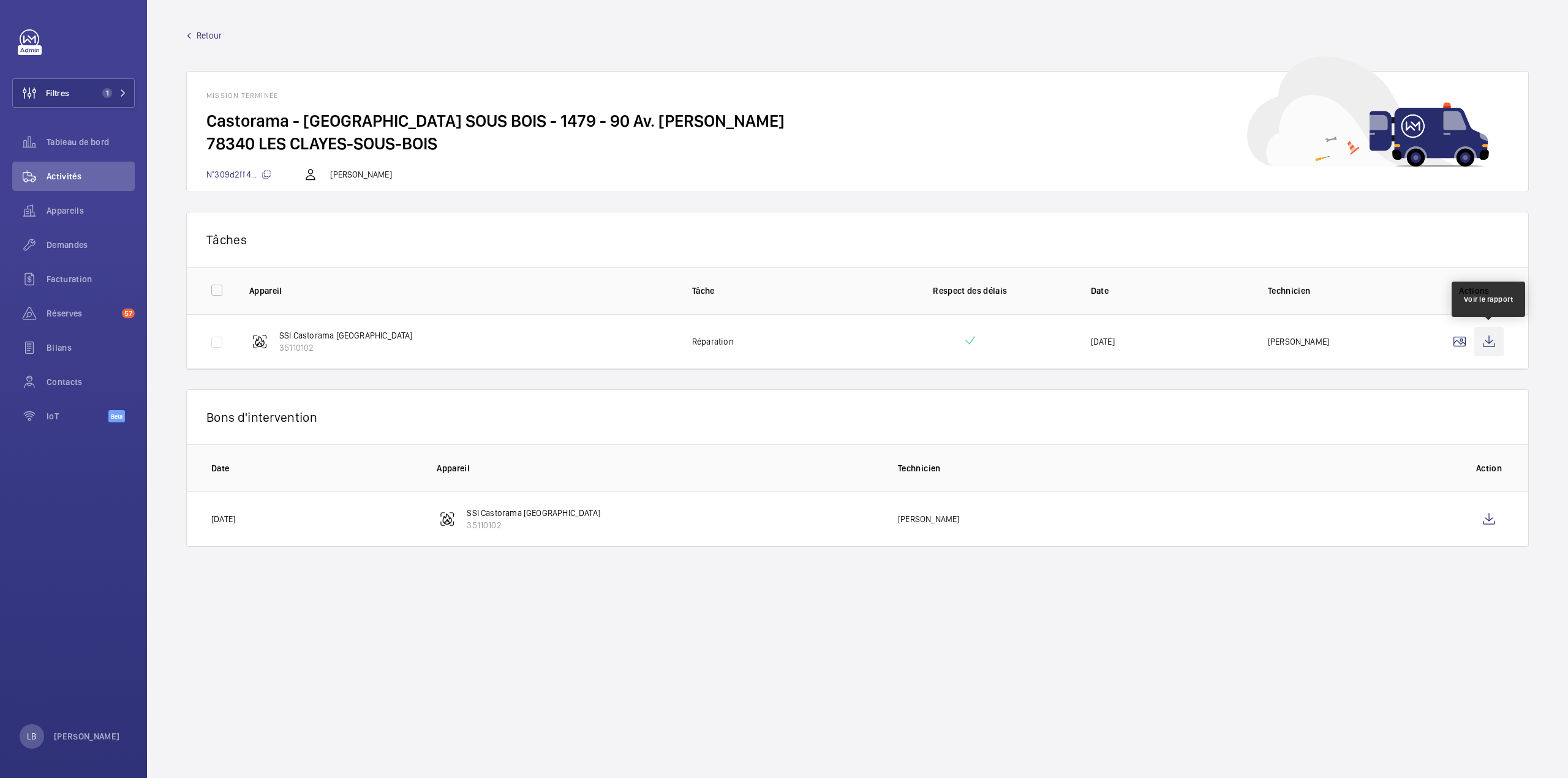
click at [1492, 344] on wm-front-icon-button at bounding box center [1489, 342] width 29 height 29
click at [1492, 341] on wm-front-icon-button at bounding box center [1489, 342] width 29 height 29
click at [1496, 342] on wm-front-icon-button at bounding box center [1489, 342] width 29 height 29
click at [191, 42] on div "Retour Mission terminée Castorama - LES CLAYES SOUS BOIS - 1479 - 90 Av. Henri …" at bounding box center [857, 111] width 1342 height 163
click at [208, 31] on span "Retour" at bounding box center [209, 35] width 25 height 12
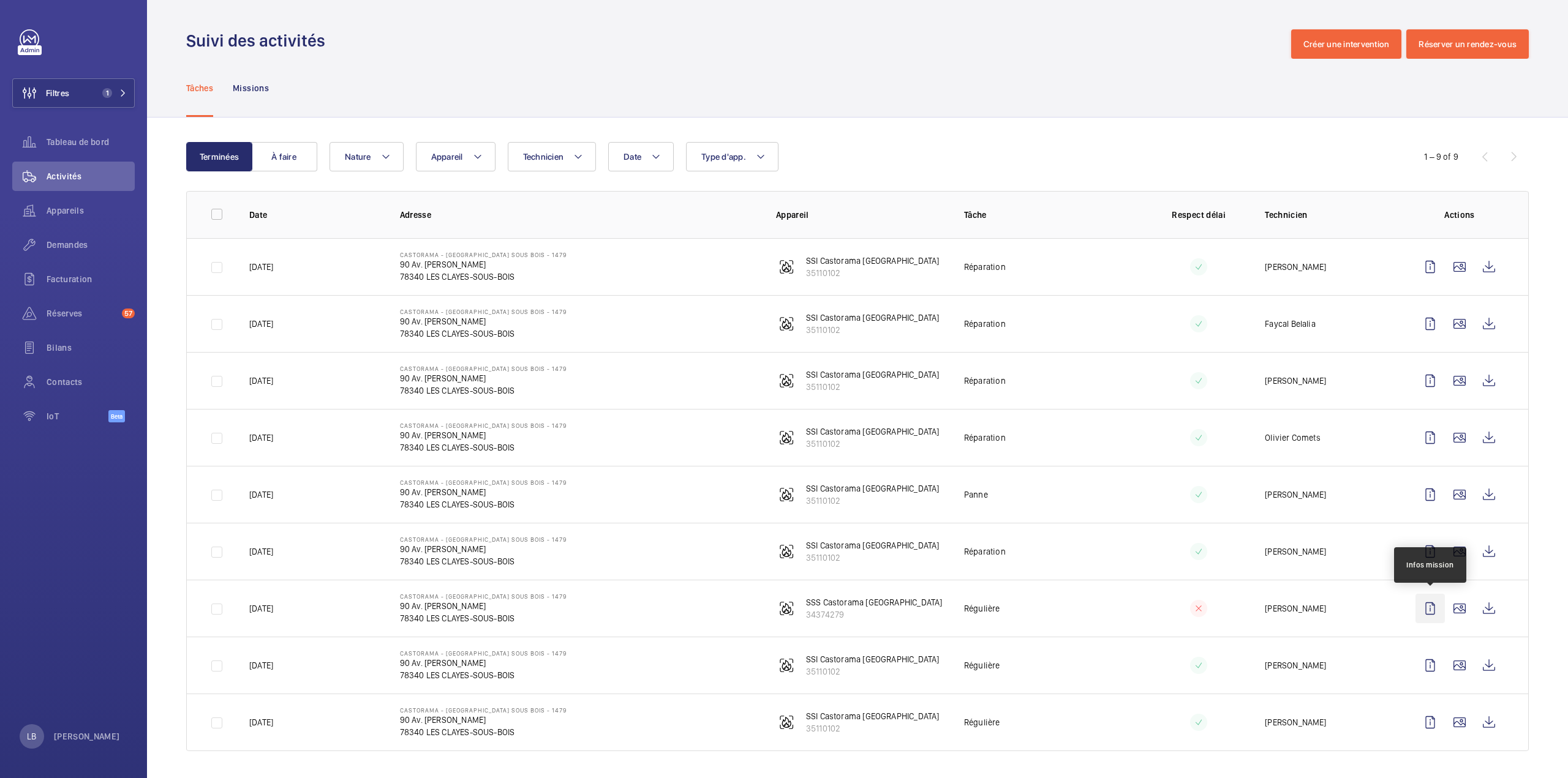
click at [1430, 605] on wm-front-icon-button at bounding box center [1430, 608] width 29 height 29
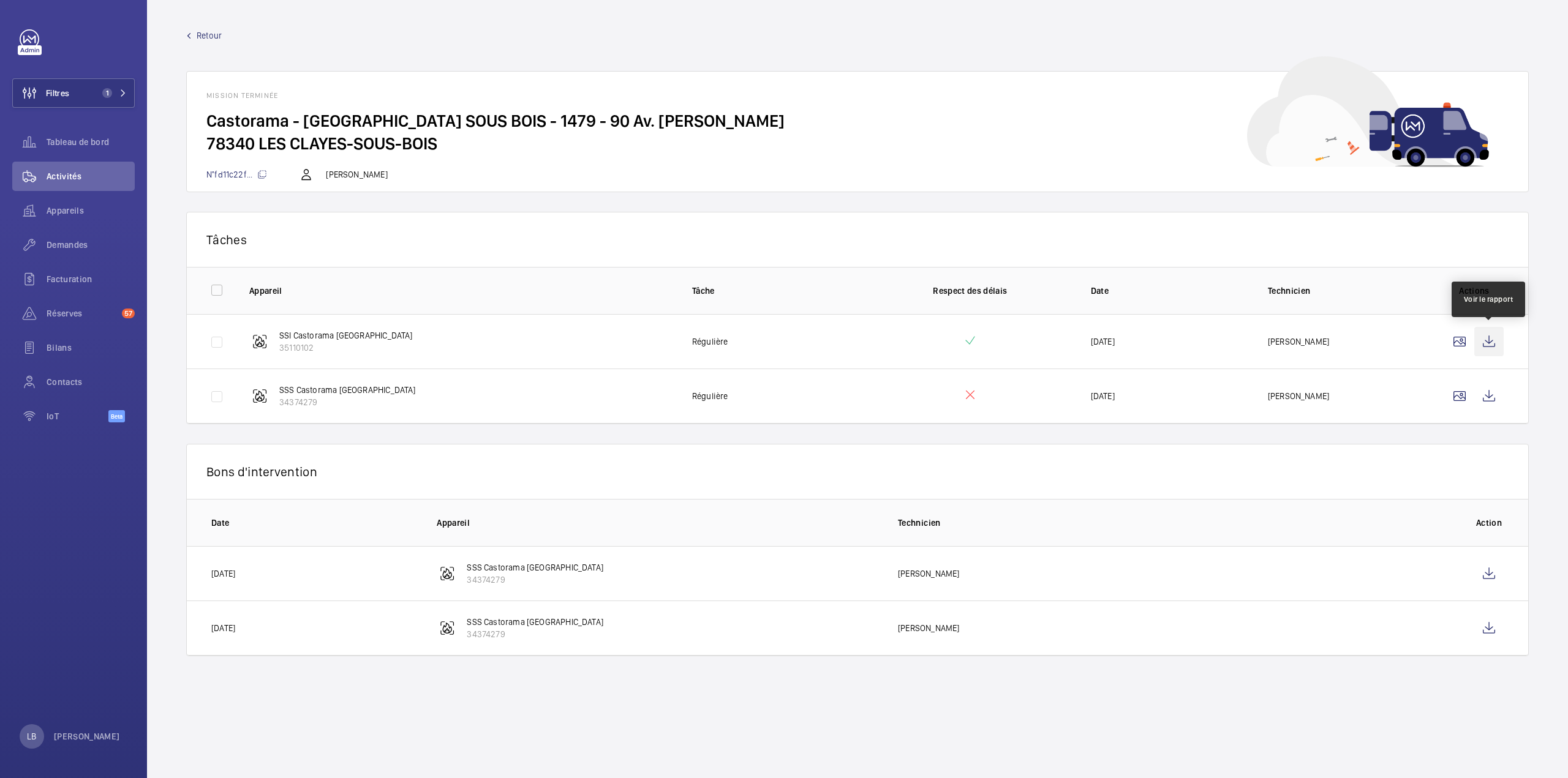
click at [1494, 338] on wm-front-icon-button at bounding box center [1489, 342] width 29 height 29
click at [1245, 464] on p "Bons d'intervention" at bounding box center [857, 471] width 1302 height 15
click at [1486, 395] on wm-front-icon-button at bounding box center [1489, 396] width 29 height 29
click at [1488, 575] on wm-front-icon-button at bounding box center [1489, 573] width 29 height 29
click at [1485, 614] on wm-front-icon-button at bounding box center [1489, 628] width 29 height 29
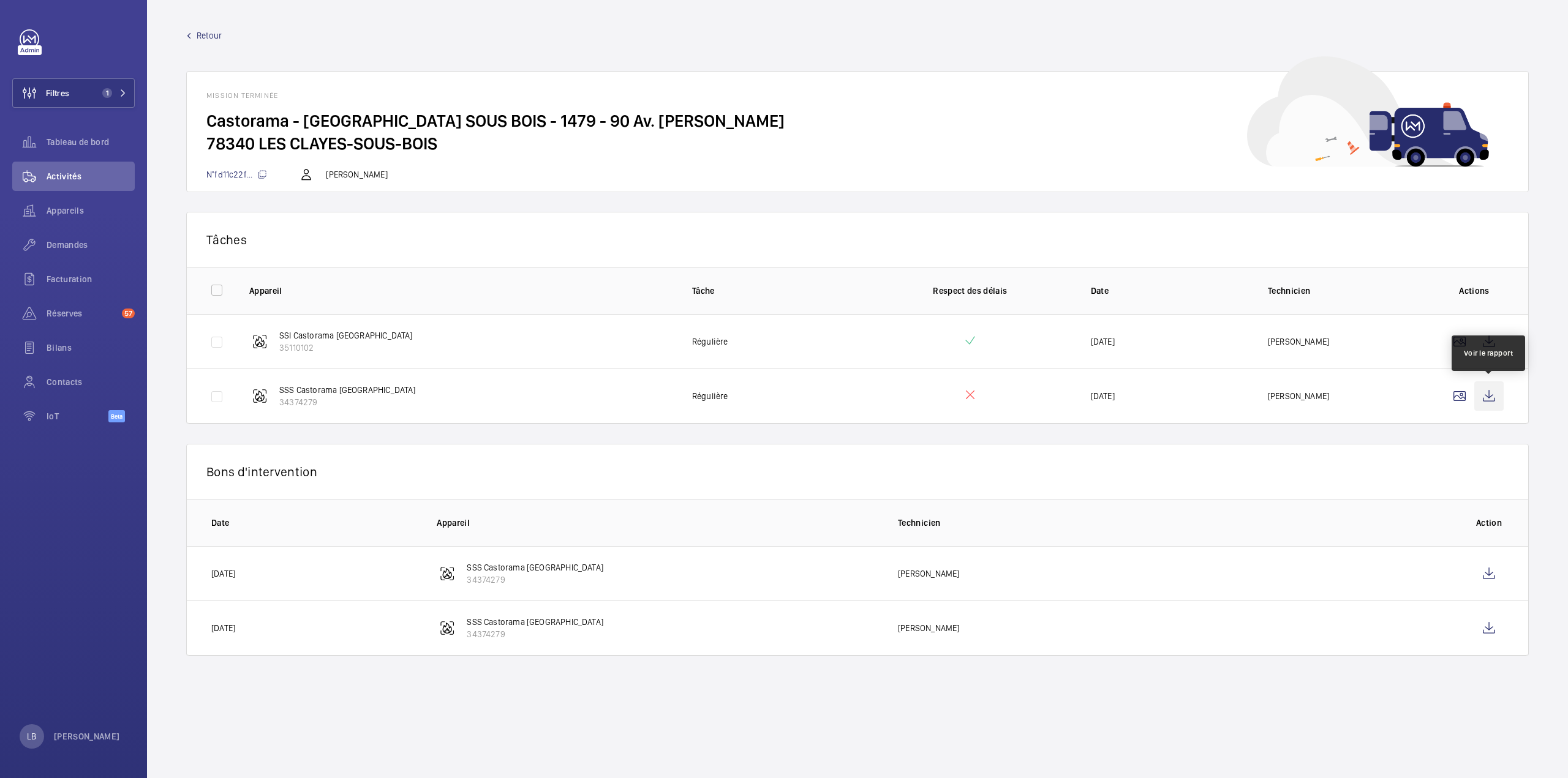
click at [1487, 392] on wm-front-icon-button at bounding box center [1489, 396] width 29 height 29
click at [201, 29] on span "Retour" at bounding box center [209, 35] width 25 height 12
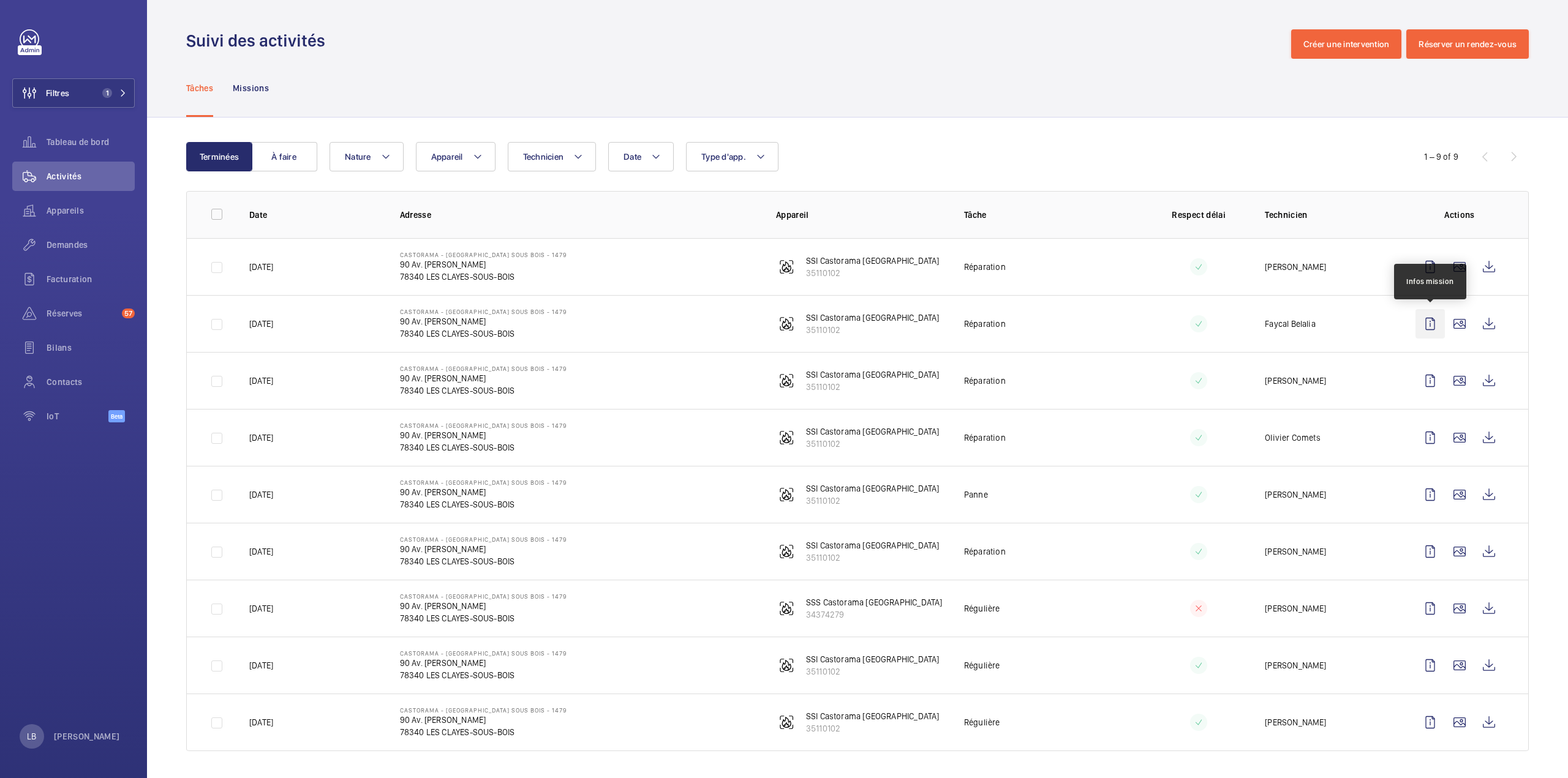
click at [1429, 324] on wm-front-icon-button at bounding box center [1430, 324] width 29 height 29
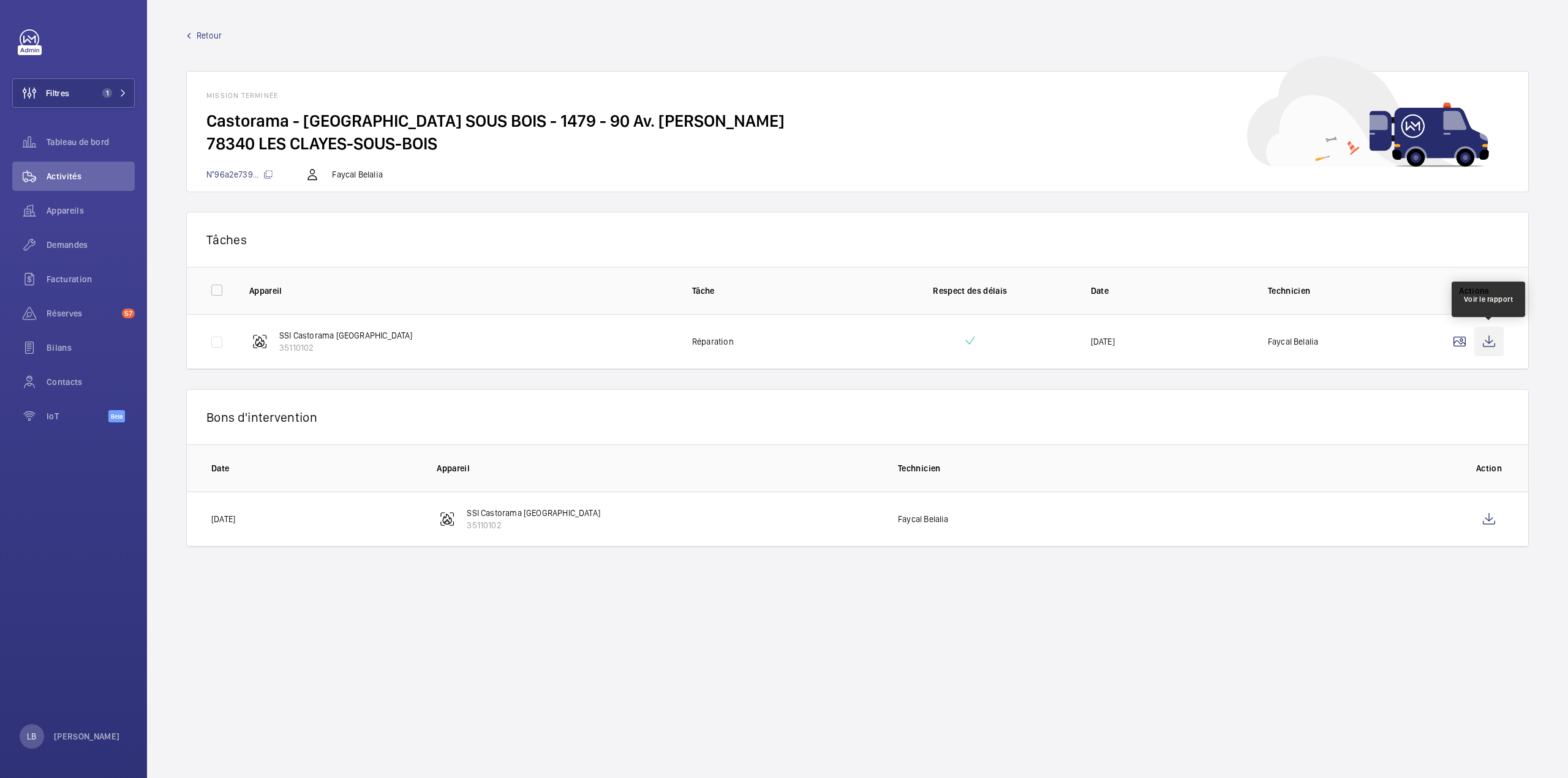
click at [1489, 342] on wm-front-icon-button at bounding box center [1489, 342] width 29 height 29
click at [203, 34] on span "Retour" at bounding box center [209, 35] width 25 height 12
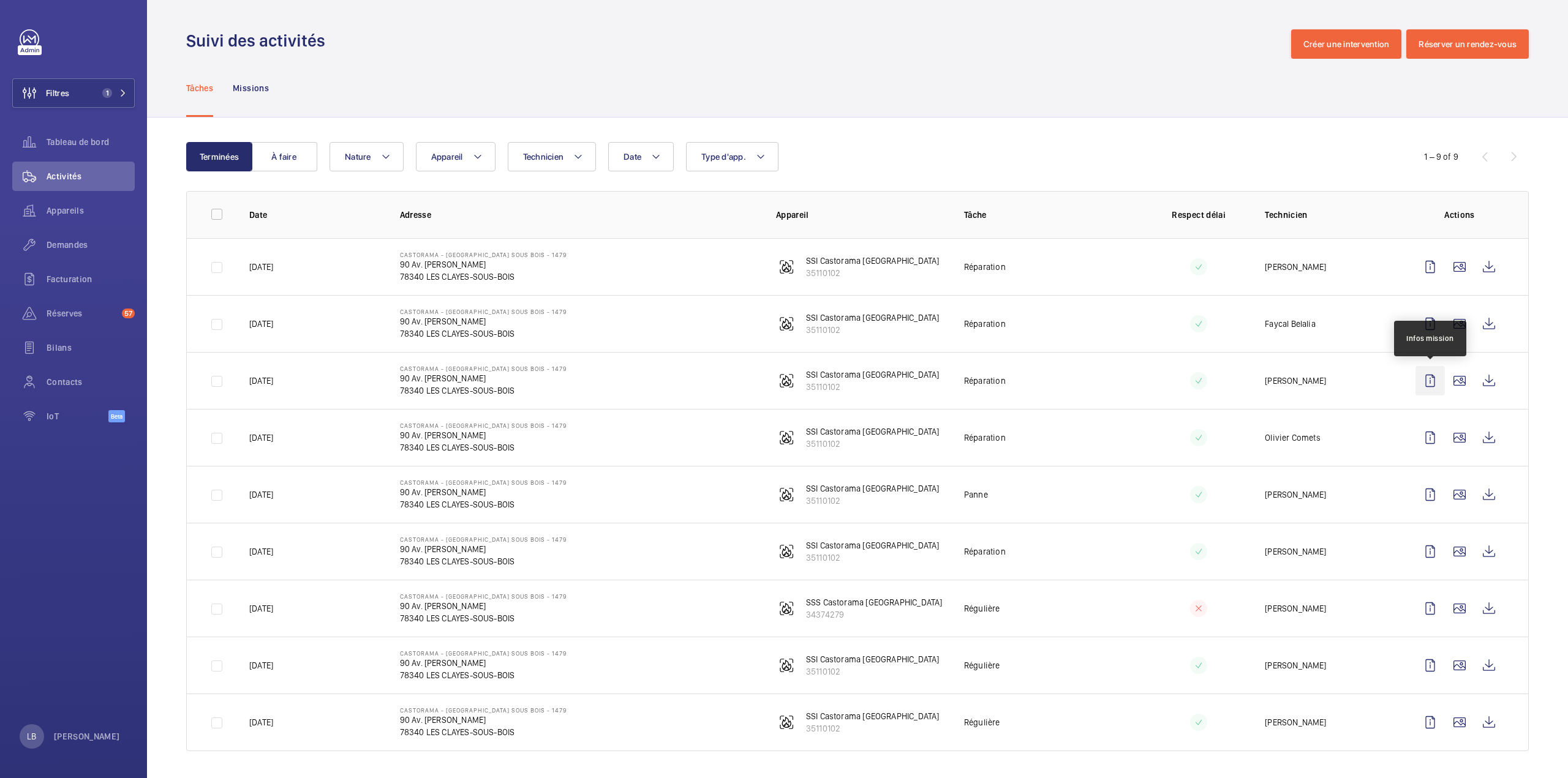
click at [1430, 381] on wm-front-icon-button at bounding box center [1430, 381] width 29 height 29
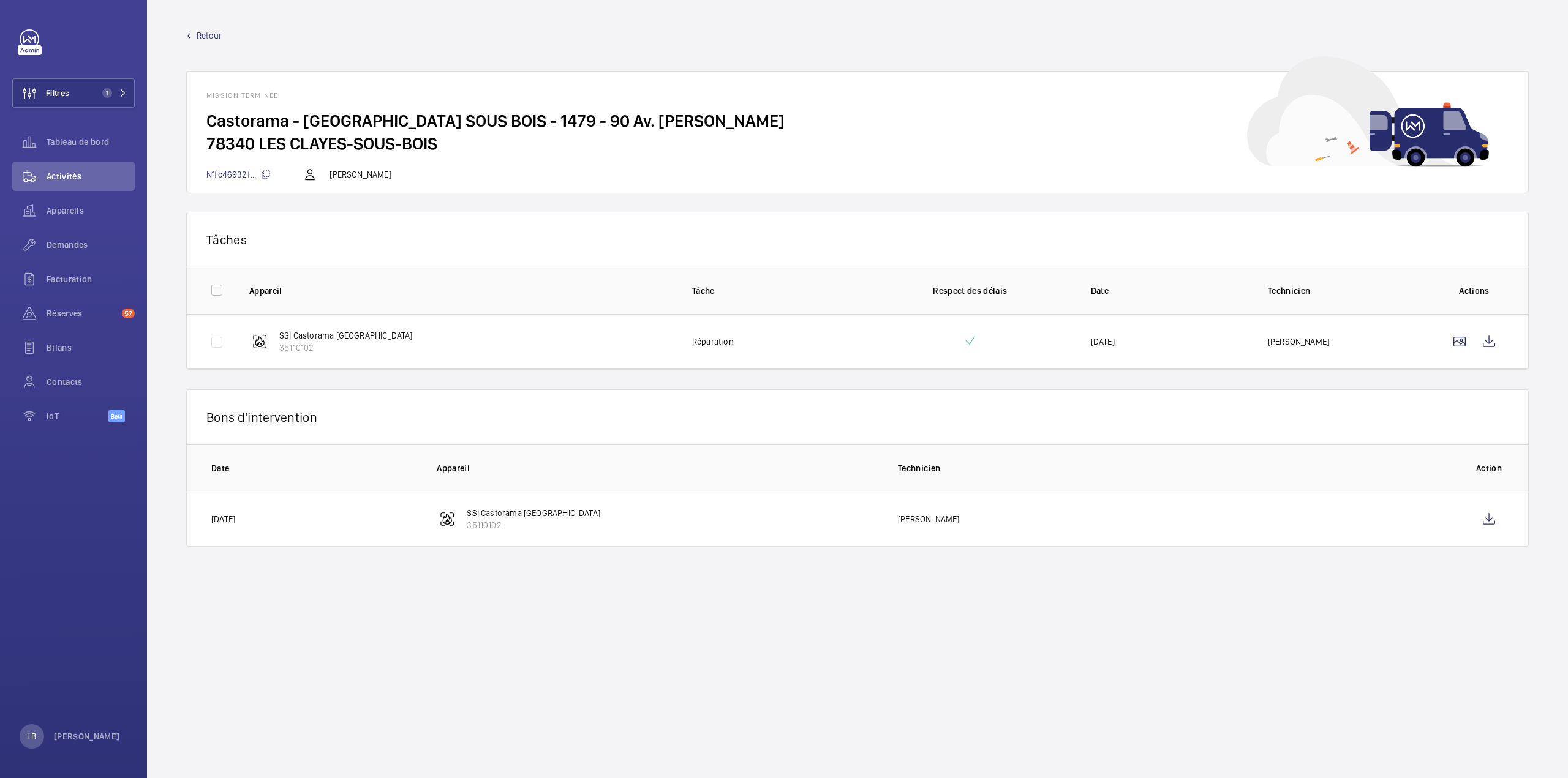
click at [1505, 342] on td at bounding box center [1476, 341] width 103 height 55
click at [1487, 344] on wm-front-icon-button at bounding box center [1489, 342] width 29 height 29
click at [1492, 524] on wm-front-icon-button at bounding box center [1489, 519] width 29 height 29
click at [193, 26] on wm-front-mission-details "Retour Mission terminée Castorama - LES CLAYES SOUS BOIS - 1479 - 90 Av. Henri …" at bounding box center [857, 389] width 1421 height 778
click at [199, 36] on span "Retour" at bounding box center [209, 35] width 25 height 12
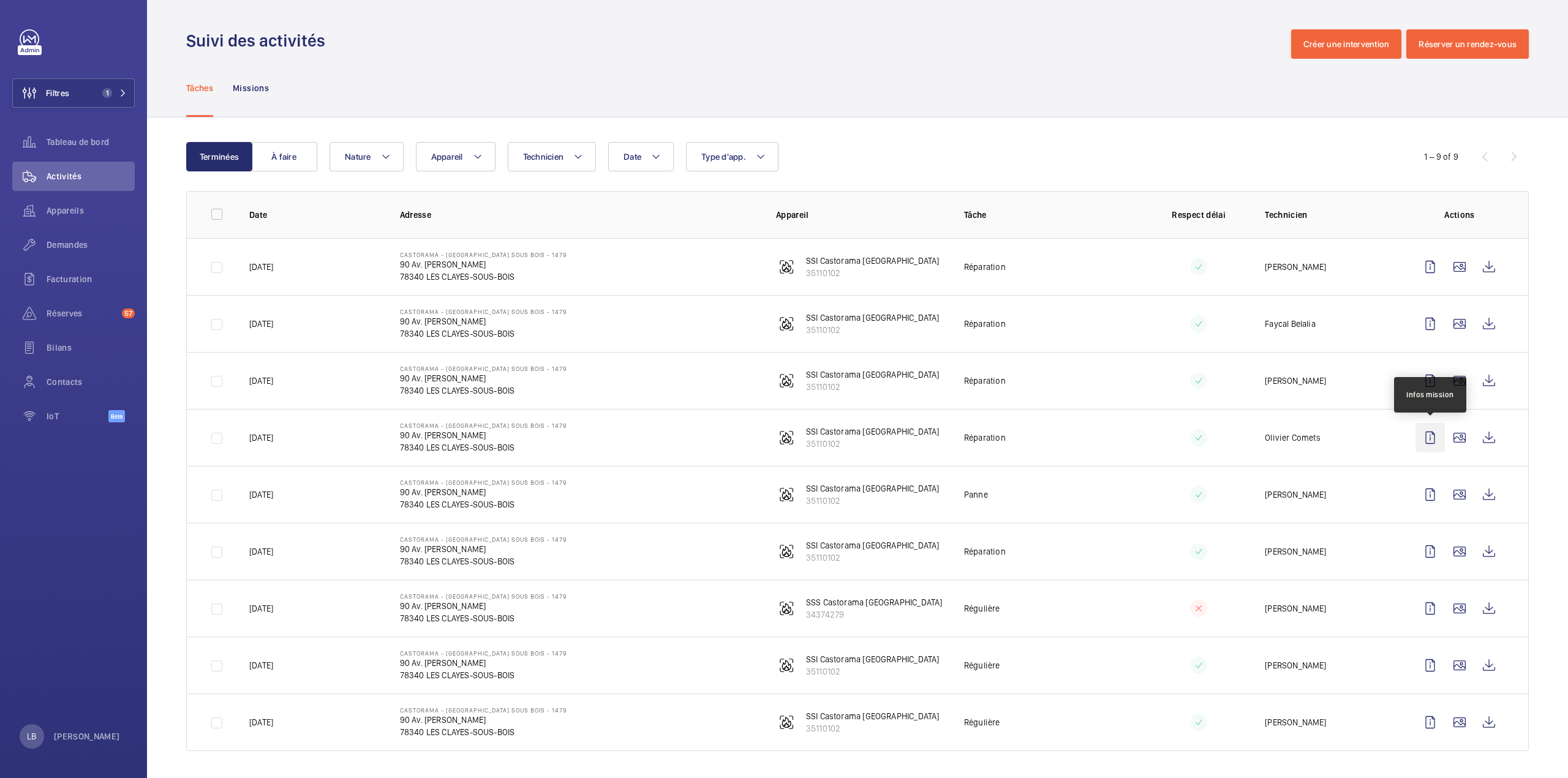
click at [1431, 438] on wm-front-icon-button at bounding box center [1430, 438] width 29 height 29
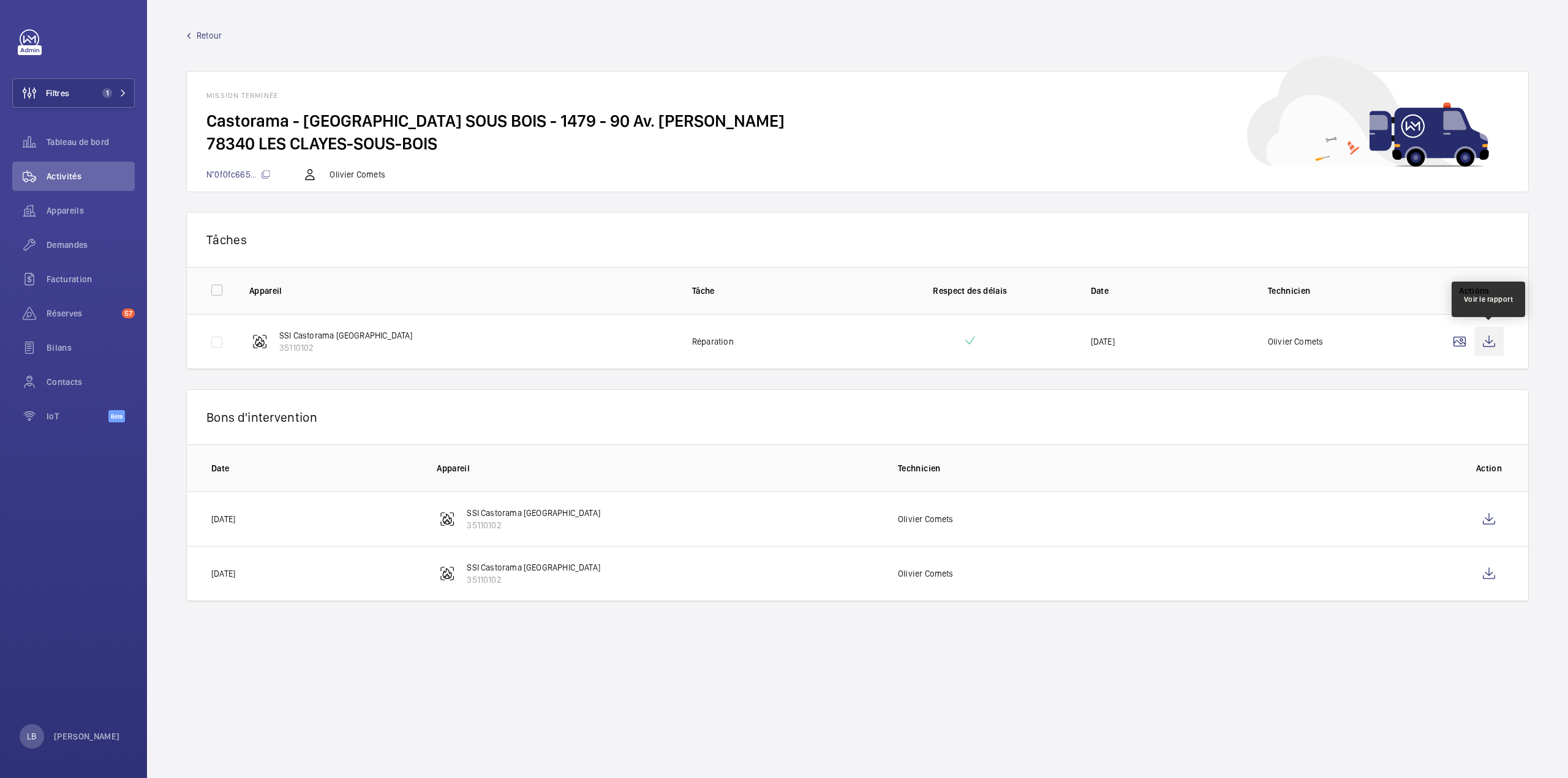
click at [1488, 344] on wm-front-icon-button at bounding box center [1489, 342] width 29 height 29
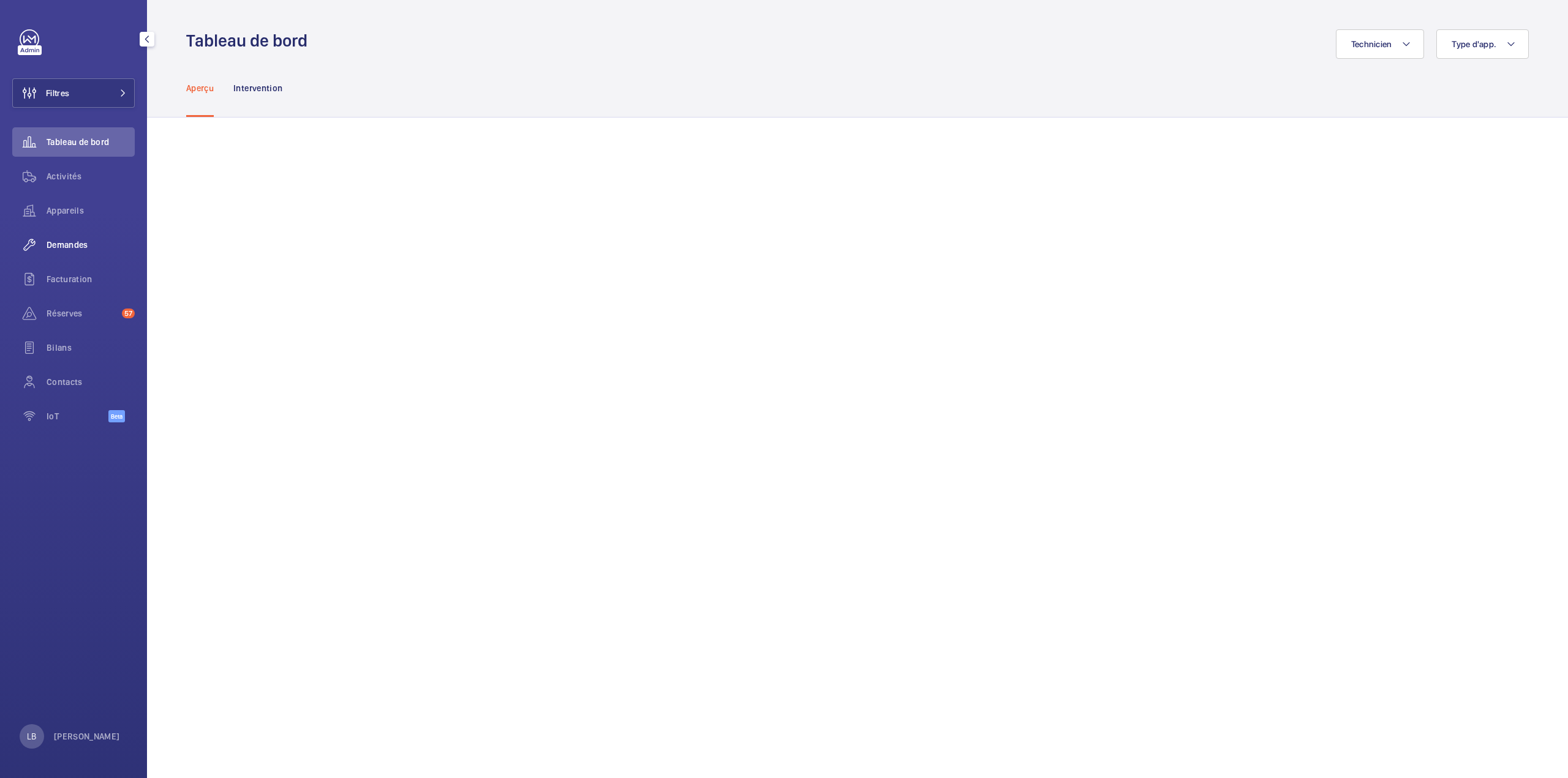
click at [71, 250] on span "Demandes" at bounding box center [90, 245] width 88 height 12
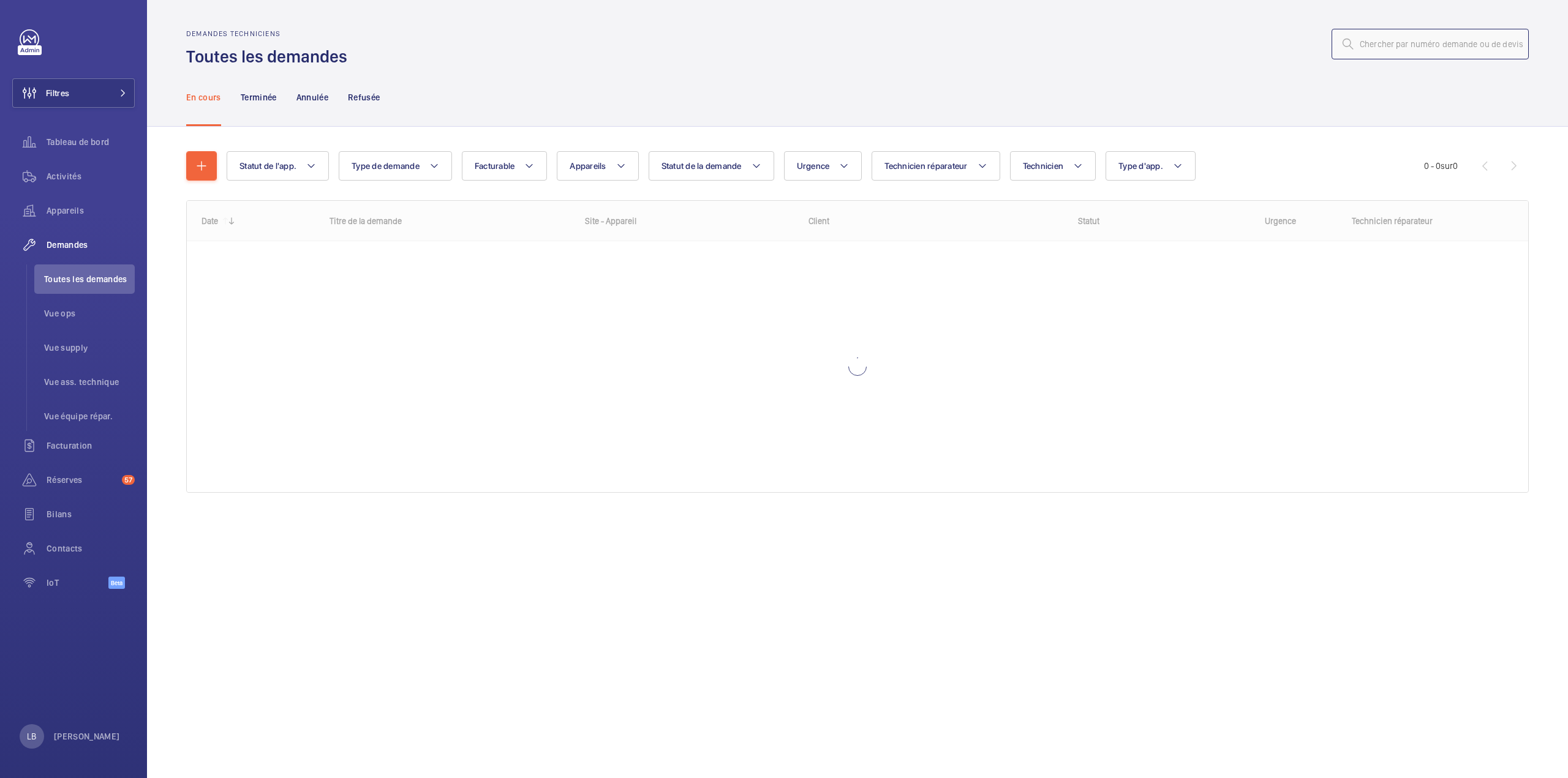
click at [1389, 46] on input "text" at bounding box center [1430, 44] width 197 height 30
drag, startPoint x: 1406, startPoint y: 46, endPoint x: 1333, endPoint y: 56, distance: 73.7
click at [1333, 56] on input "R24-11742 / R25-02212 / R25-02229" at bounding box center [1430, 44] width 197 height 30
drag, startPoint x: 1400, startPoint y: 44, endPoint x: 1497, endPoint y: 42, distance: 97.0
click at [1496, 42] on input "R25-02212 / R25-02229" at bounding box center [1430, 44] width 197 height 30
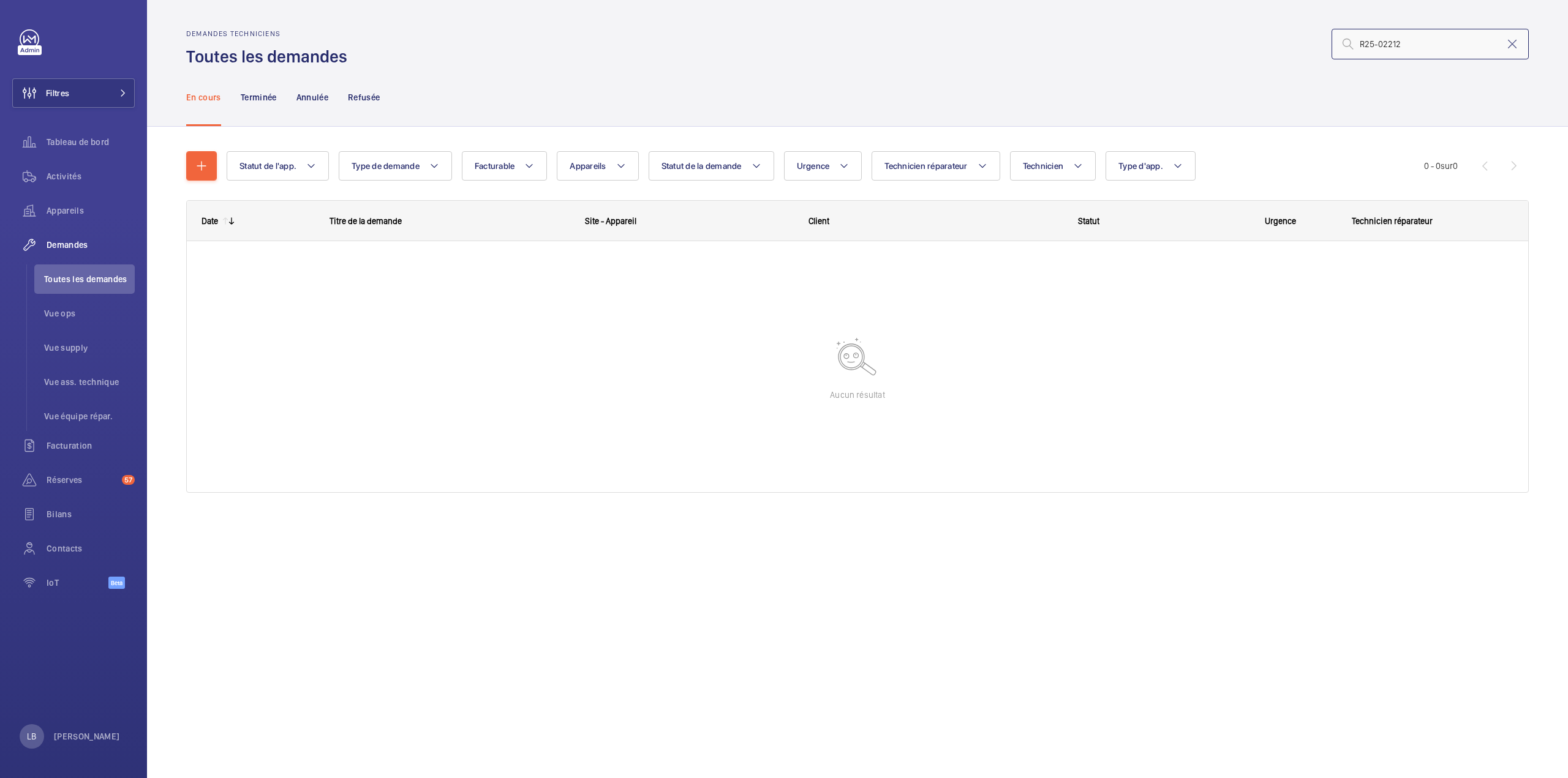
type input "R25-02212"
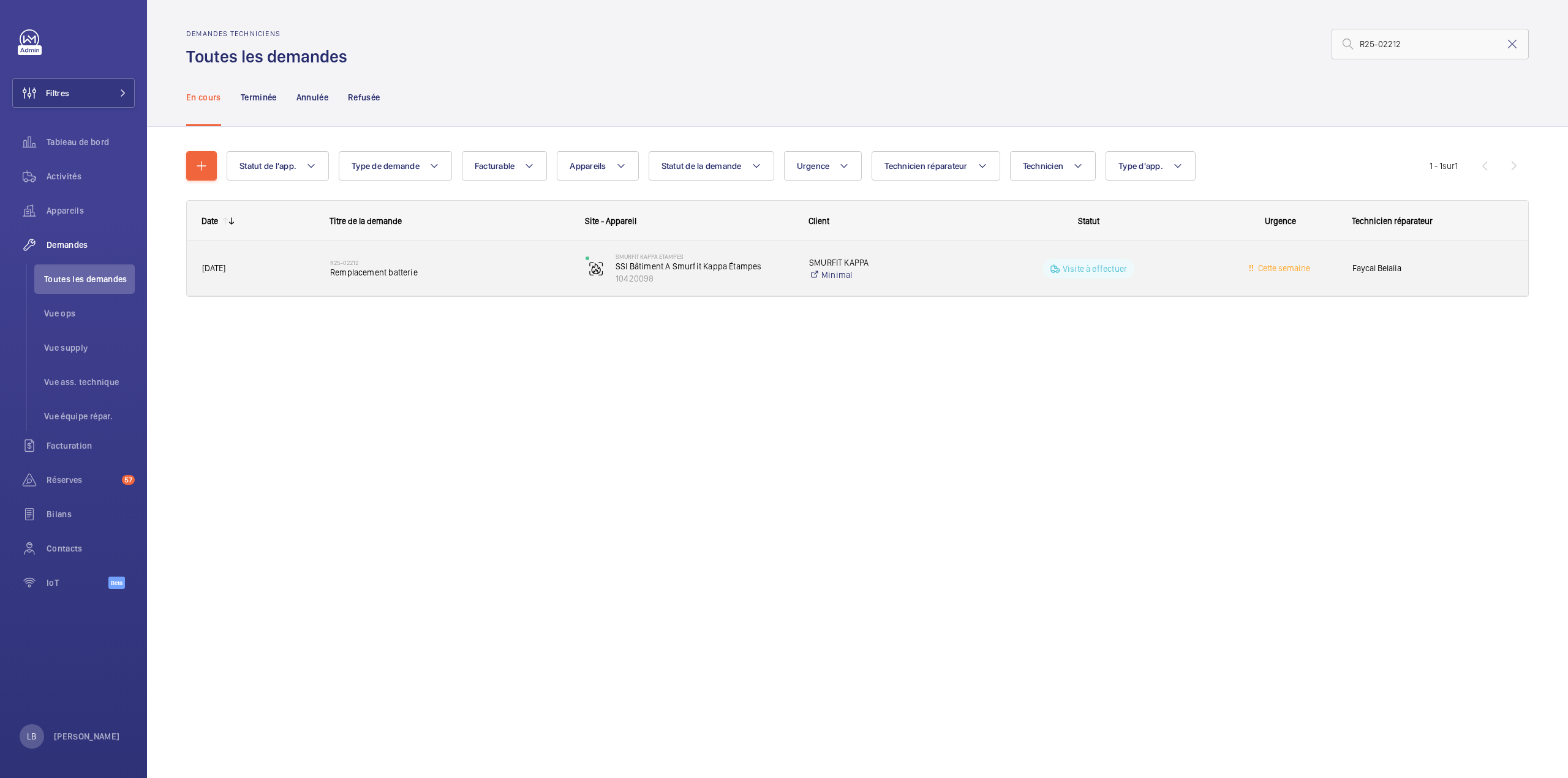
click at [1180, 260] on wm-front-pills-cell "Visite à effectuer" at bounding box center [1088, 269] width 239 height 20
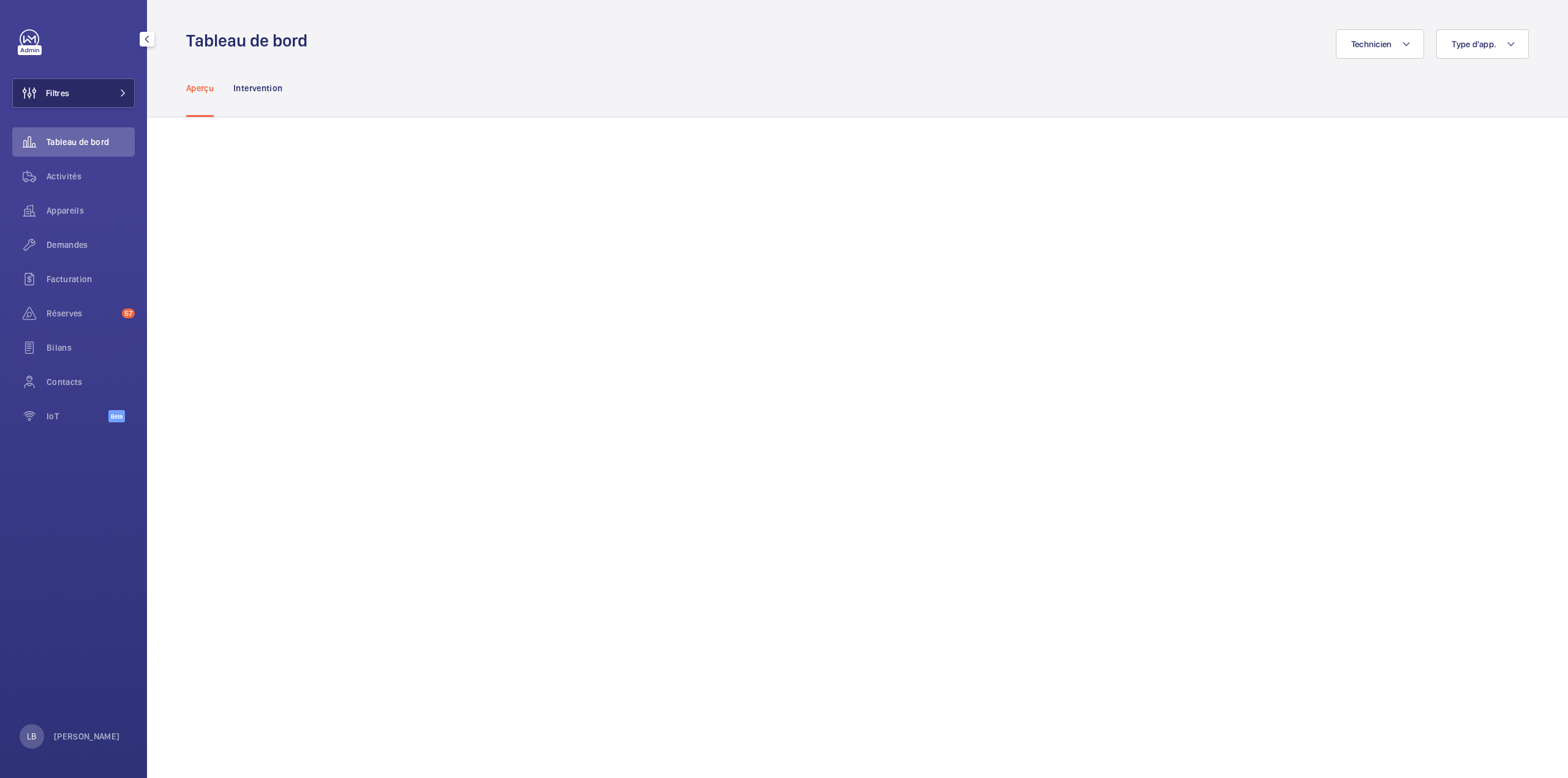
click at [85, 97] on button "Filtres" at bounding box center [73, 93] width 123 height 29
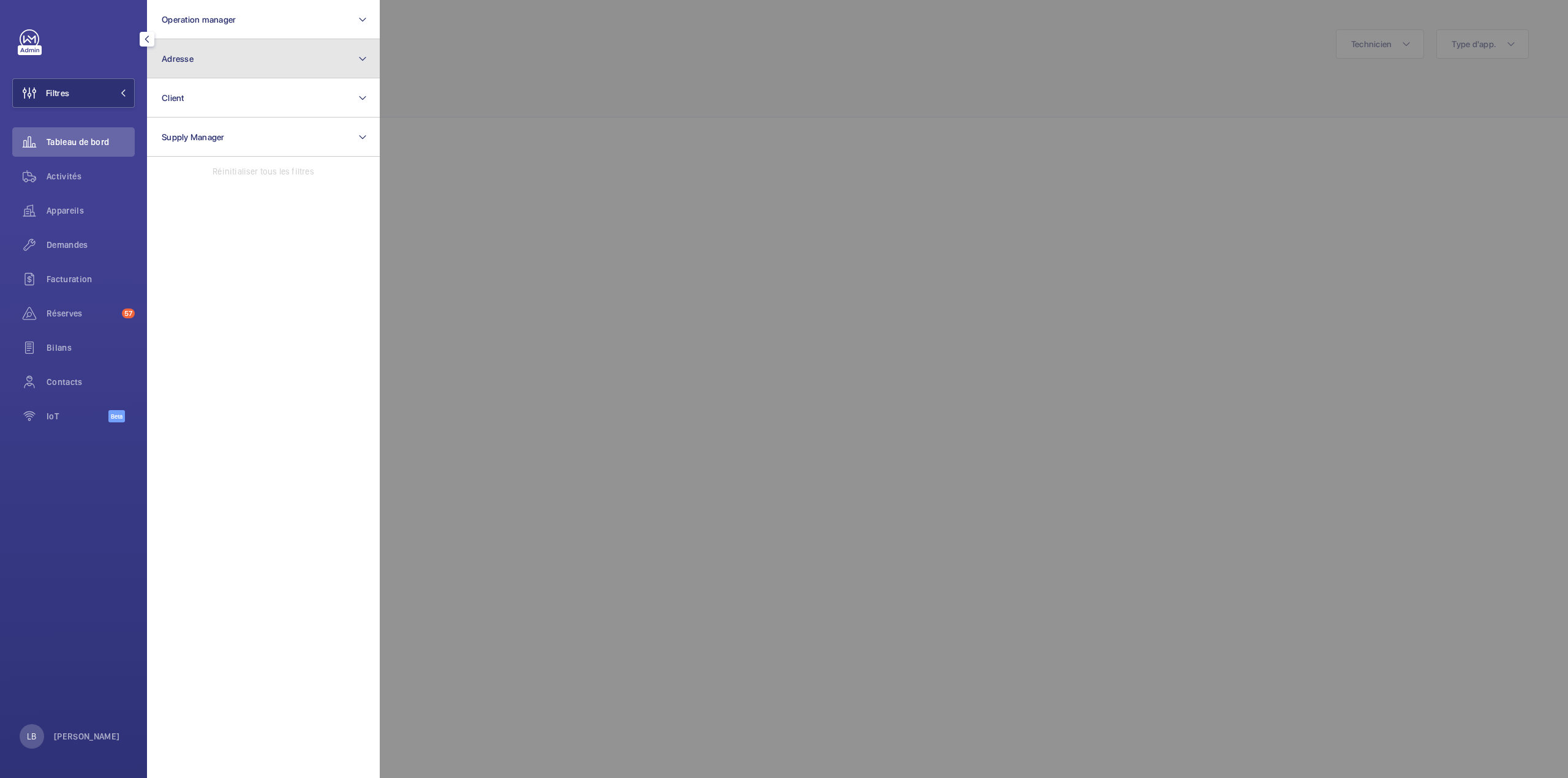
click at [264, 58] on button "Adresse" at bounding box center [263, 58] width 233 height 39
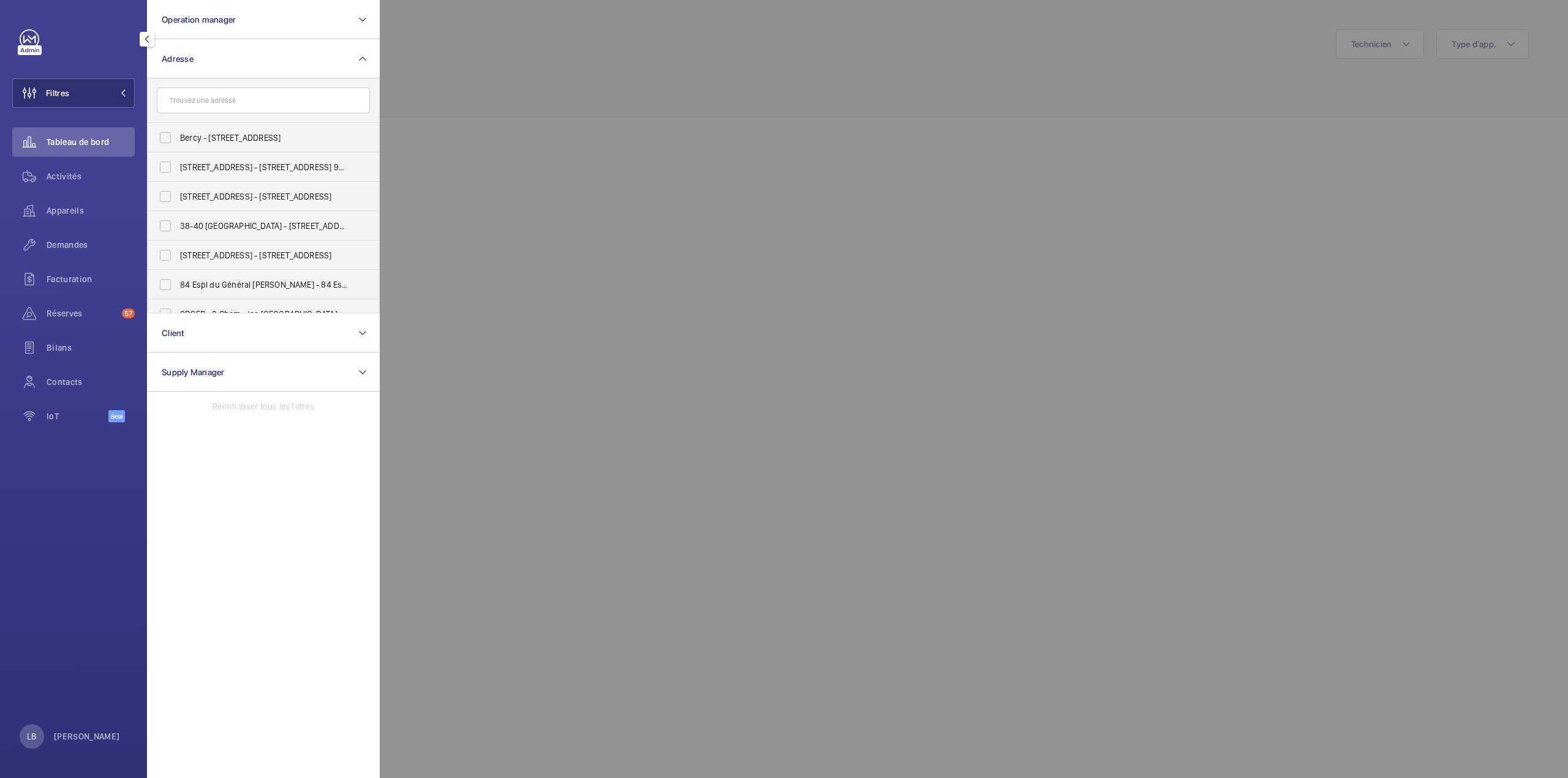
click at [260, 100] on input "text" at bounding box center [264, 100] width 213 height 26
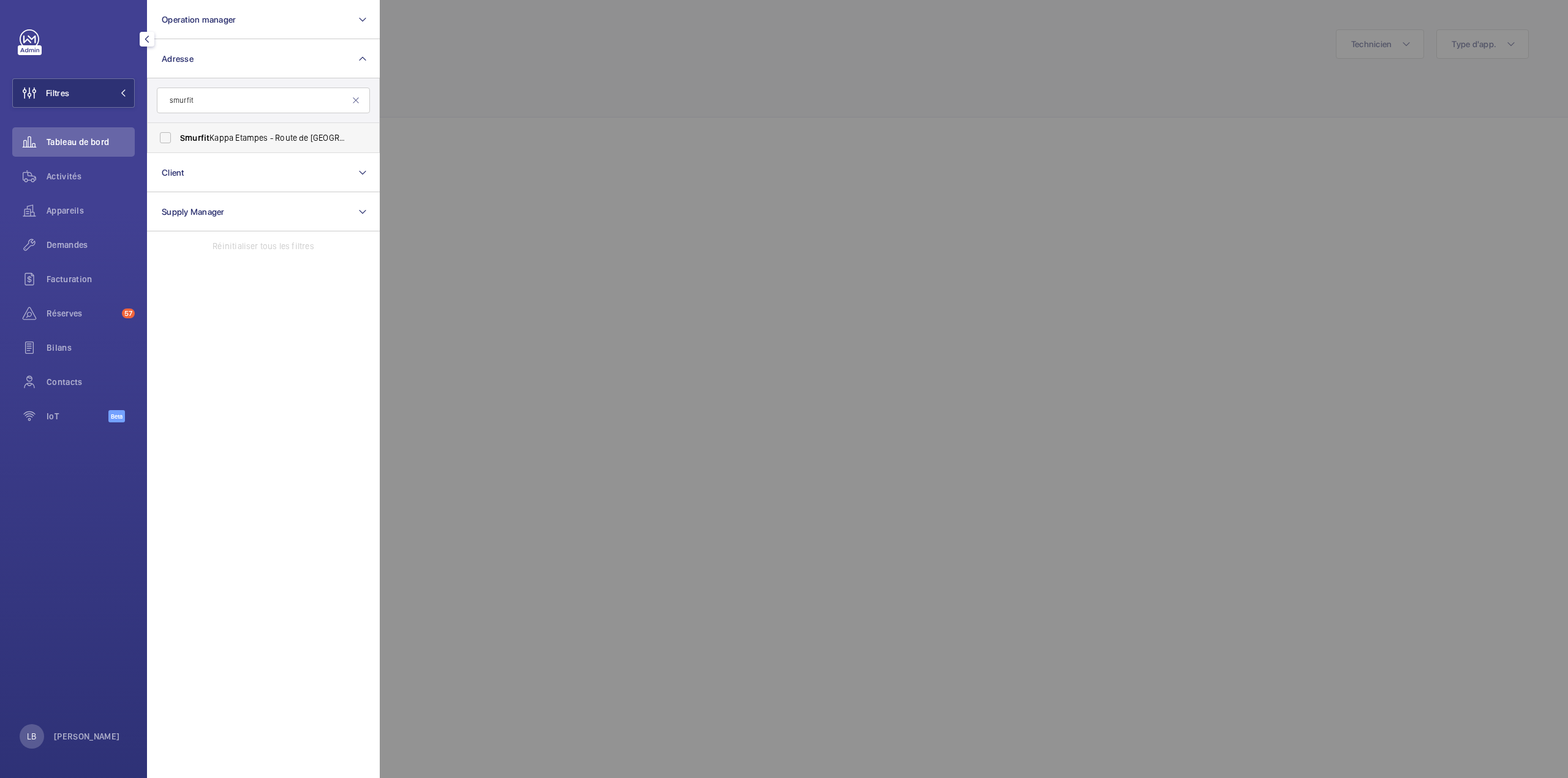
type input "smurfit"
click at [163, 136] on label "Smurfit Kappa Etampes - Route de [GEOGRAPHIC_DATA], ÉTAMPES 91150" at bounding box center [254, 138] width 213 height 29
click at [163, 136] on input "Smurfit Kappa Etampes - Route de [GEOGRAPHIC_DATA], ÉTAMPES 91150" at bounding box center [165, 138] width 25 height 24
checkbox input "true"
click at [603, 93] on div at bounding box center [1163, 389] width 1568 height 778
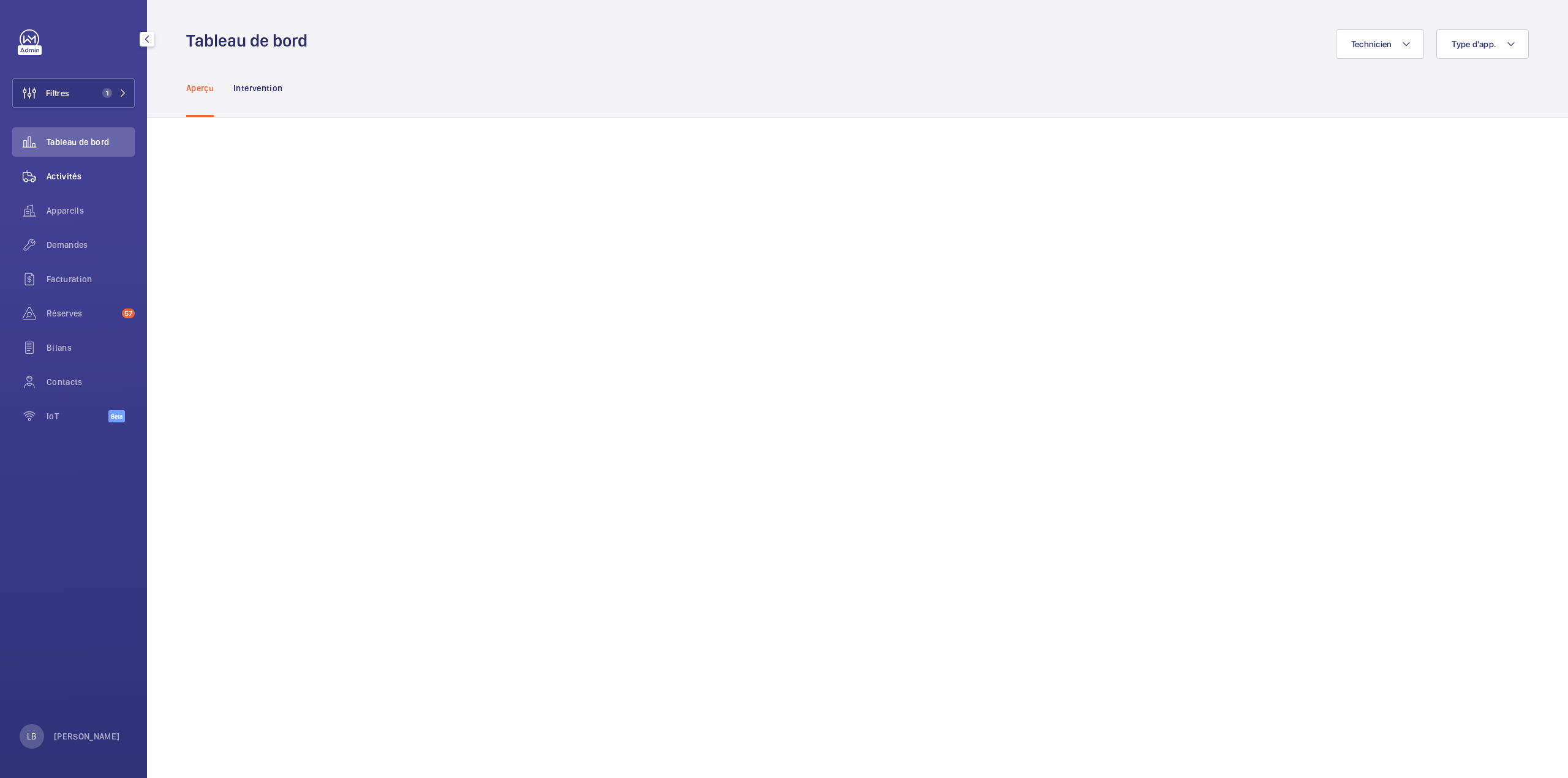
drag, startPoint x: 81, startPoint y: 185, endPoint x: 76, endPoint y: 177, distance: 9.4
click at [81, 184] on div "Activités" at bounding box center [73, 176] width 123 height 29
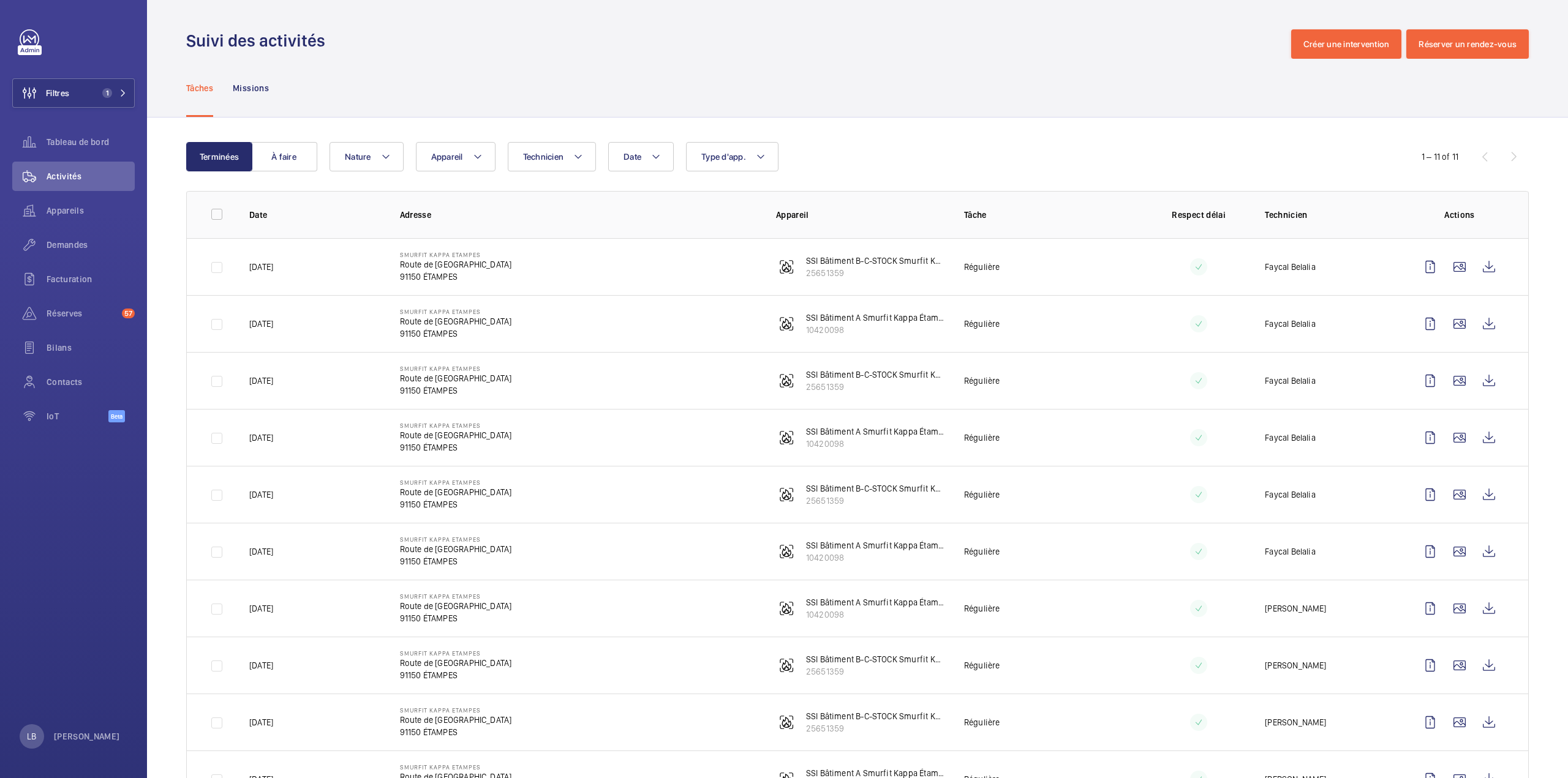
click at [957, 150] on div "Date Technicien Appareil Type d'app. Nature" at bounding box center [855, 156] width 1052 height 29
click at [1398, 262] on td at bounding box center [1462, 267] width 132 height 57
click at [1416, 266] on wm-front-icon-button at bounding box center [1430, 267] width 29 height 29
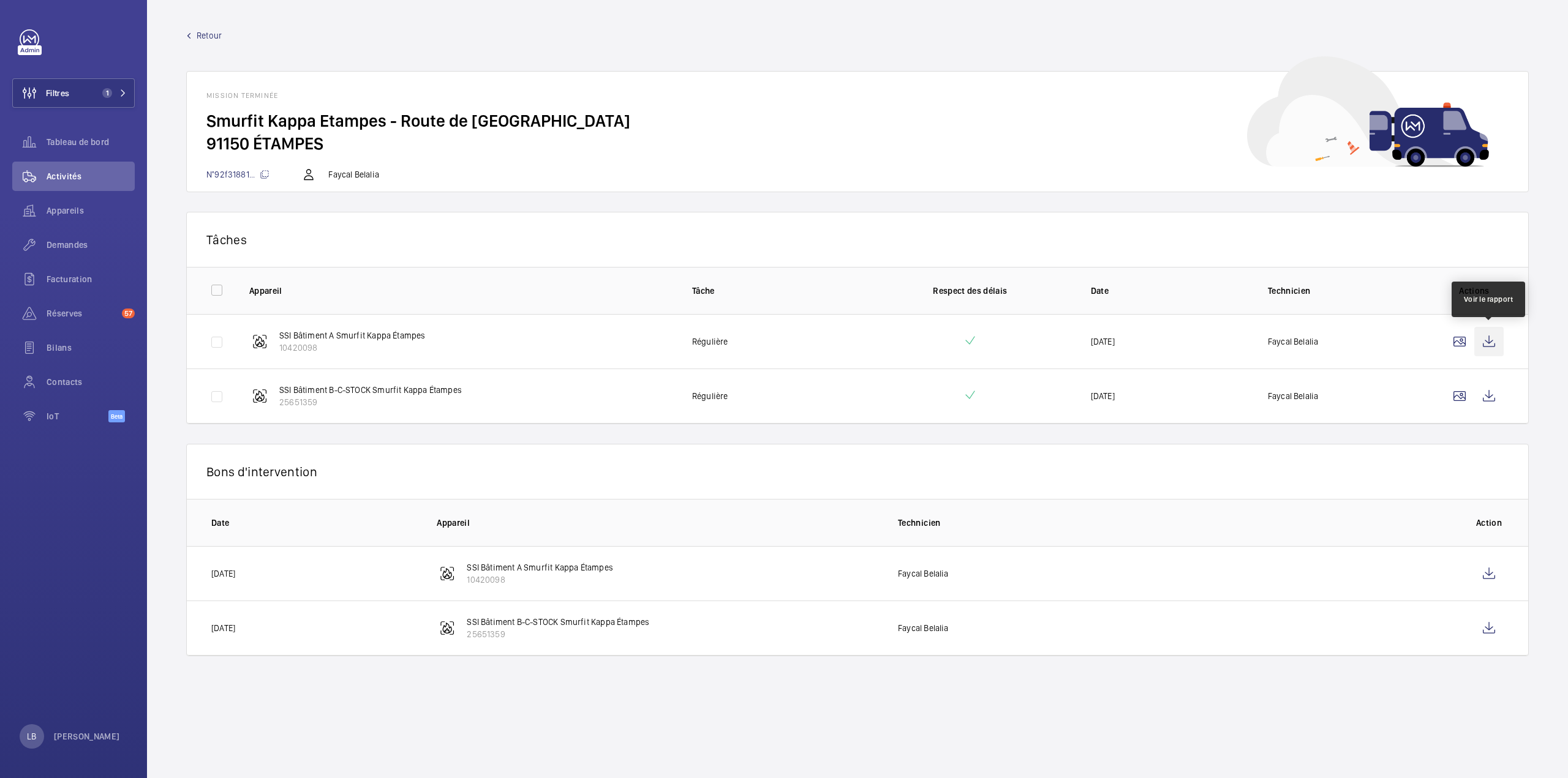
click at [1490, 342] on wm-front-icon-button at bounding box center [1489, 342] width 29 height 29
click at [1487, 395] on wm-front-icon-button at bounding box center [1489, 396] width 29 height 29
click at [199, 36] on span "Retour" at bounding box center [209, 35] width 25 height 12
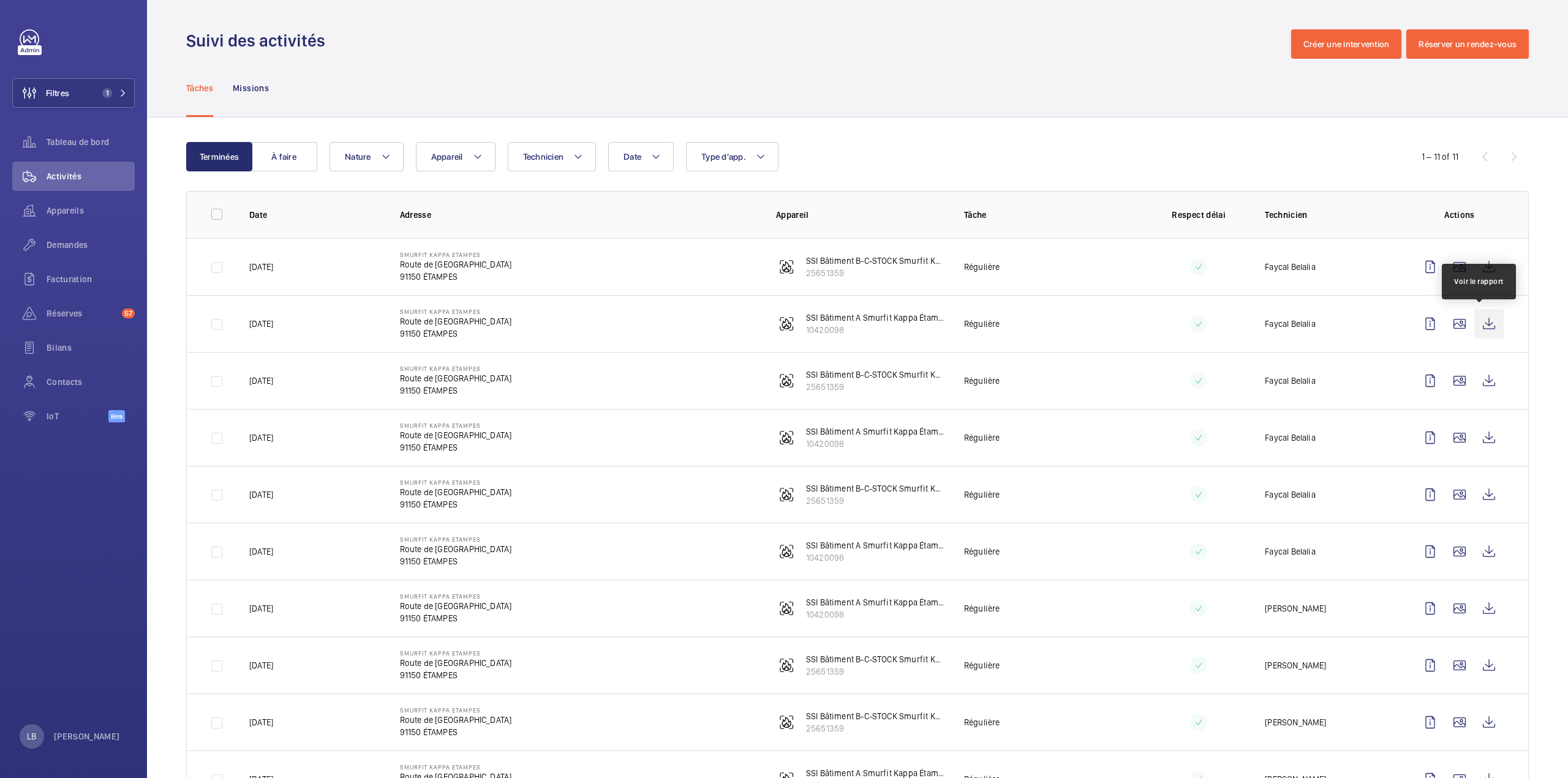
click at [1483, 324] on wm-front-icon-button at bounding box center [1489, 324] width 29 height 29
click at [847, 73] on div "Tâches Missions" at bounding box center [857, 88] width 1342 height 58
click at [73, 240] on span "Demandes" at bounding box center [90, 245] width 88 height 12
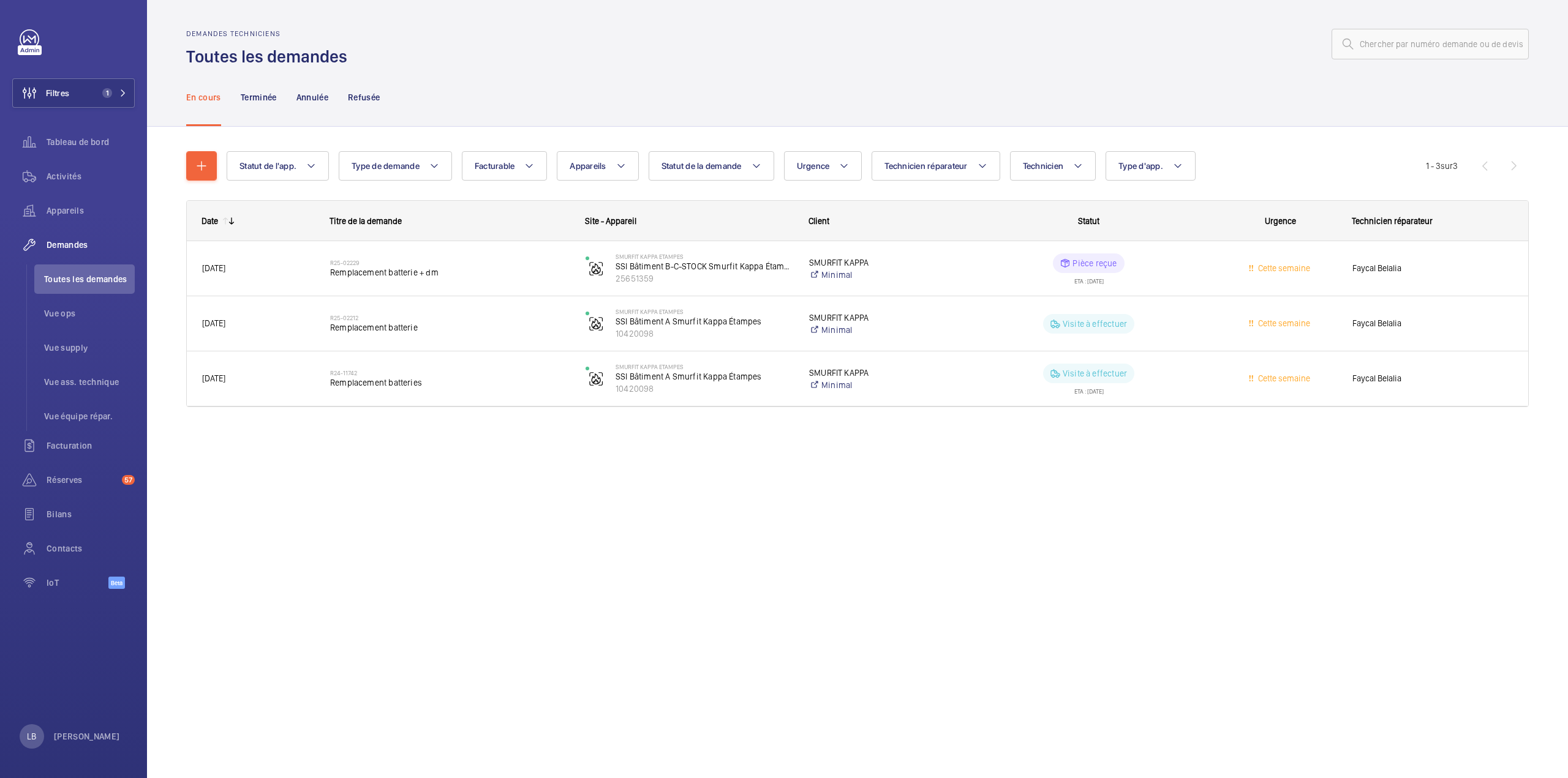
click at [1163, 67] on div "Demandes techniciens Toutes les demandes" at bounding box center [857, 48] width 1342 height 38
click at [265, 89] on div "Terminée" at bounding box center [258, 97] width 36 height 58
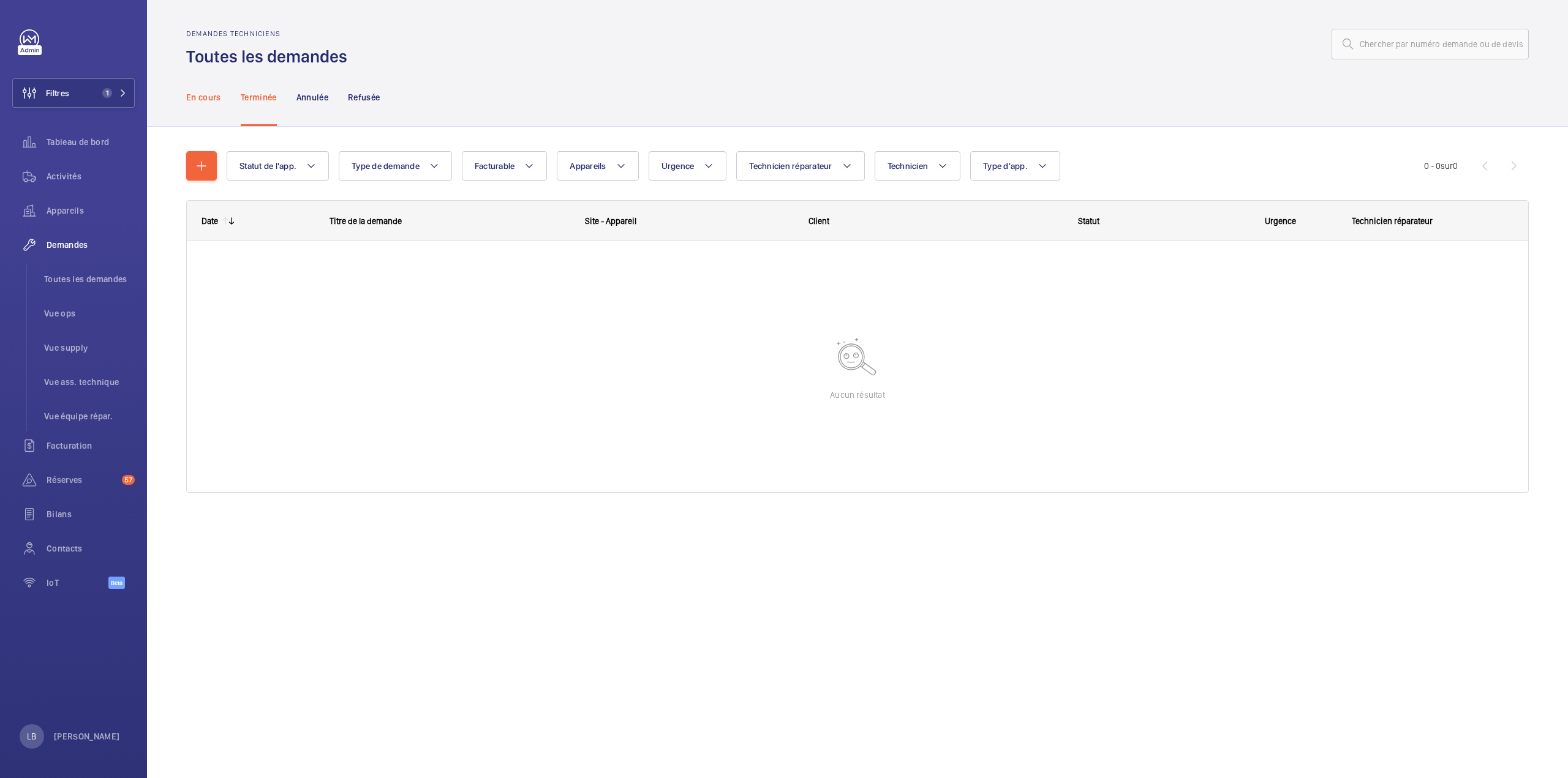
click at [195, 102] on p "En cours" at bounding box center [203, 97] width 35 height 12
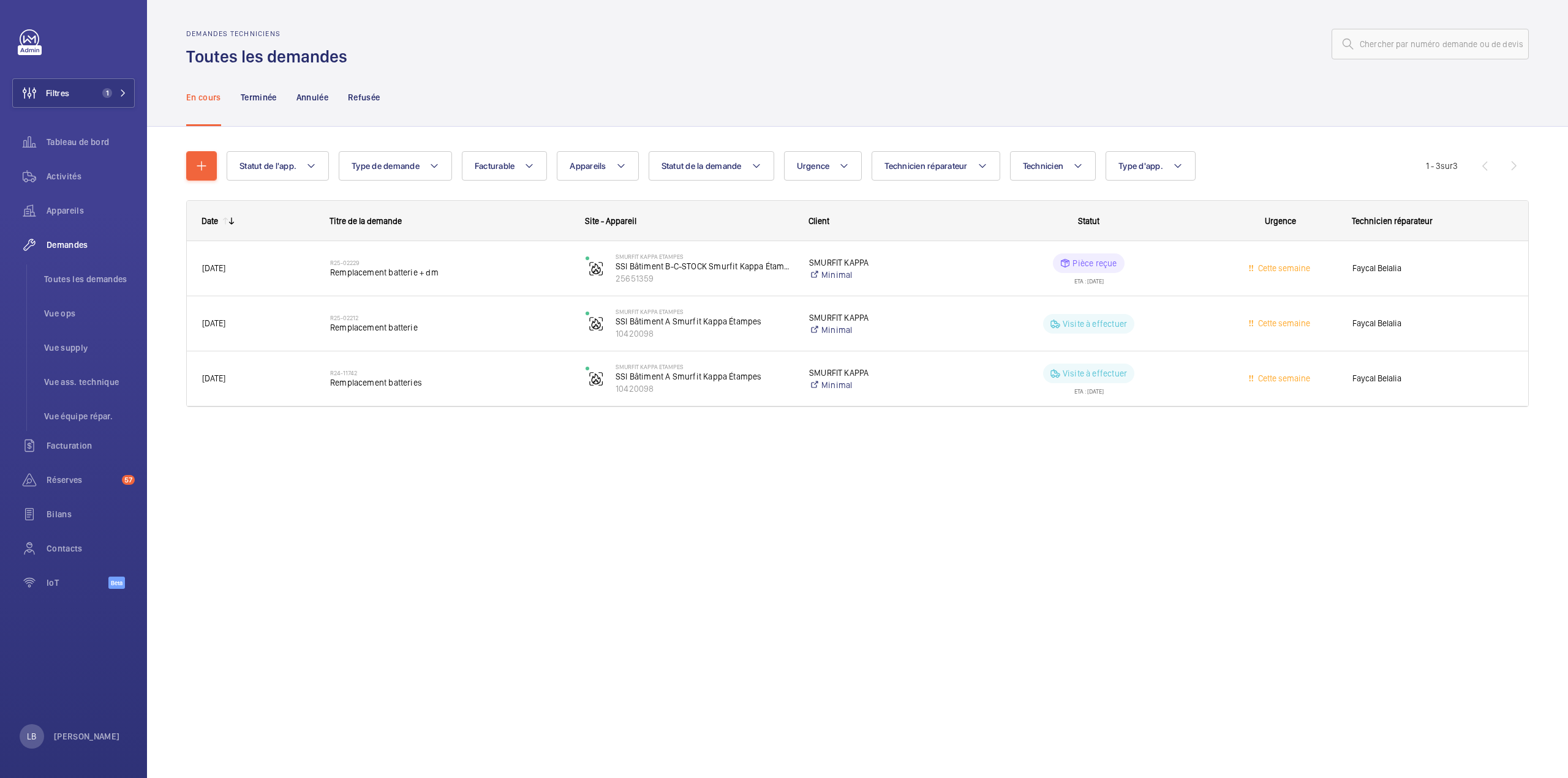
click at [1172, 105] on div "En cours Terminée Annulée Refusée" at bounding box center [857, 97] width 1342 height 58
click at [587, 467] on div "Demandes techniciens Toutes les demandes En cours Terminée Annulée Refusée Stat…" at bounding box center [857, 389] width 1421 height 778
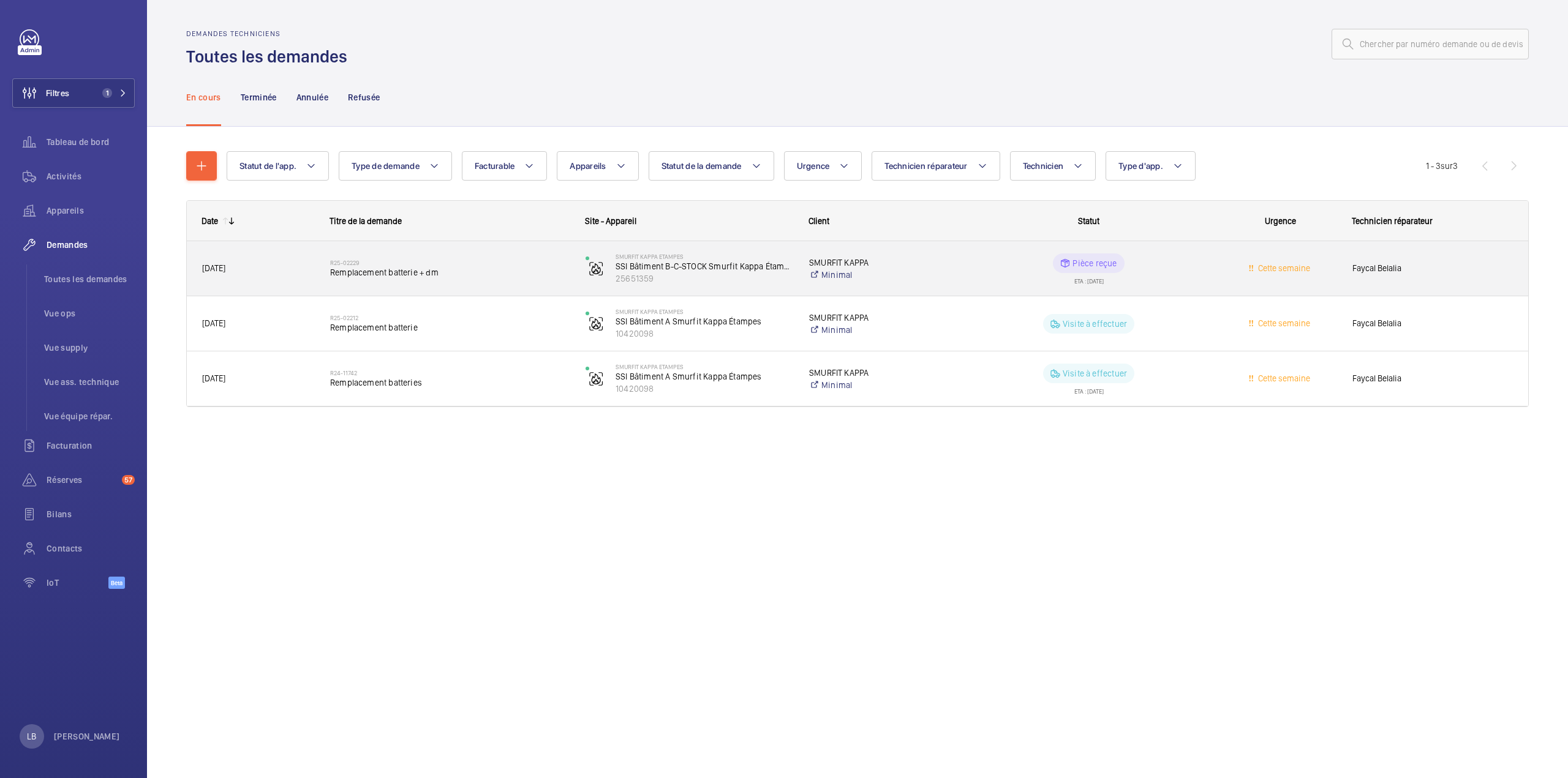
click at [1183, 271] on wm-front-pills-cell "Pièce reçue ETA : 09/06/2025" at bounding box center [1088, 269] width 239 height 30
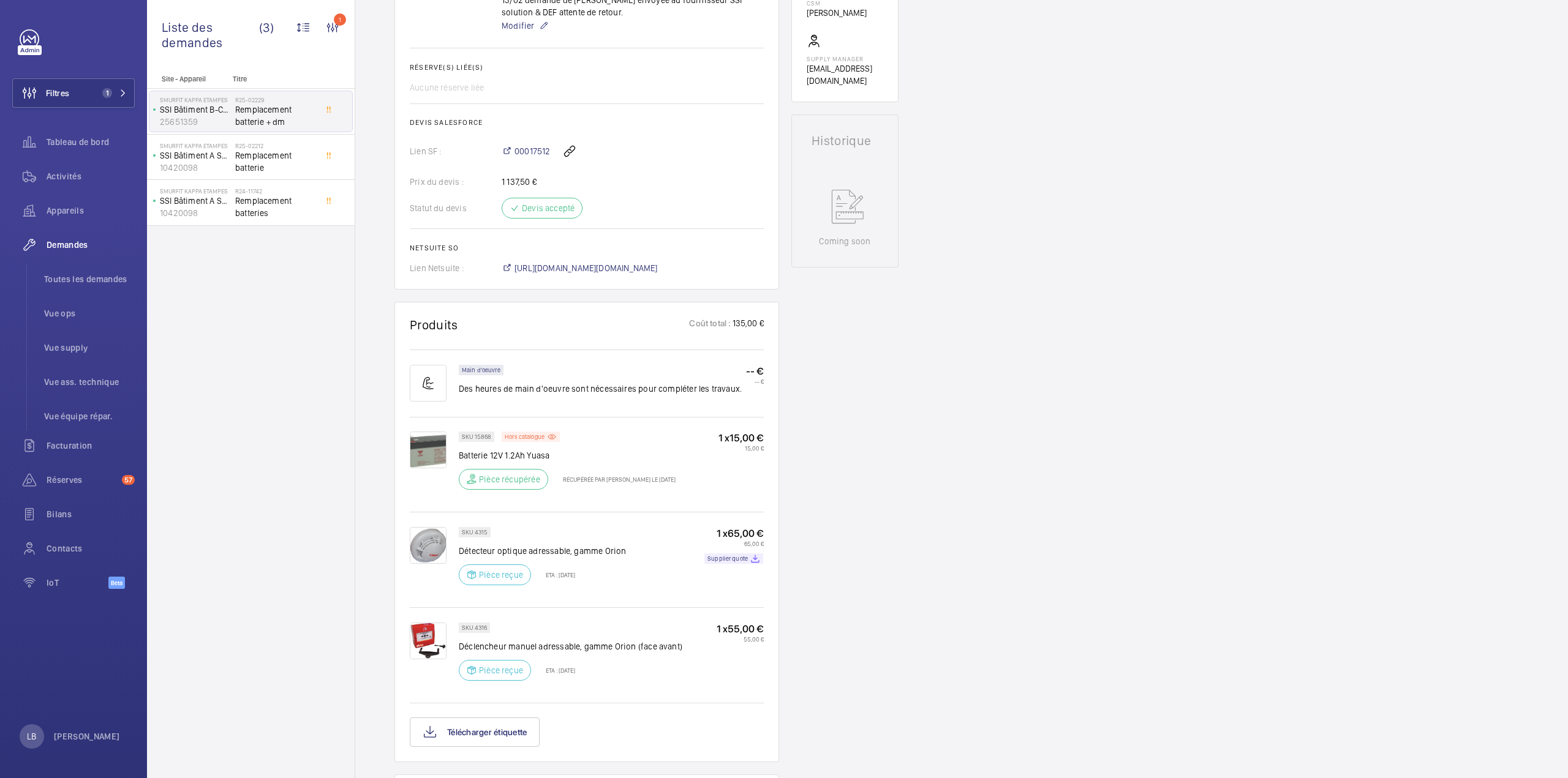
scroll to position [551, 0]
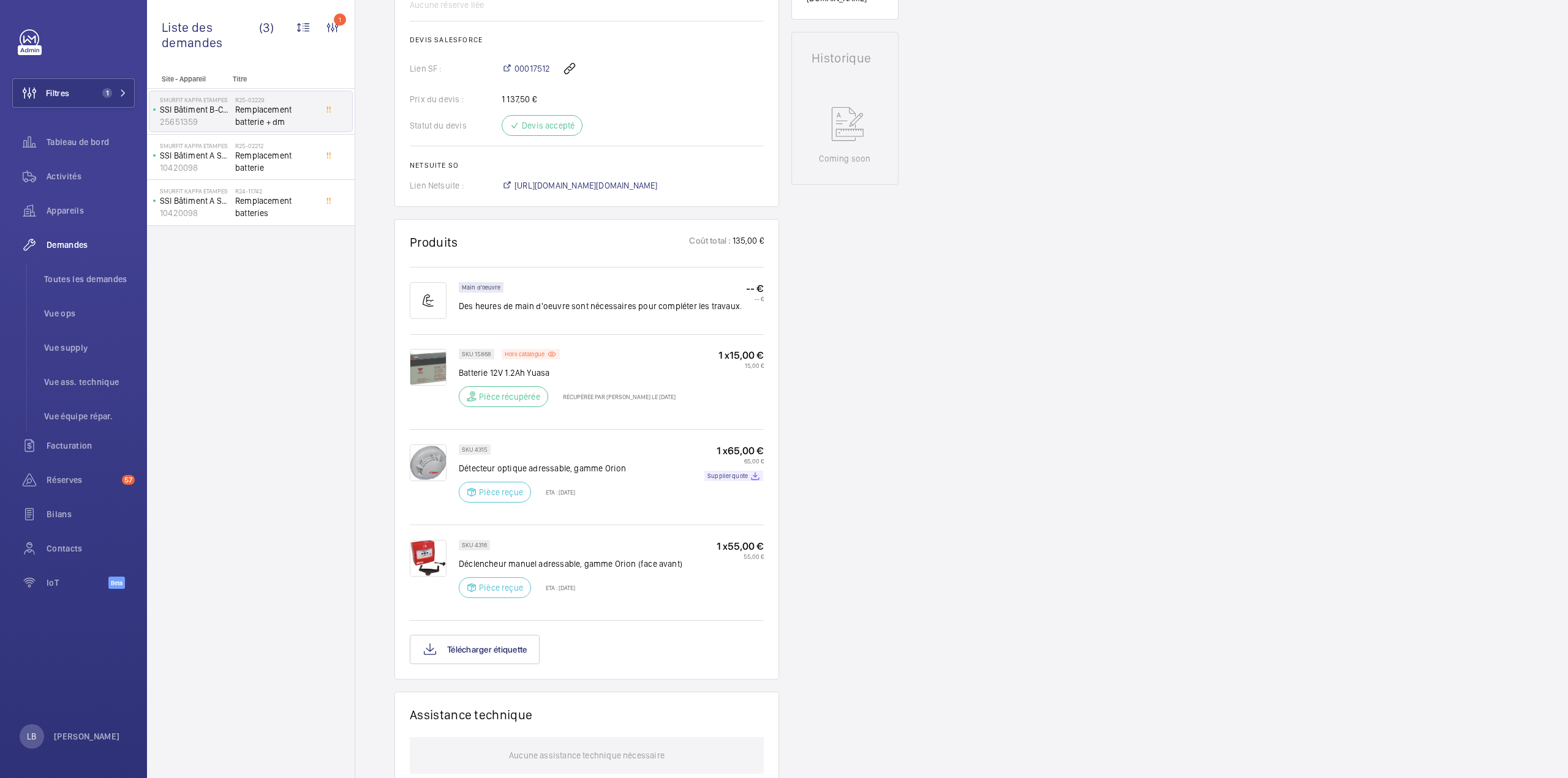
drag, startPoint x: 506, startPoint y: 466, endPoint x: 351, endPoint y: 485, distance: 156.2
click at [356, 478] on div "Demandes techniciens R25-02229 La demande de réparation a été créée le 12/02/20…" at bounding box center [961, 347] width 1212 height 1558
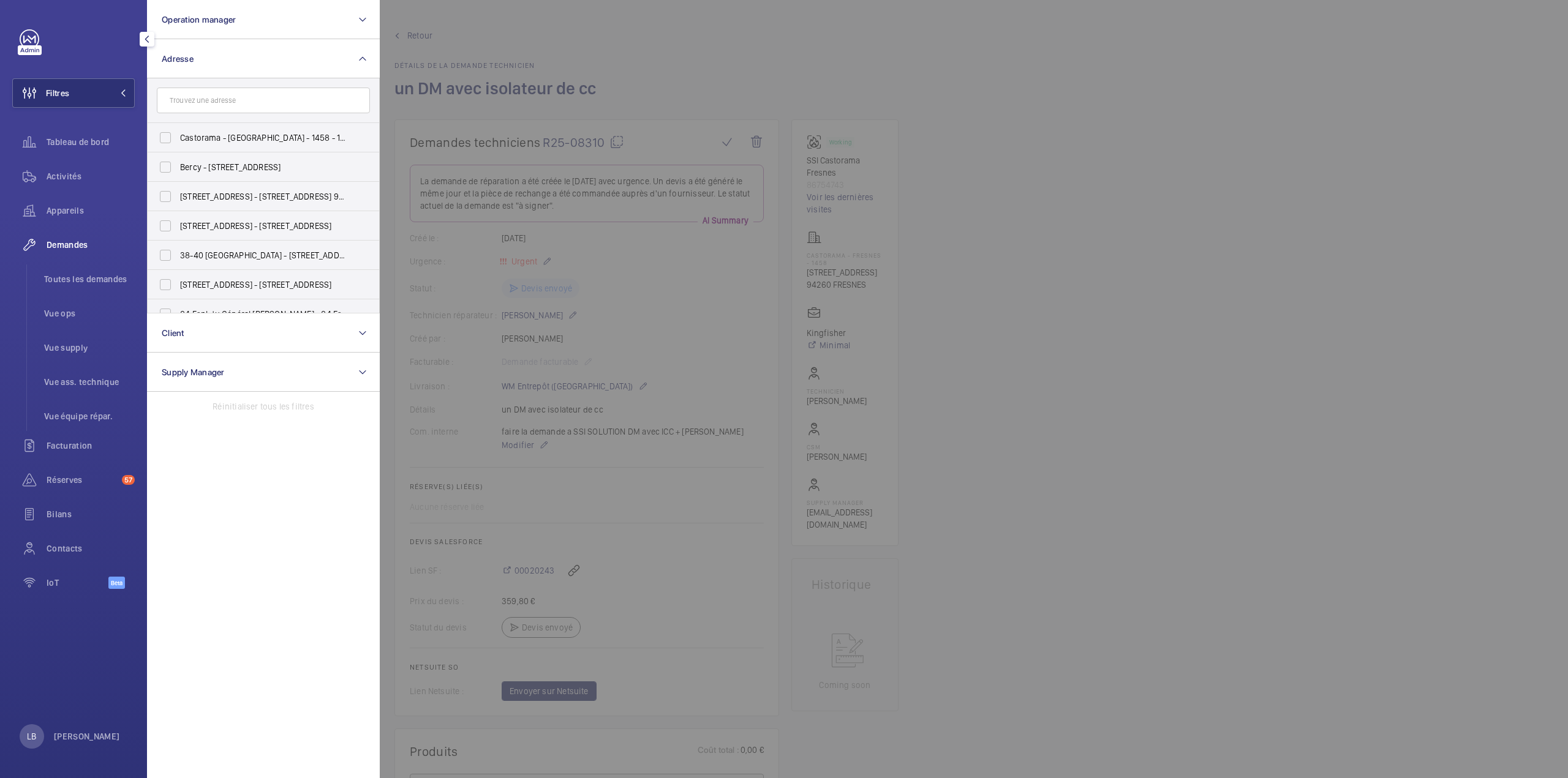
click at [235, 103] on input "text" at bounding box center [264, 100] width 213 height 26
click at [231, 111] on input "c" at bounding box center [264, 100] width 213 height 26
type input "casto"
click at [166, 207] on label "Casto rama - LES CLAYES SOUS BOIS - 1479 - 90 Av. Henri Barbusse, LES CLAYES-SO…" at bounding box center [254, 207] width 213 height 29
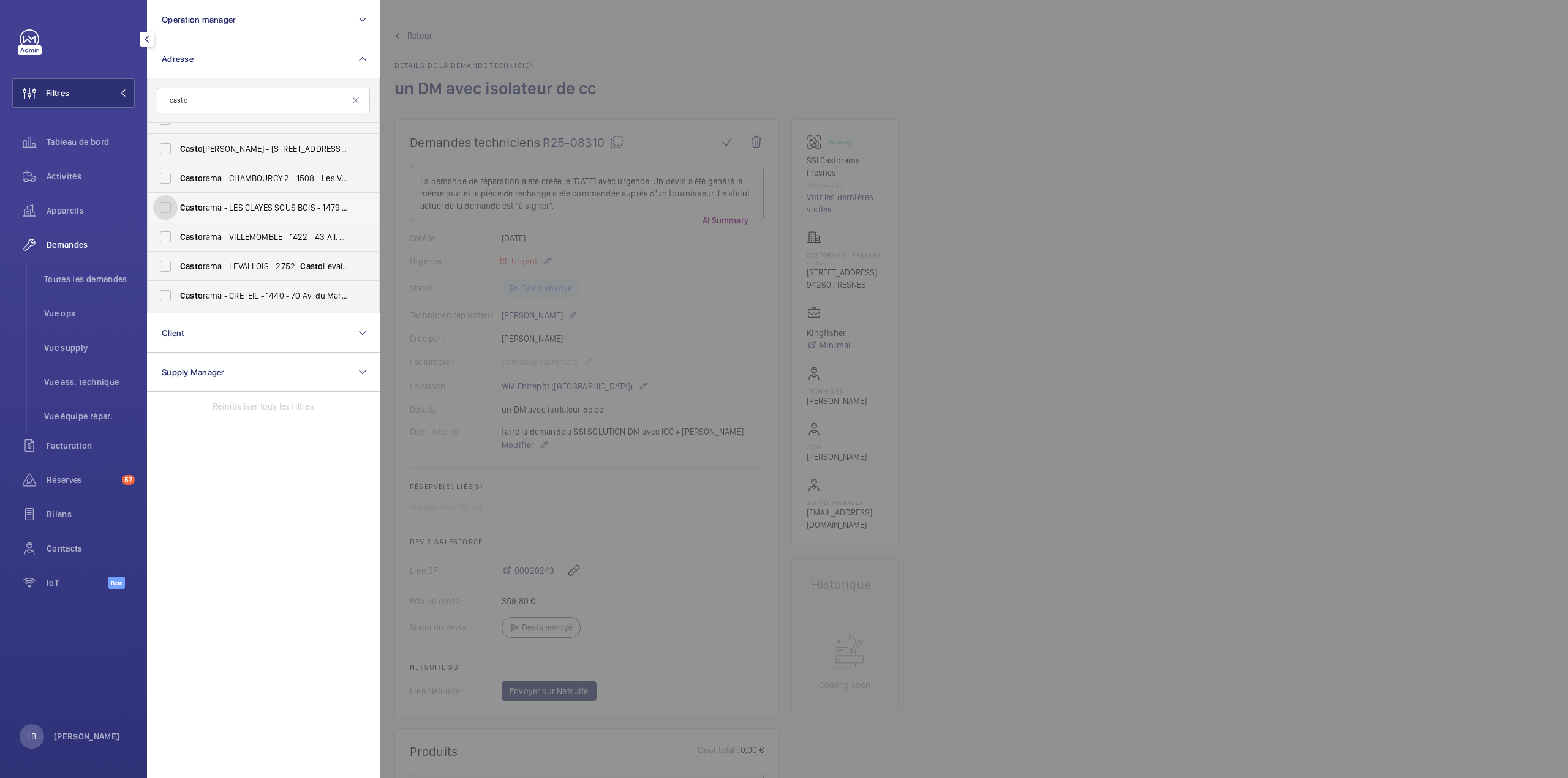
click at [166, 207] on input "Casto rama - LES CLAYES SOUS BOIS - 1479 - 90 Av. Henri Barbusse, LES CLAYES-SO…" at bounding box center [165, 207] width 25 height 24
checkbox input "true"
click at [806, 64] on div at bounding box center [1163, 389] width 1568 height 778
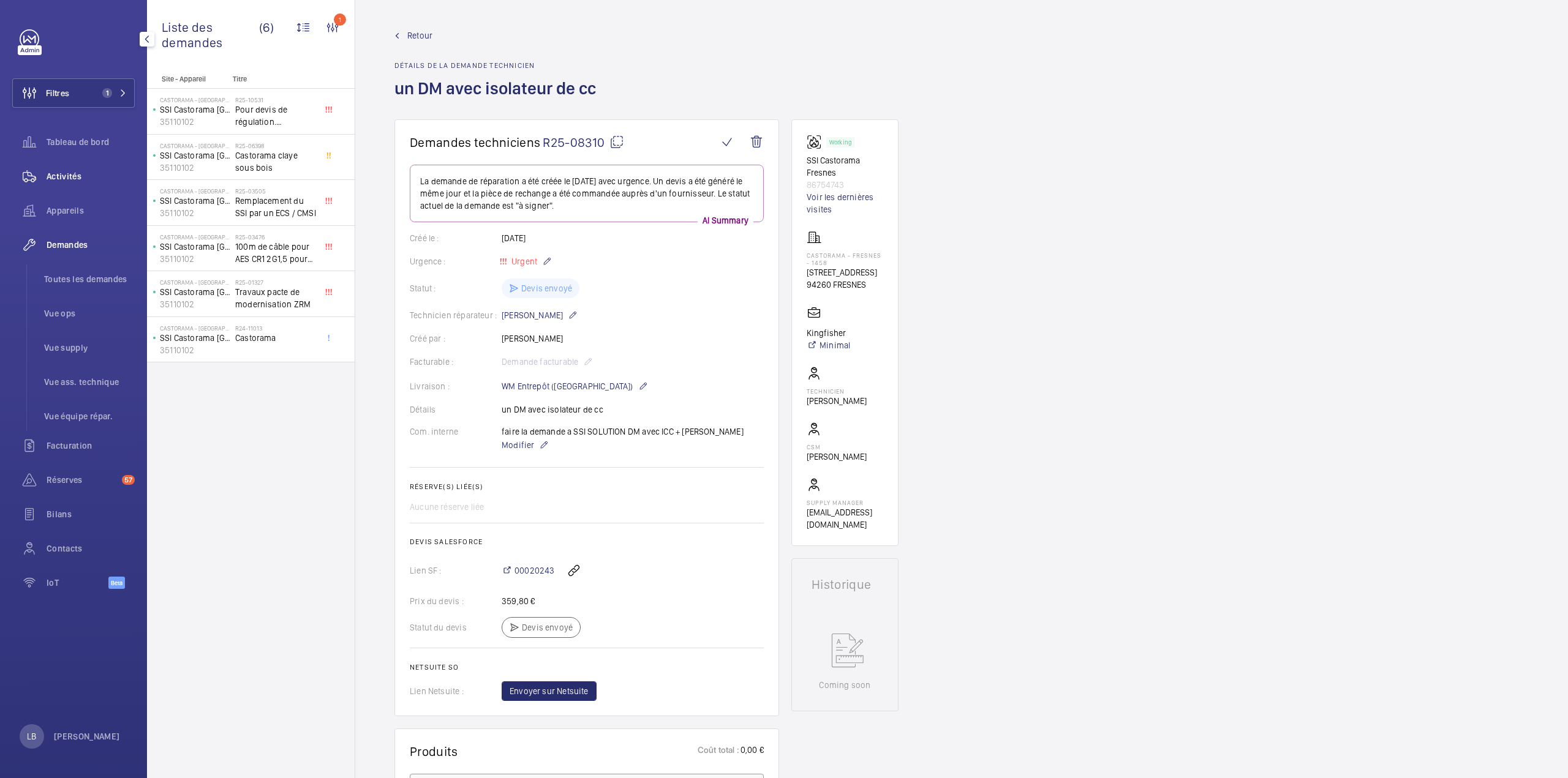
click at [64, 179] on span "Activités" at bounding box center [90, 176] width 88 height 12
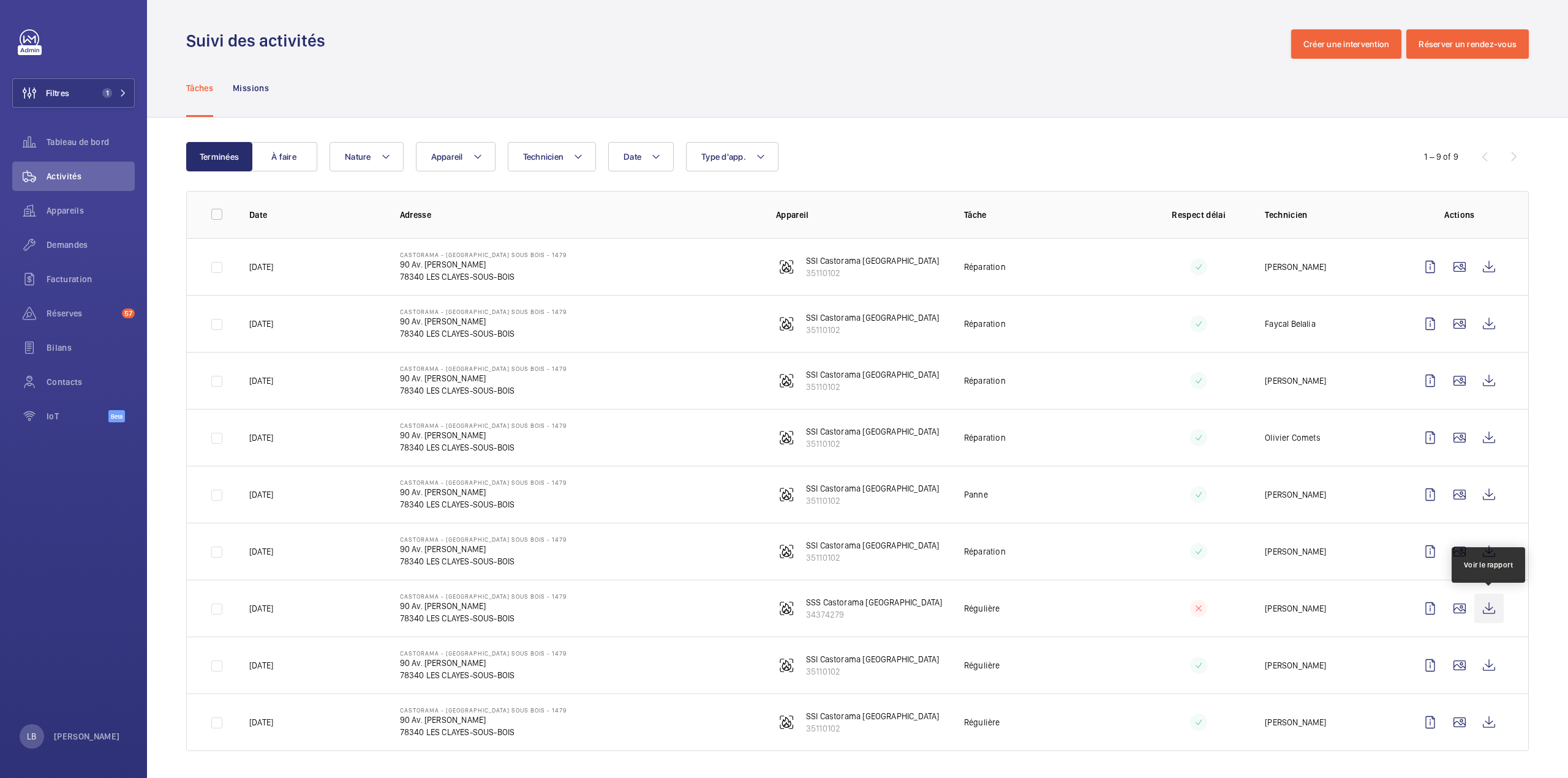
click at [1494, 615] on wm-front-icon-button at bounding box center [1489, 608] width 29 height 29
click at [296, 133] on div "Terminées À faire Date Technicien Appareil Type d'app. Nature 1 – 9 of 9 Date A…" at bounding box center [857, 448] width 1421 height 663
click at [287, 155] on button "À faire" at bounding box center [284, 156] width 66 height 29
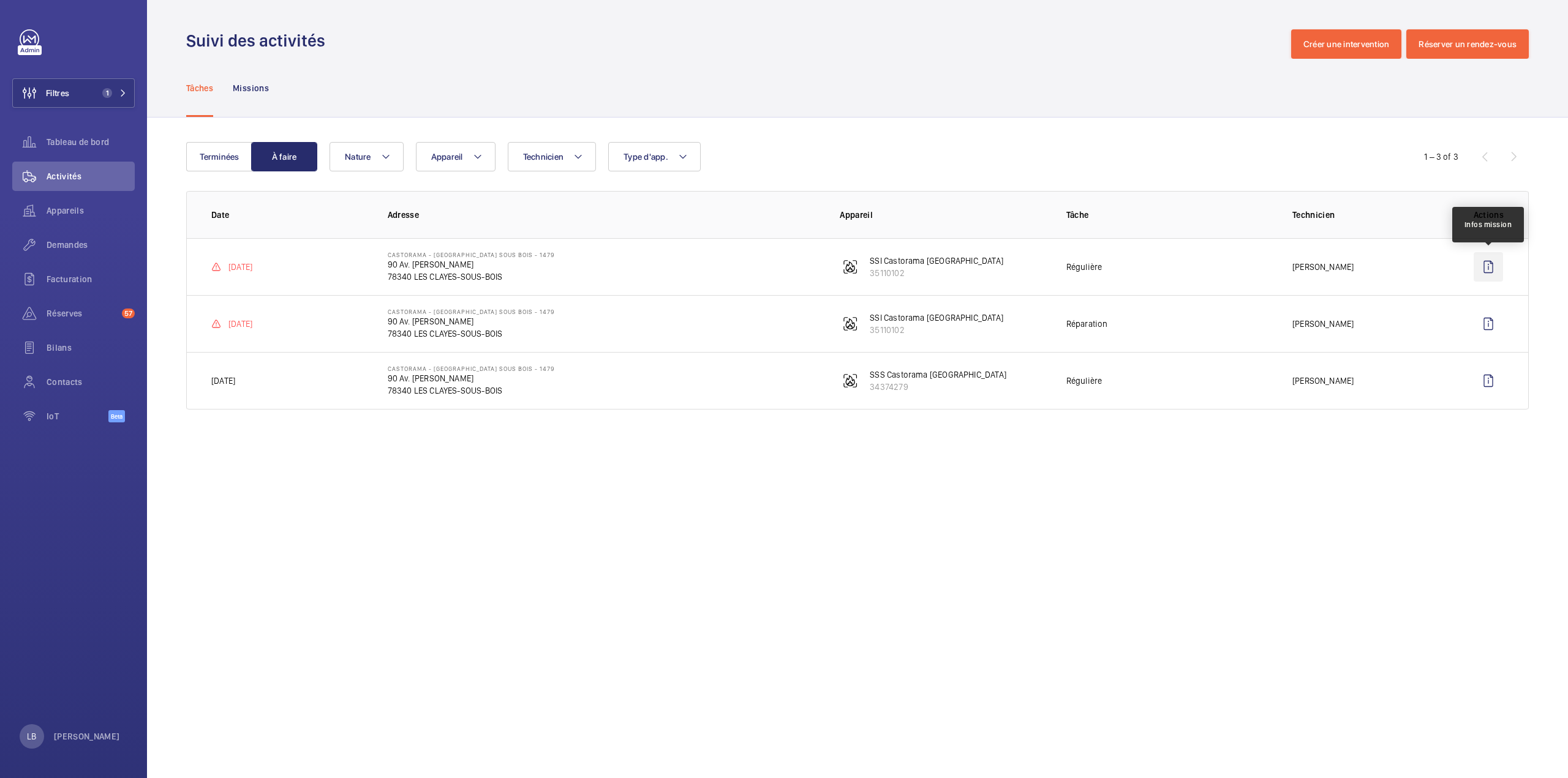
click at [1488, 269] on wm-front-icon-button at bounding box center [1488, 267] width 29 height 29
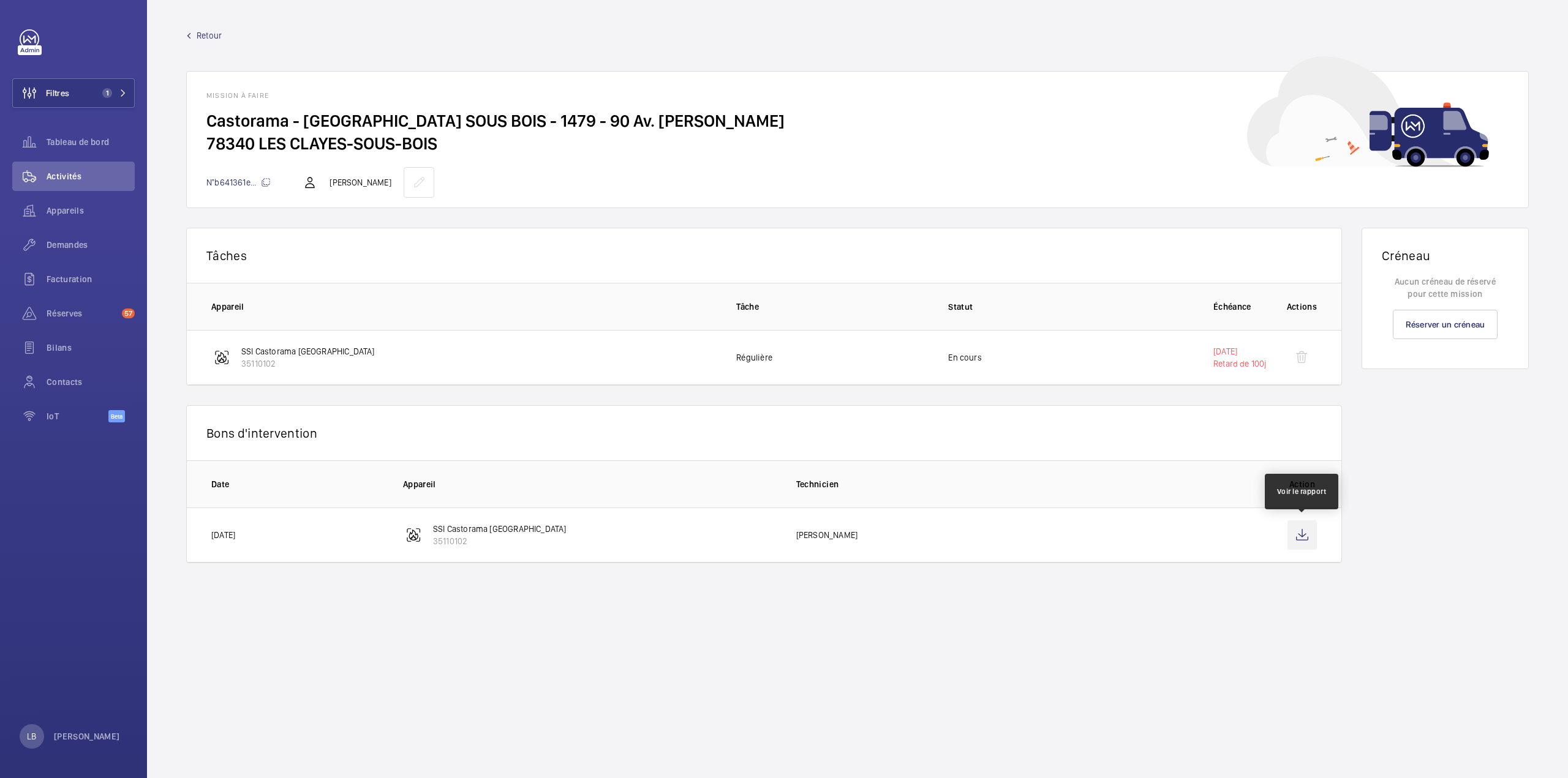
click at [1306, 526] on wm-front-icon-button at bounding box center [1302, 535] width 29 height 29
drag, startPoint x: 1243, startPoint y: 353, endPoint x: 1153, endPoint y: 354, distance: 90.0
click at [1243, 354] on p "11/05/2025" at bounding box center [1239, 351] width 54 height 12
click at [1027, 356] on td "En cours" at bounding box center [1061, 357] width 265 height 55
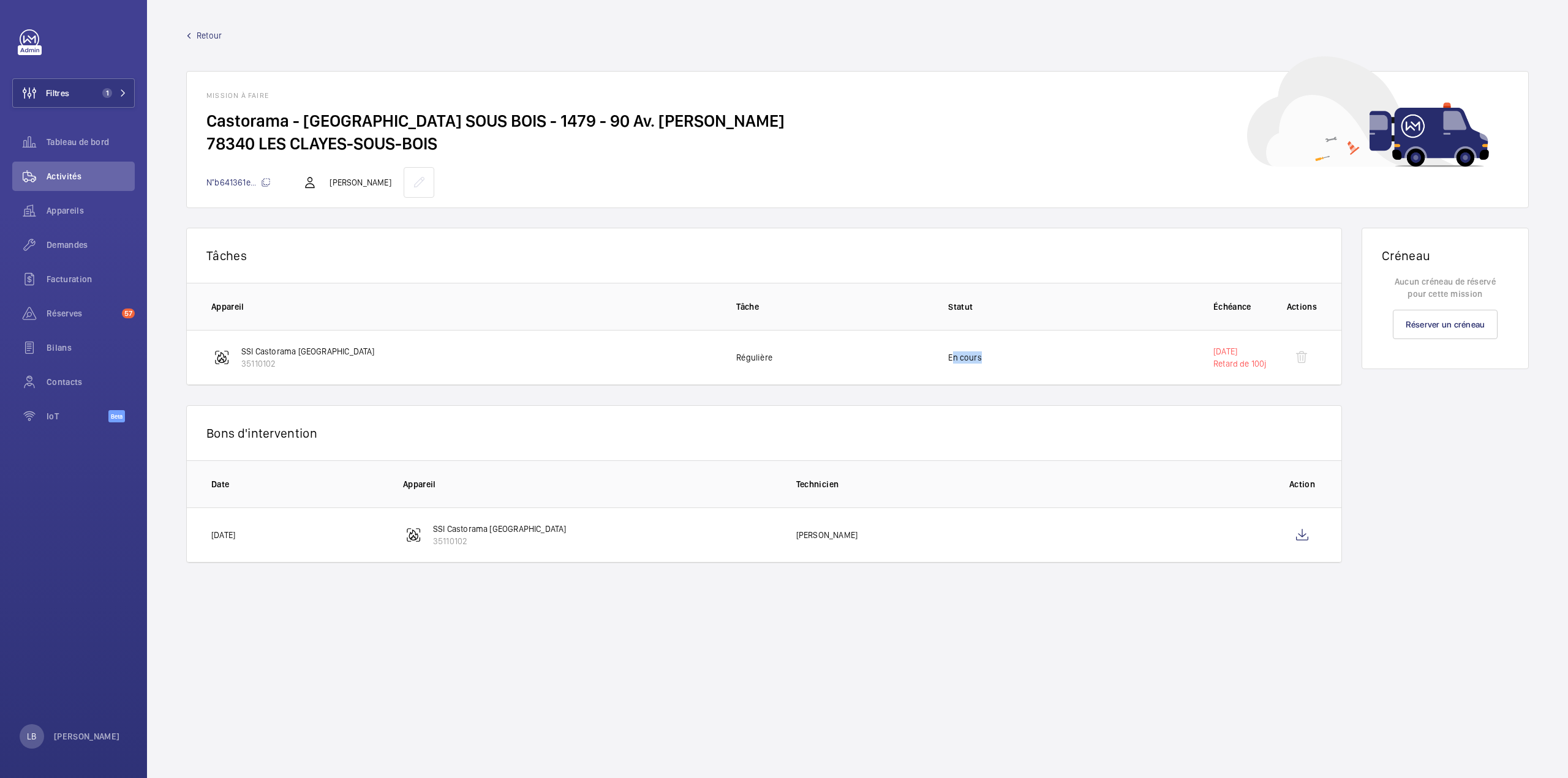
click at [1027, 356] on td "En cours" at bounding box center [1061, 357] width 265 height 55
click at [1032, 391] on div "Tâches 0 of 0 Appareil Tâche Statut Échéance Actions SSI Castorama Les Clayes-s…" at bounding box center [764, 395] width 1155 height 336
click at [1011, 401] on div "Tâches 0 of 0 Appareil Tâche Statut Échéance Actions SSI Castorama Les Clayes-s…" at bounding box center [764, 395] width 1155 height 336
click at [207, 36] on span "Retour" at bounding box center [209, 35] width 25 height 12
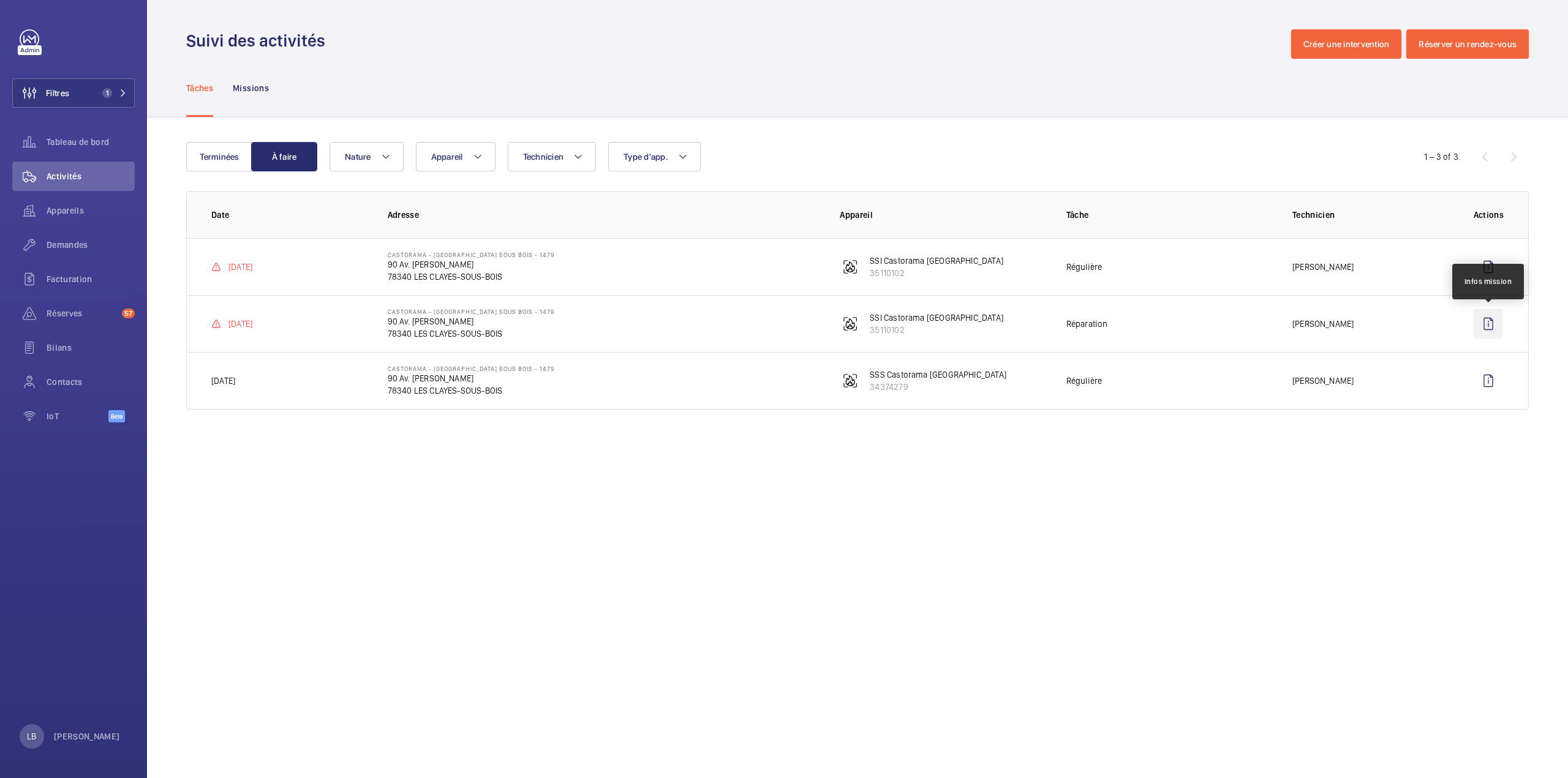
click at [1492, 322] on wm-front-icon-button at bounding box center [1488, 324] width 29 height 29
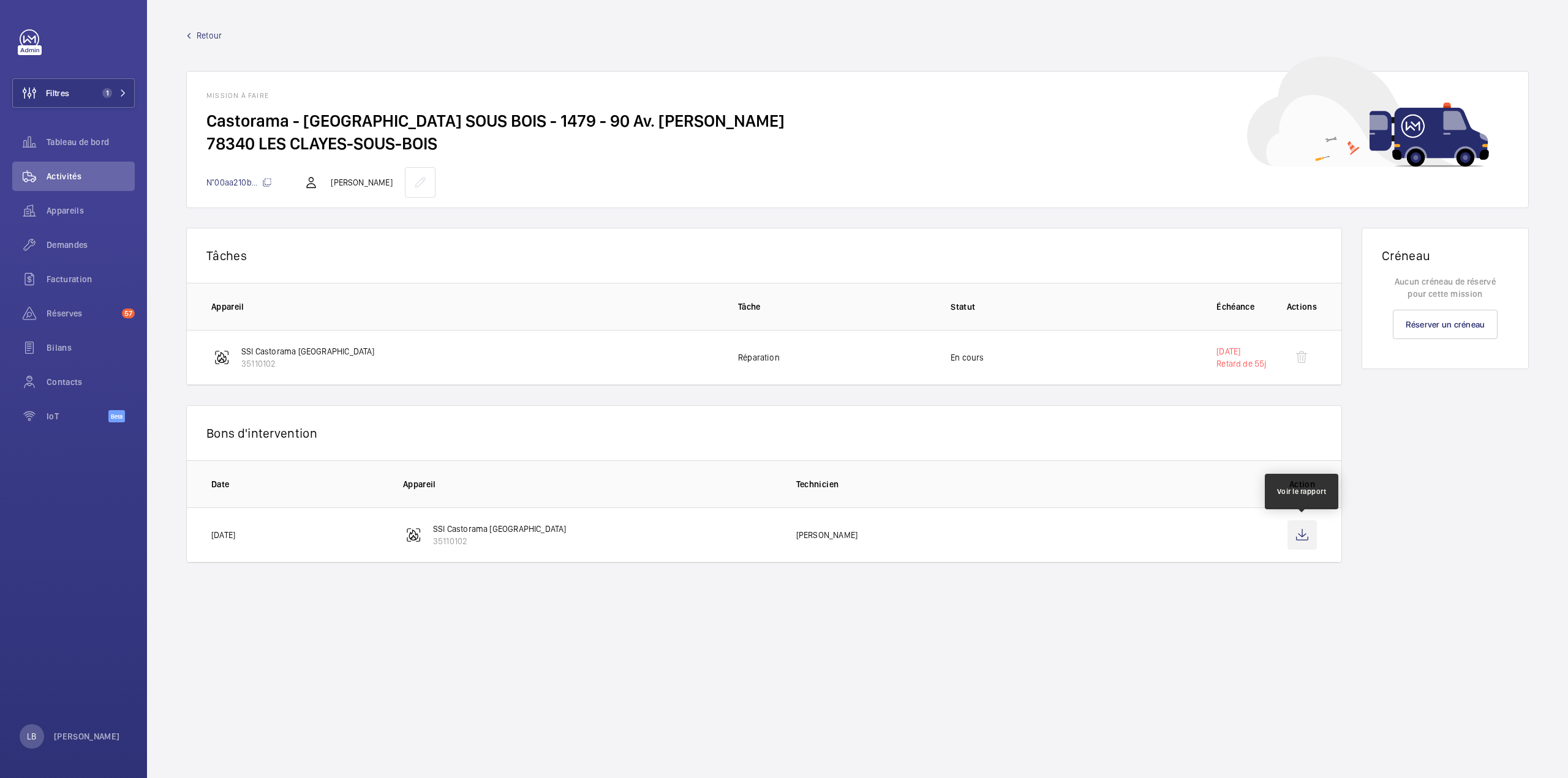
click at [1299, 534] on wm-front-icon-button at bounding box center [1302, 535] width 29 height 29
click at [216, 33] on span "Retour" at bounding box center [209, 35] width 25 height 12
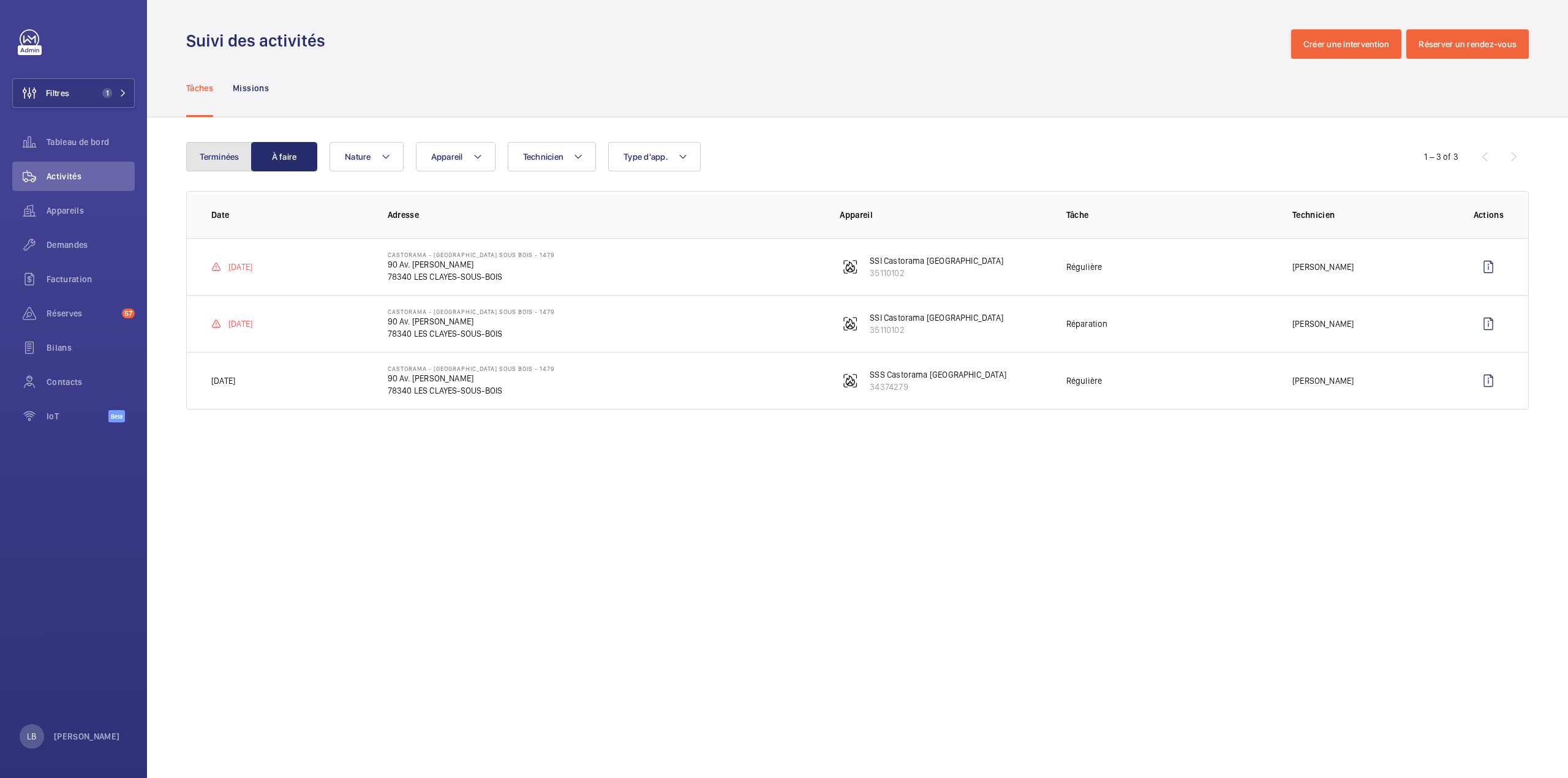
click at [208, 164] on button "Terminées" at bounding box center [219, 156] width 66 height 29
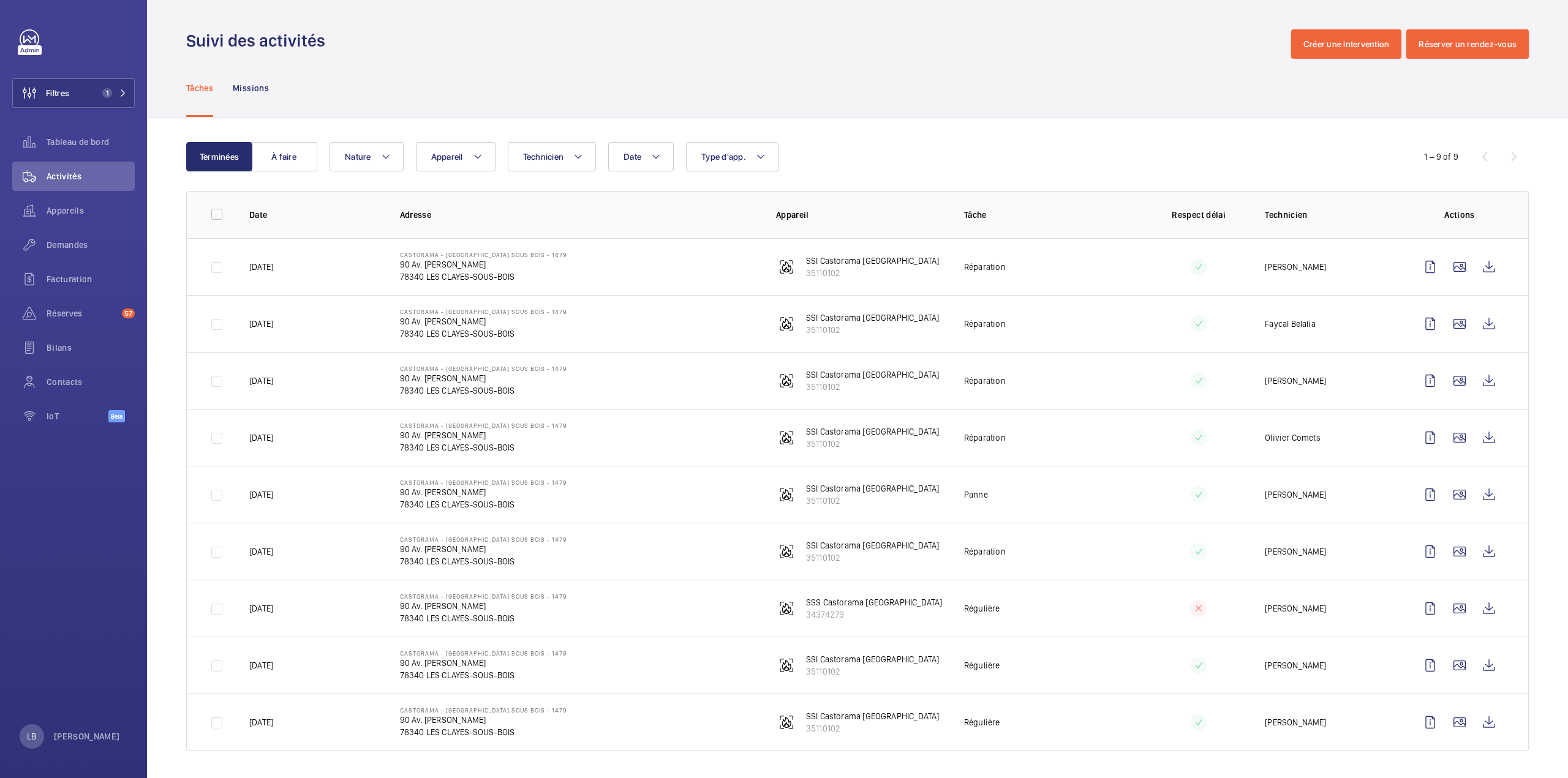
click at [1070, 663] on td "Régulière" at bounding box center [1038, 665] width 188 height 57
click at [1047, 123] on div "Terminées À faire Date Technicien Appareil Type d'app. Nature 1 – 9 of 9 Date A…" at bounding box center [857, 448] width 1421 height 663
click at [819, 168] on div "Date Technicien Appareil Type d'app. Nature" at bounding box center [855, 156] width 1052 height 29
click at [881, 150] on div "Date Technicien Appareil Type d'app. Nature" at bounding box center [855, 156] width 1052 height 29
click at [1029, 182] on wm-front-table "Terminées À faire Date Technicien Appareil Type d'app. Nature 1 – 9 of 9 Date A…" at bounding box center [857, 446] width 1342 height 609
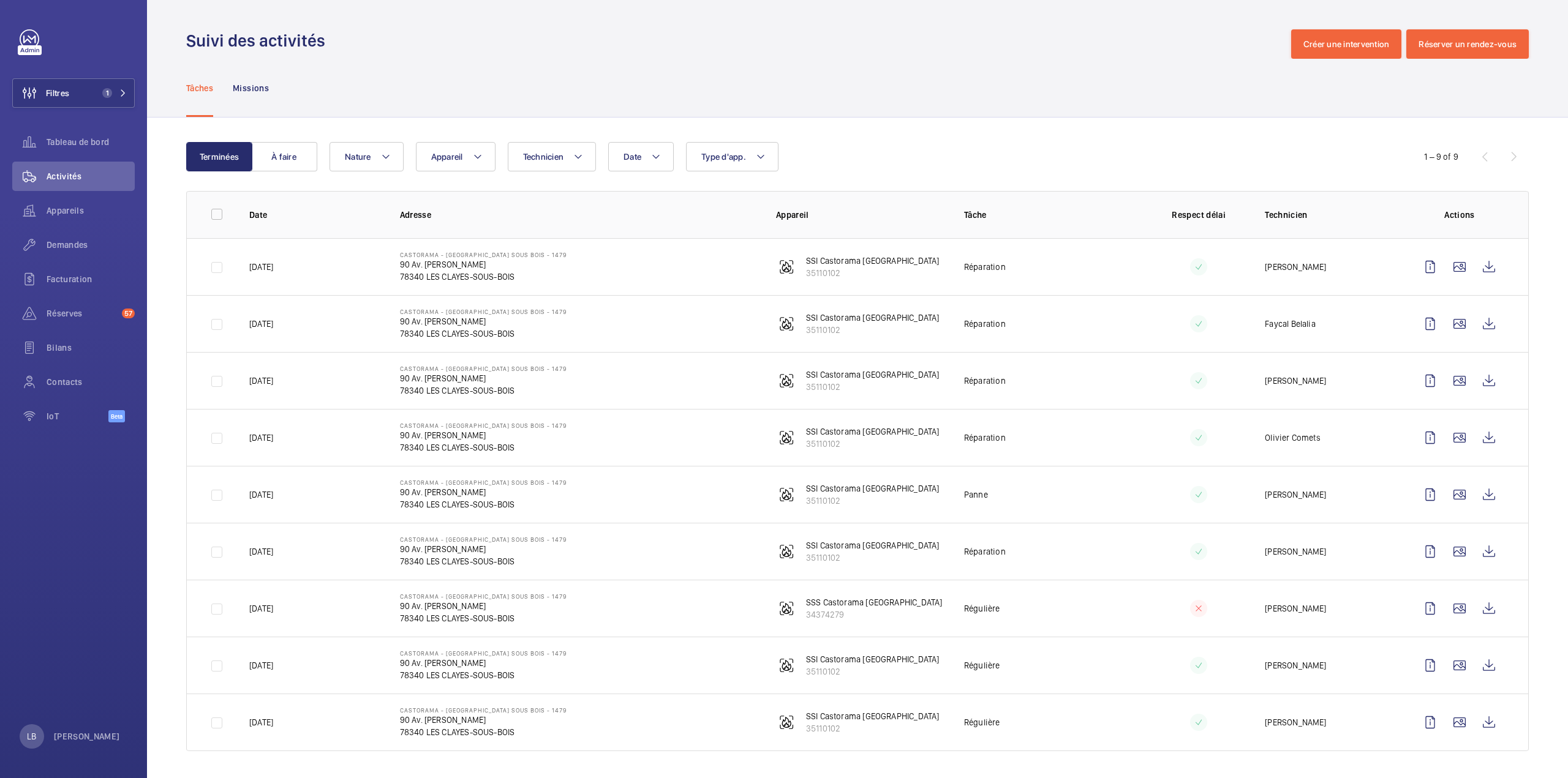
click at [1017, 224] on th "Tâche" at bounding box center [1038, 214] width 188 height 47
click at [1088, 247] on td "Réparation" at bounding box center [1038, 267] width 188 height 57
click at [1126, 321] on td "Réparation" at bounding box center [1038, 324] width 188 height 57
click at [1116, 264] on td "Réparation" at bounding box center [1038, 267] width 188 height 57
click at [1090, 205] on th "Tâche" at bounding box center [1038, 214] width 188 height 47
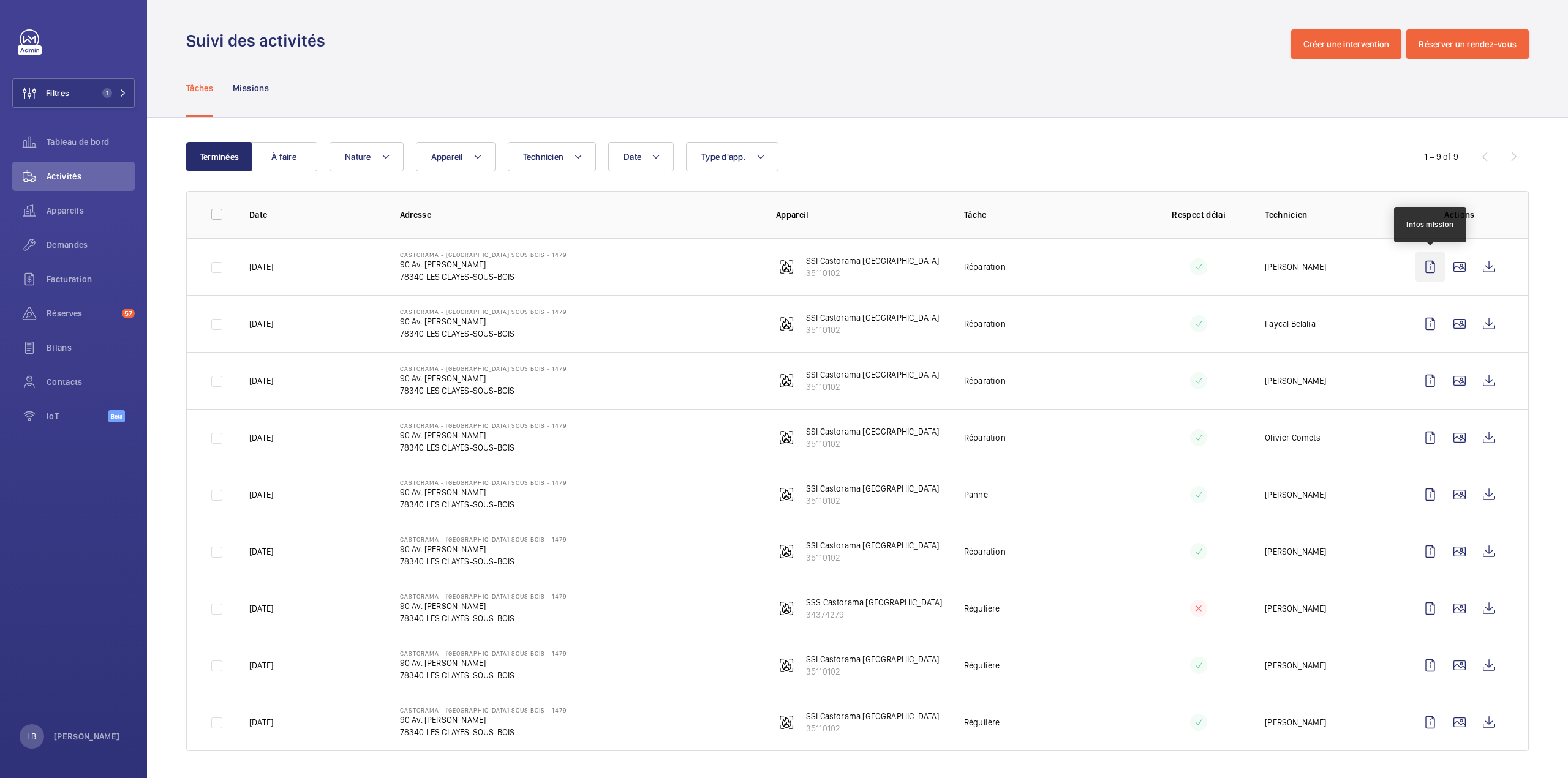
click at [1436, 262] on wm-front-icon-button at bounding box center [1430, 267] width 29 height 29
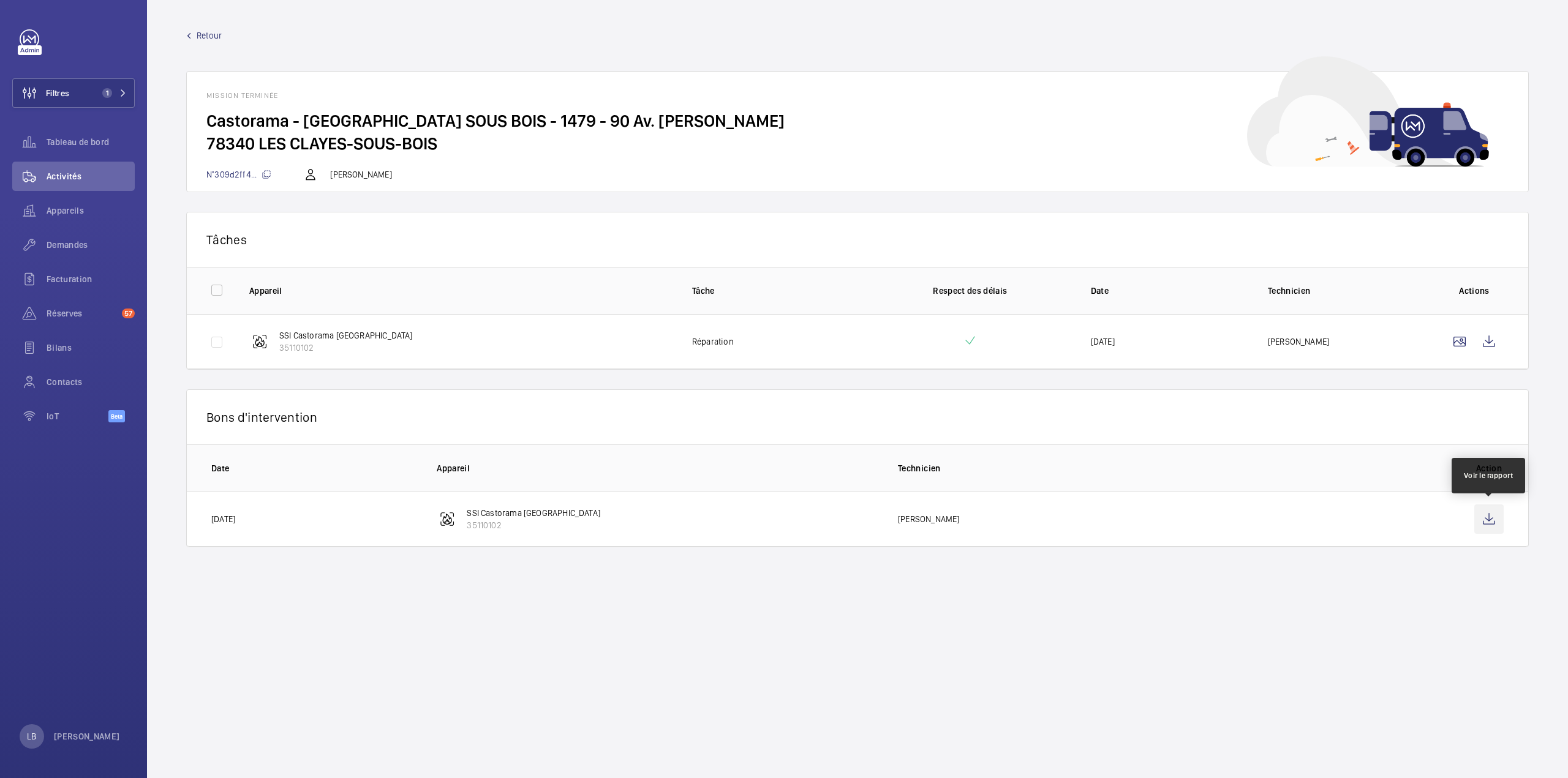
click at [1491, 524] on wm-front-icon-button at bounding box center [1489, 519] width 29 height 29
click at [207, 36] on span "Retour" at bounding box center [209, 35] width 25 height 12
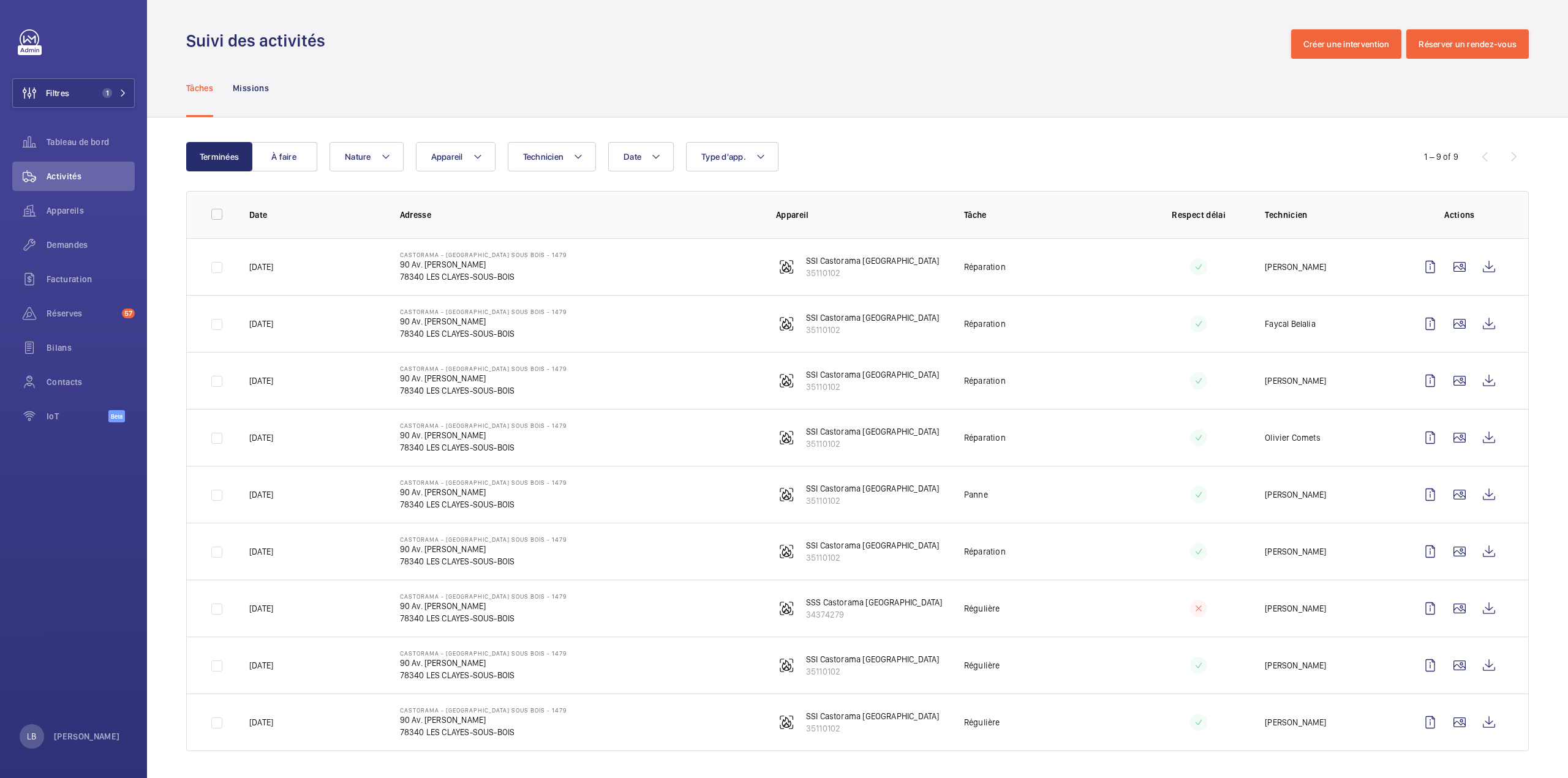
click at [1126, 385] on td "Réparation" at bounding box center [1038, 381] width 188 height 57
click at [1431, 381] on wm-front-icon-button at bounding box center [1430, 381] width 29 height 29
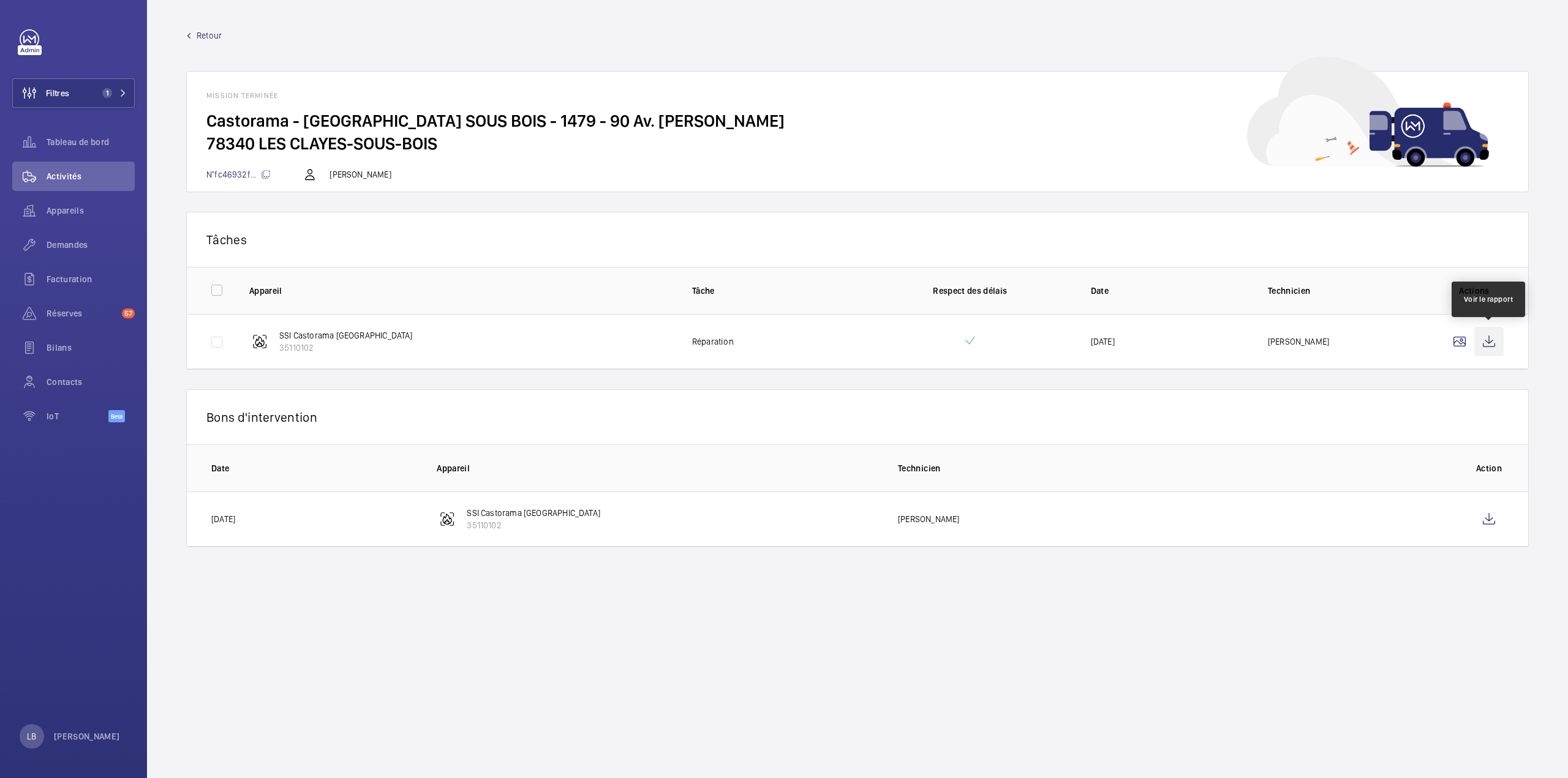
click at [1477, 328] on wm-front-icon-button at bounding box center [1489, 342] width 29 height 29
click at [1479, 514] on wm-front-icon-button at bounding box center [1489, 519] width 29 height 29
click at [201, 30] on span "Retour" at bounding box center [209, 35] width 25 height 12
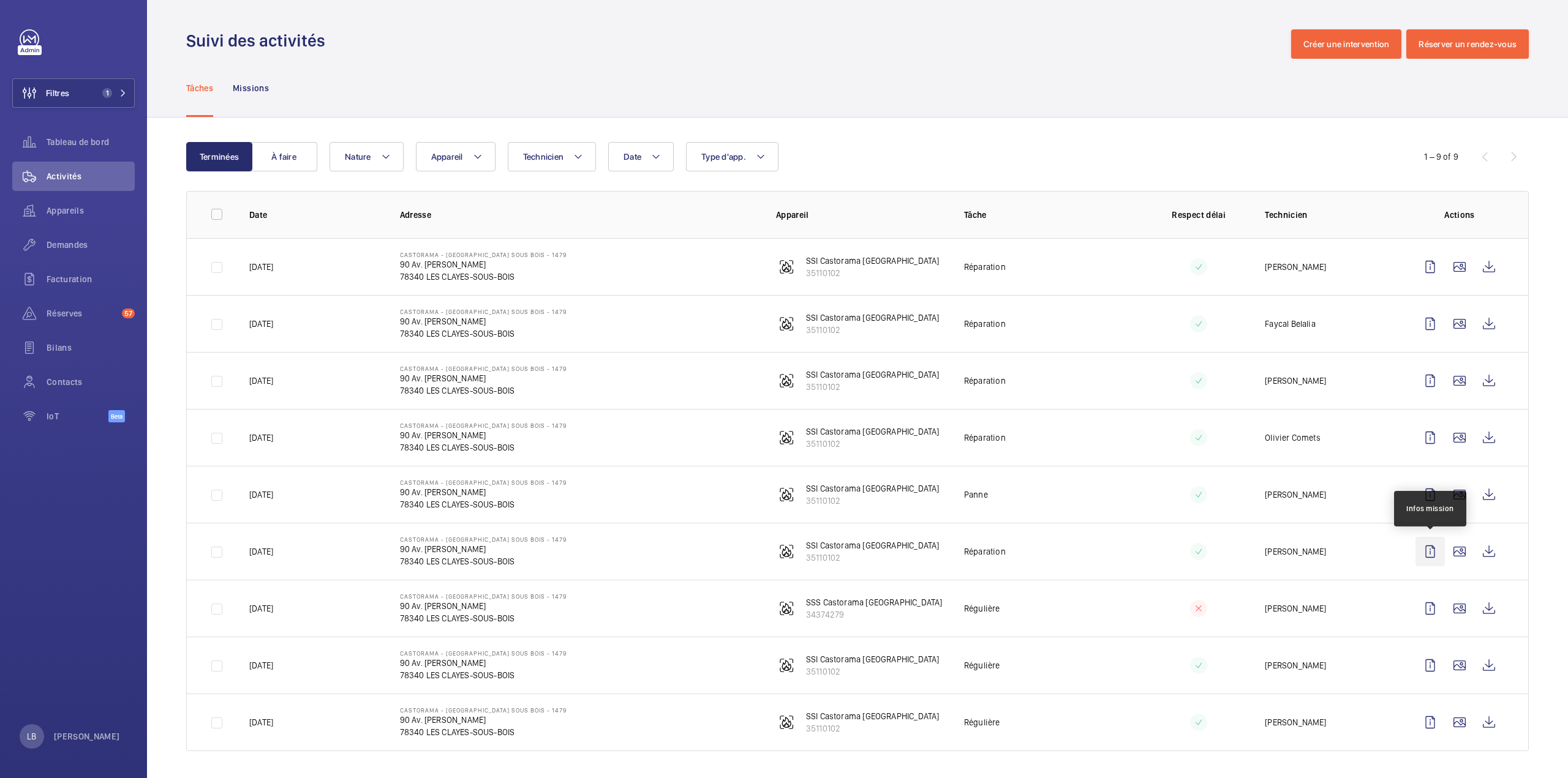
click at [1431, 555] on wm-front-icon-button at bounding box center [1430, 552] width 29 height 29
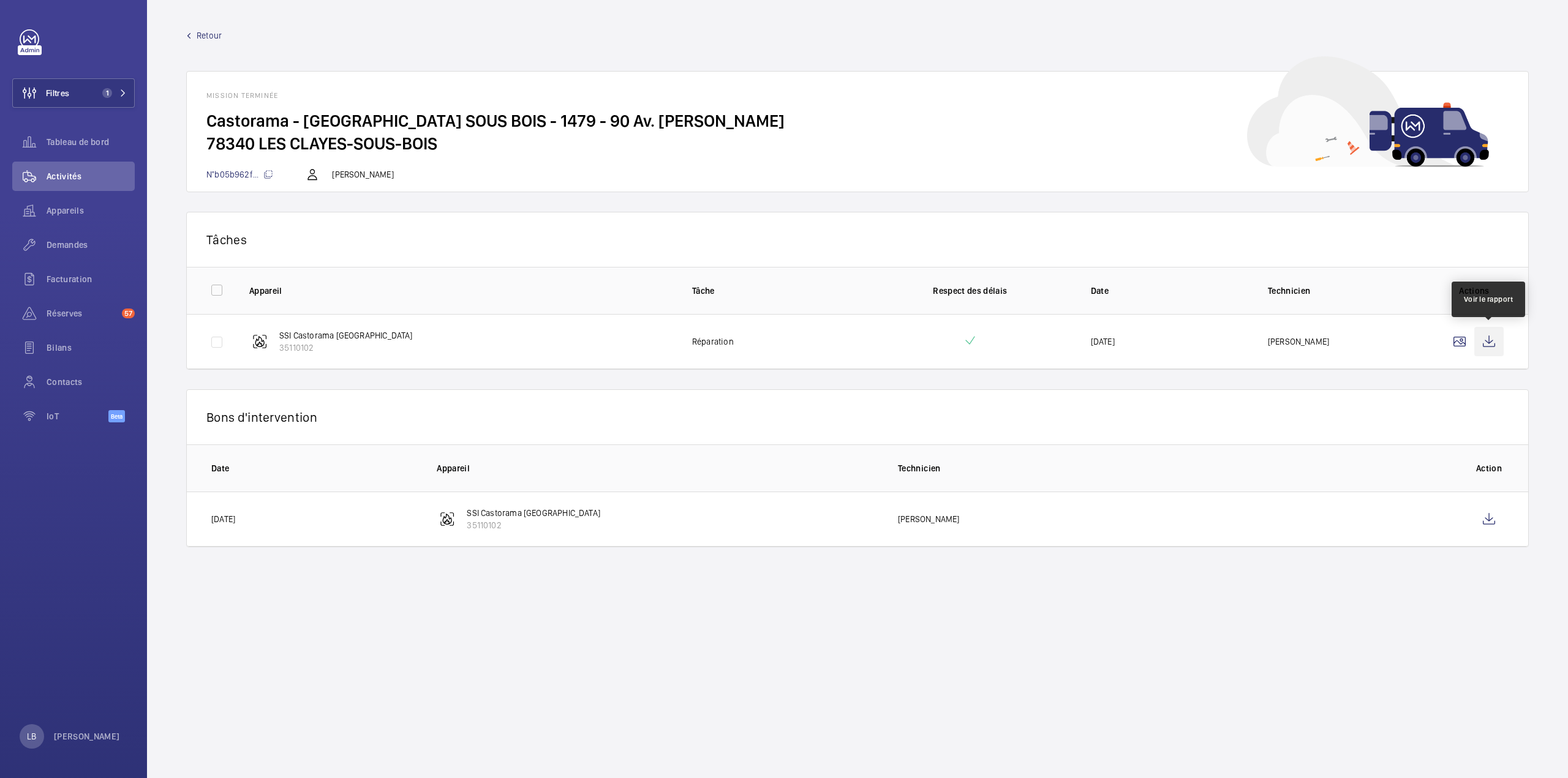
click at [1495, 346] on wm-front-icon-button at bounding box center [1489, 342] width 29 height 29
click at [1486, 521] on wm-front-icon-button at bounding box center [1489, 519] width 29 height 29
click at [208, 36] on span "Retour" at bounding box center [209, 35] width 25 height 12
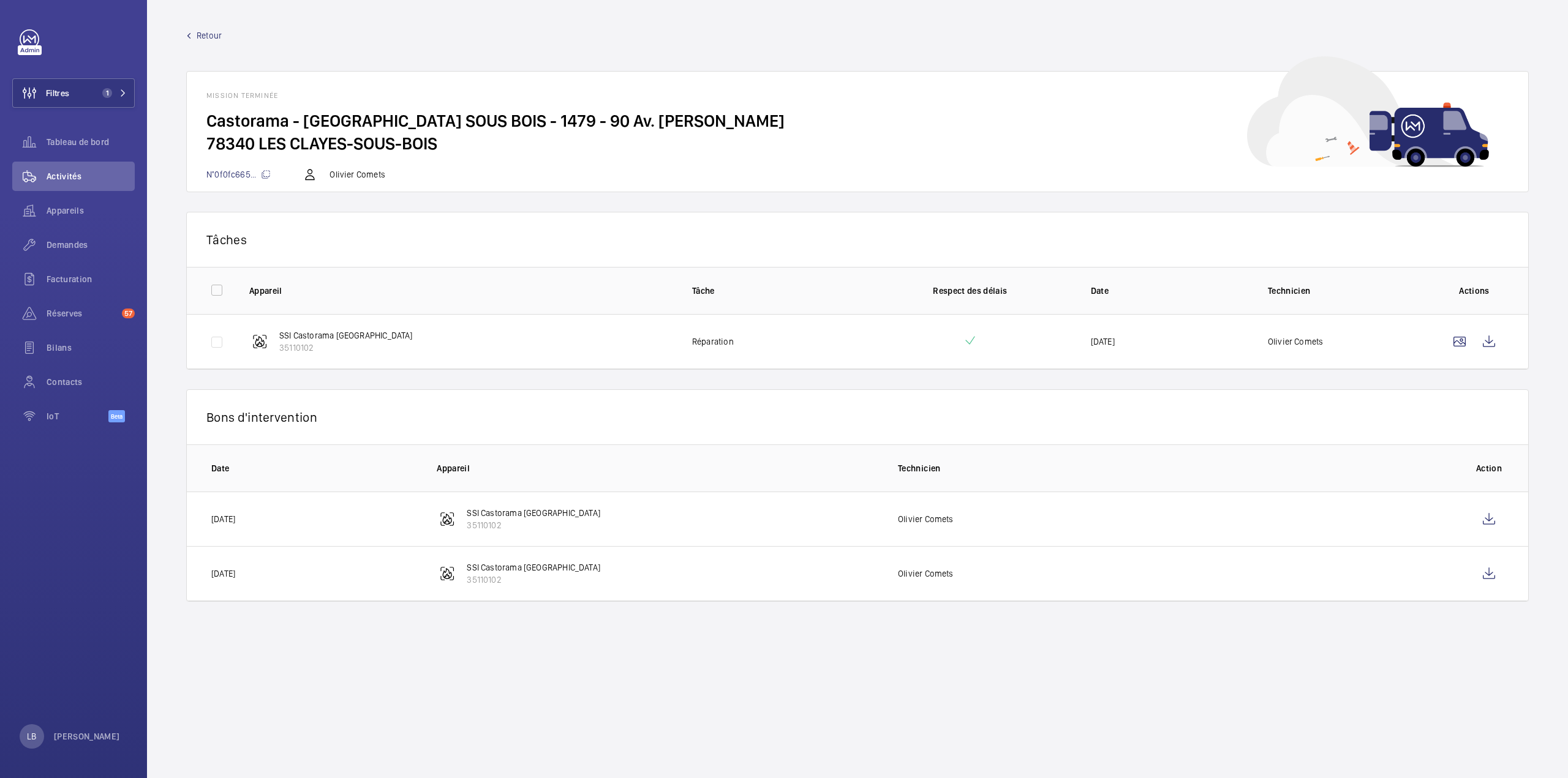
click at [193, 37] on link "Retour" at bounding box center [857, 35] width 1342 height 12
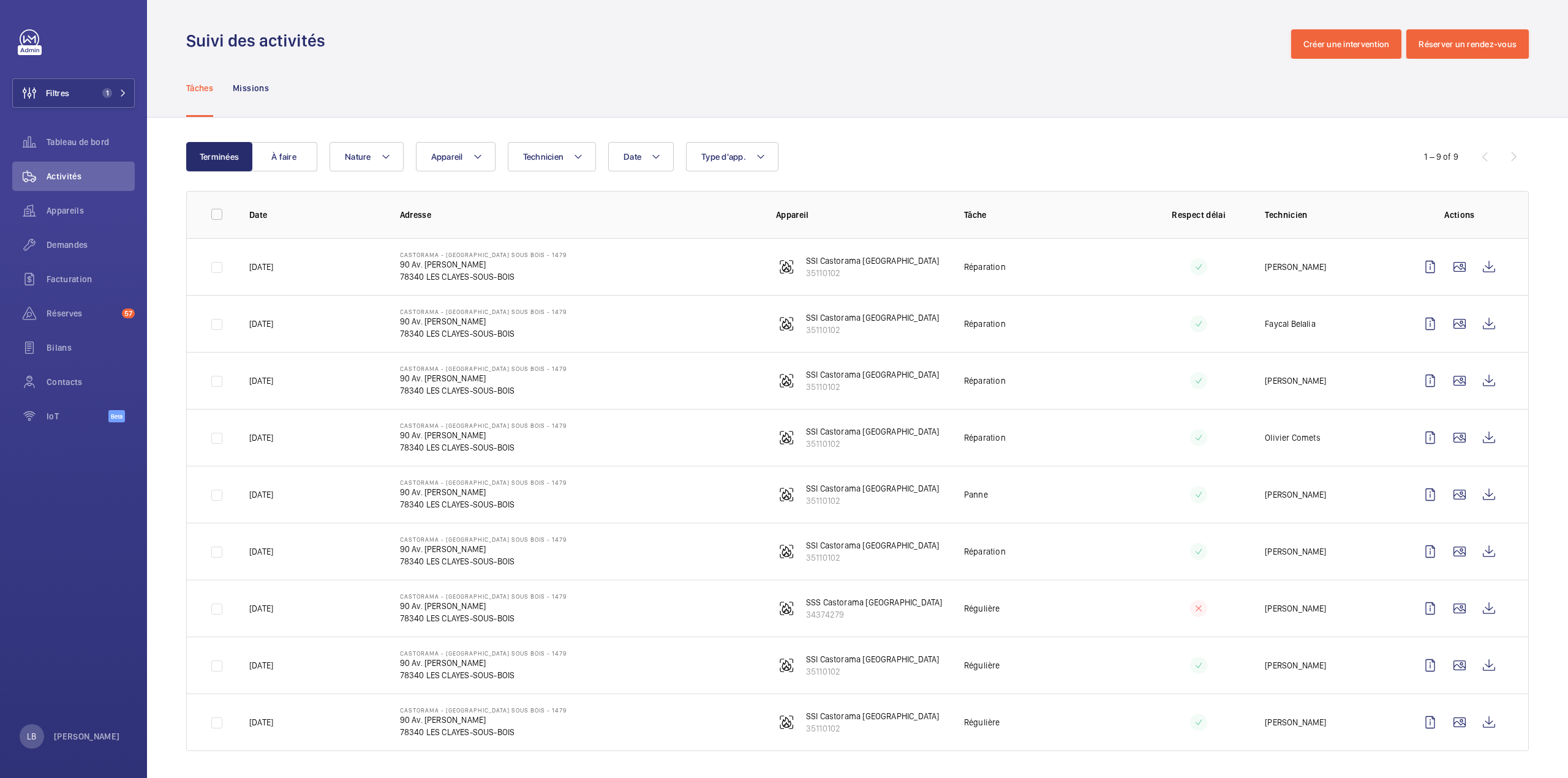
click at [643, 329] on td "Castorama - LES CLAYES SOUS BOIS - 1479 90 Av. [PERSON_NAME] 78340 LES CLAYES-S…" at bounding box center [568, 324] width 376 height 57
click at [1090, 536] on td "Réparation" at bounding box center [1038, 551] width 188 height 57
click at [1096, 599] on td "Régulière" at bounding box center [1038, 608] width 188 height 57
click at [273, 610] on p "26/02/2025" at bounding box center [261, 608] width 24 height 12
click at [310, 610] on td "26/02/2025" at bounding box center [305, 608] width 150 height 57
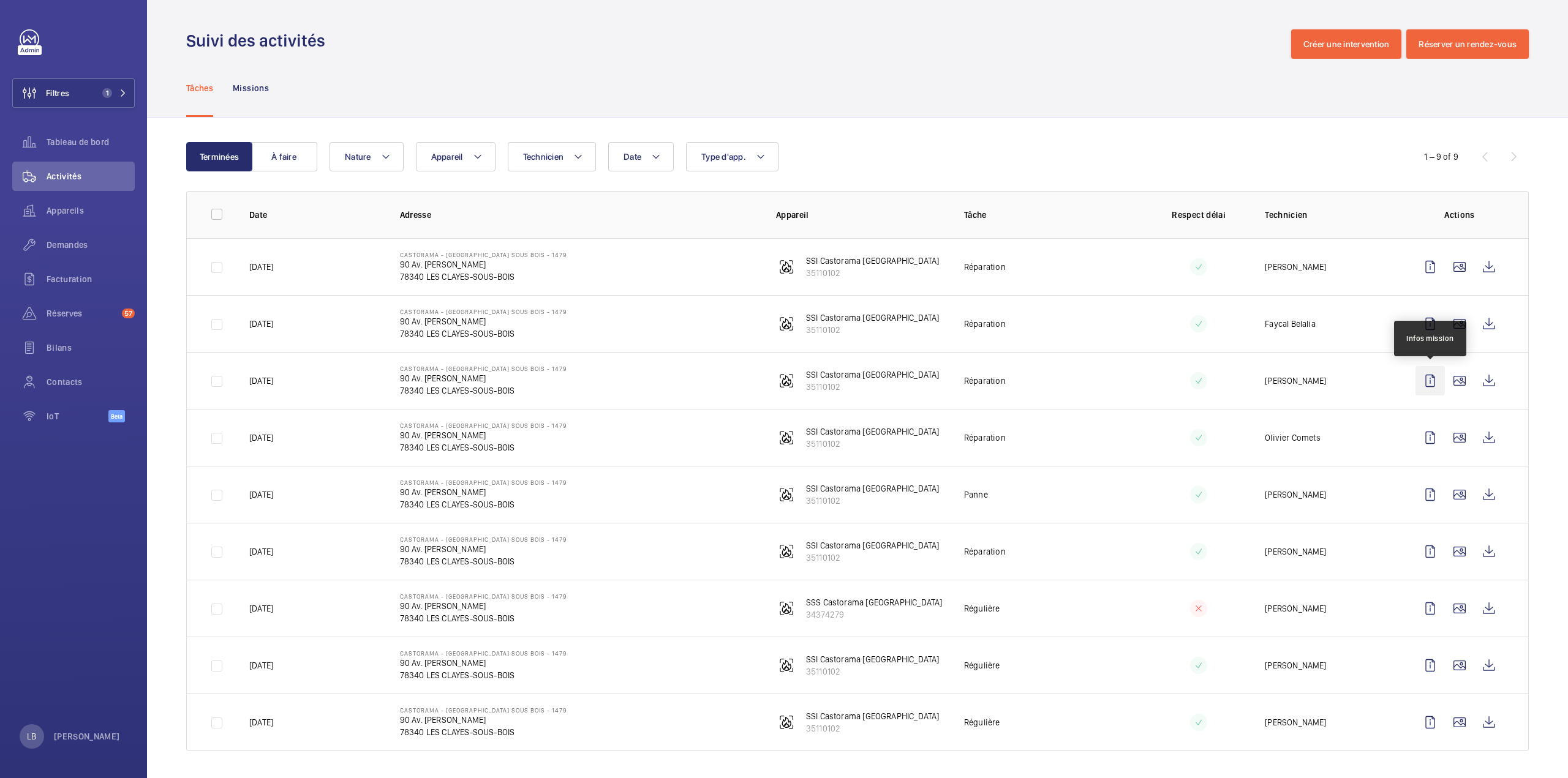
click at [1430, 377] on wm-front-icon-button at bounding box center [1430, 381] width 29 height 29
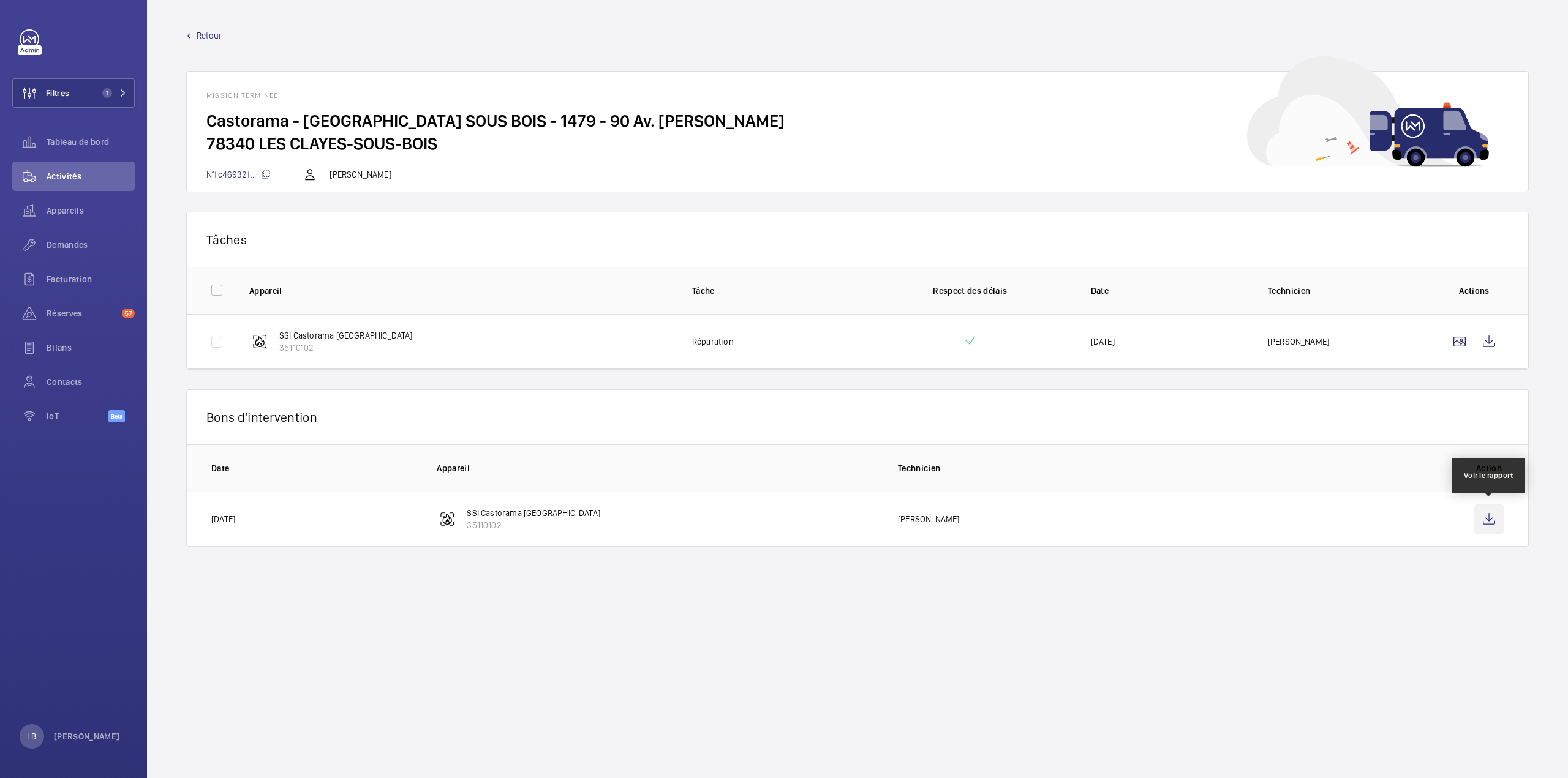
click at [1490, 518] on wm-front-icon-button at bounding box center [1489, 519] width 29 height 29
click at [1482, 341] on wm-front-icon-button at bounding box center [1489, 342] width 29 height 29
click at [210, 32] on span "Retour" at bounding box center [209, 35] width 25 height 12
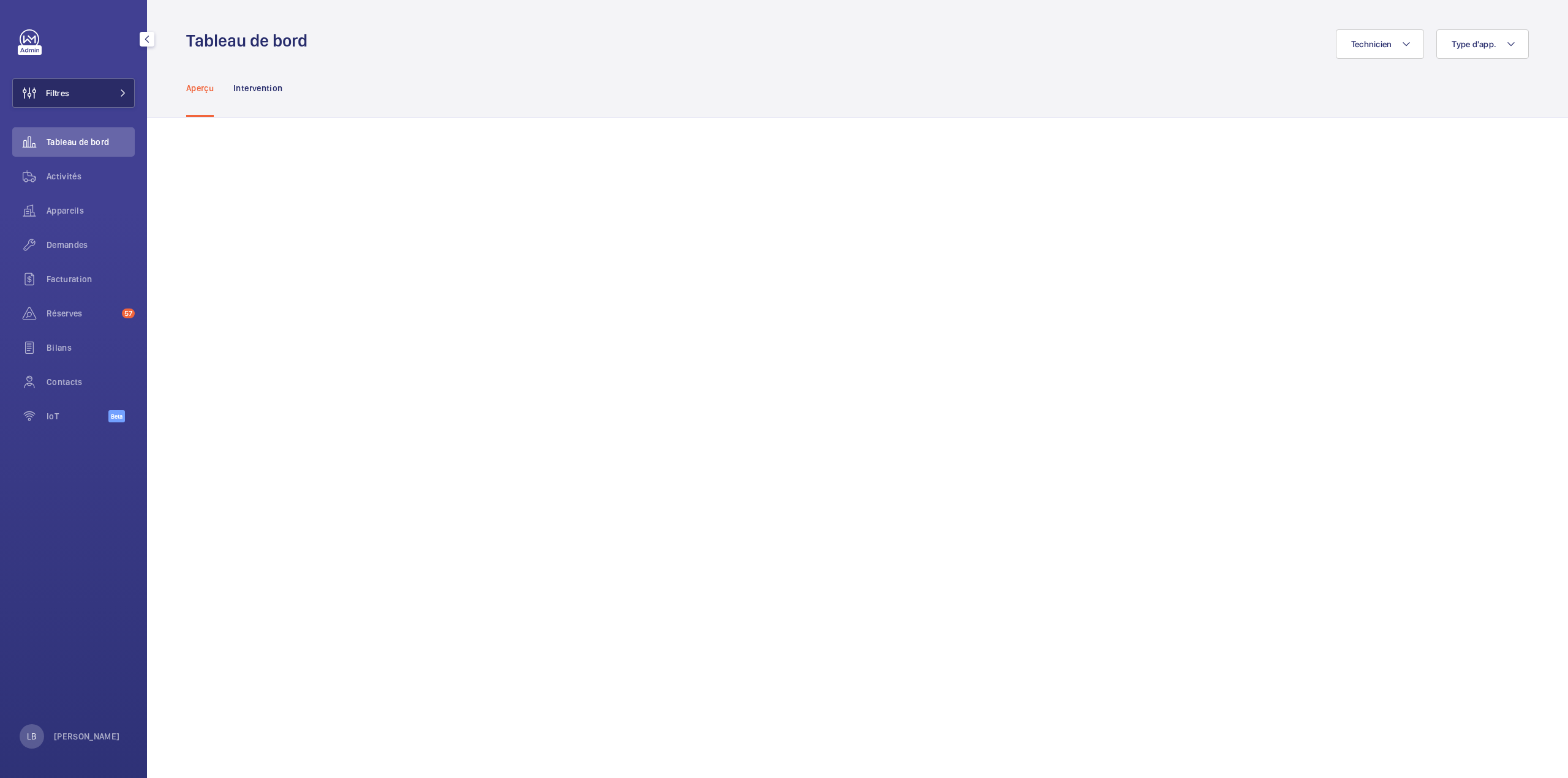
click at [103, 95] on button "Filtres" at bounding box center [73, 93] width 123 height 29
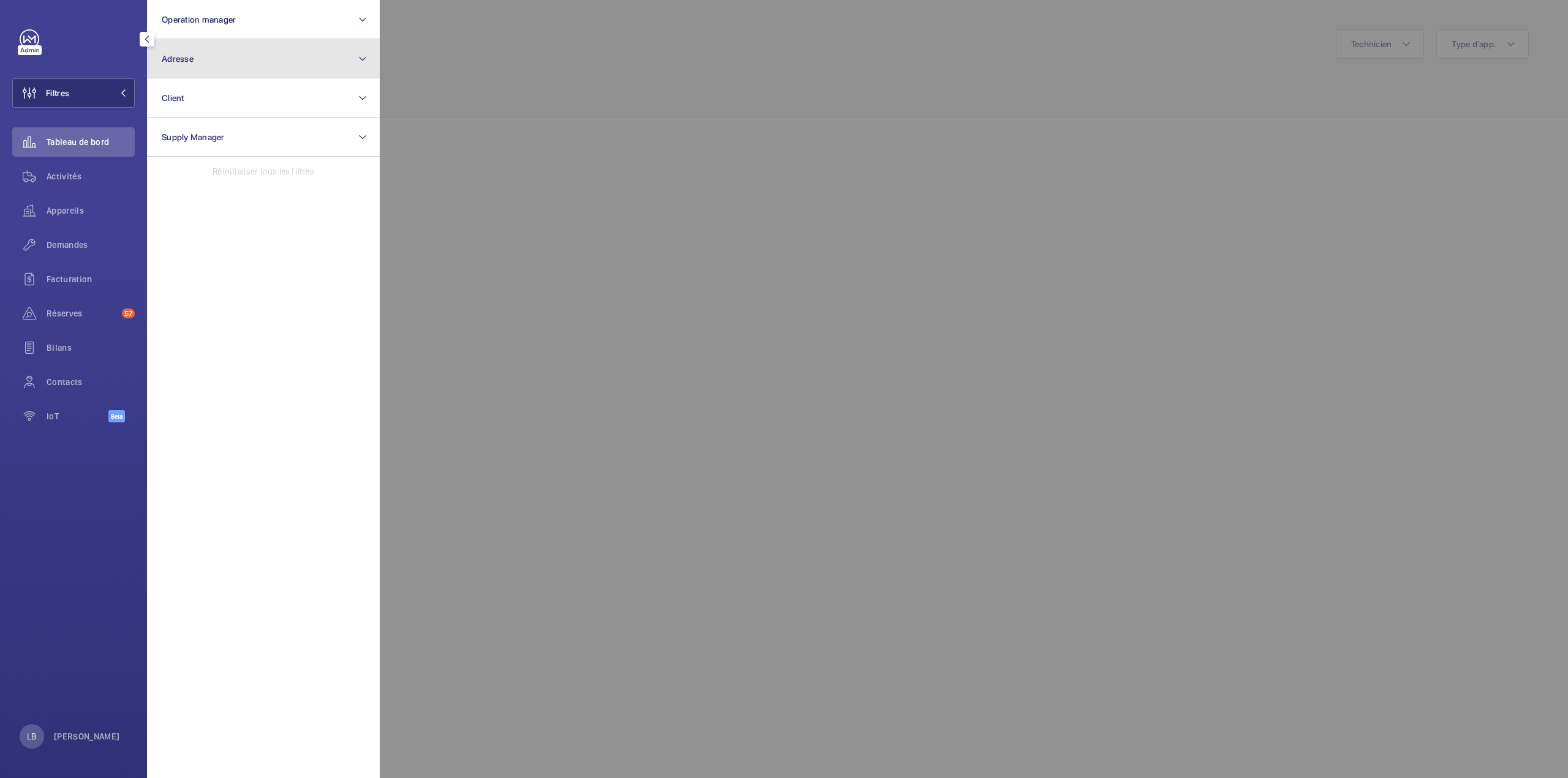
click at [219, 60] on button "Adresse" at bounding box center [263, 58] width 233 height 39
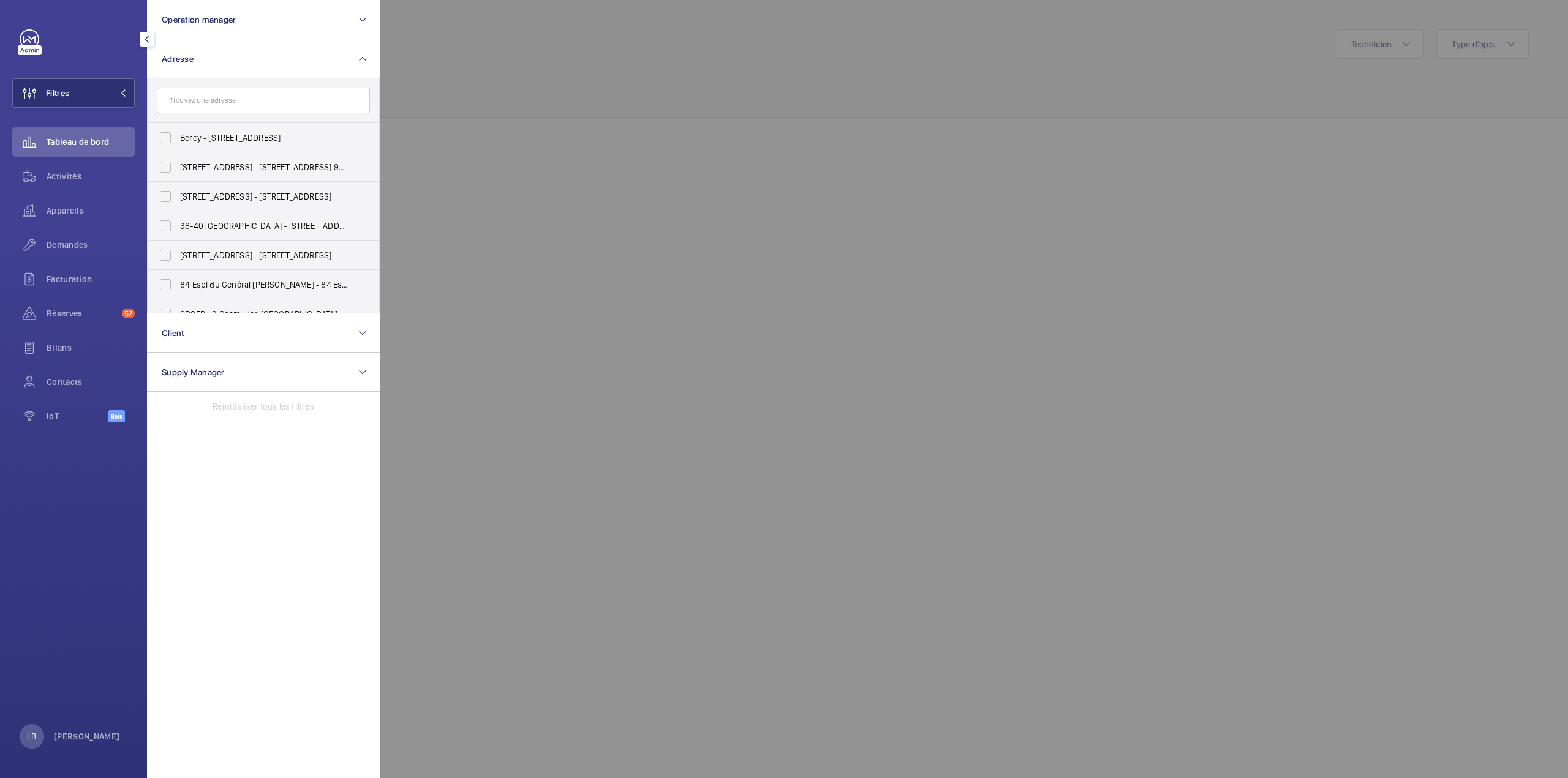
click at [231, 97] on input "text" at bounding box center [264, 100] width 213 height 26
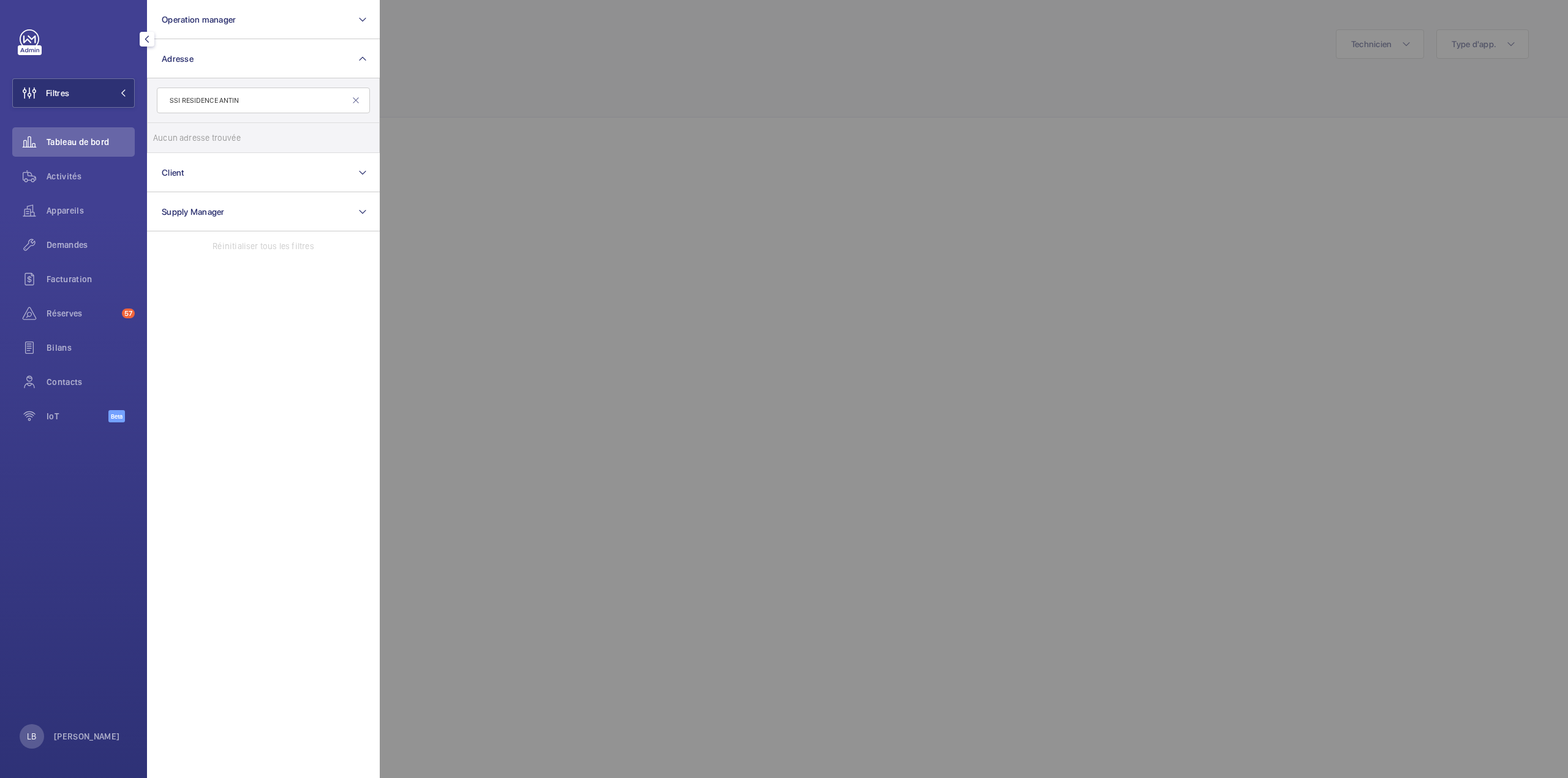
type input "SSI RESIDENCE ANTIN"
drag, startPoint x: 250, startPoint y: 101, endPoint x: 143, endPoint y: 112, distance: 107.6
click at [143, 112] on div "Filtres Operation manager Adresse SSI RESIDENCE ANTIN Aucun adresse trouvée Réi…" at bounding box center [74, 389] width 147 height 778
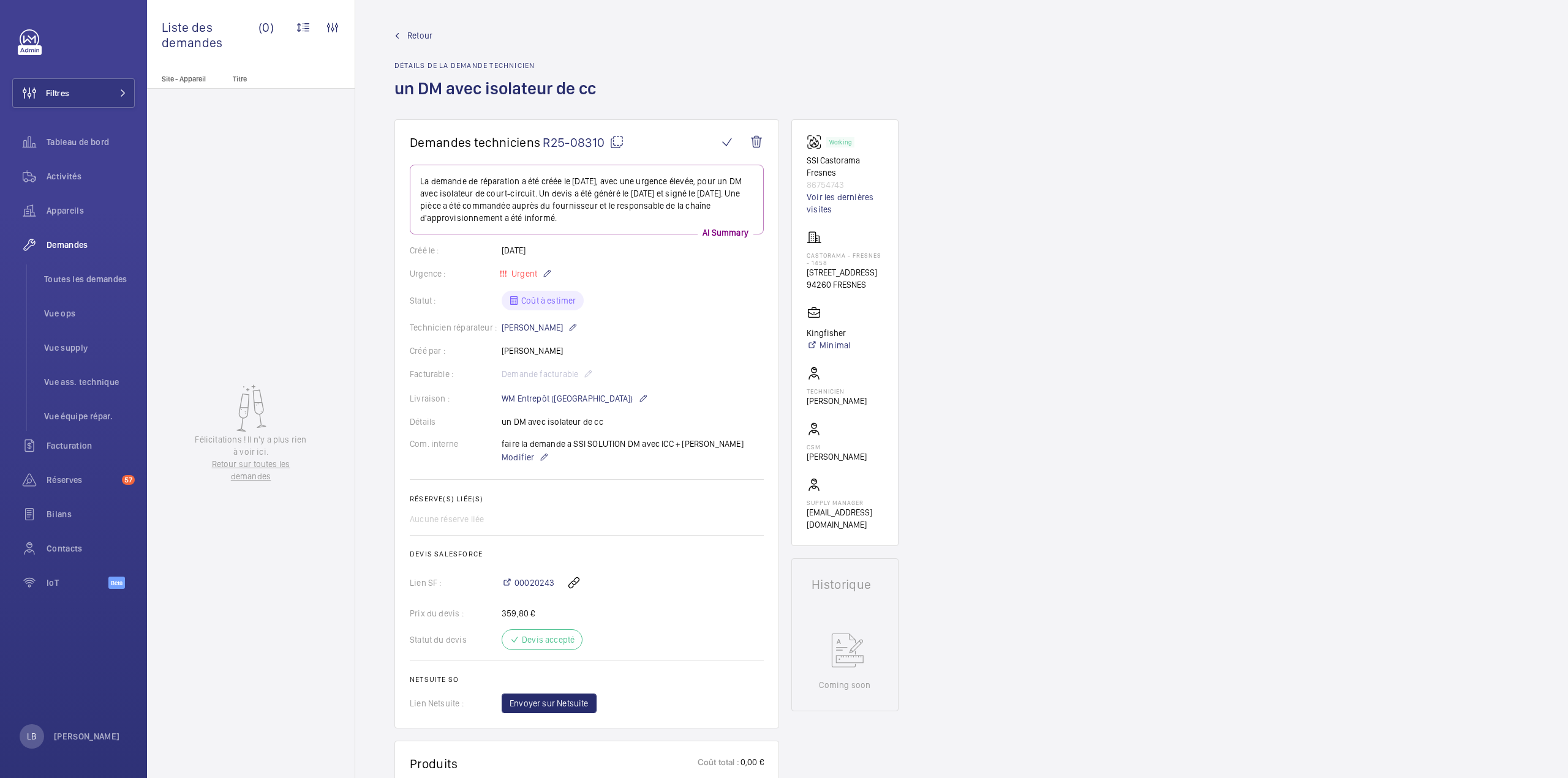
click at [660, 73] on div "Retour Détails de la demande technicien un DM avec isolateur de cc" at bounding box center [961, 74] width 1134 height 90
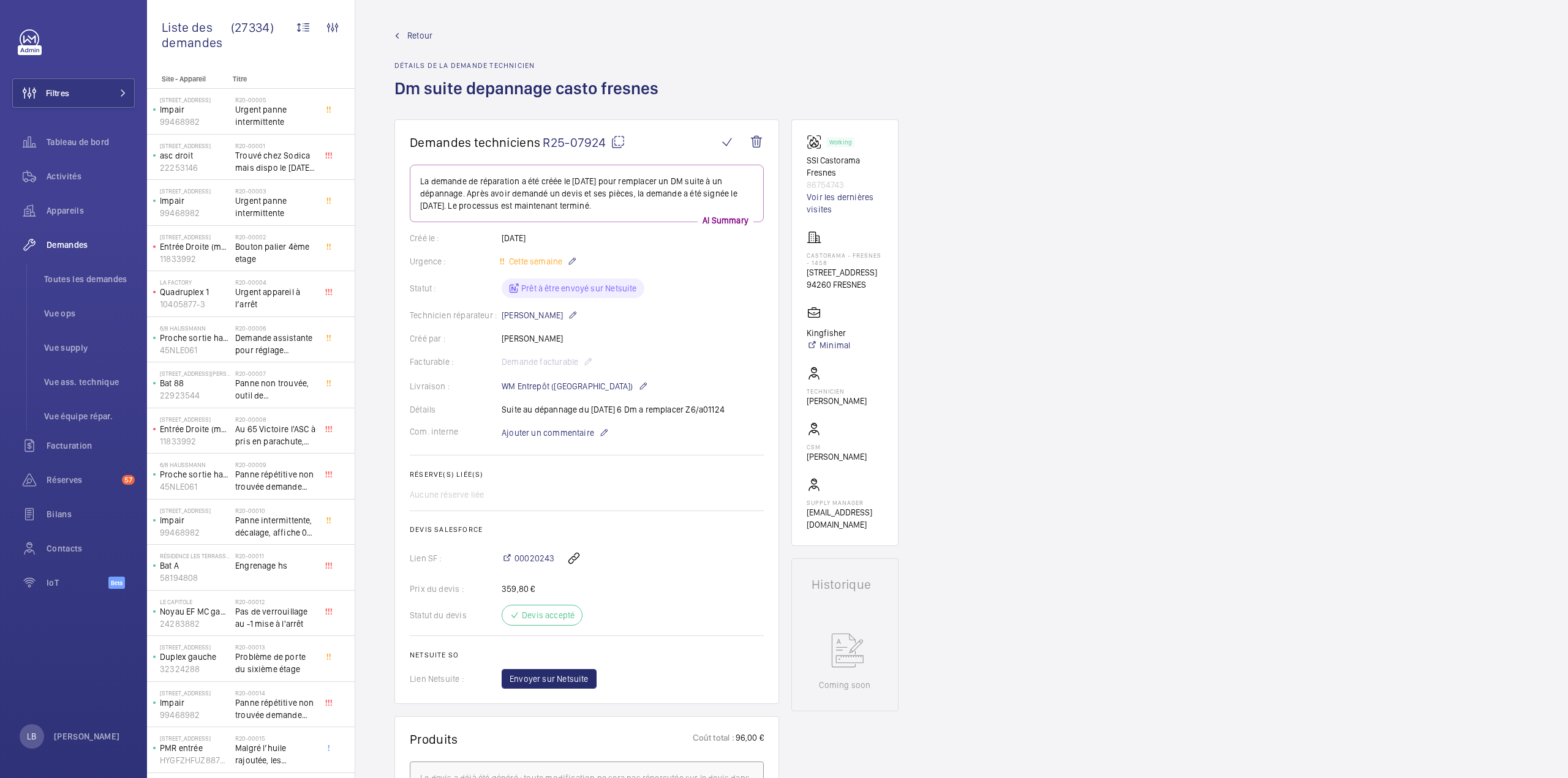
click at [862, 54] on div "Retour Détails de la demande technicien Dm suite depannage casto fresnes" at bounding box center [961, 74] width 1134 height 90
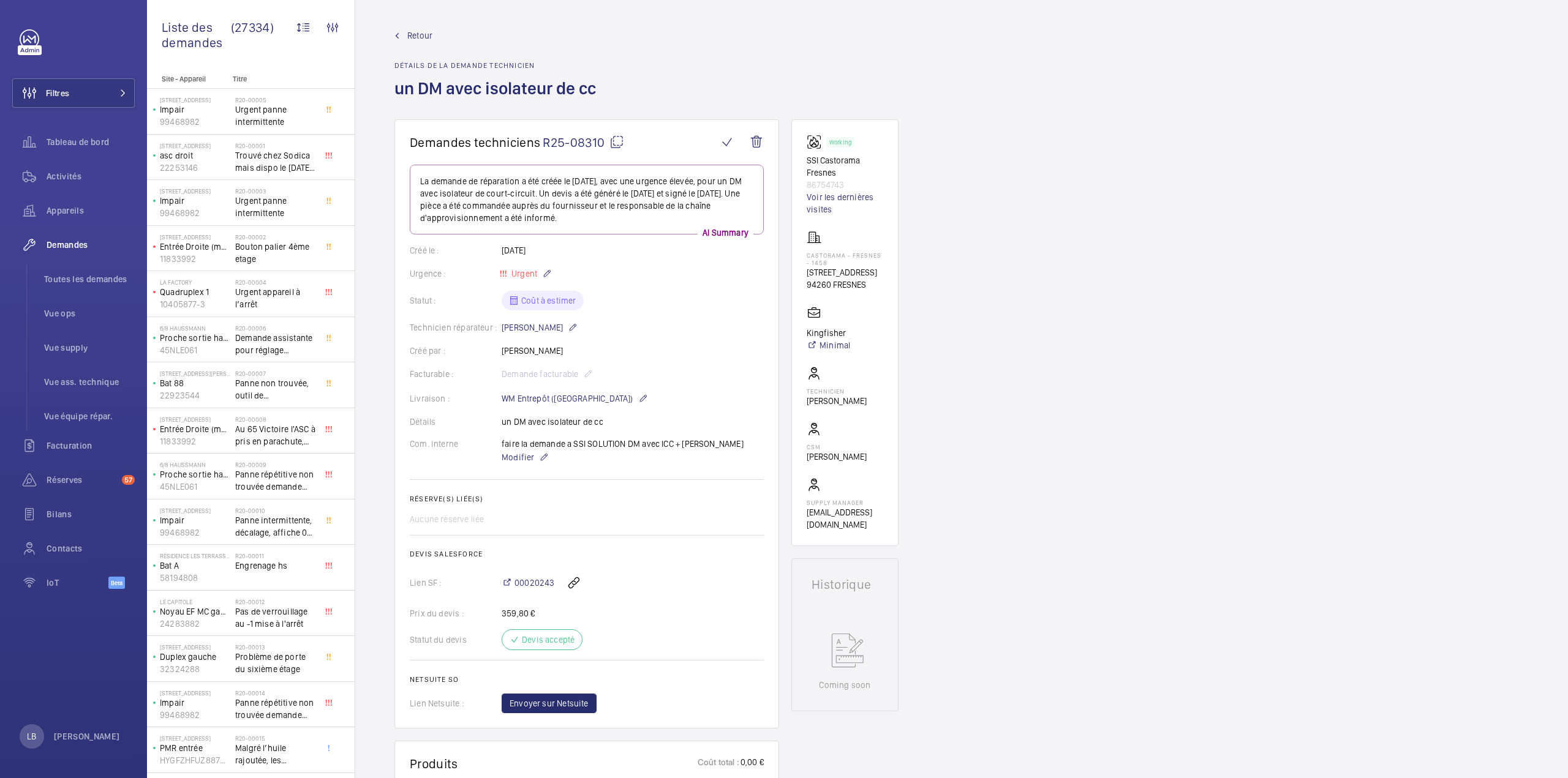
click at [617, 146] on mat-icon at bounding box center [617, 142] width 15 height 15
click at [615, 143] on mat-icon at bounding box center [617, 142] width 15 height 15
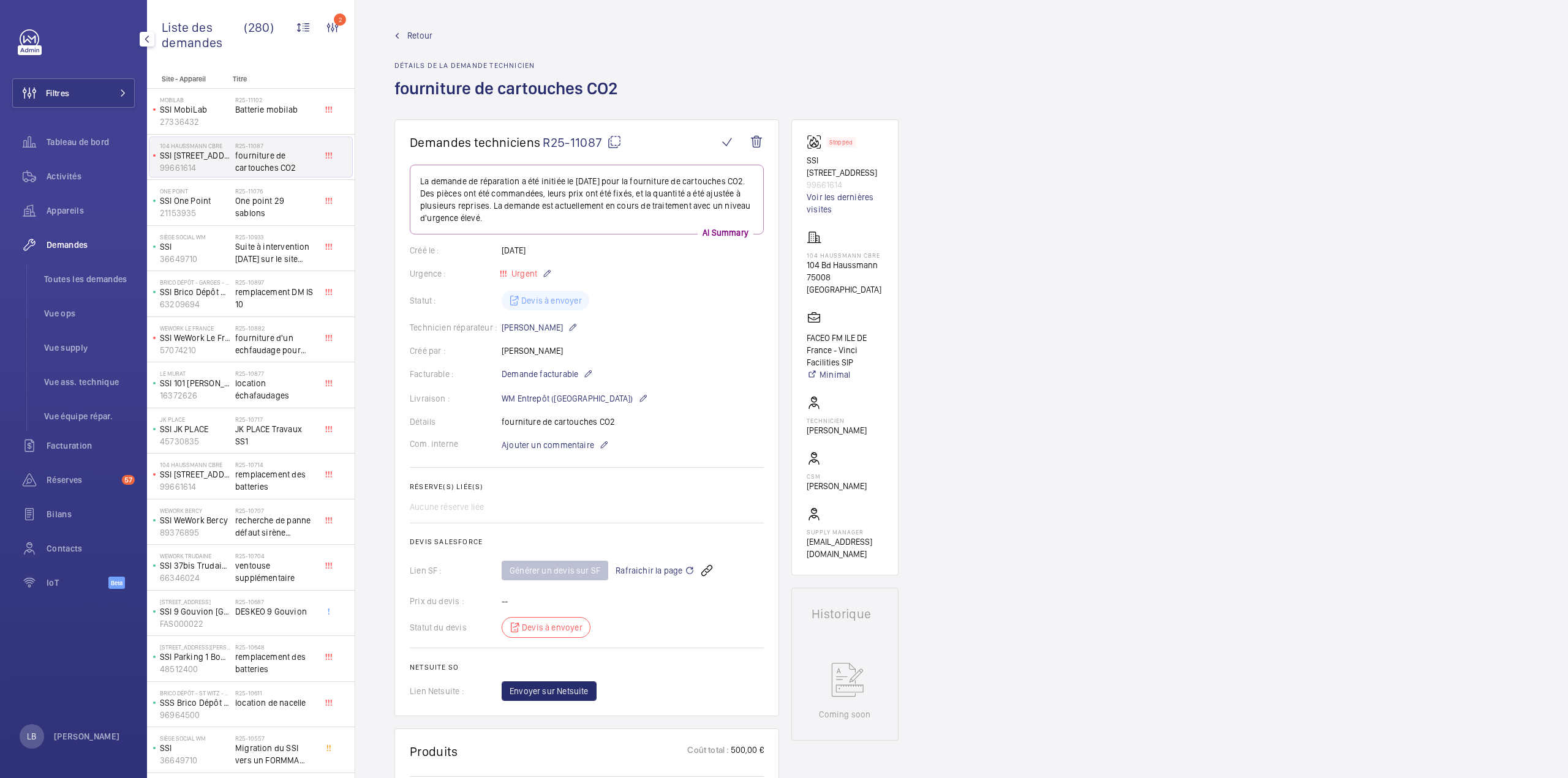
scroll to position [465, 0]
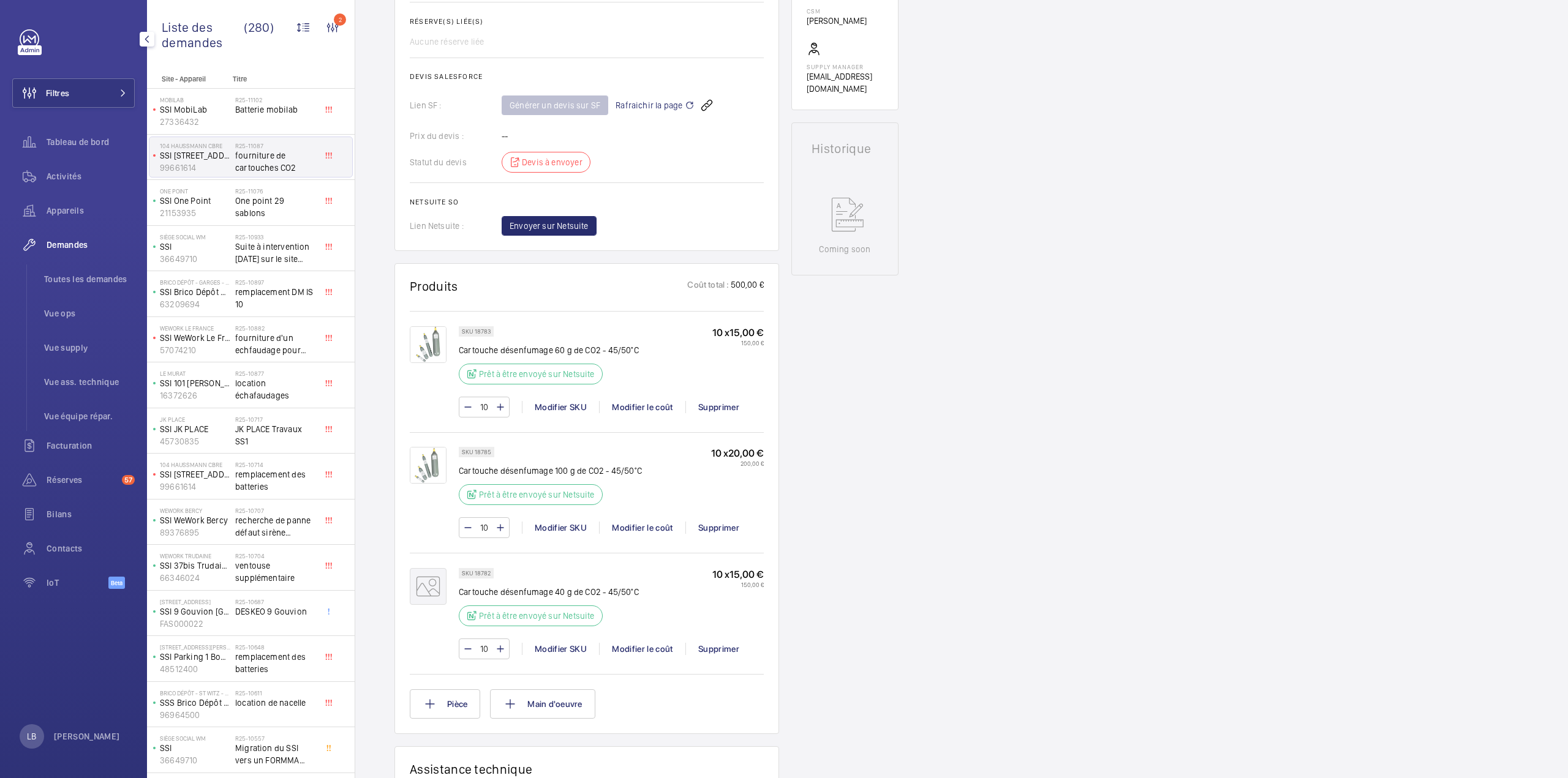
click at [1148, 283] on div "Demandes techniciens R25-11087 La demande de réparation a été initiée le 19/08/…" at bounding box center [961, 441] width 1212 height 1573
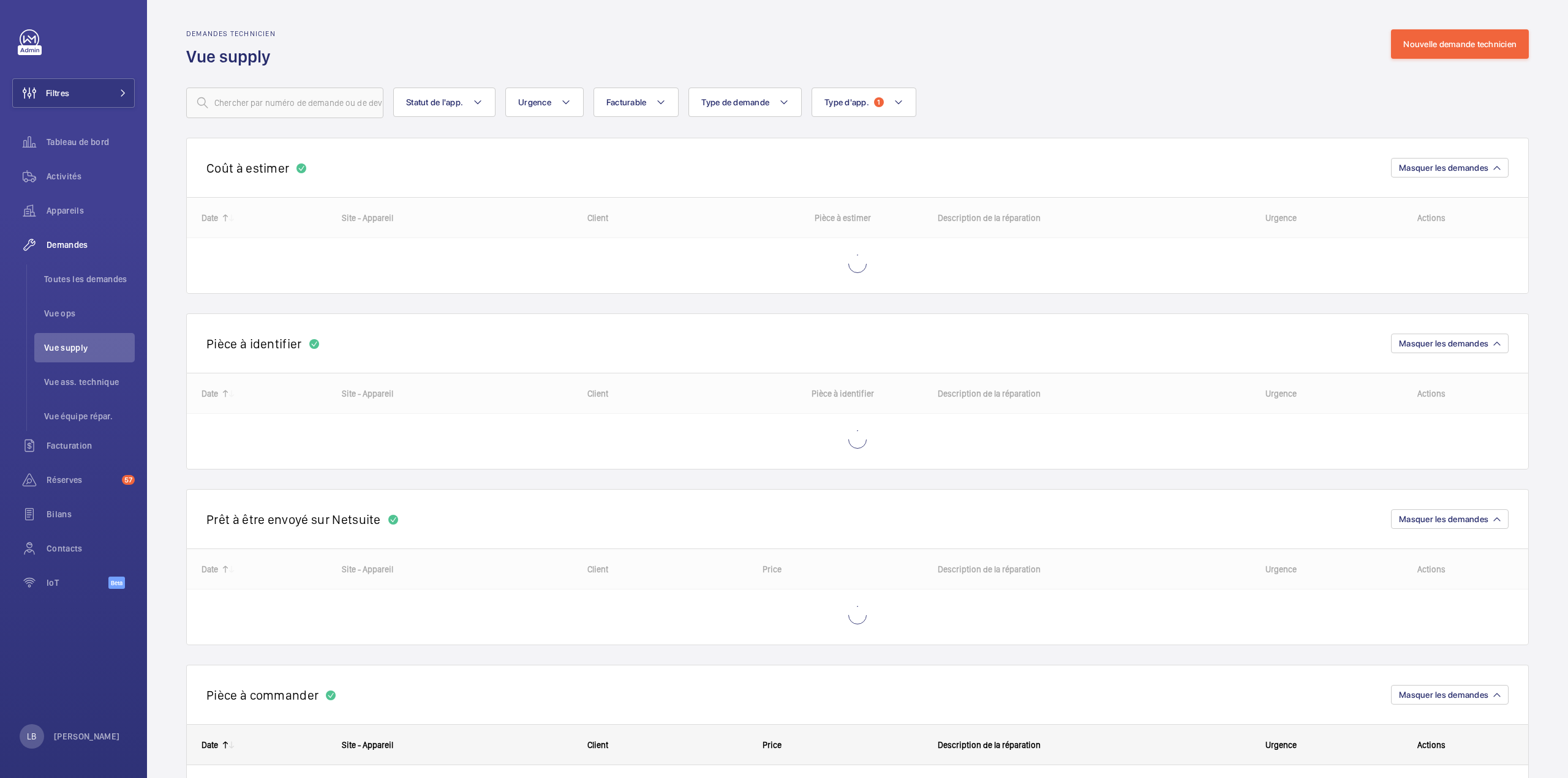
click at [1081, 122] on wm-front-repair-requests-business-view "Demandes technicien Vue supply Nouvelle demande technicien Statut de l'app. Urg…" at bounding box center [857, 601] width 1342 height 1143
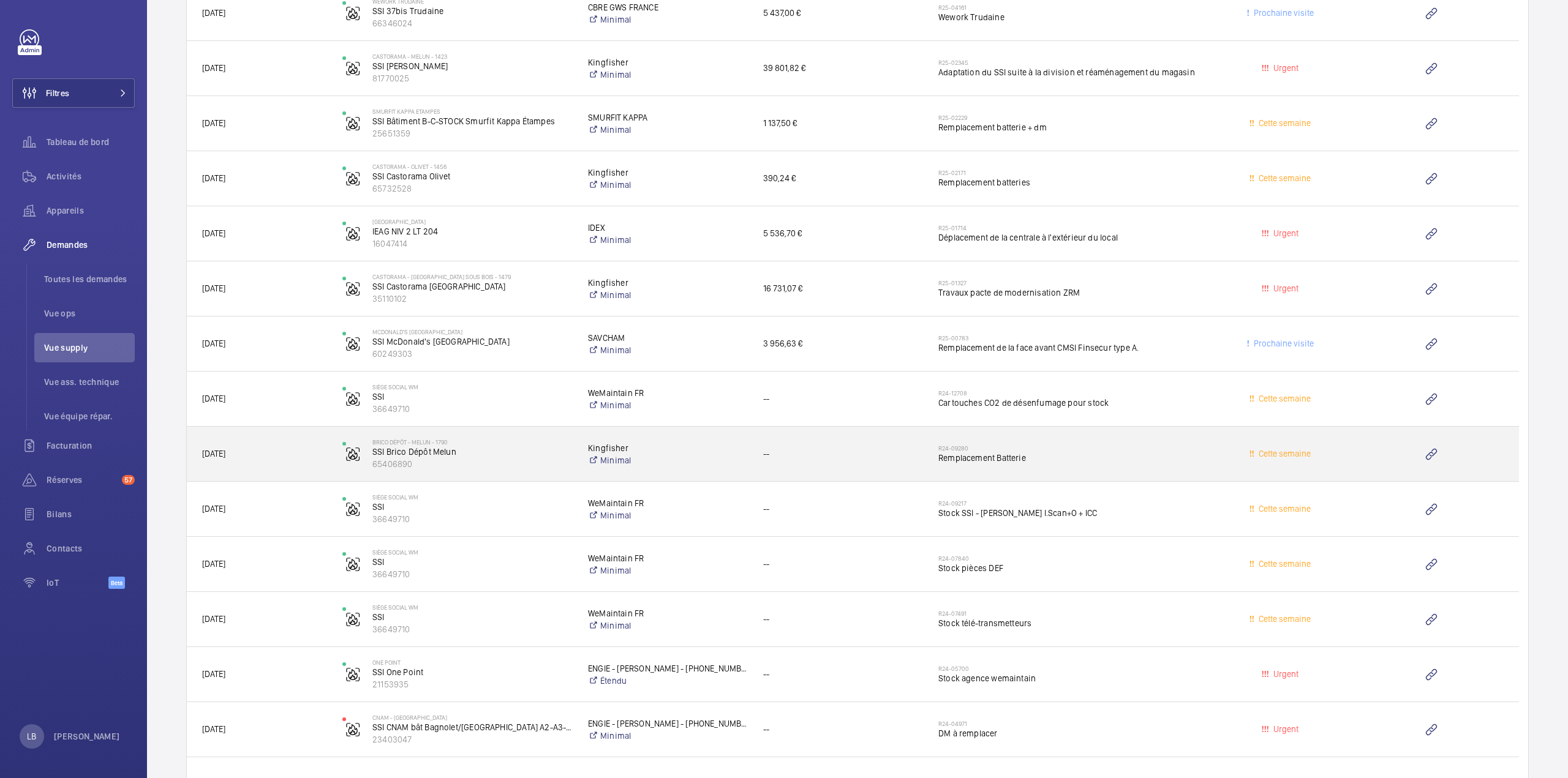
scroll to position [1796, 0]
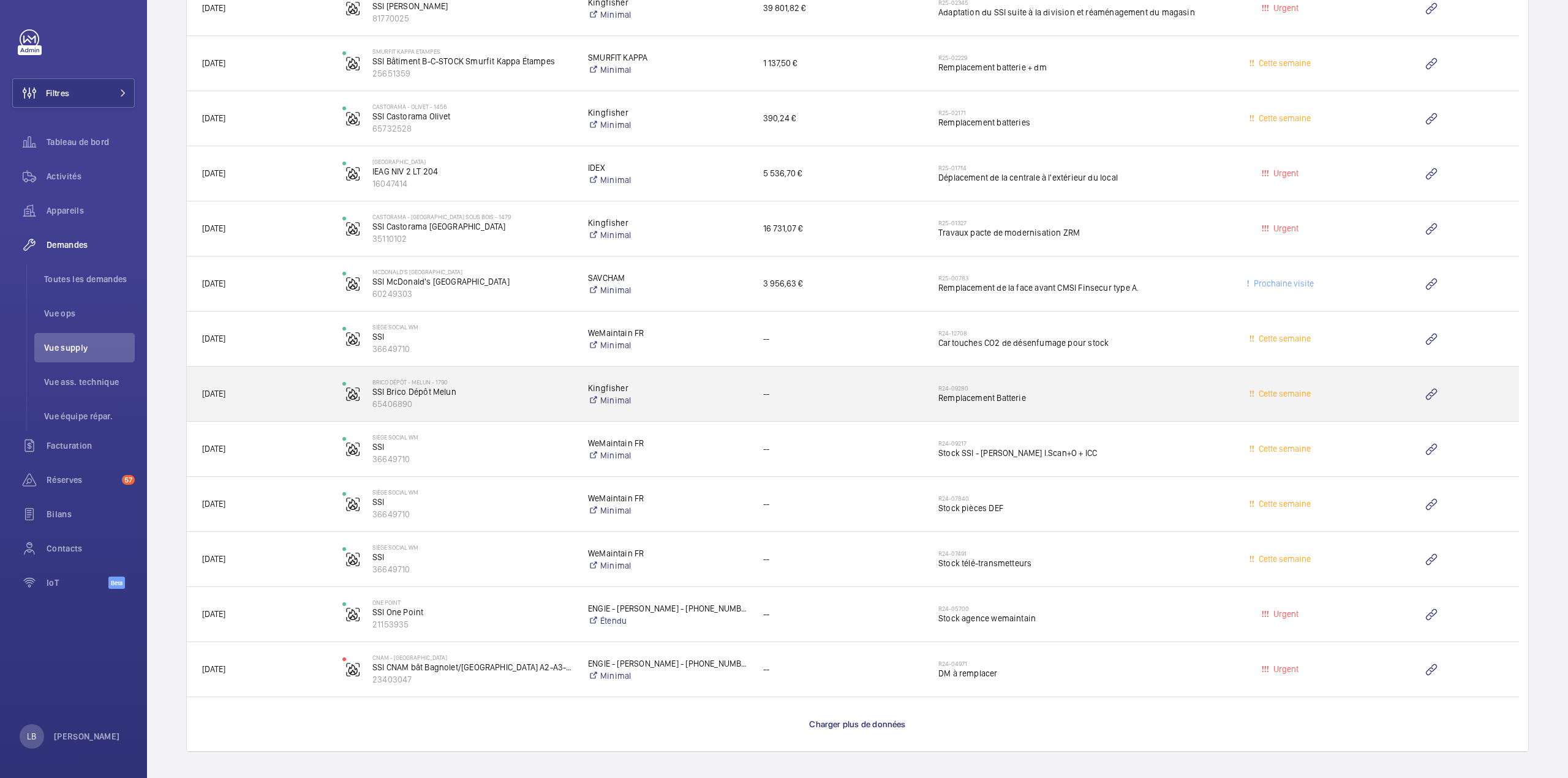
click at [1156, 385] on h2 "R24-09280" at bounding box center [1070, 388] width 264 height 7
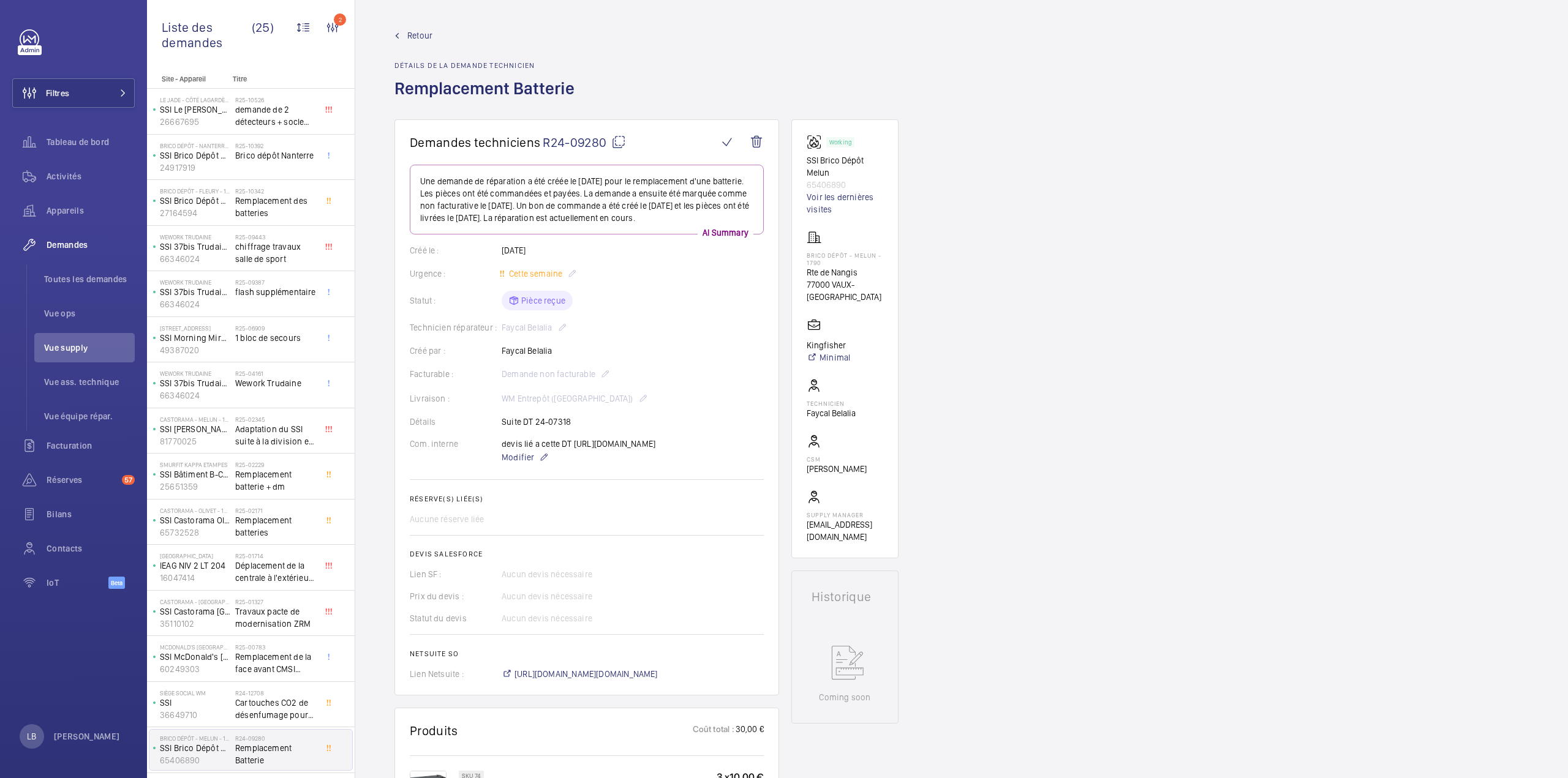
click at [406, 34] on link "Retour" at bounding box center [488, 35] width 187 height 12
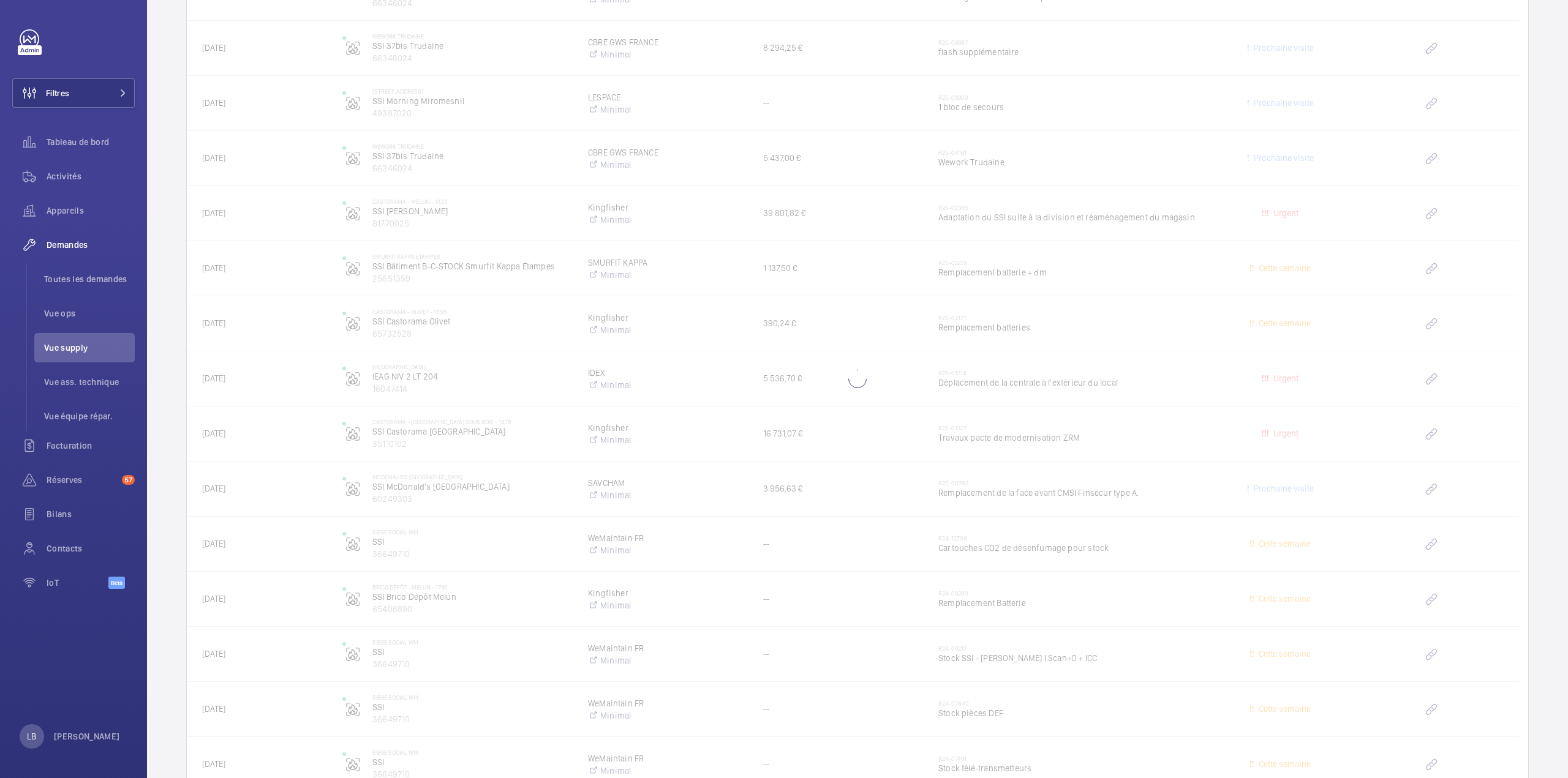
scroll to position [1796, 0]
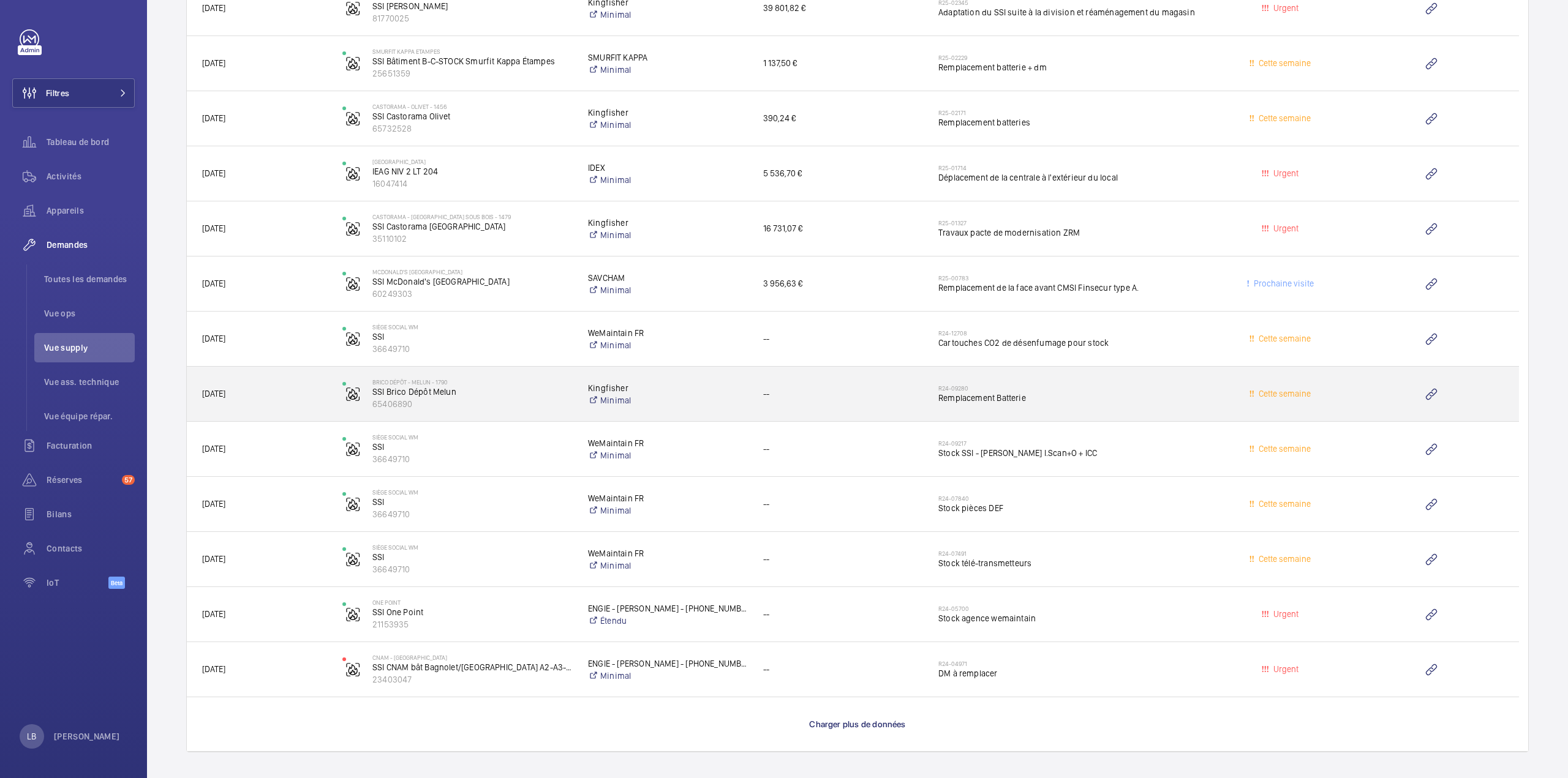
click at [1147, 385] on h2 "R24-09280" at bounding box center [1070, 388] width 264 height 7
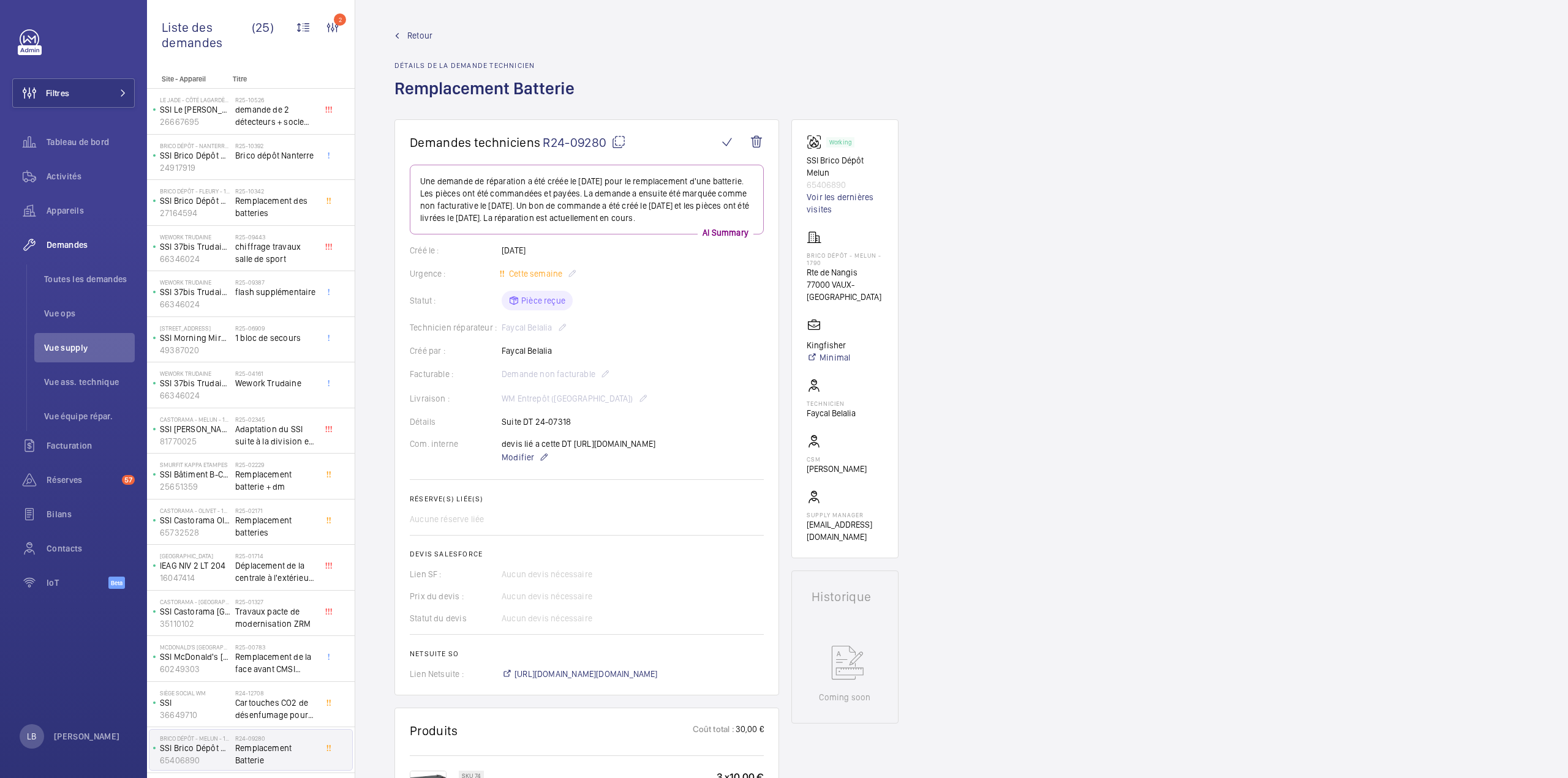
click at [408, 40] on span "Retour" at bounding box center [420, 35] width 25 height 12
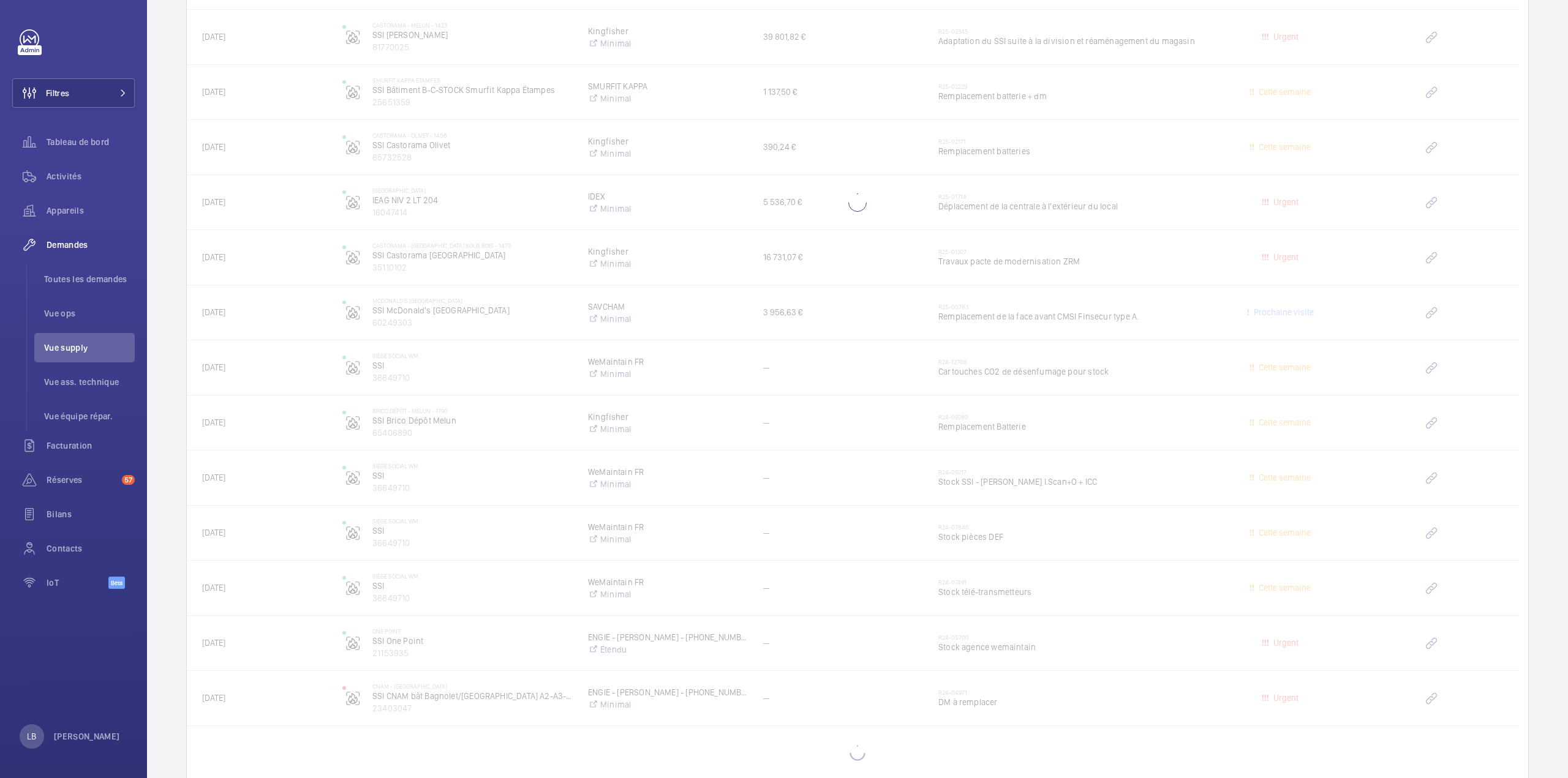
scroll to position [1796, 0]
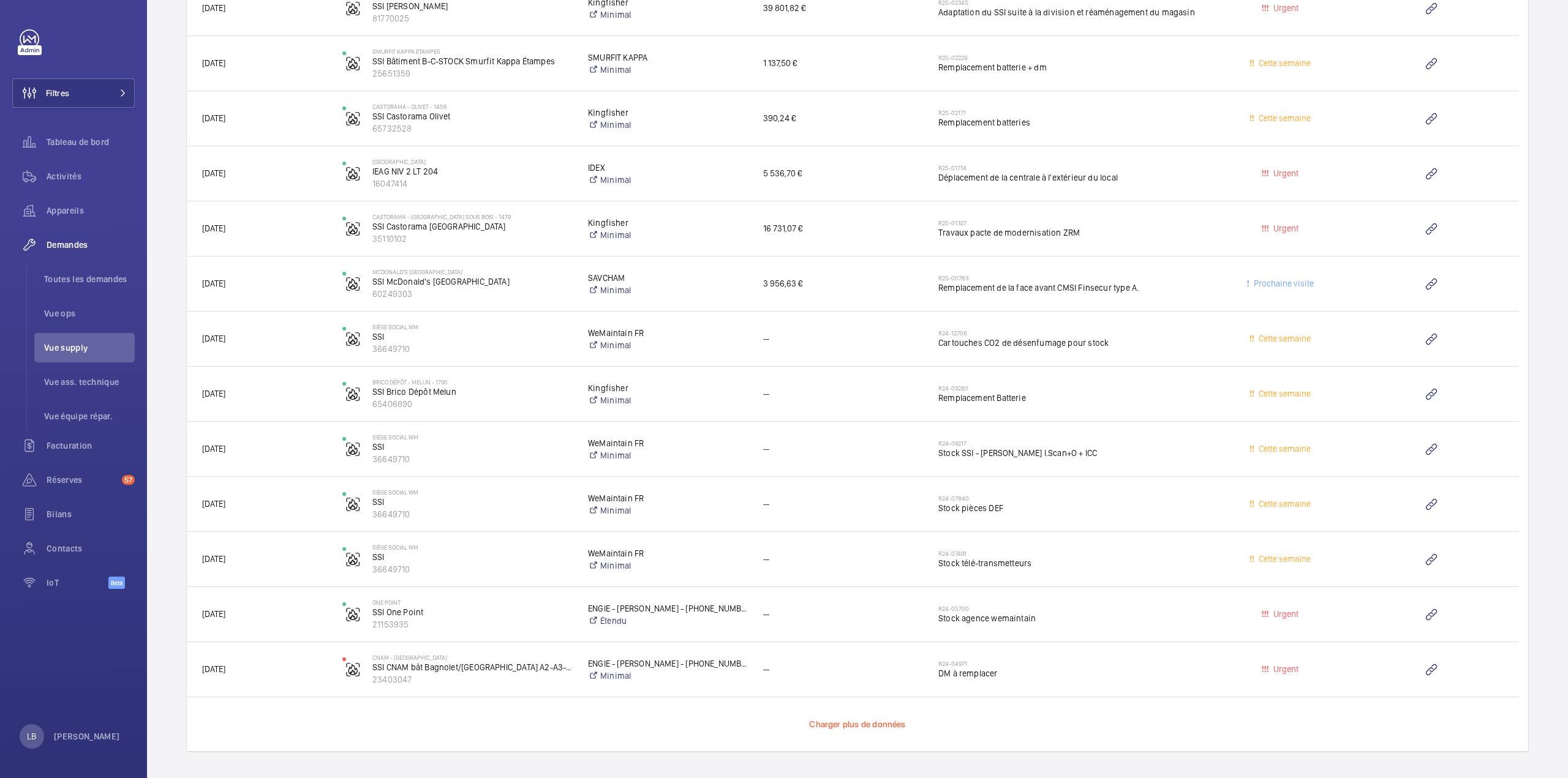
click at [863, 721] on span "Charger plus de données" at bounding box center [857, 724] width 96 height 10
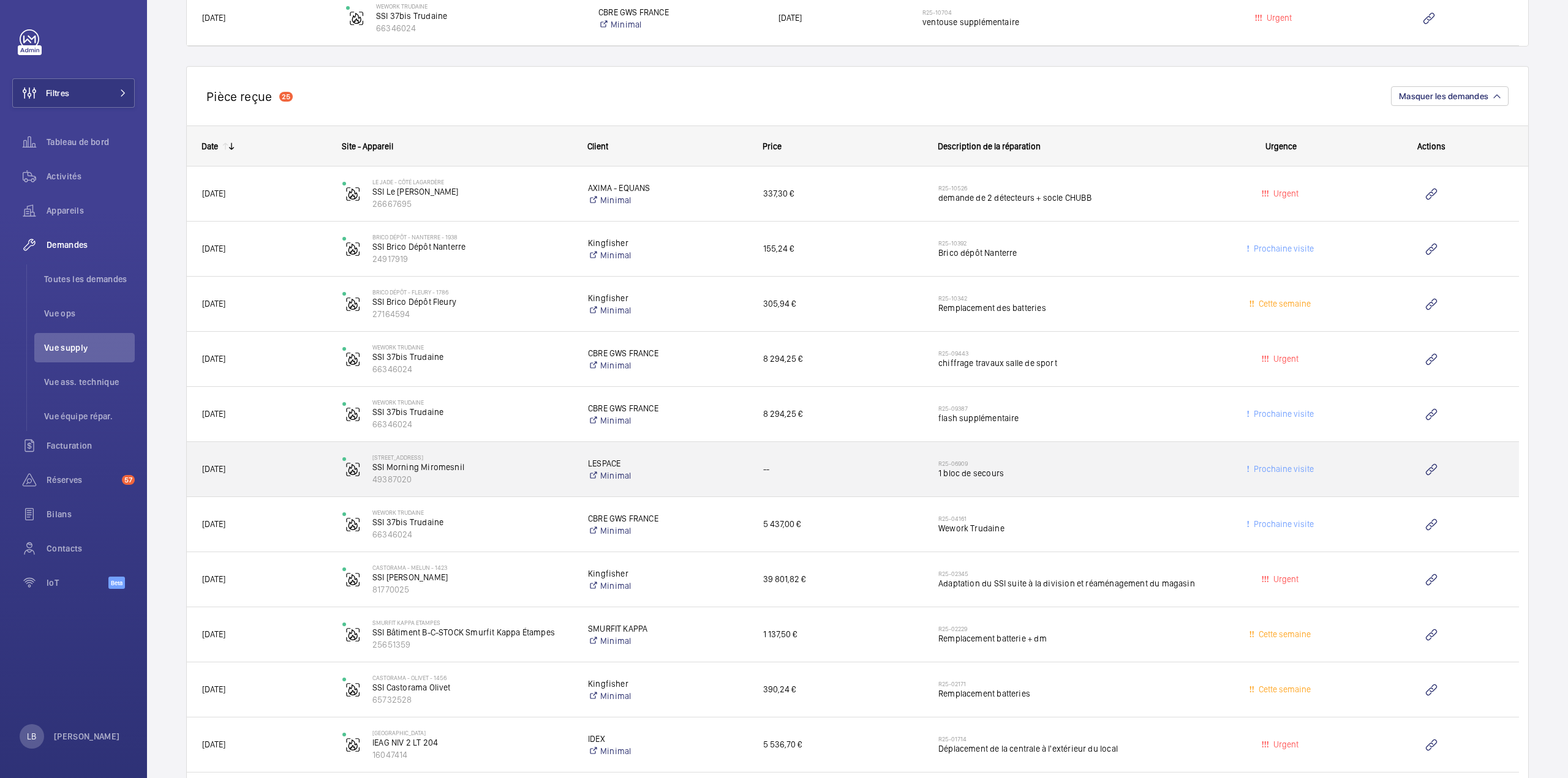
scroll to position [1405, 0]
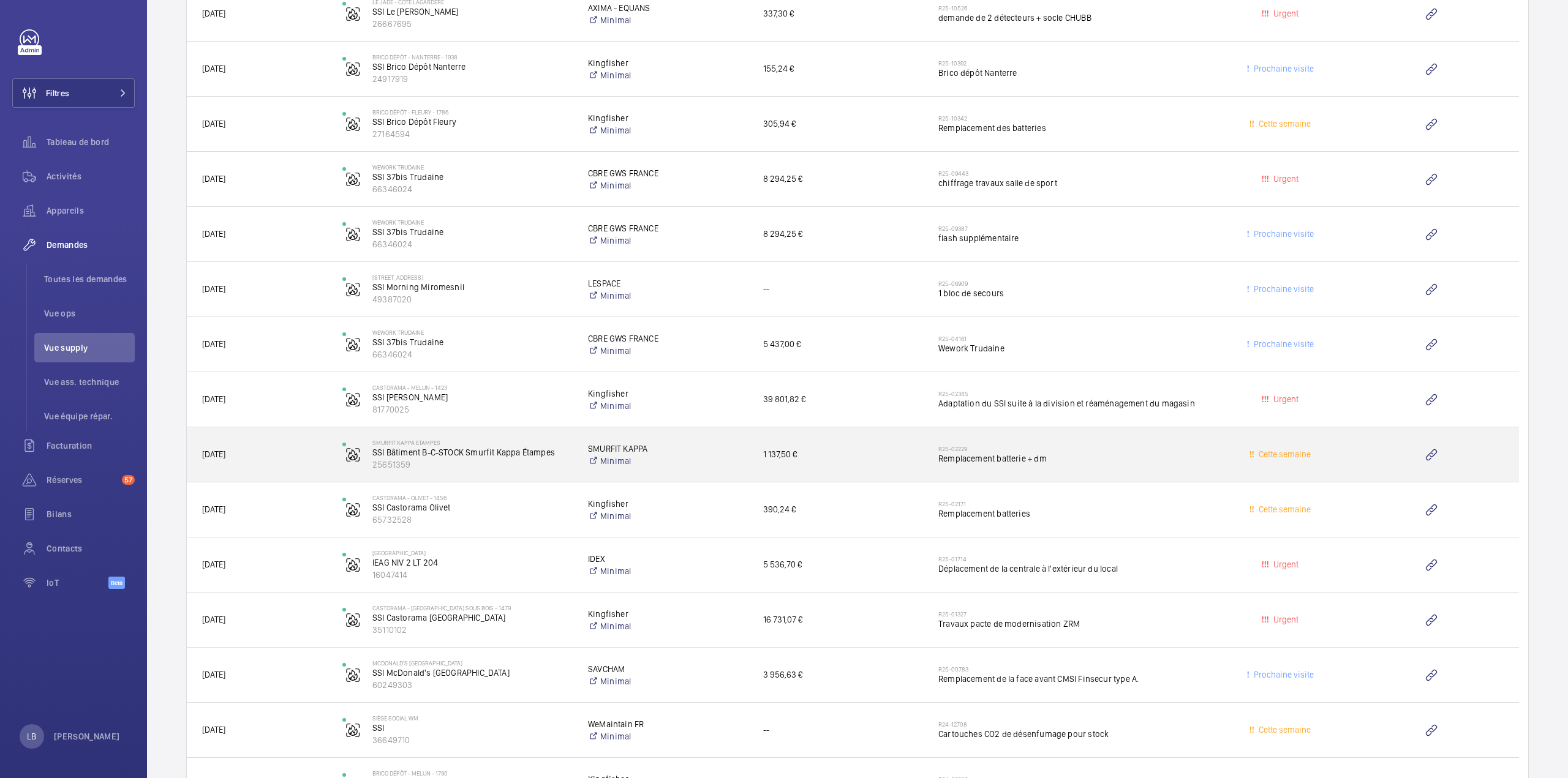
click at [1153, 445] on h2 "R25-02229" at bounding box center [1070, 448] width 264 height 7
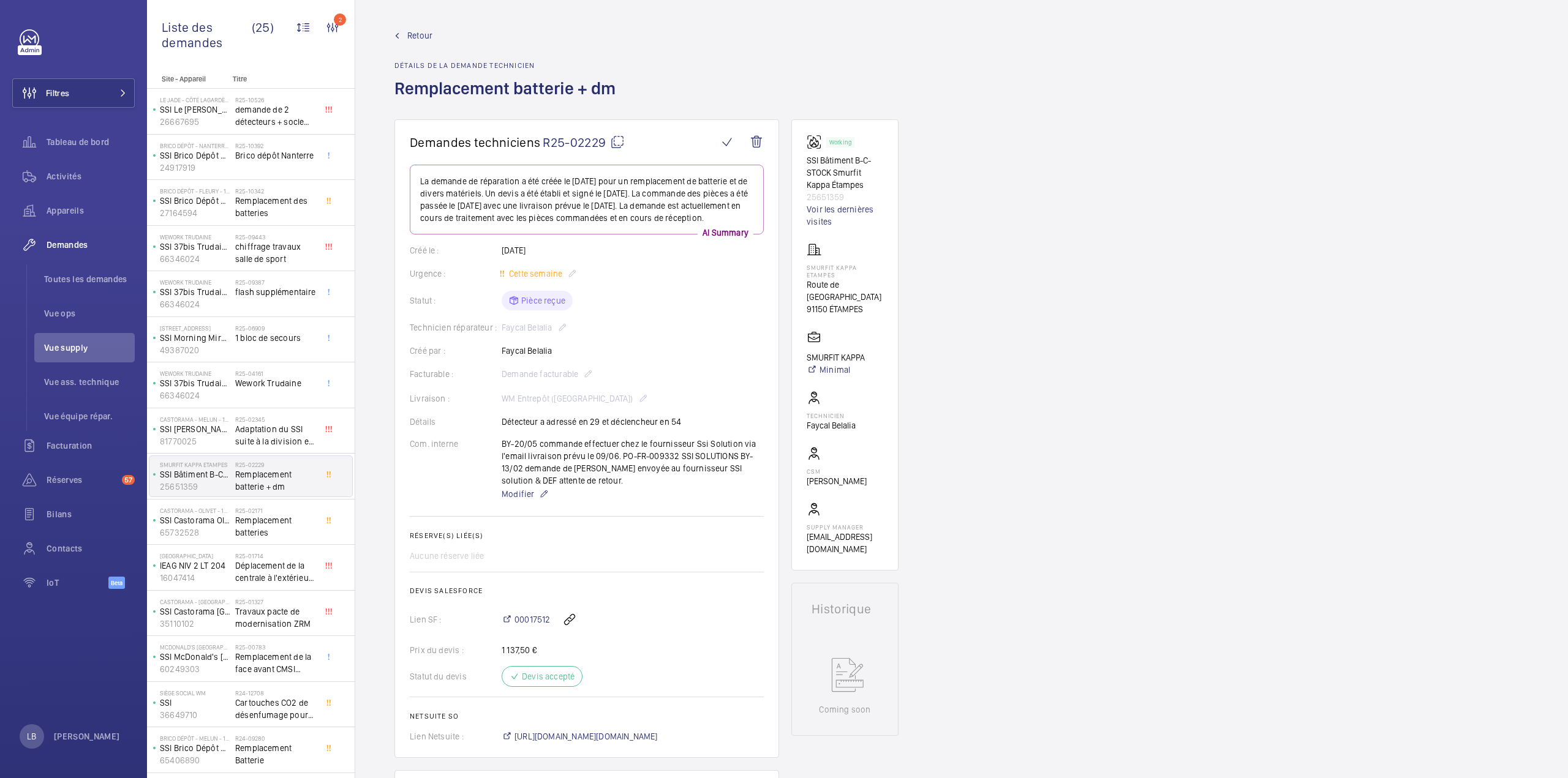
click at [619, 148] on mat-icon at bounding box center [617, 142] width 15 height 15
click at [417, 33] on span "Retour" at bounding box center [420, 35] width 25 height 12
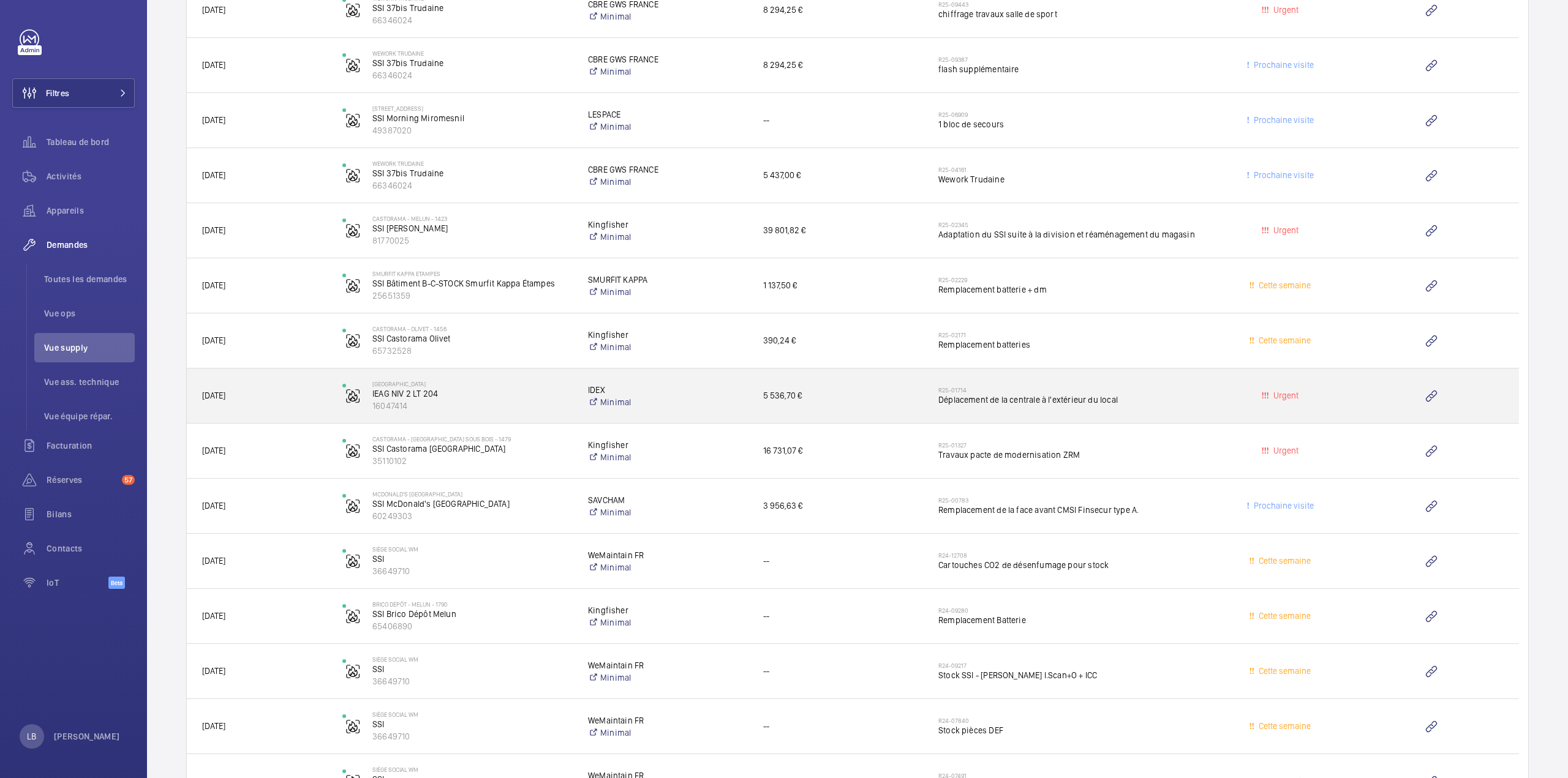
scroll to position [1591, 0]
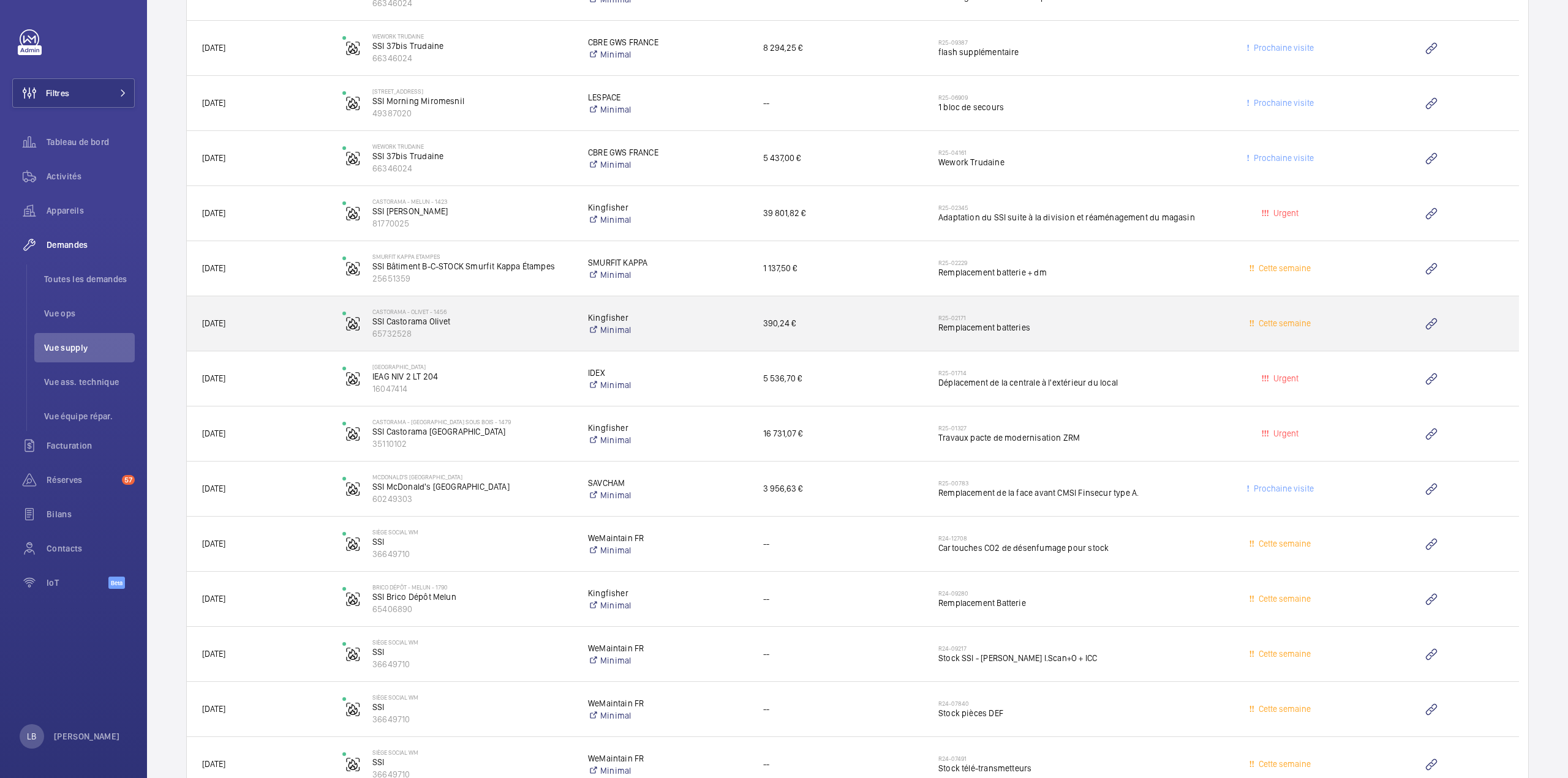
click at [1171, 333] on div "R25-02171 Remplacement batteries" at bounding box center [1070, 324] width 264 height 36
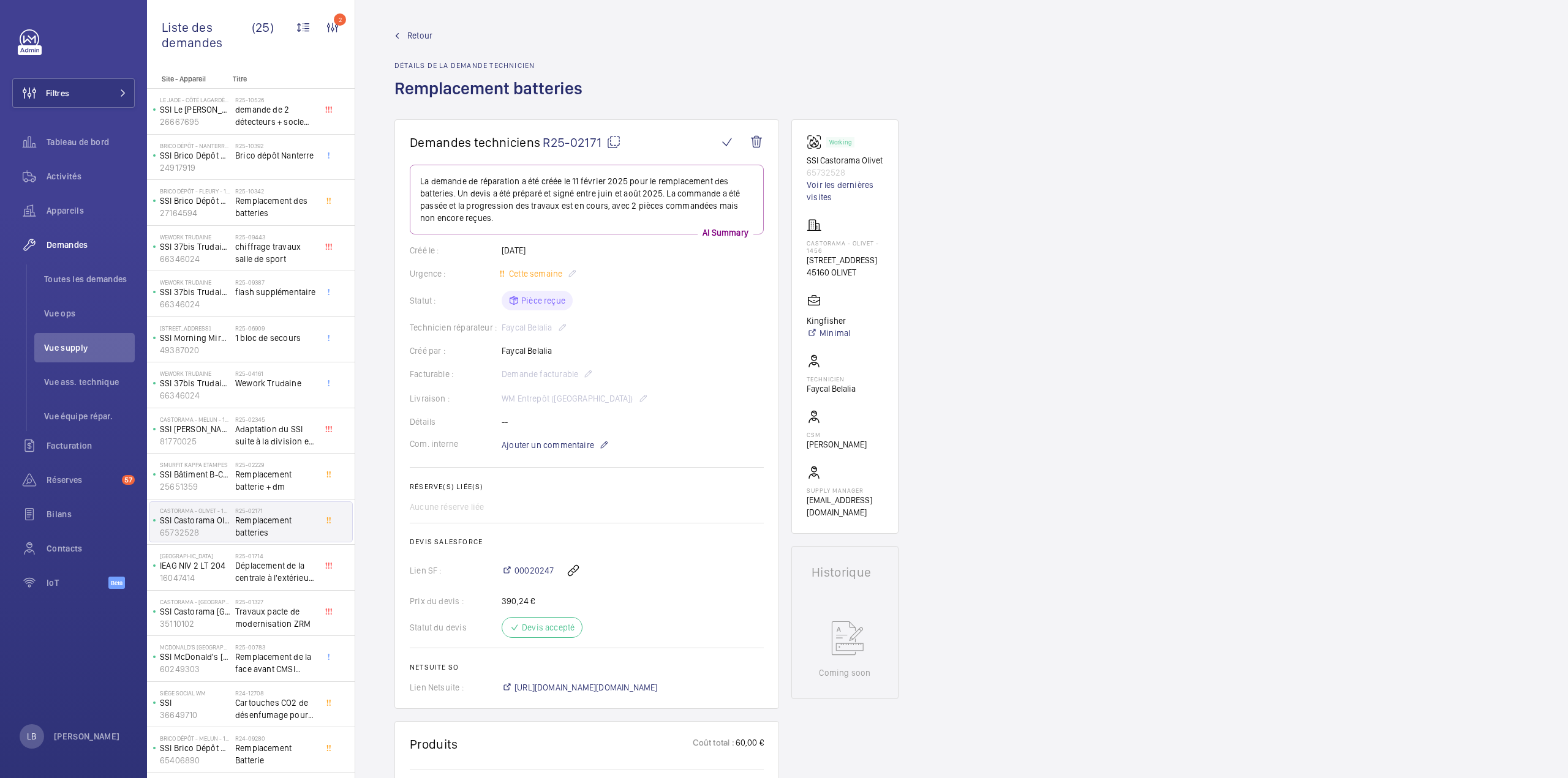
click at [617, 142] on mat-icon at bounding box center [613, 142] width 15 height 15
click at [410, 40] on span "Retour" at bounding box center [420, 35] width 25 height 12
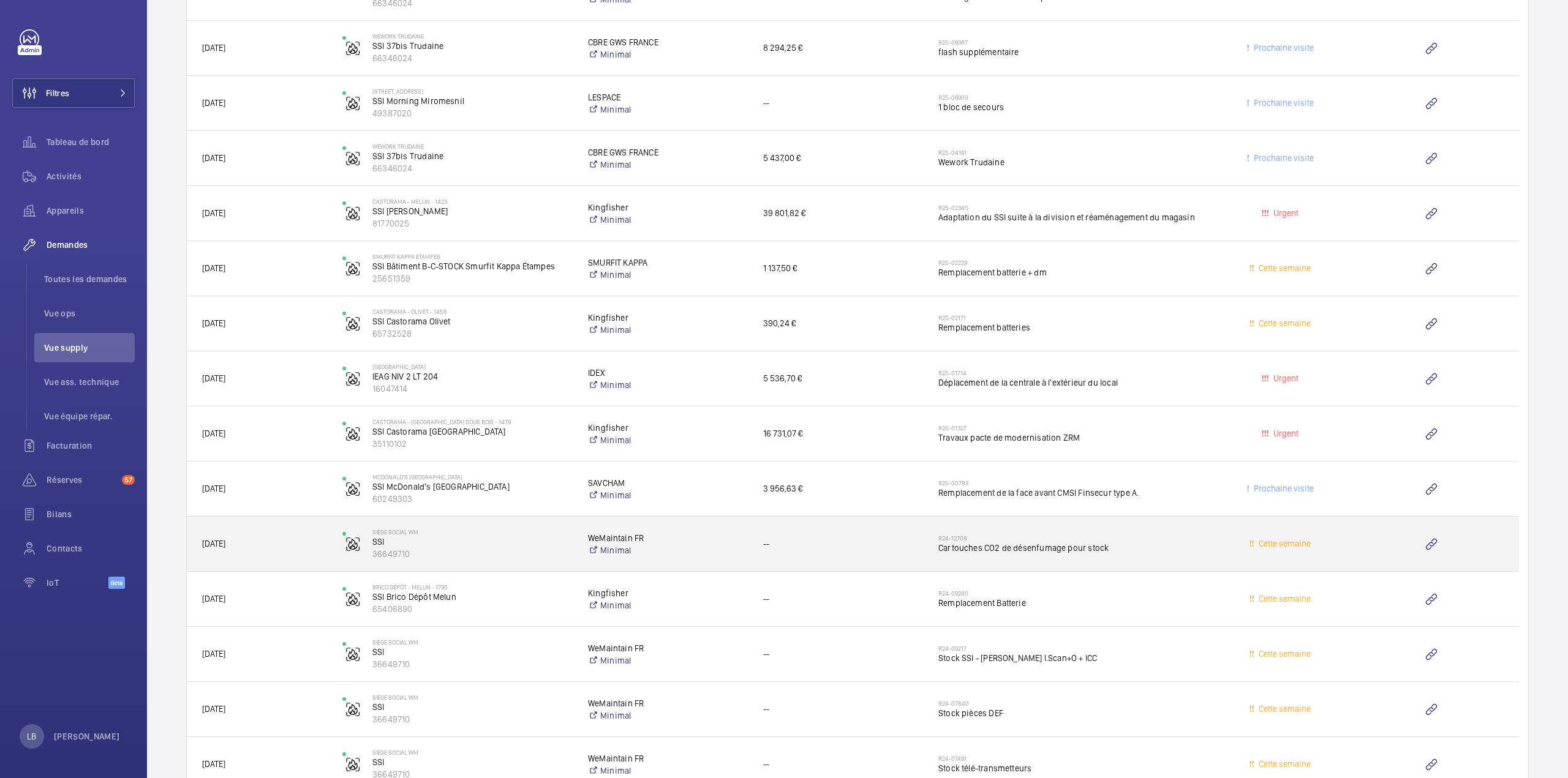
scroll to position [1796, 0]
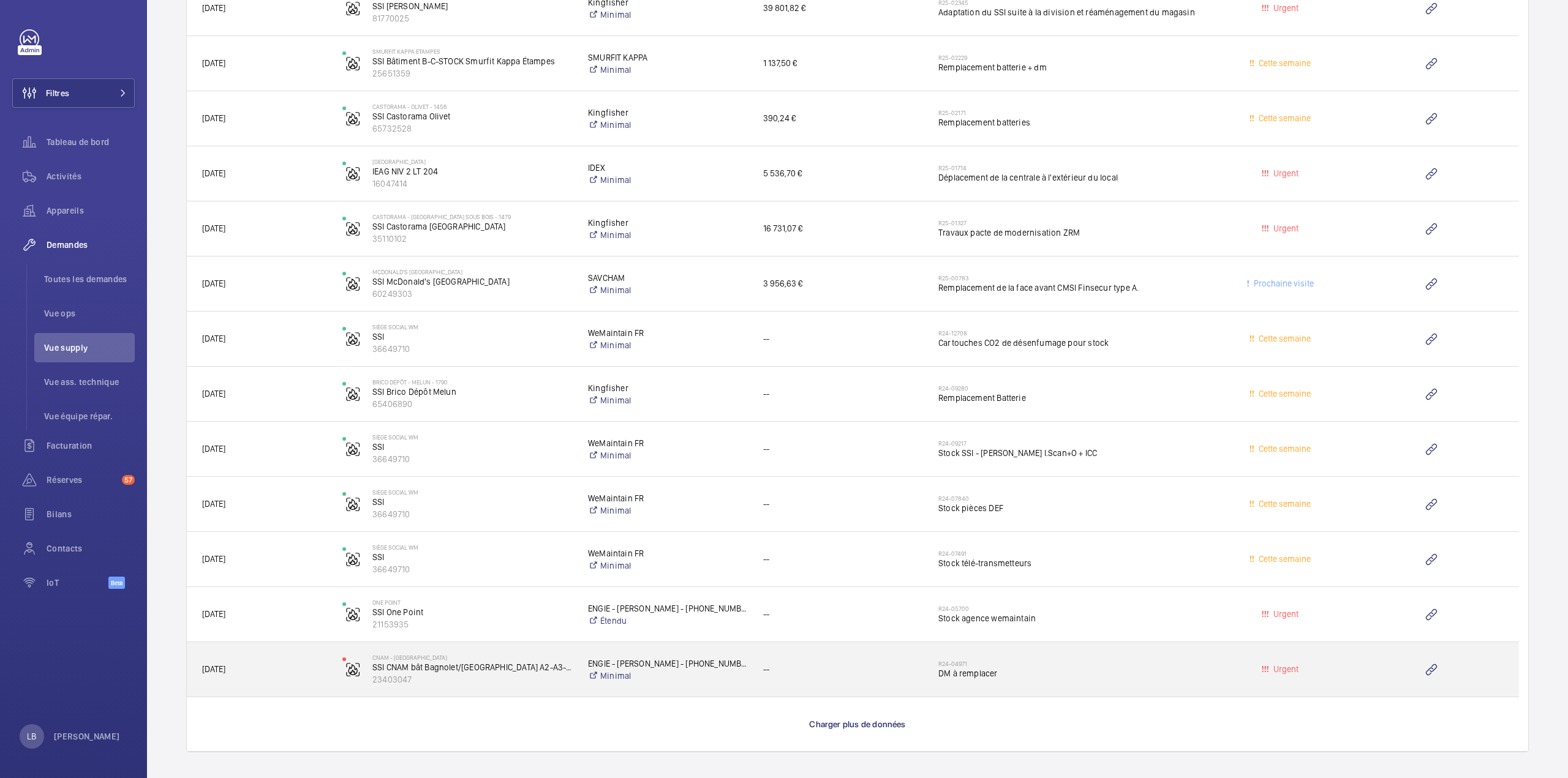
click at [1120, 667] on span "DM à remplacer" at bounding box center [1070, 673] width 264 height 12
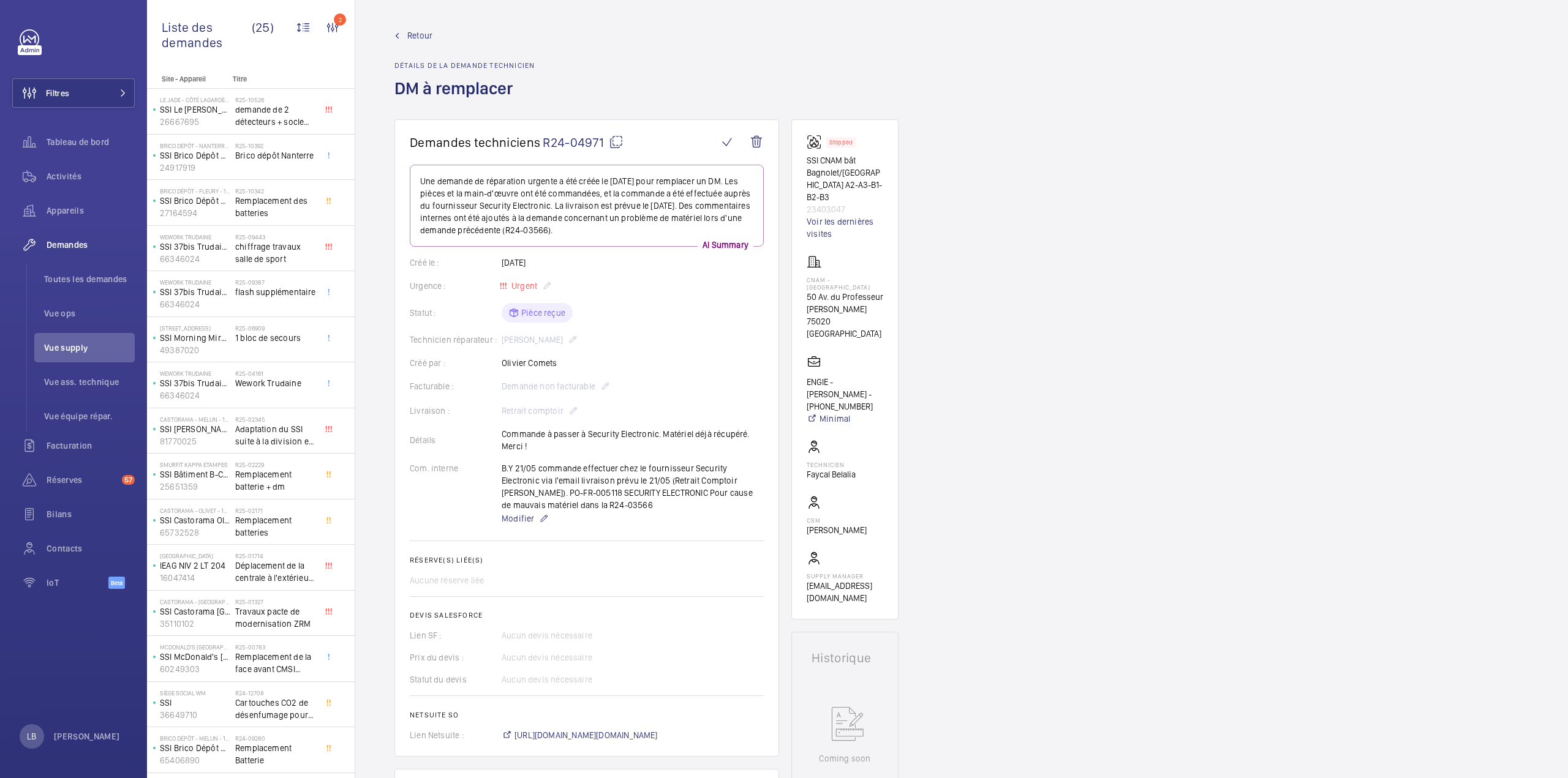
click at [400, 35] on link "Retour" at bounding box center [464, 35] width 140 height 12
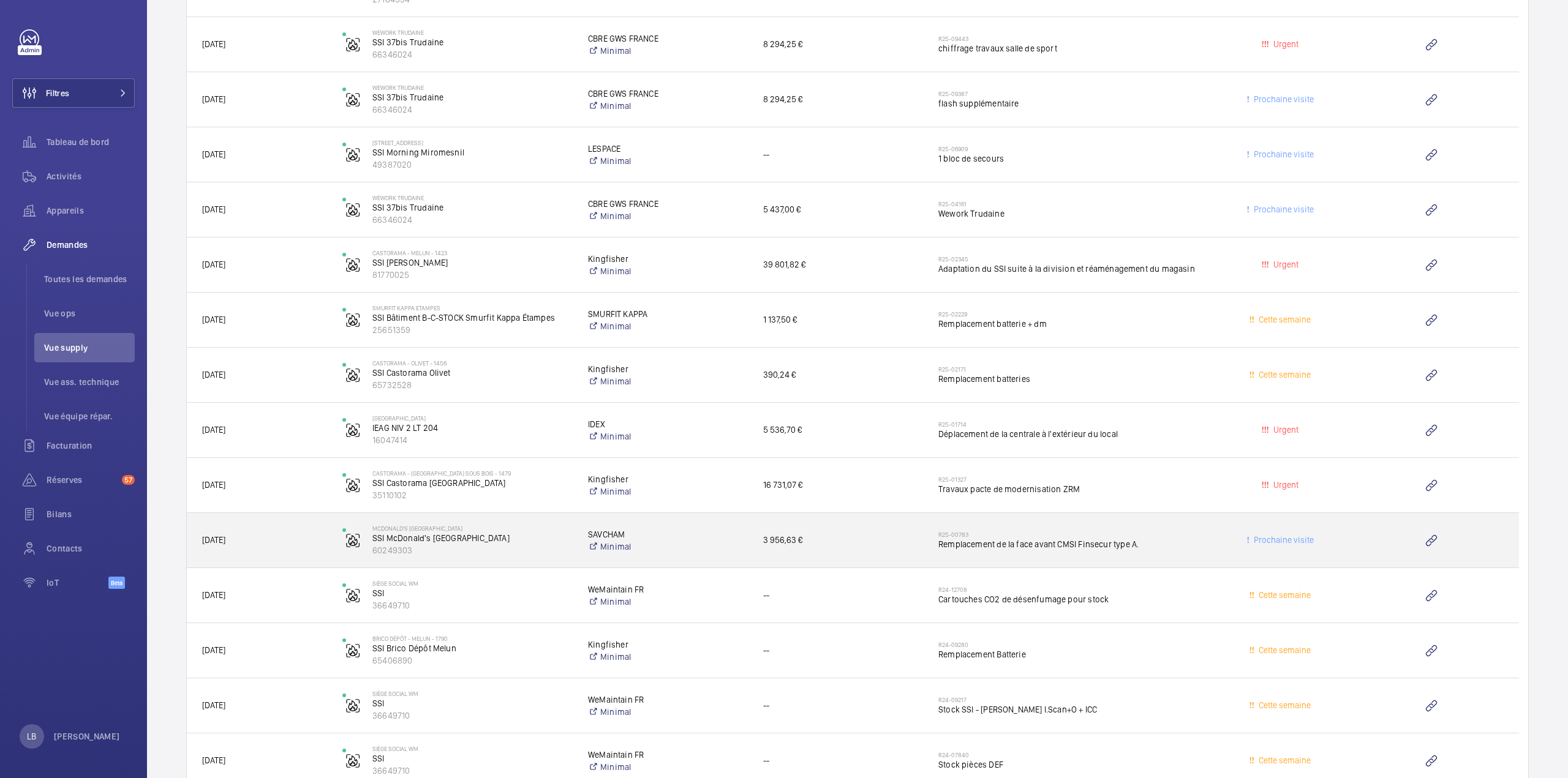
scroll to position [1490, 0]
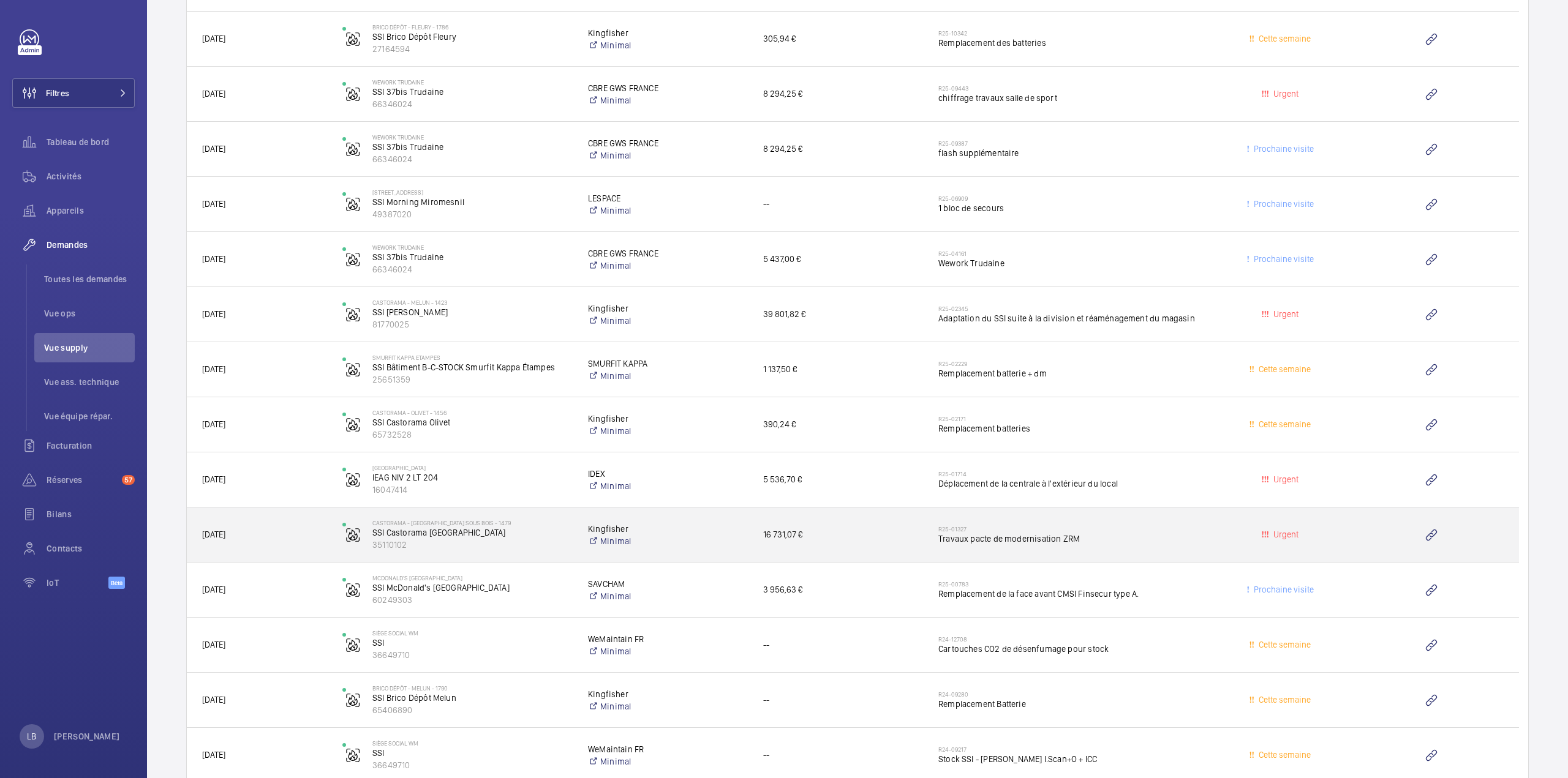
click at [1173, 517] on div "R25-01327 Travaux pacte de modernisation ZRM" at bounding box center [1070, 535] width 264 height 36
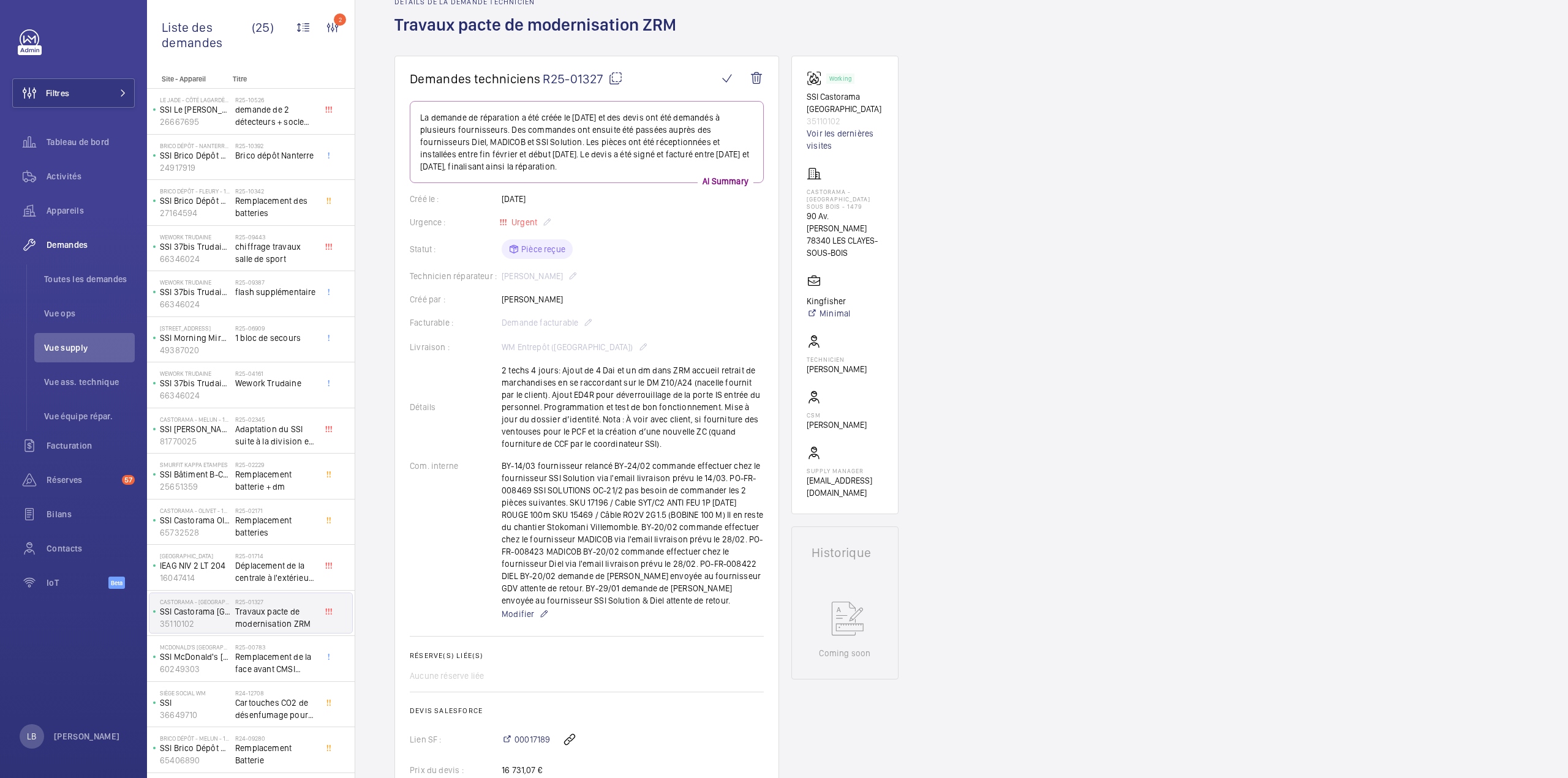
scroll to position [245, 0]
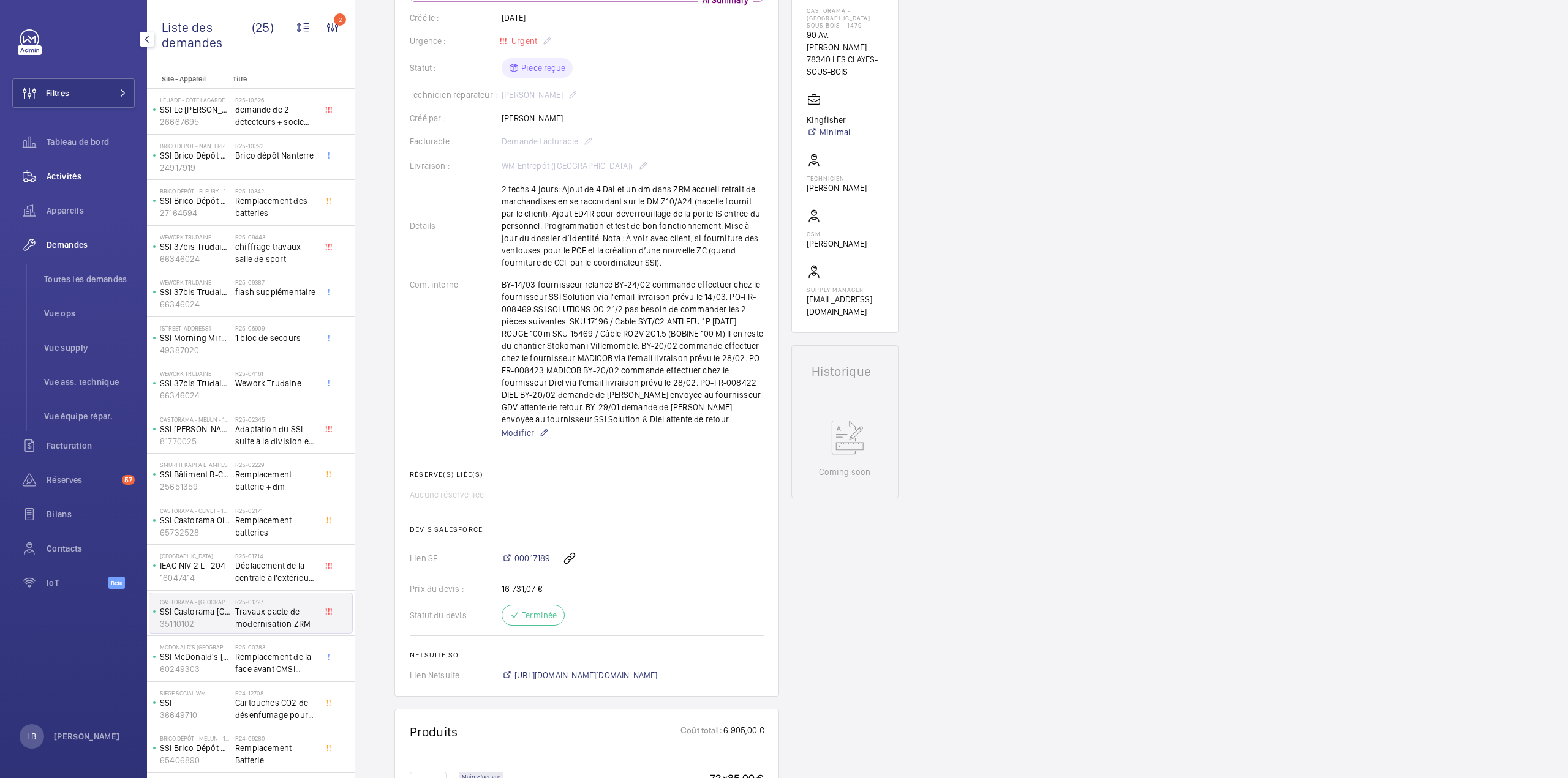
click at [59, 175] on span "Activités" at bounding box center [90, 176] width 88 height 12
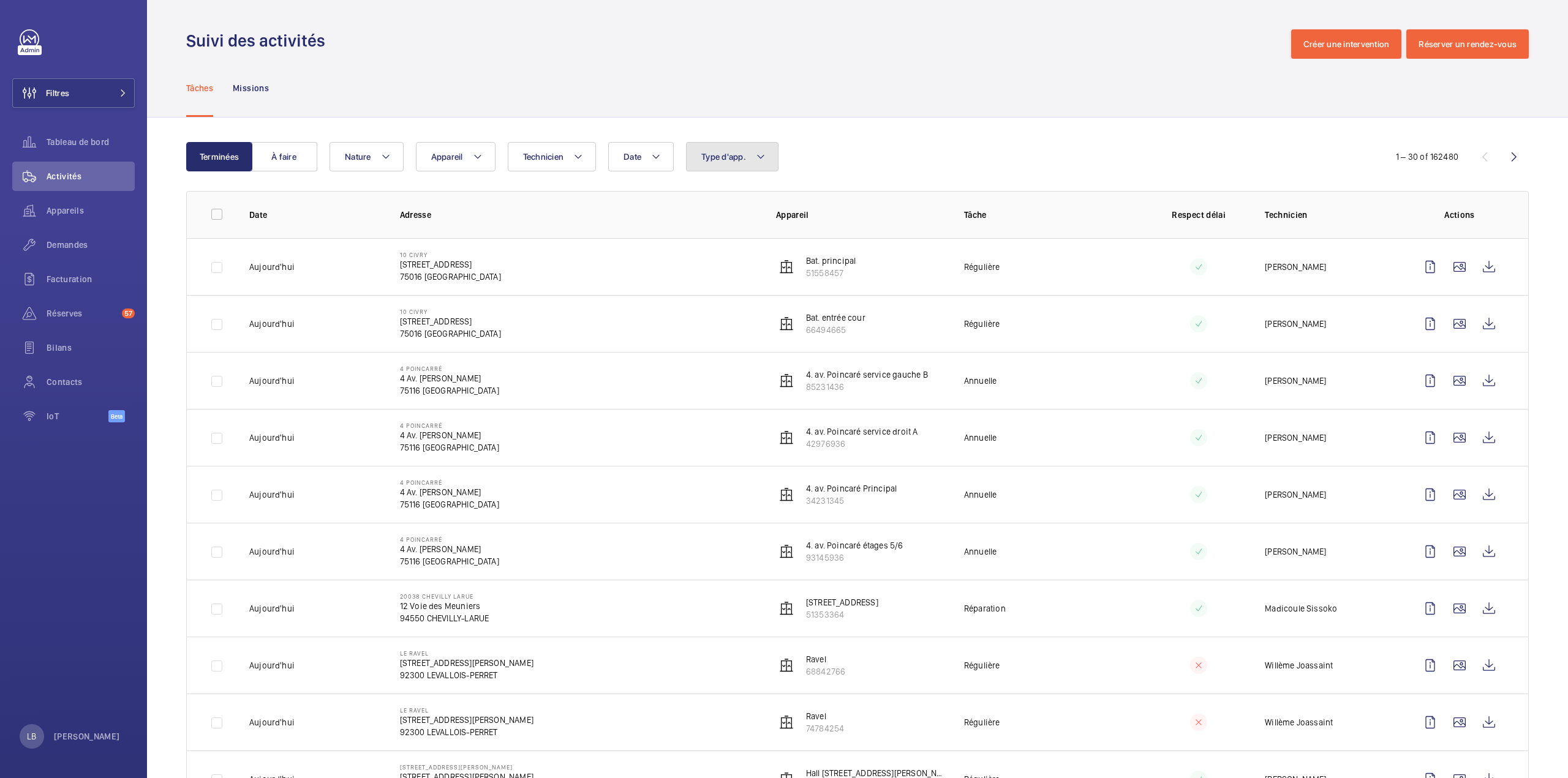
click at [747, 155] on button "Type d'app." at bounding box center [732, 156] width 93 height 29
click at [725, 328] on span "Sécurité incendie" at bounding box center [803, 328] width 168 height 12
click at [717, 328] on input "Sécurité incendie" at bounding box center [704, 328] width 25 height 24
checkbox input "true"
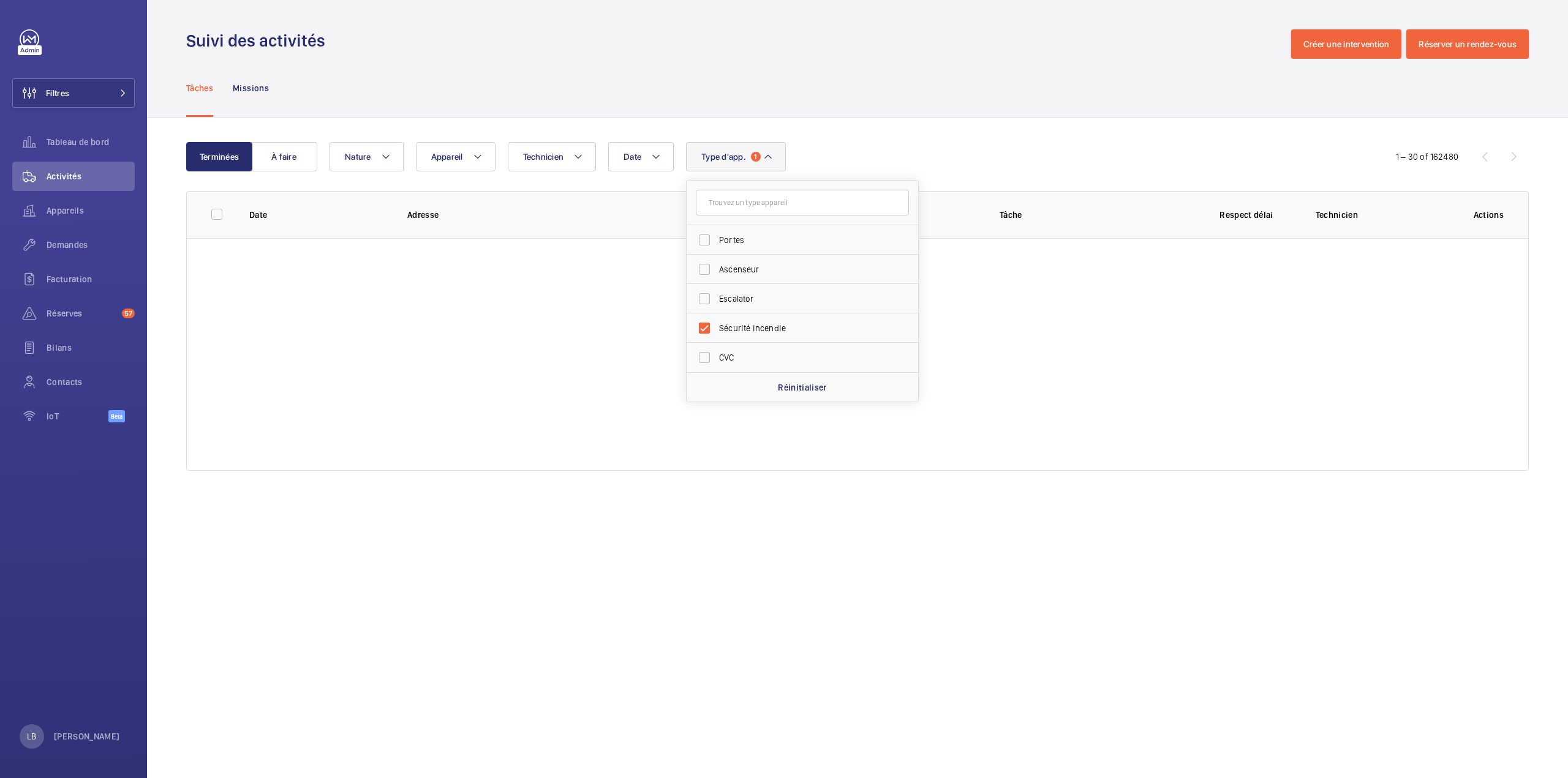
click at [862, 54] on div "Suivi des activités Créer une intervention Réserver un rendez-vous" at bounding box center [857, 44] width 1342 height 29
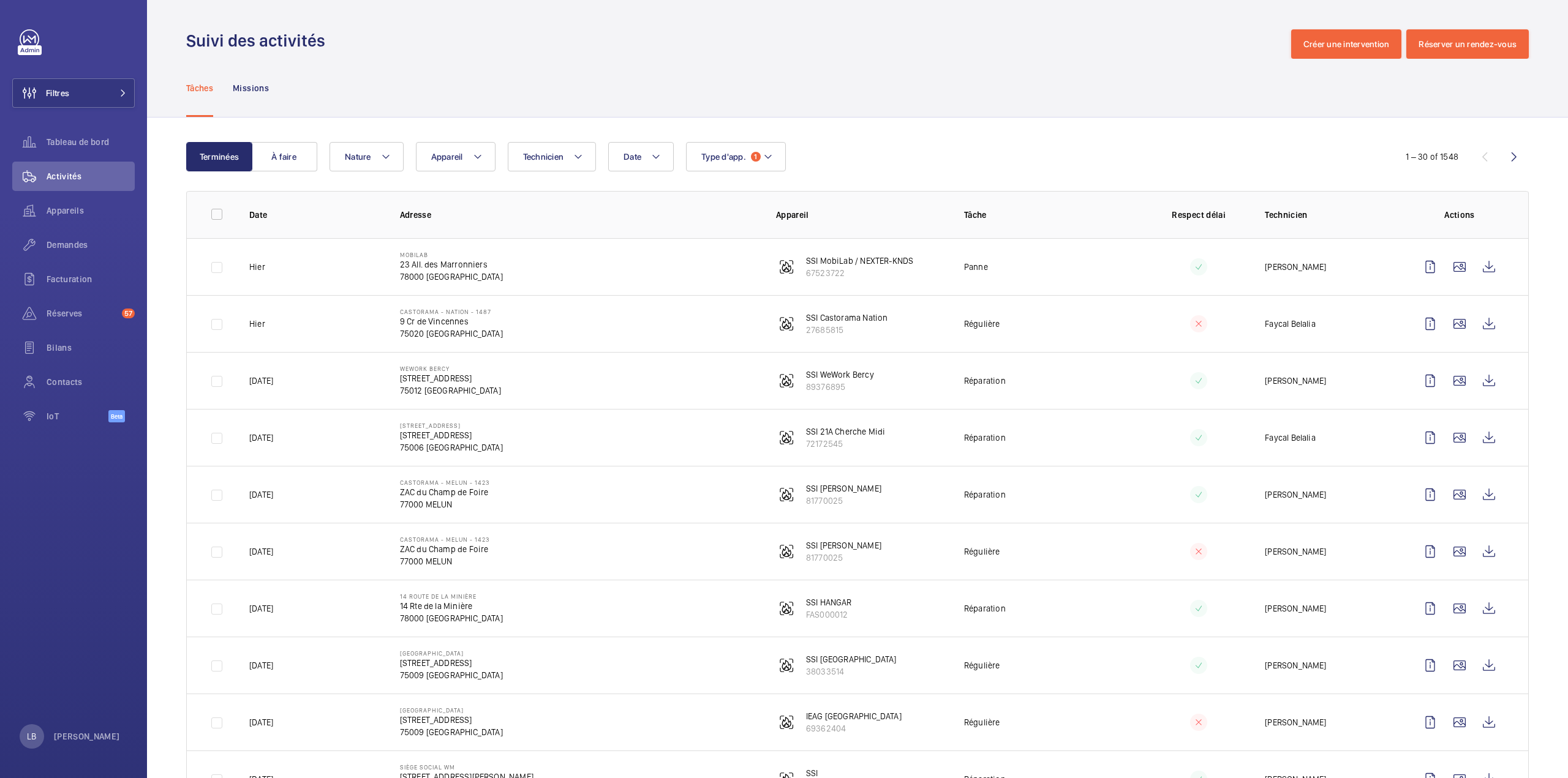
click at [651, 211] on p "Adresse" at bounding box center [578, 215] width 356 height 12
click at [1504, 155] on wm-front-icon-button at bounding box center [1514, 156] width 29 height 29
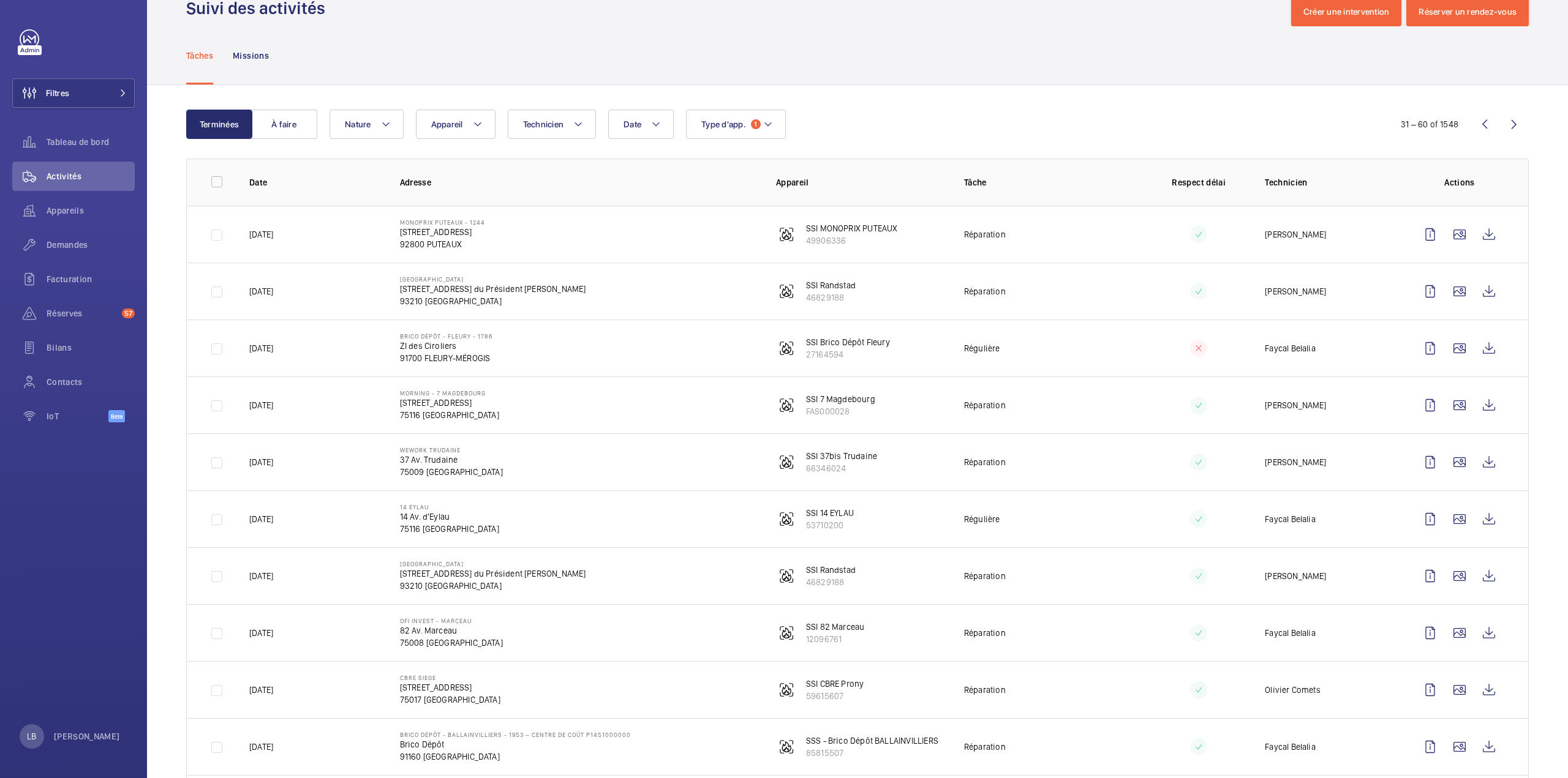
scroll to position [28, 0]
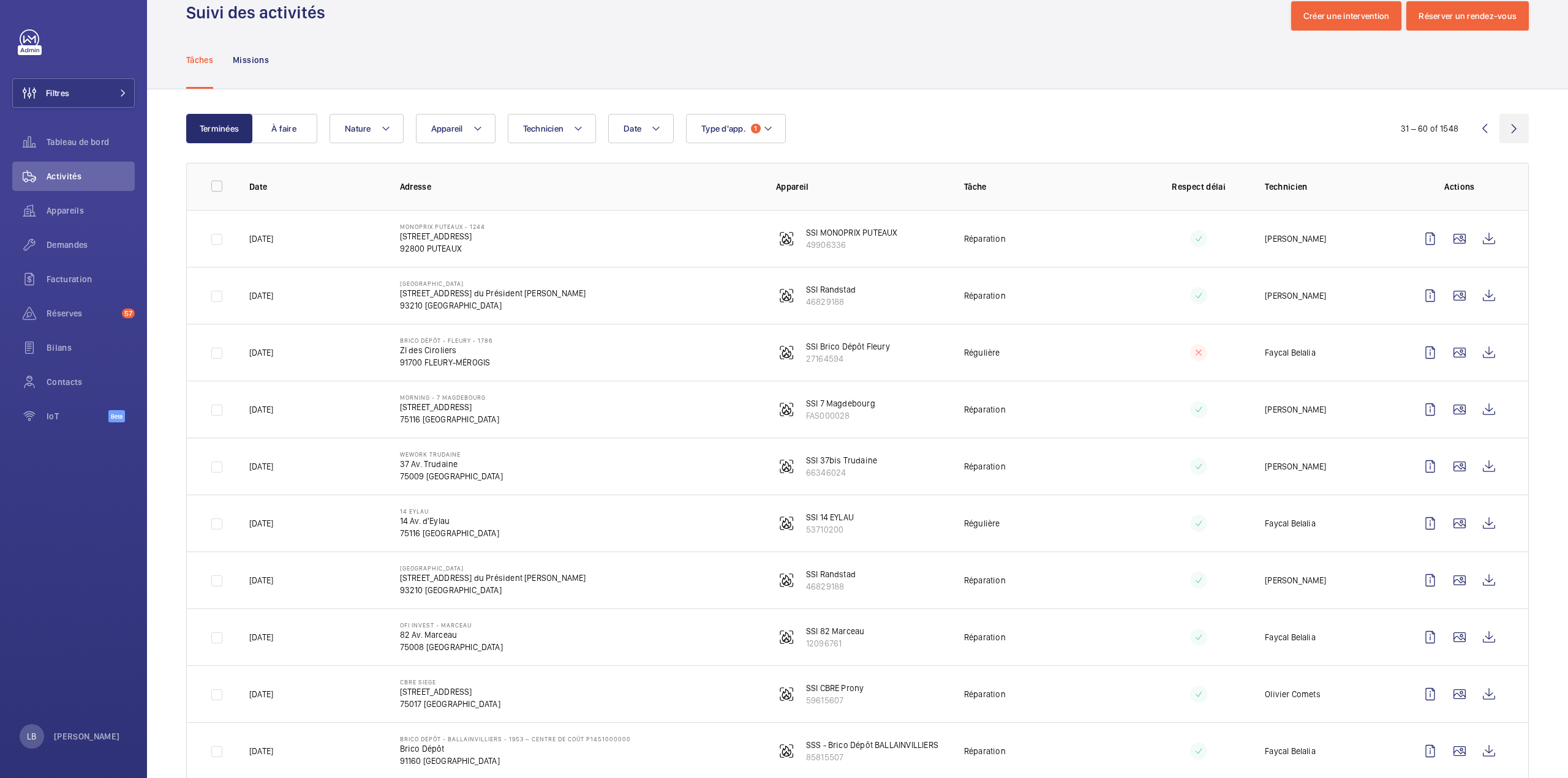
click at [1505, 130] on wm-front-icon-button at bounding box center [1514, 128] width 29 height 29
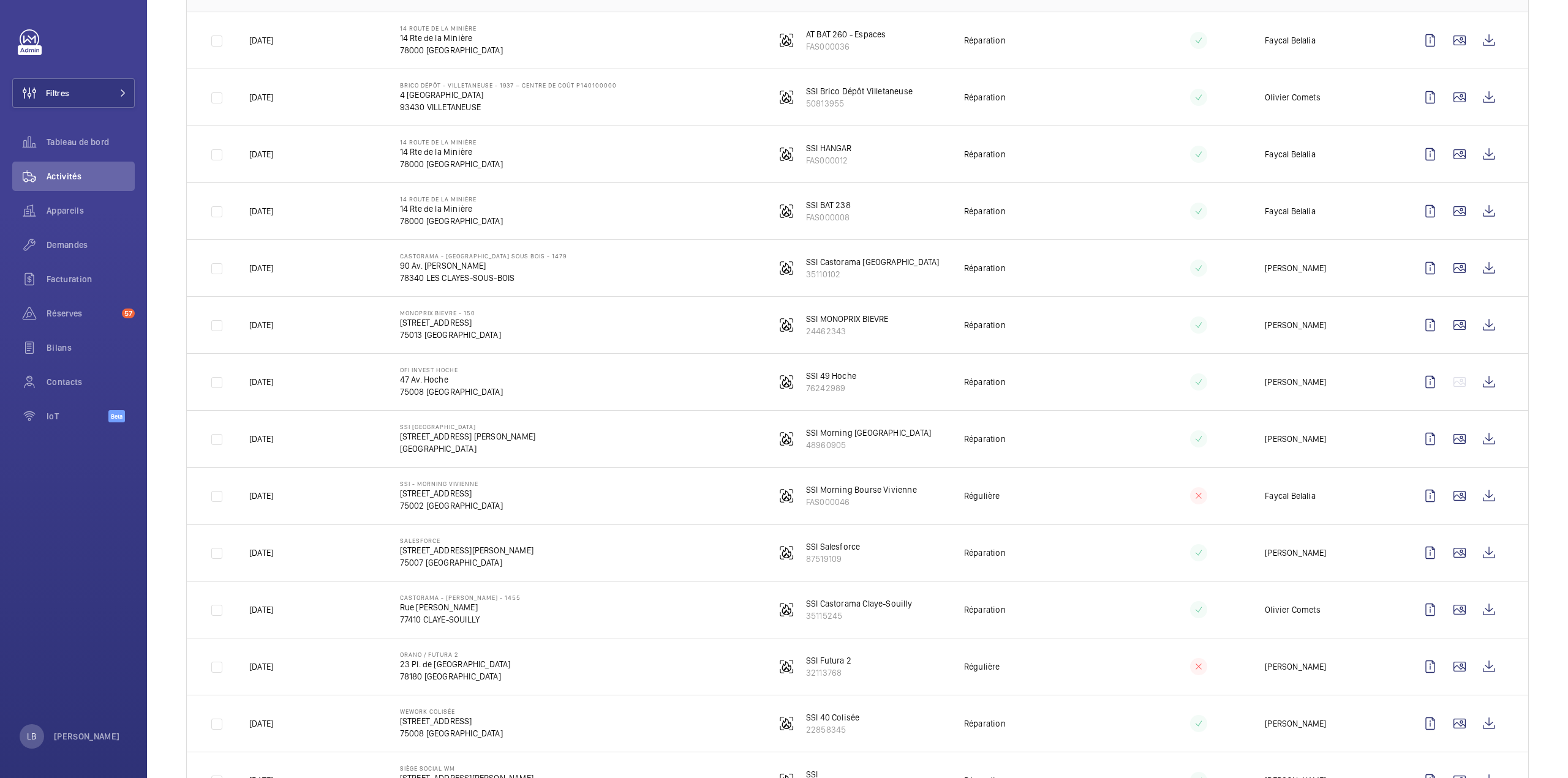
scroll to position [245, 0]
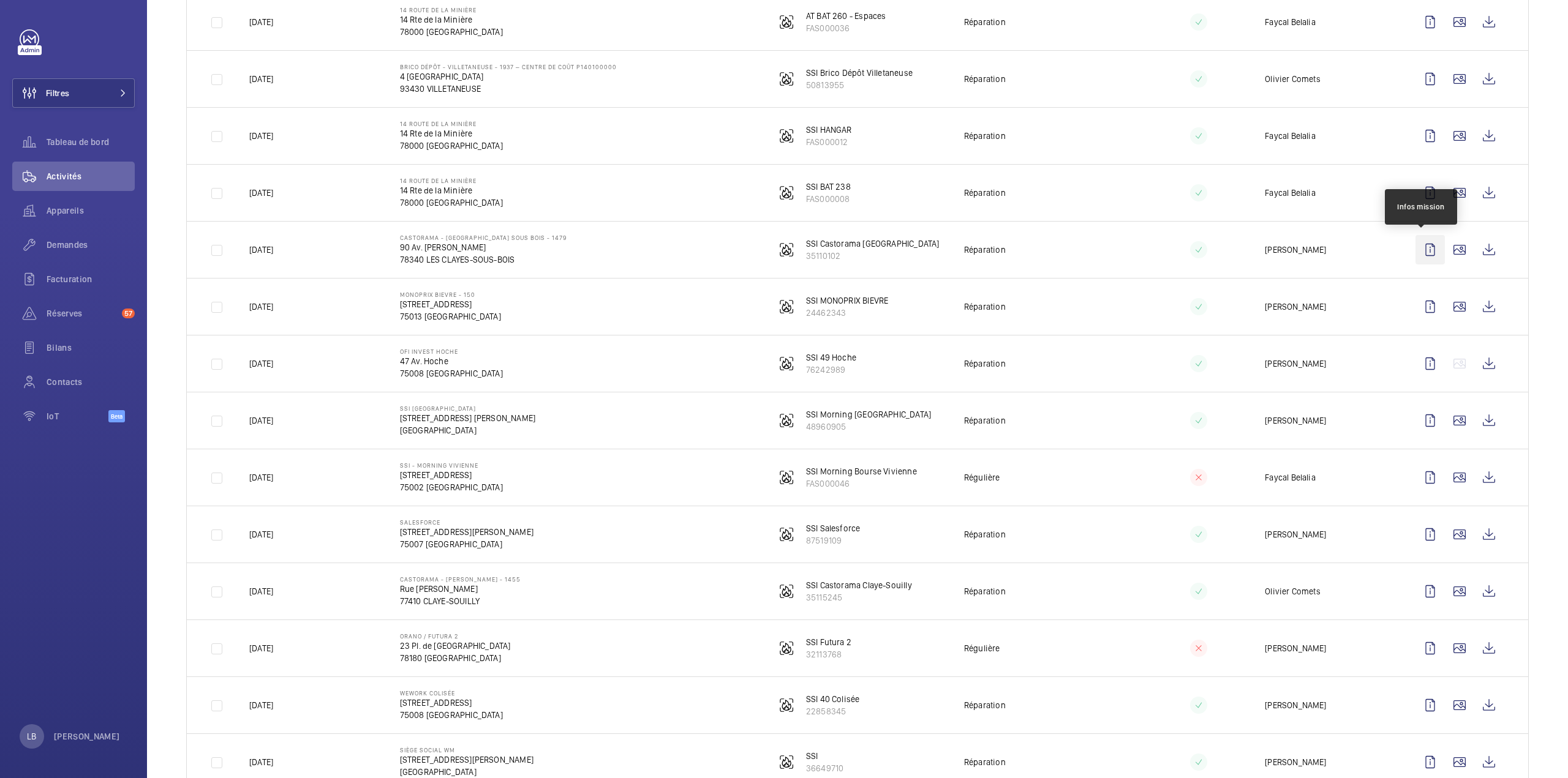
click at [1422, 250] on wm-front-icon-button at bounding box center [1430, 250] width 29 height 29
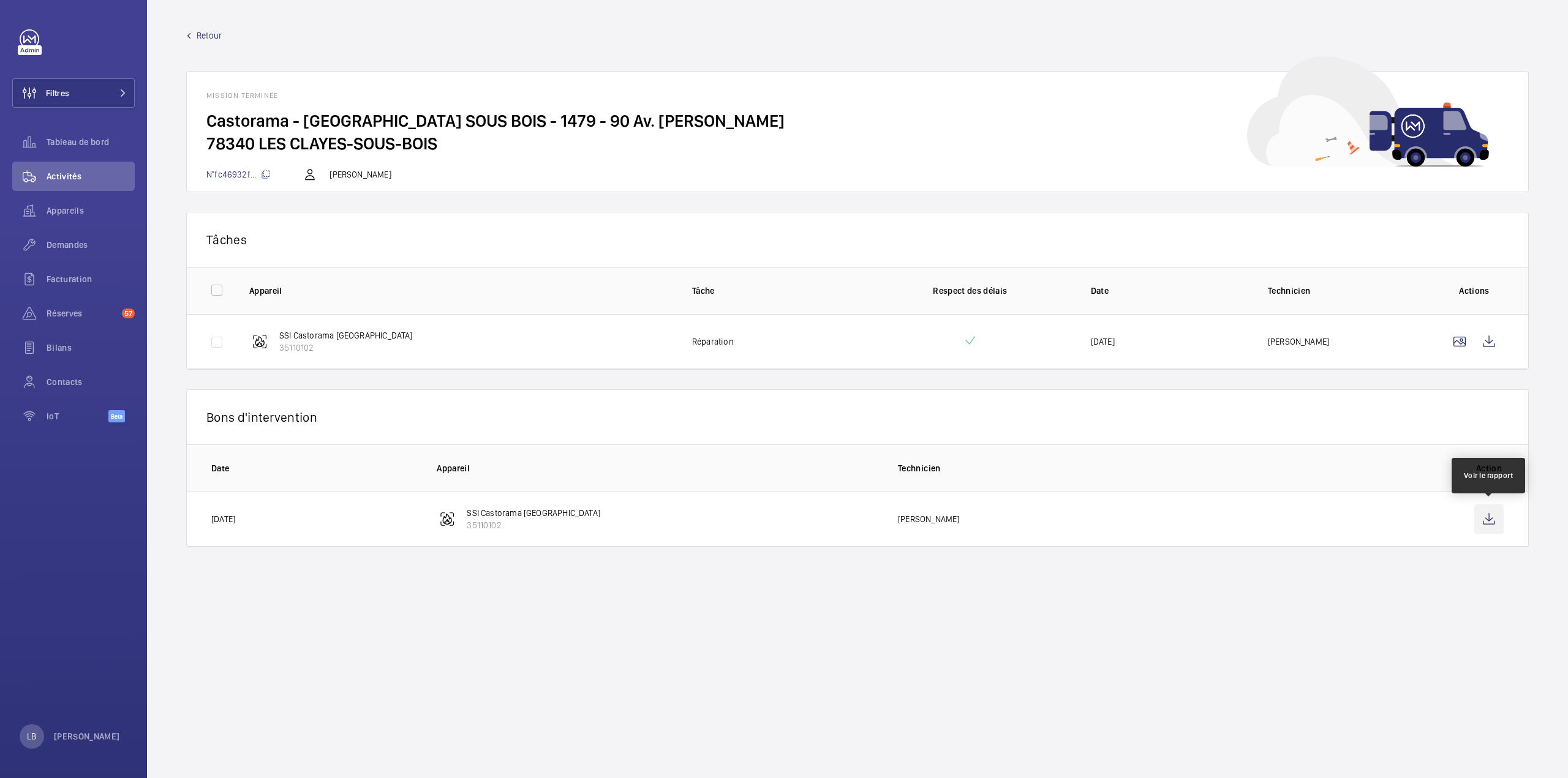
click at [1487, 515] on wm-front-icon-button at bounding box center [1489, 519] width 29 height 29
click at [1487, 334] on wm-front-icon-button at bounding box center [1489, 342] width 29 height 29
click at [1486, 514] on wm-front-icon-button at bounding box center [1489, 519] width 29 height 29
